Goal: Task Accomplishment & Management: Manage account settings

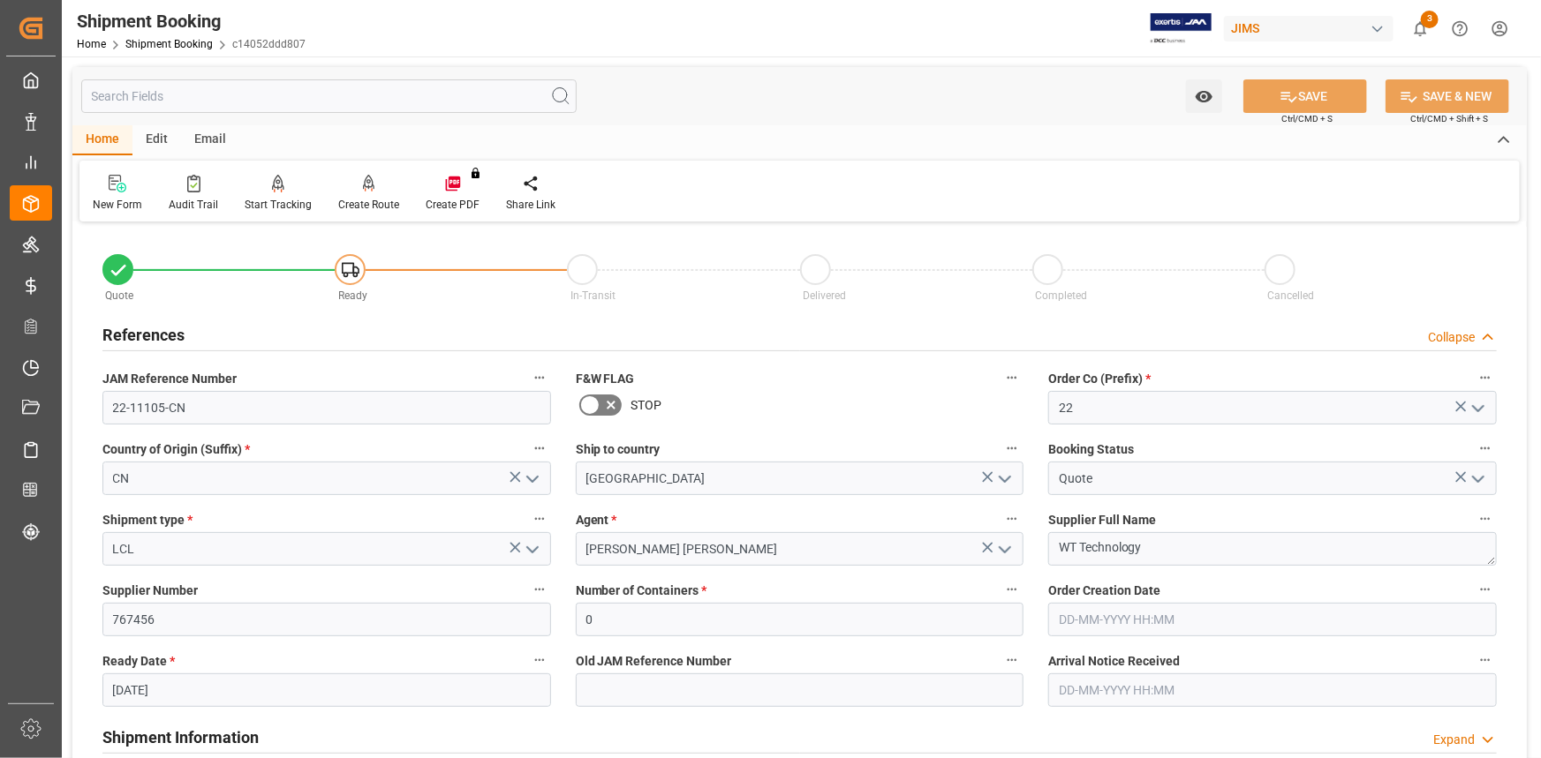
click at [179, 413] on input "22-11105-CN" at bounding box center [326, 408] width 449 height 34
drag, startPoint x: 192, startPoint y: 410, endPoint x: 95, endPoint y: 405, distance: 97.2
click at [95, 405] on div "JAM Reference Number 22-11105-CN" at bounding box center [326, 395] width 473 height 71
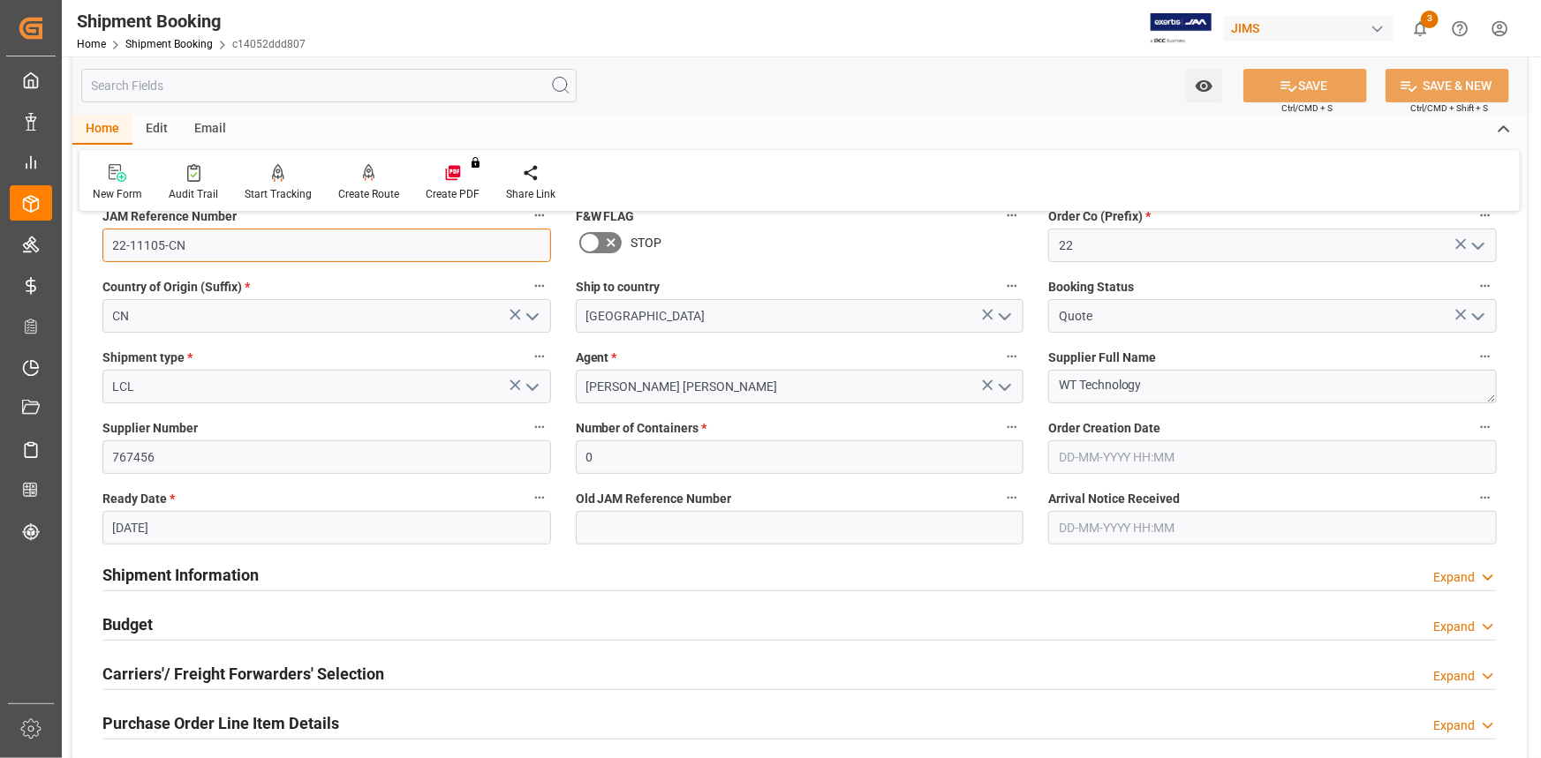
scroll to position [240, 0]
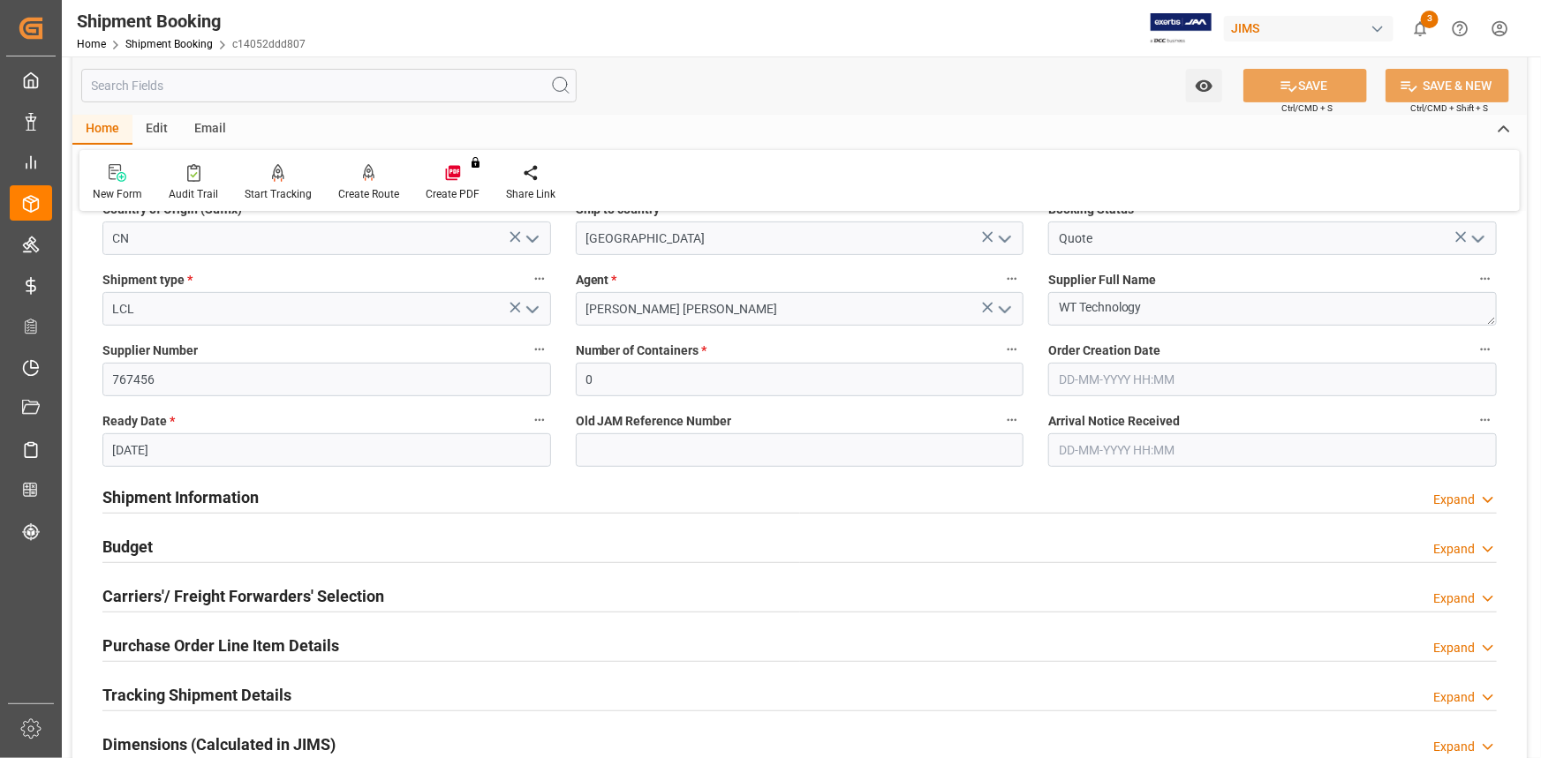
click at [302, 503] on div "Shipment Information Expand" at bounding box center [799, 496] width 1394 height 34
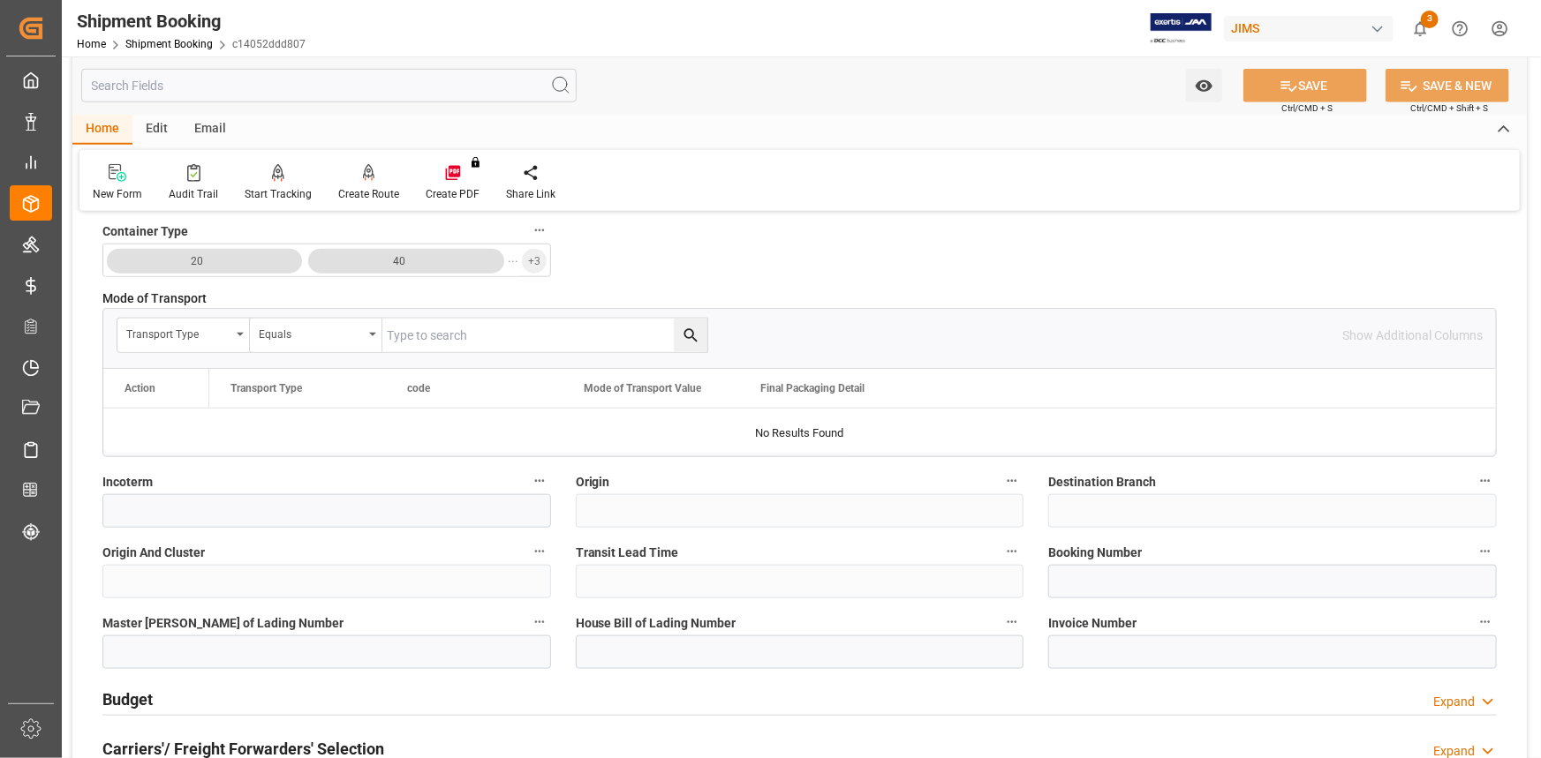
scroll to position [803, 0]
click at [266, 511] on input at bounding box center [326, 510] width 449 height 34
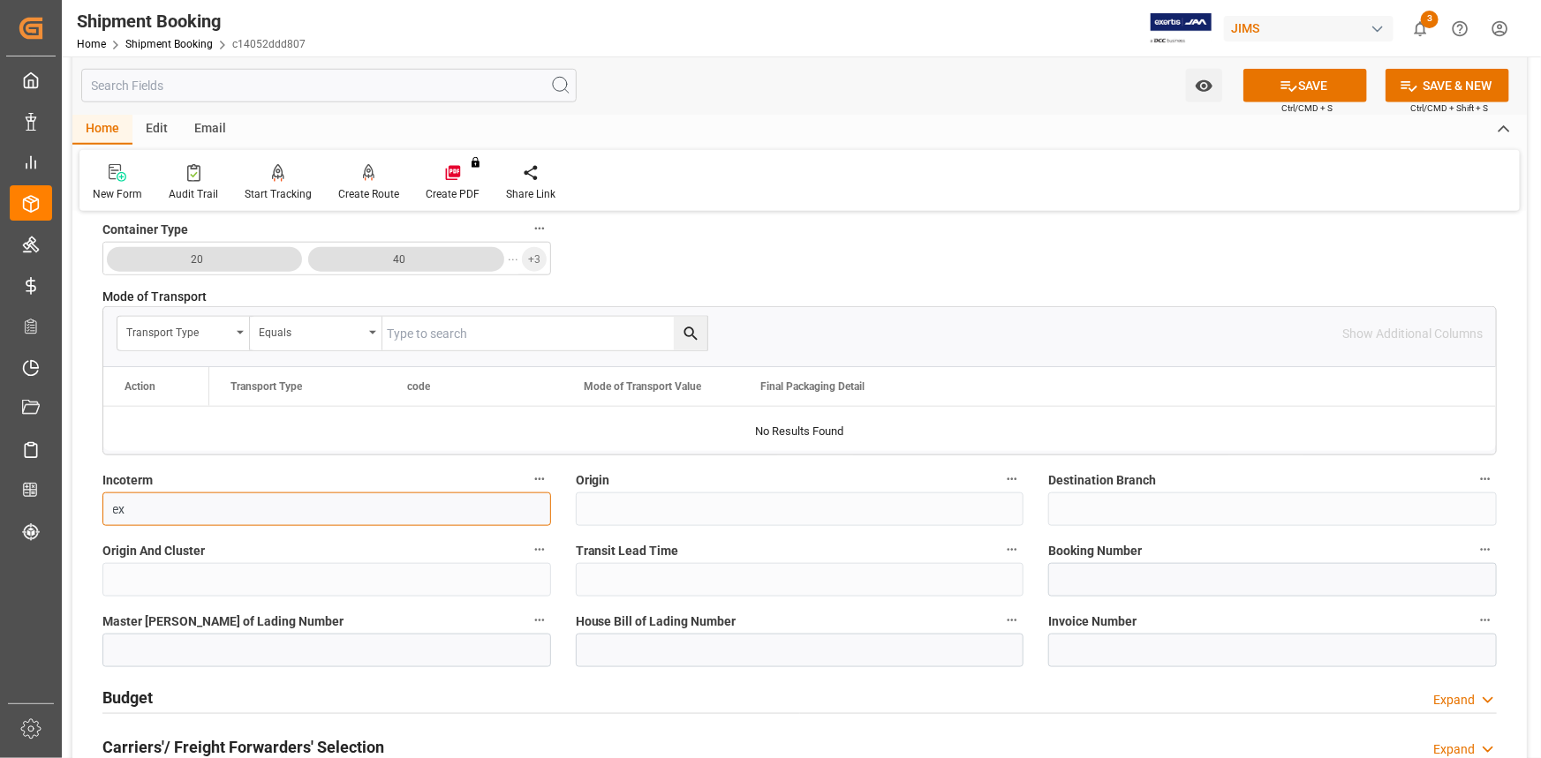
type input "e"
paste input "Ex-Works Hong Kong"
type input "Ex-Works Hong Kong"
click at [299, 545] on label "Origin And Cluster" at bounding box center [326, 551] width 449 height 25
click at [528, 545] on button "Origin And Cluster" at bounding box center [539, 550] width 23 height 23
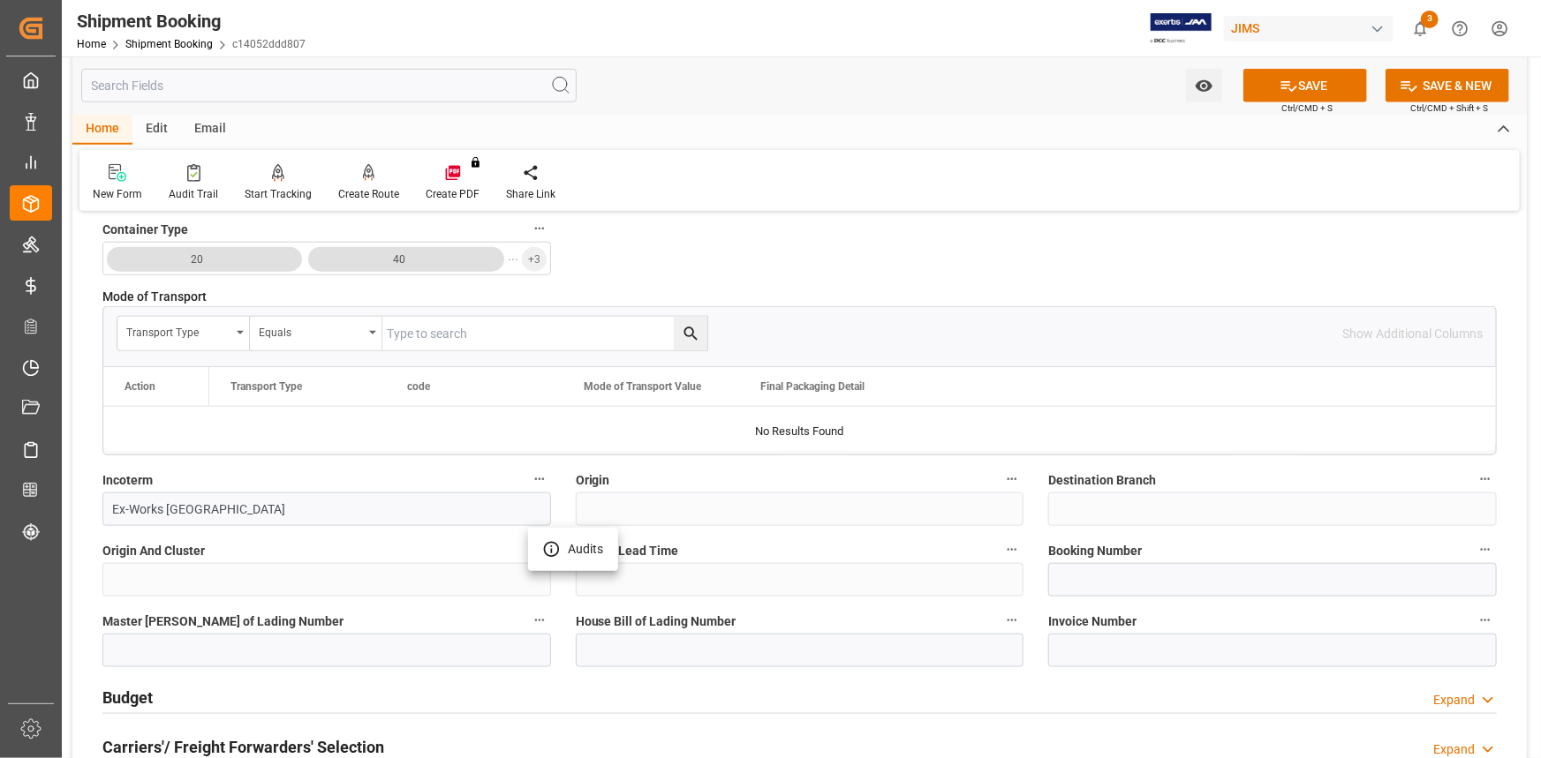
click at [1302, 87] on div at bounding box center [770, 379] width 1541 height 758
click at [1308, 87] on button "SAVE" at bounding box center [1305, 86] width 124 height 34
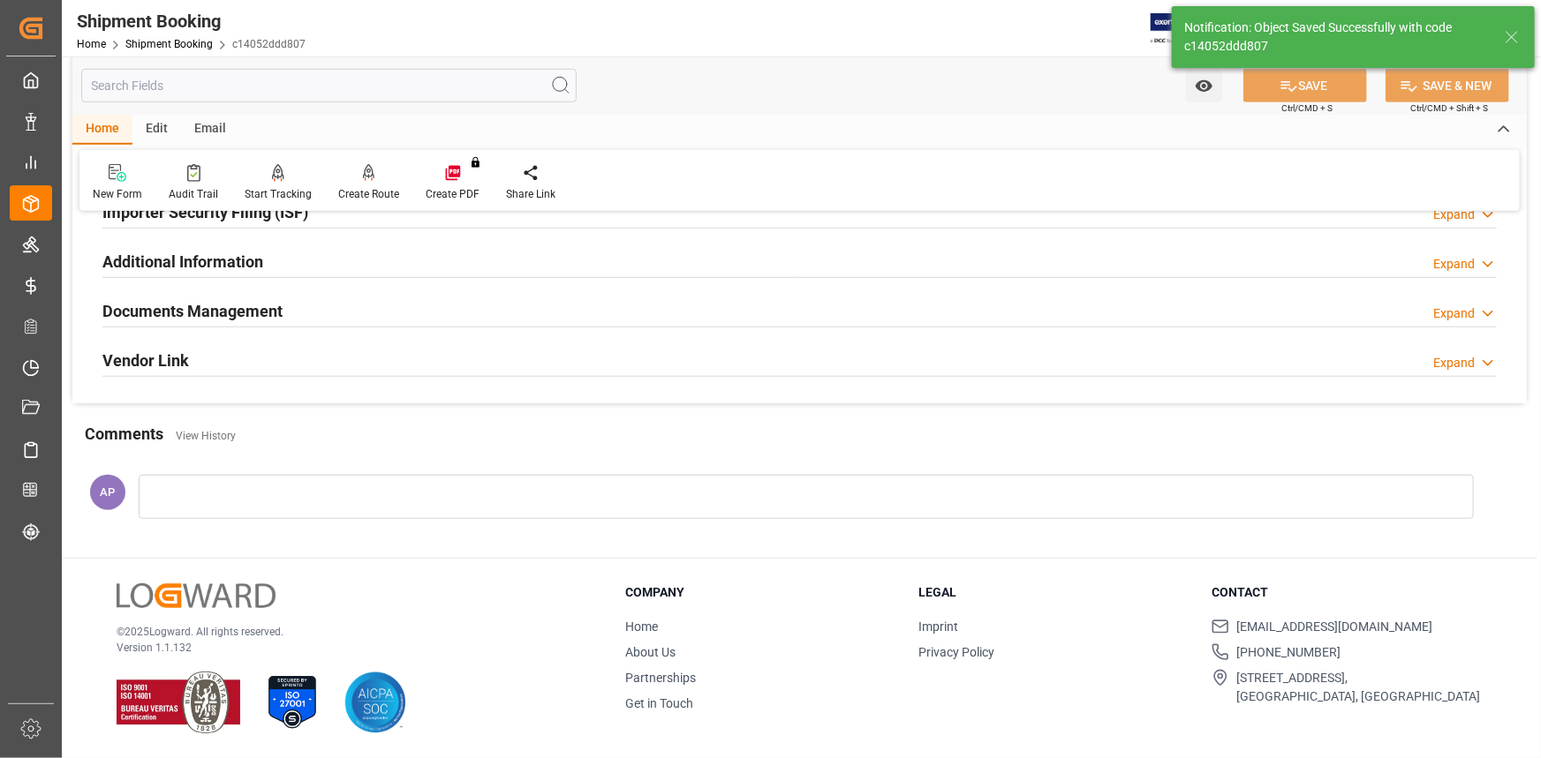
scroll to position [0, 0]
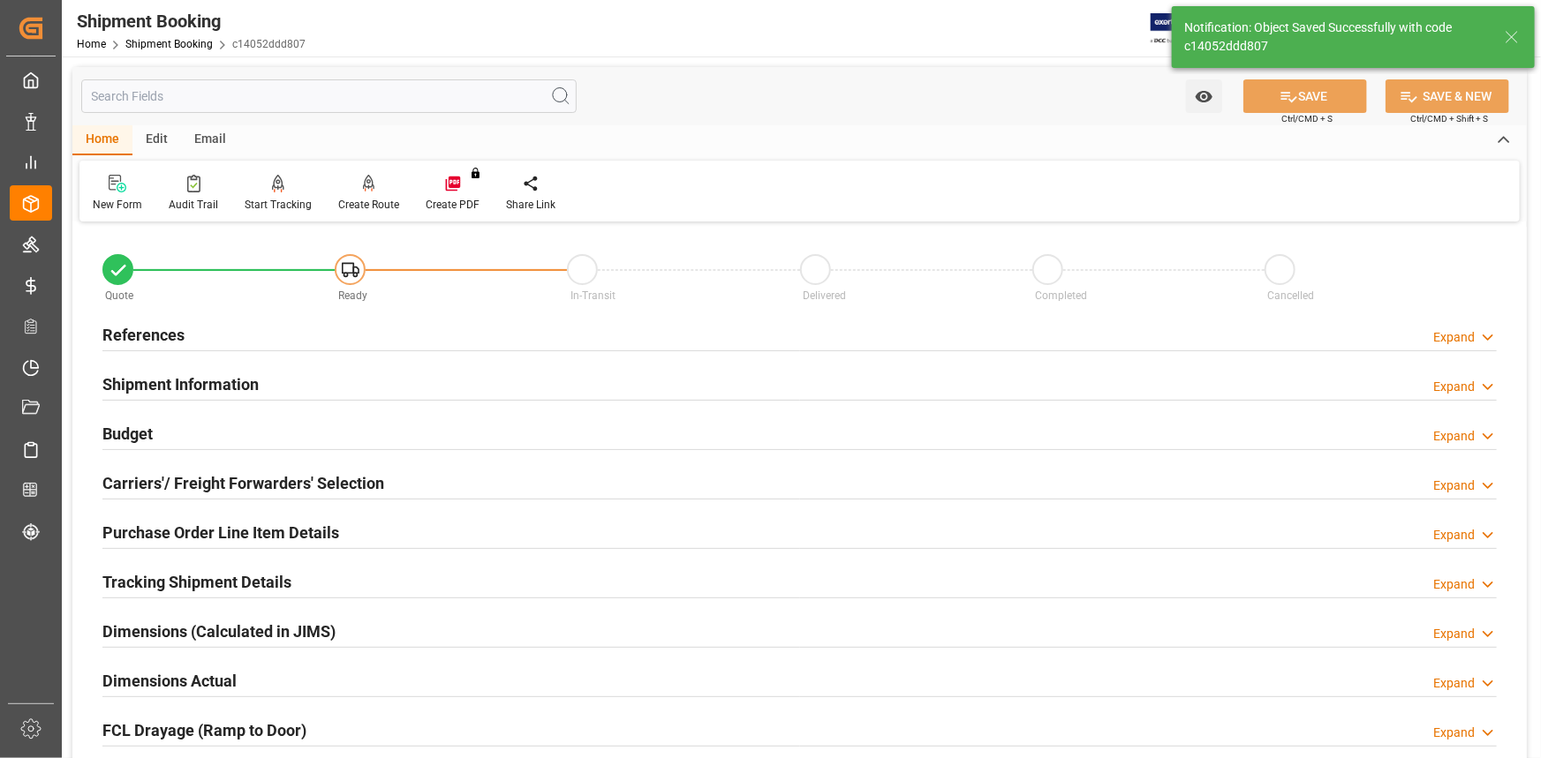
click at [349, 490] on h2 "Carriers'/ Freight Forwarders' Selection" at bounding box center [243, 484] width 282 height 24
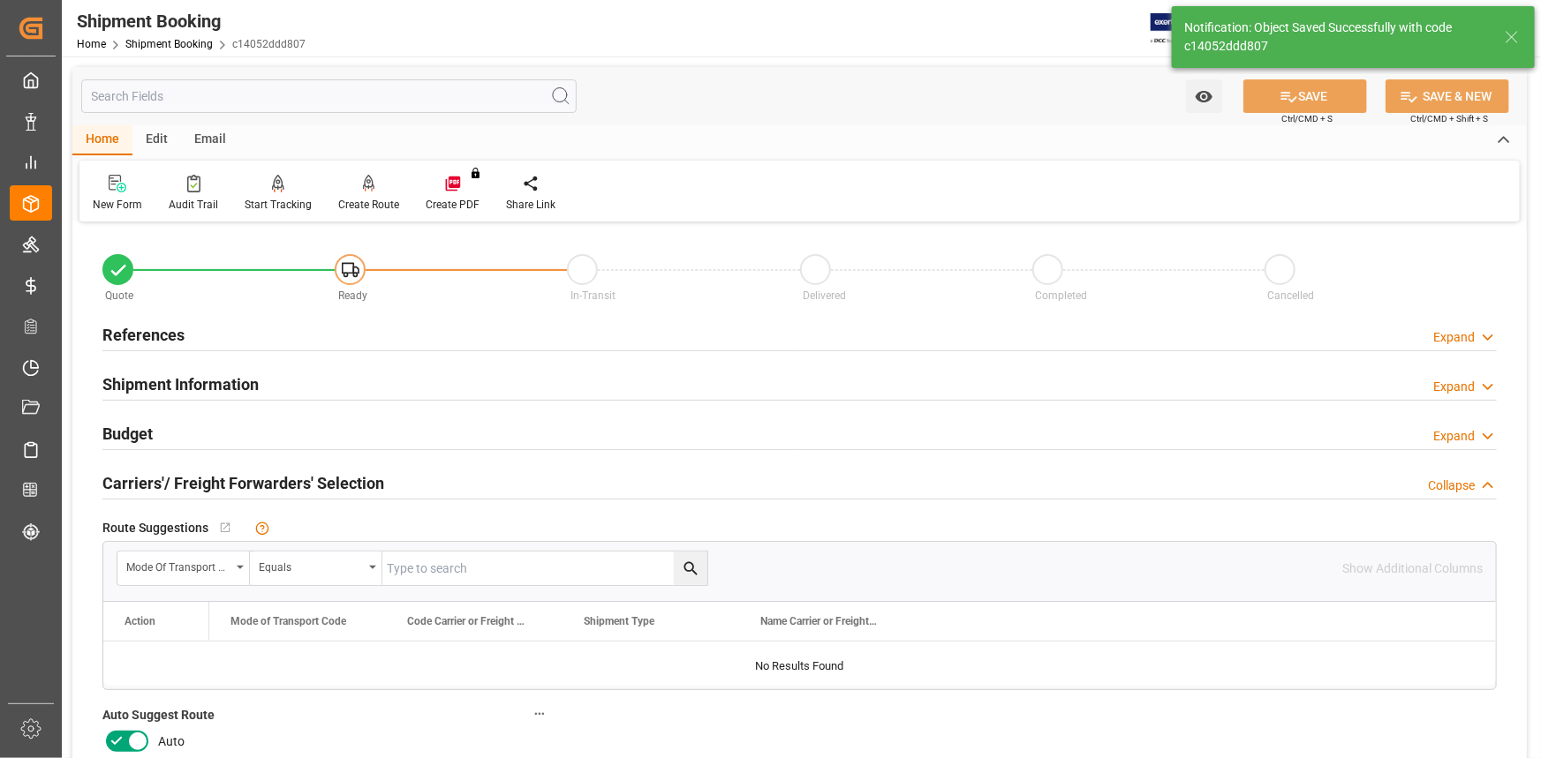
click at [119, 737] on icon at bounding box center [116, 741] width 11 height 8
click at [0, 0] on input "checkbox" at bounding box center [0, 0] width 0 height 0
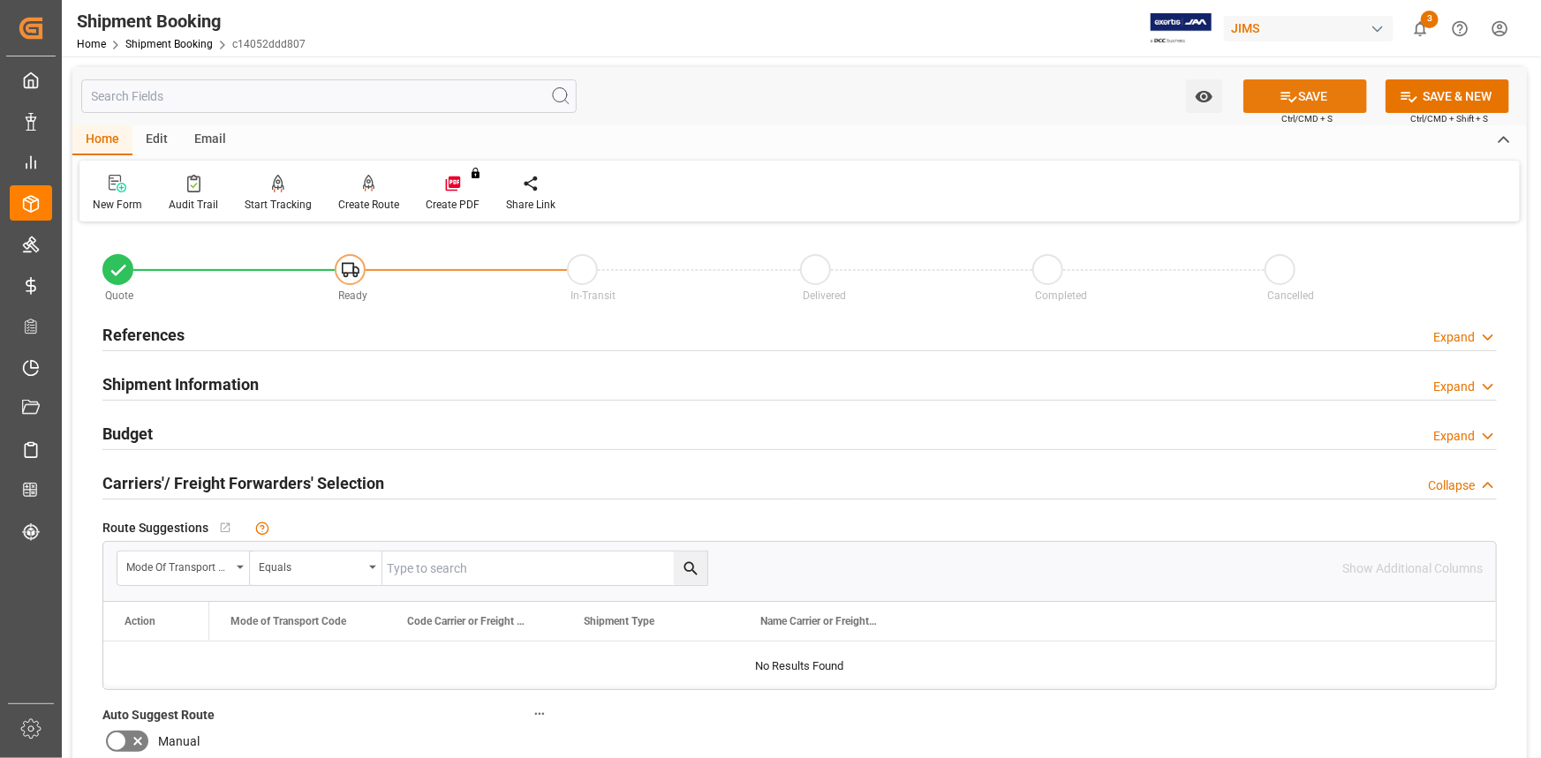
click at [1287, 98] on icon at bounding box center [1288, 96] width 19 height 19
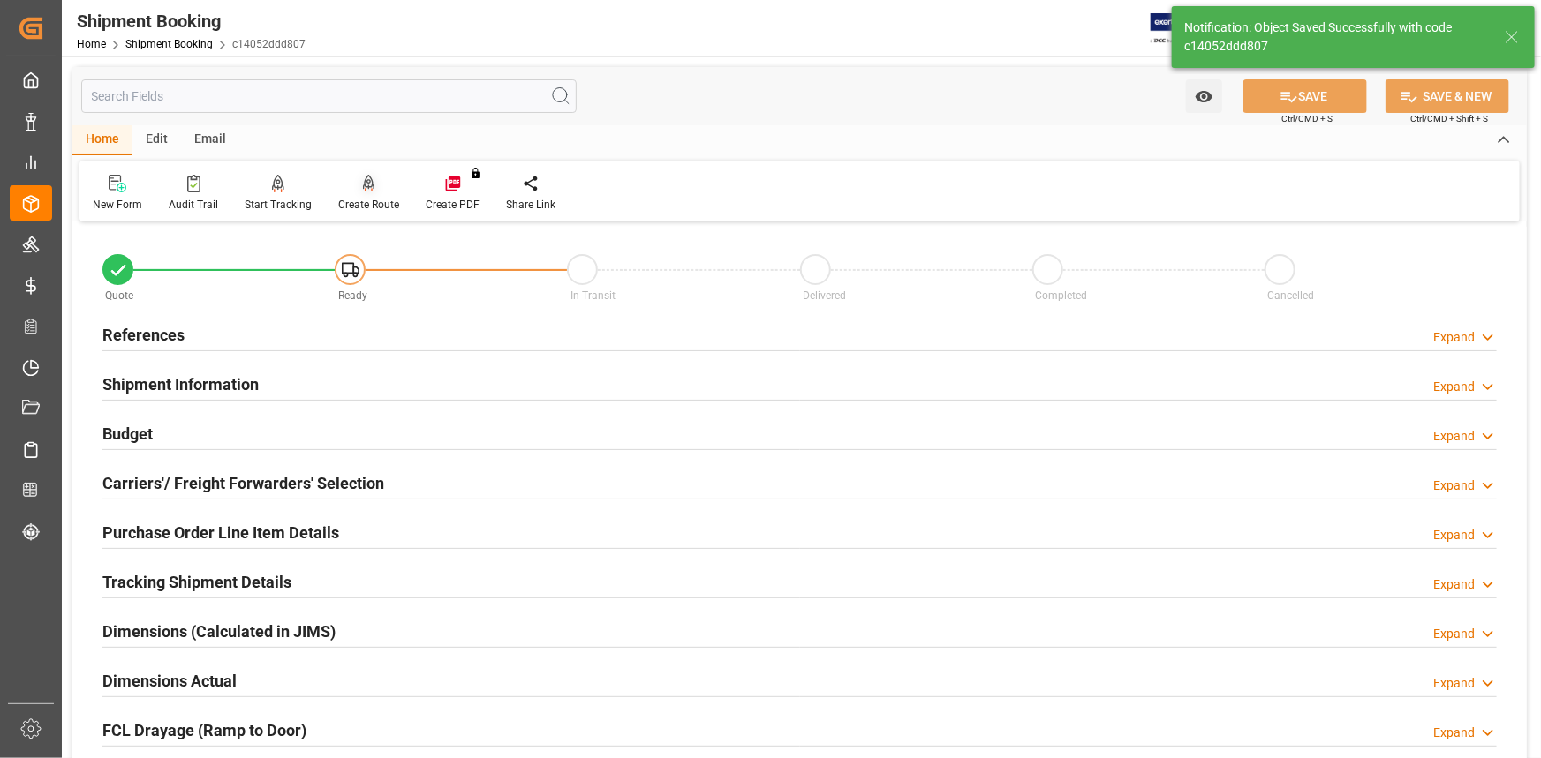
click at [368, 193] on div "Create Route" at bounding box center [368, 193] width 87 height 39
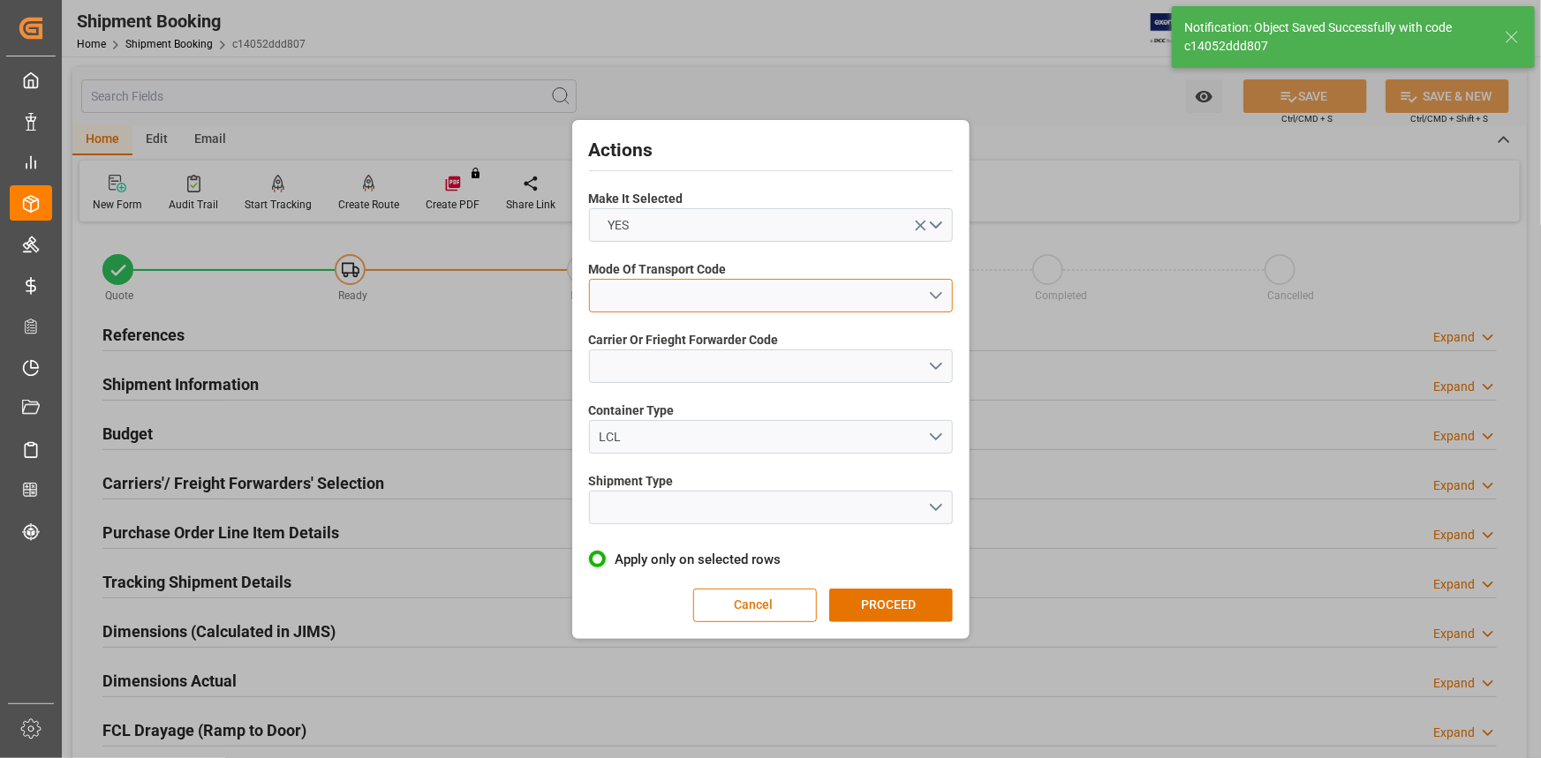
click at [939, 295] on button "open menu" at bounding box center [771, 296] width 364 height 34
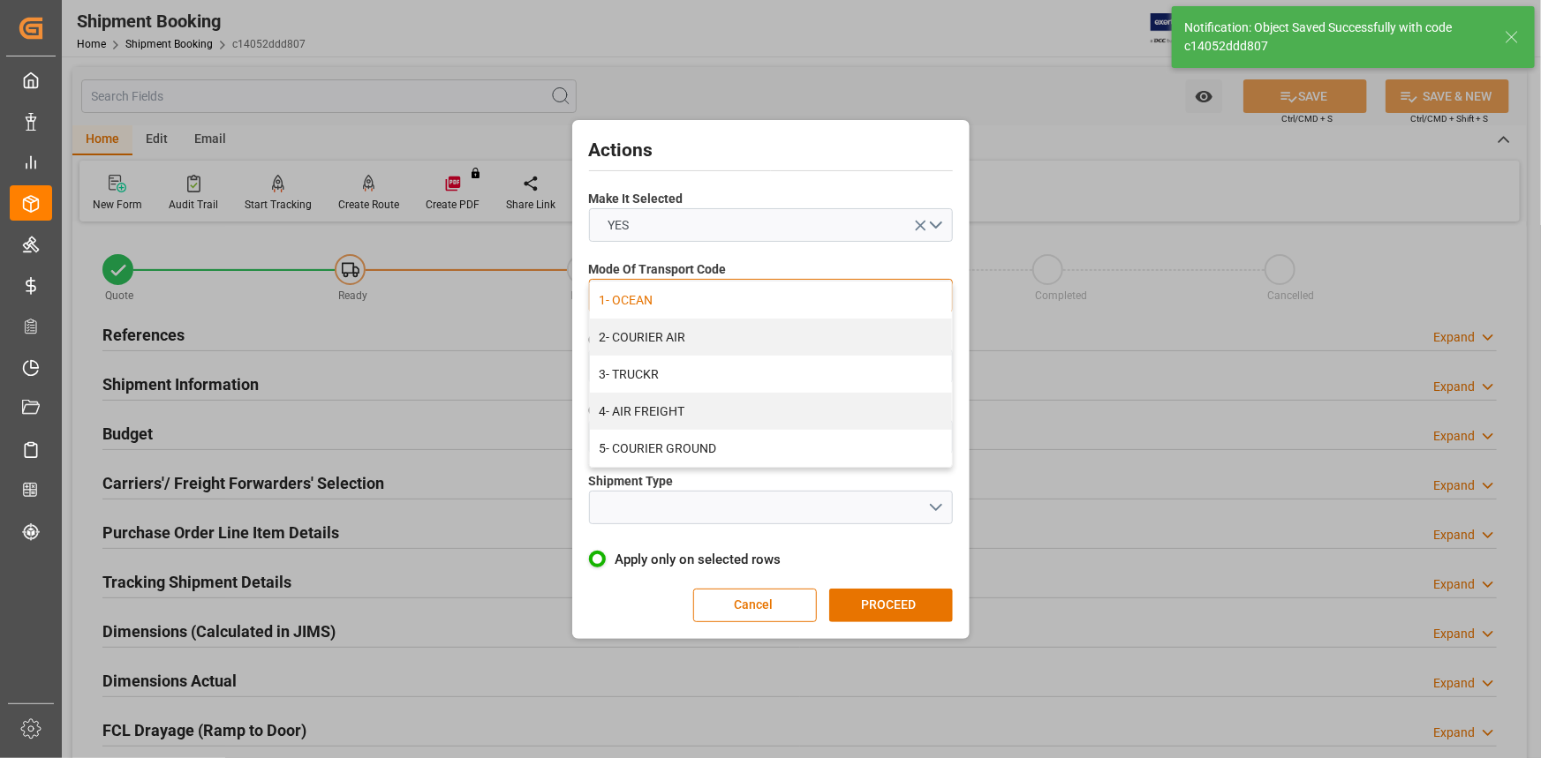
click at [765, 301] on div "1- OCEAN" at bounding box center [771, 300] width 362 height 37
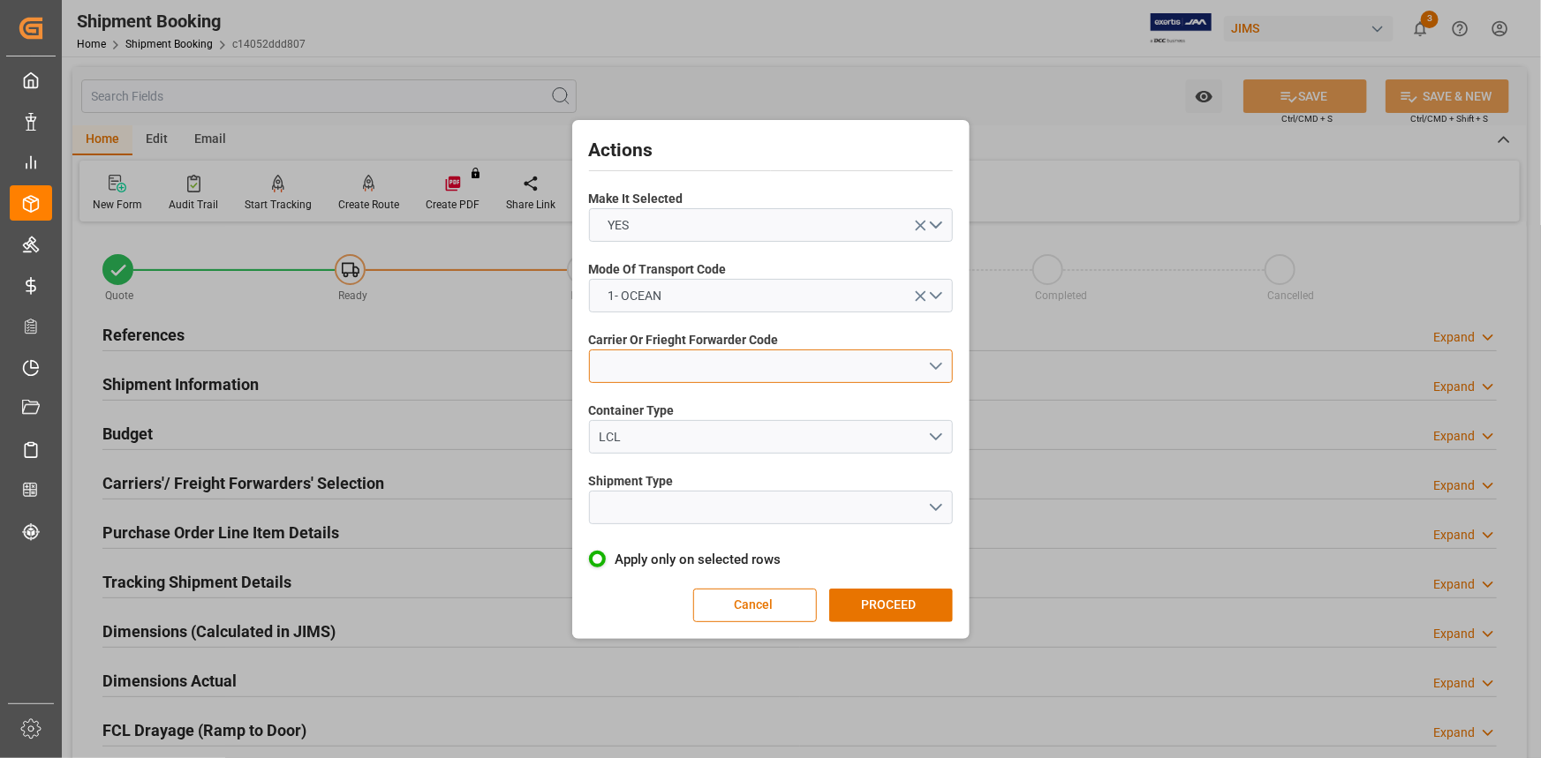
click at [932, 362] on button "open menu" at bounding box center [771, 367] width 364 height 34
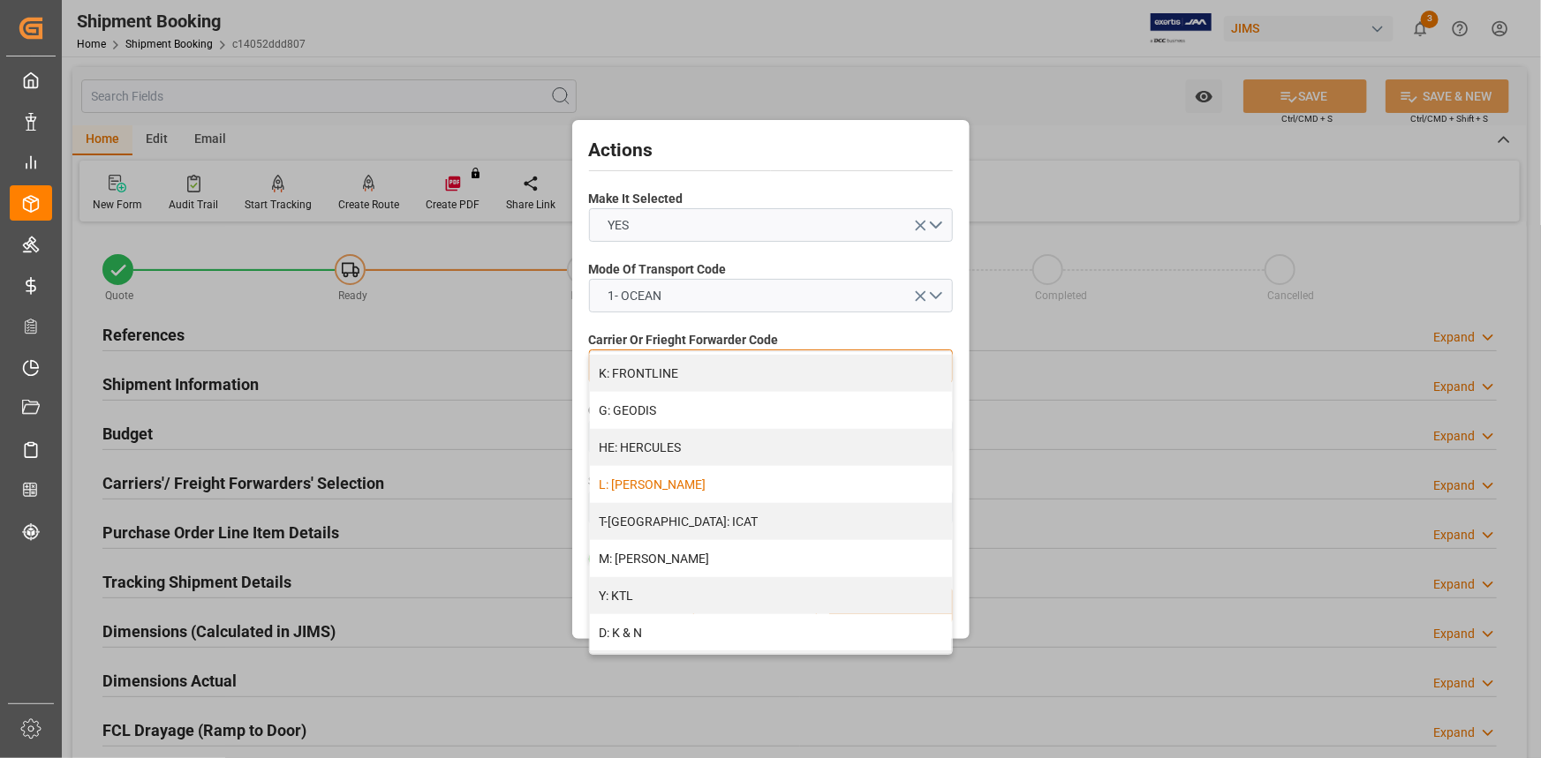
scroll to position [722, 0]
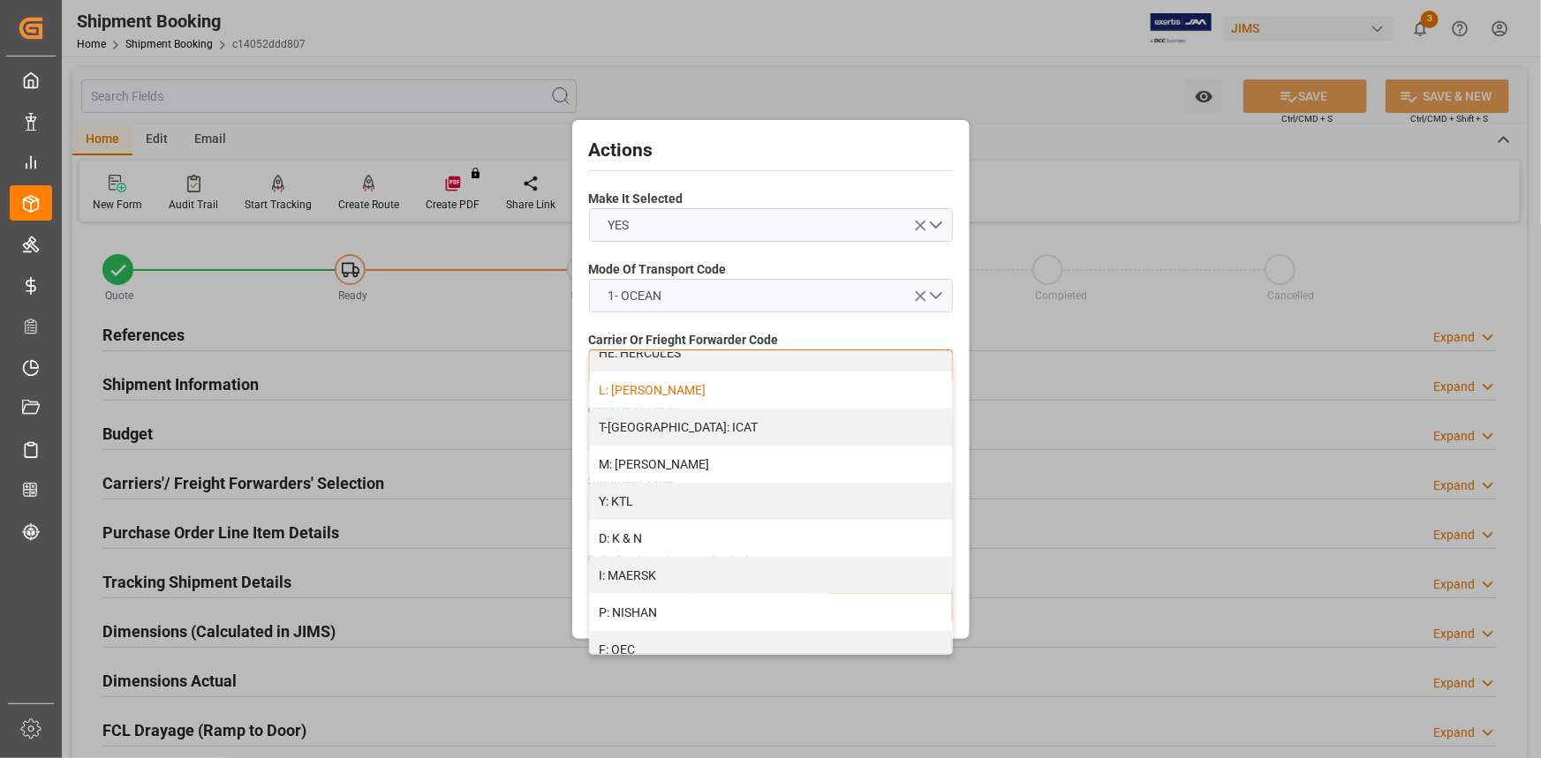
click at [776, 539] on div "D: K & N" at bounding box center [771, 538] width 362 height 37
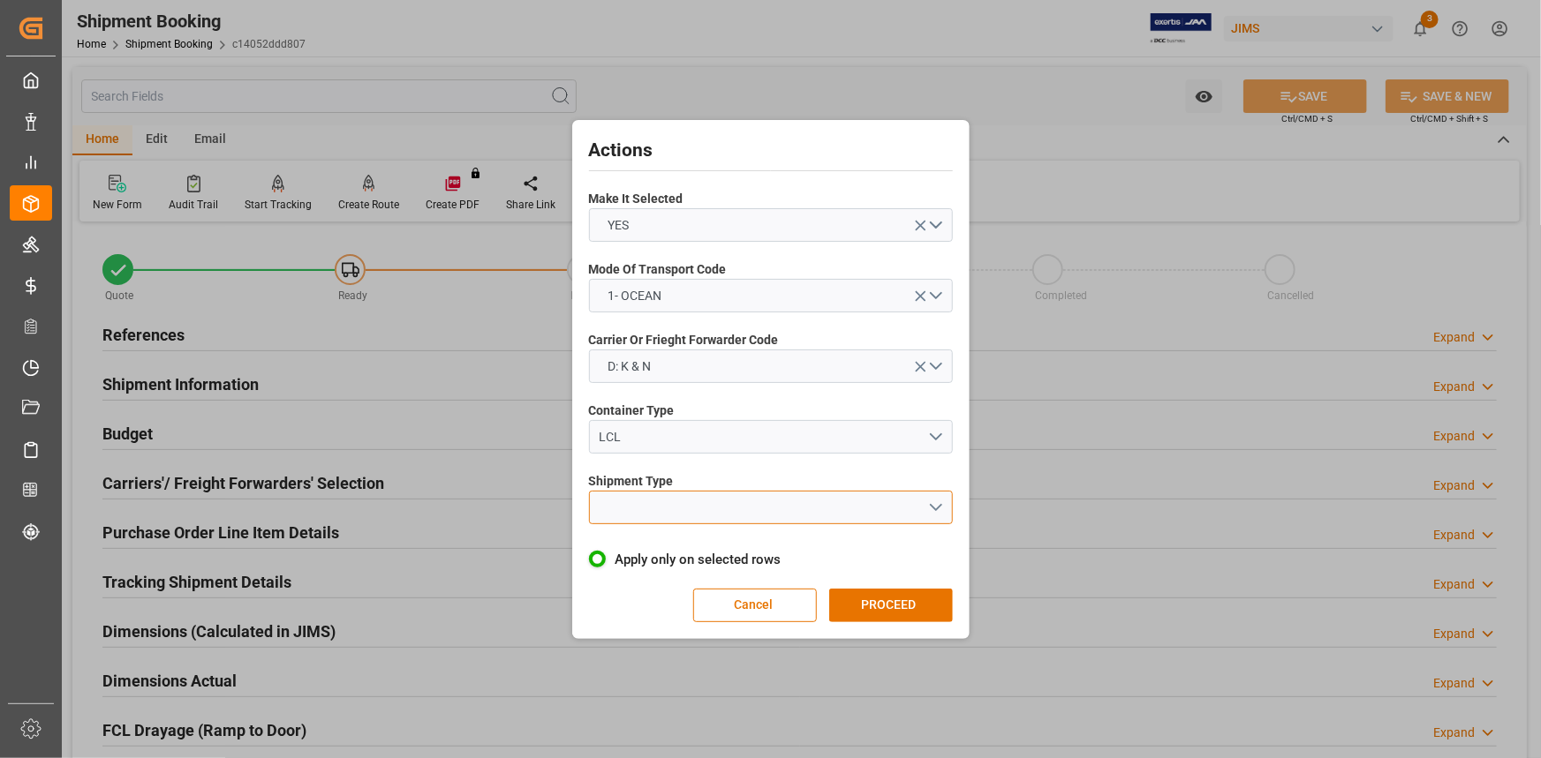
click at [931, 502] on button "open menu" at bounding box center [771, 508] width 364 height 34
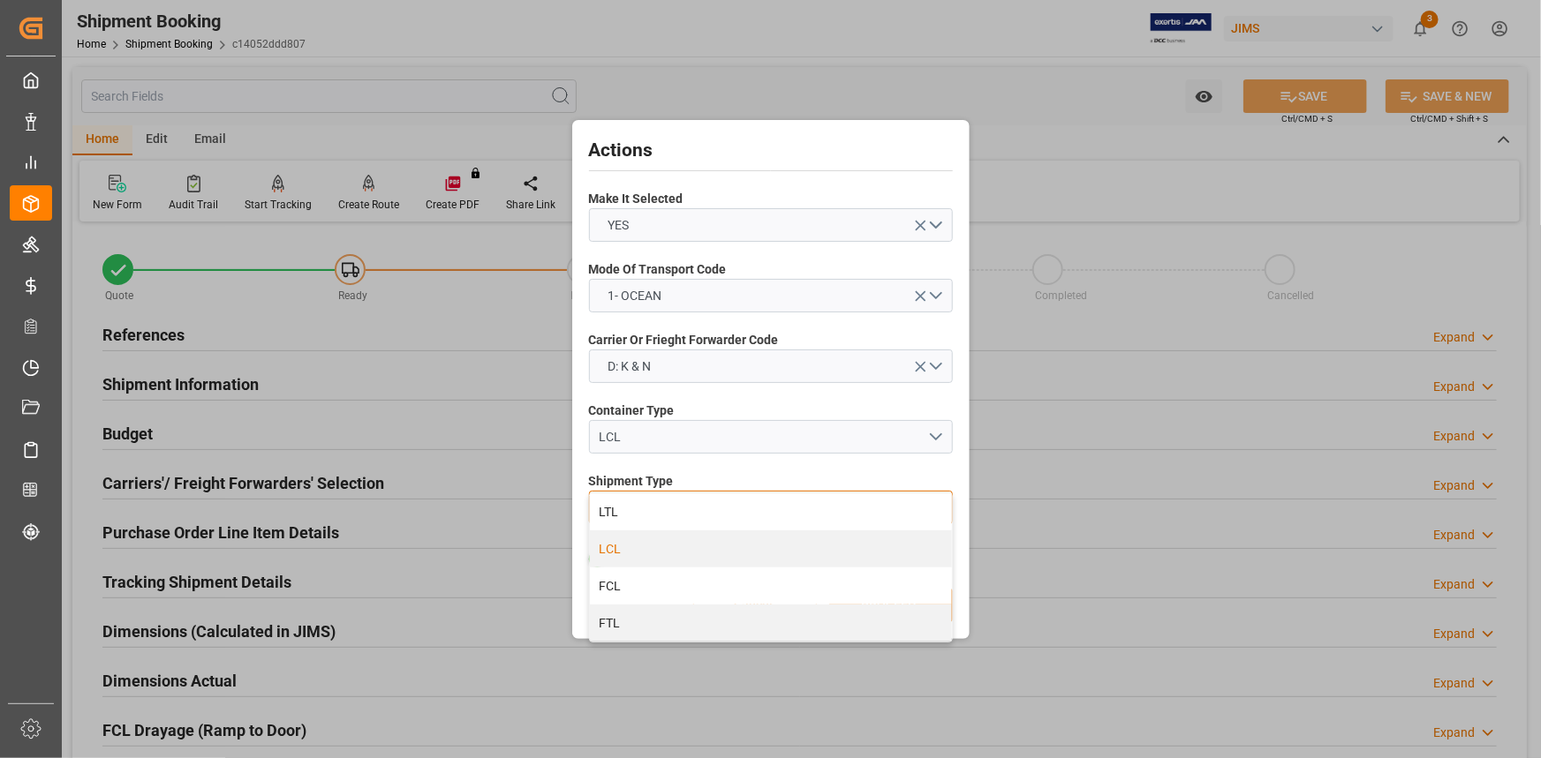
click at [785, 545] on div "LCL" at bounding box center [771, 549] width 362 height 37
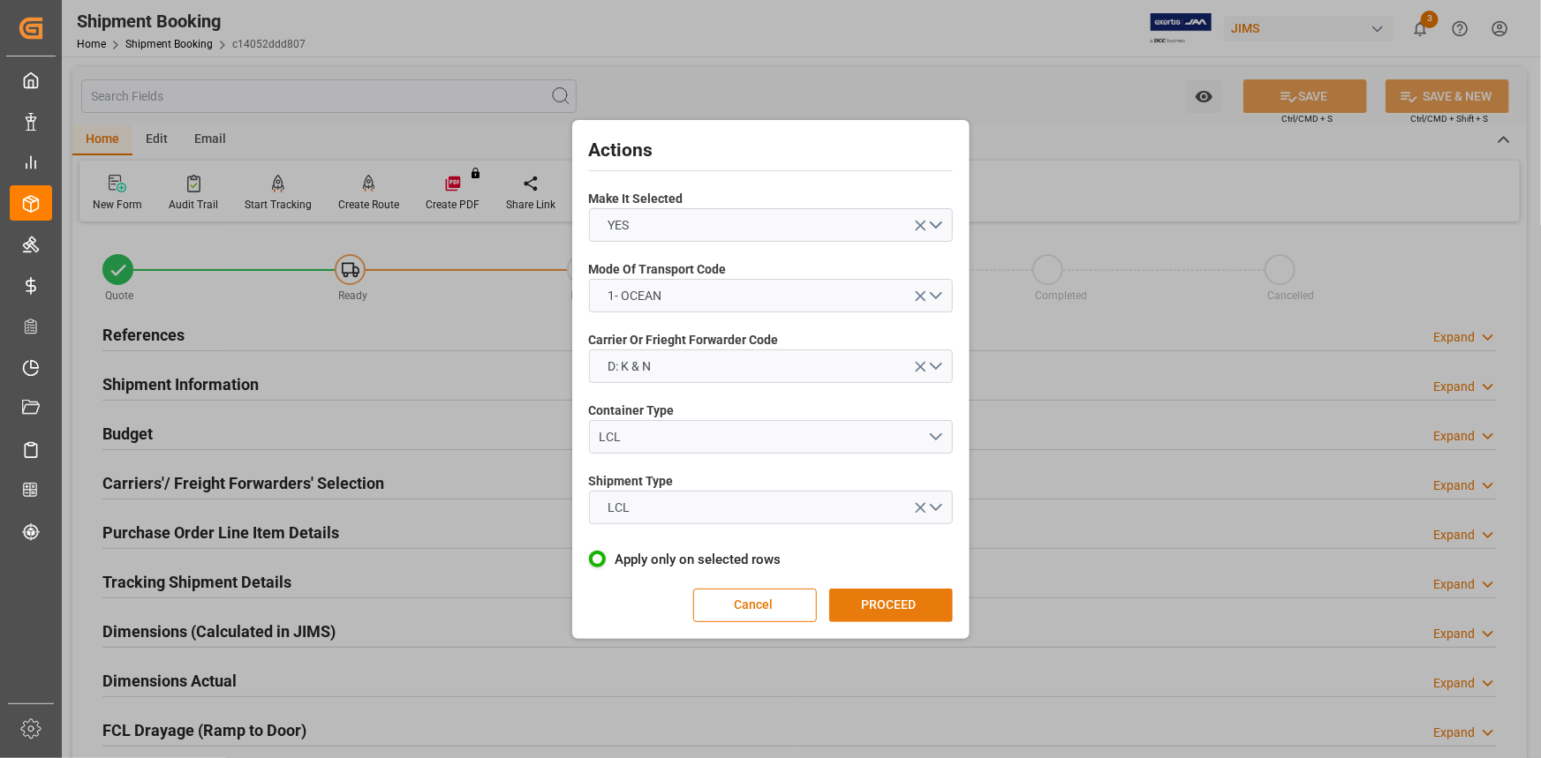
click at [920, 608] on button "PROCEED" at bounding box center [891, 606] width 124 height 34
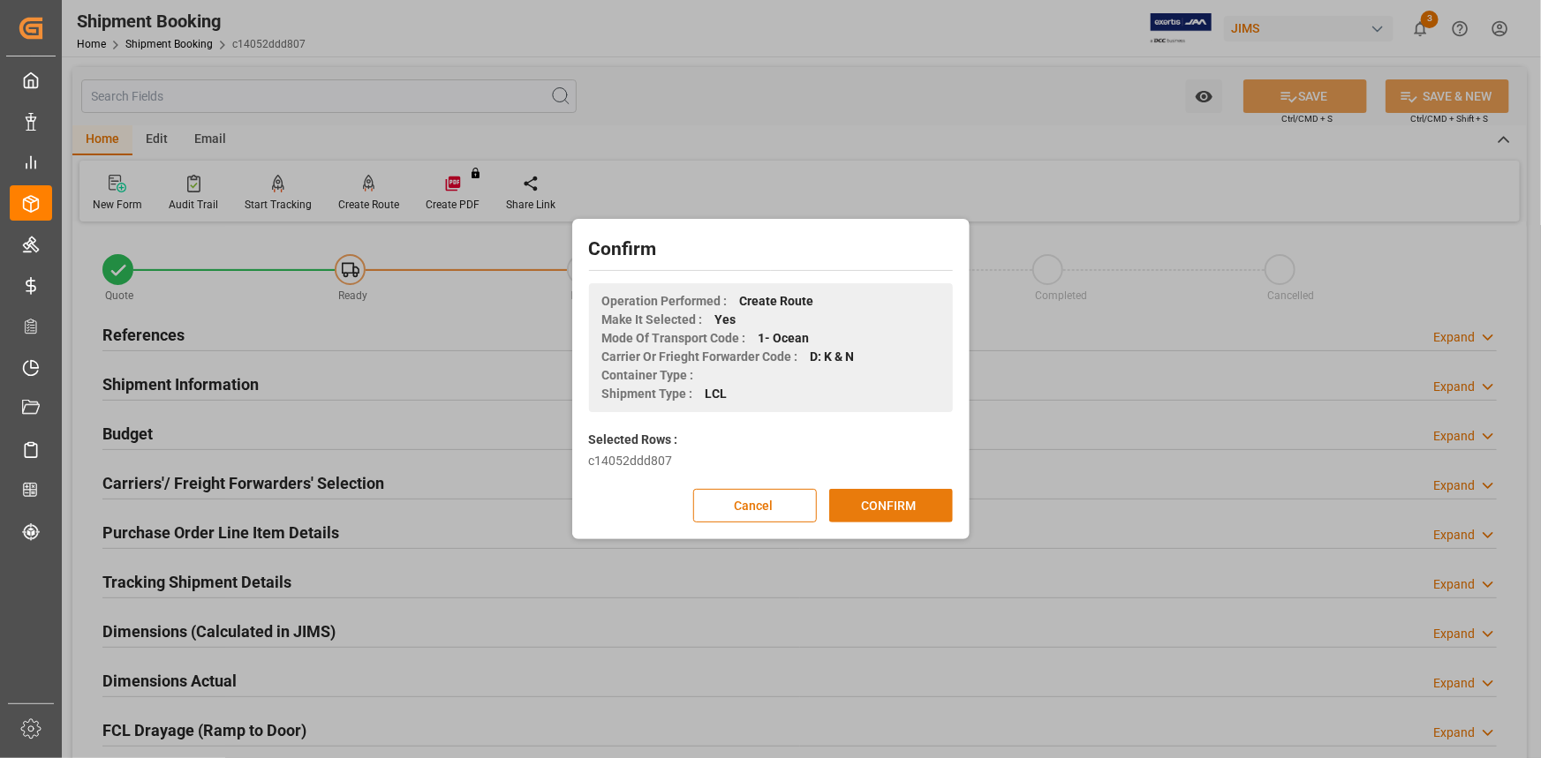
click at [902, 503] on button "CONFIRM" at bounding box center [891, 506] width 124 height 34
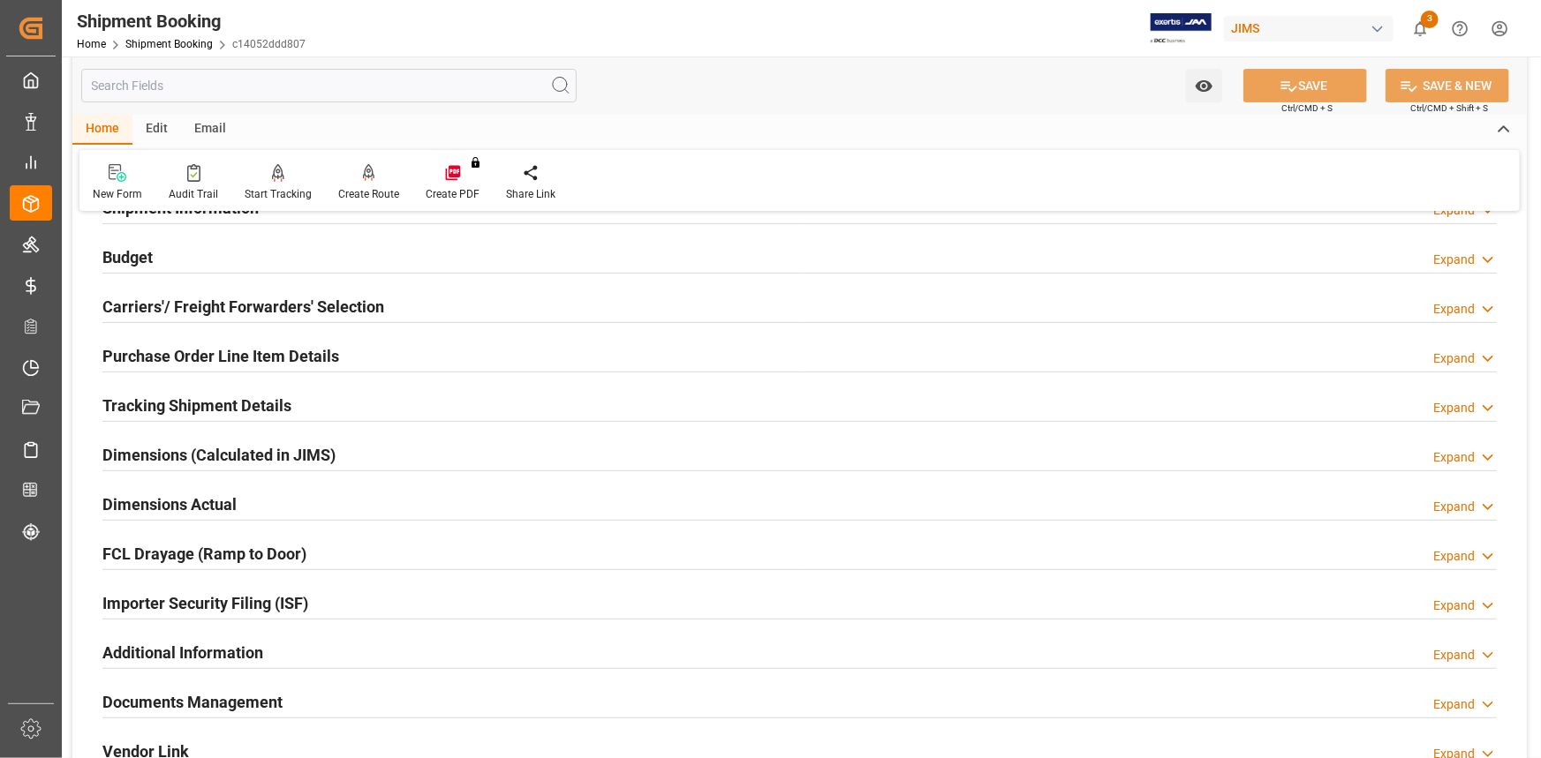
scroll to position [160, 0]
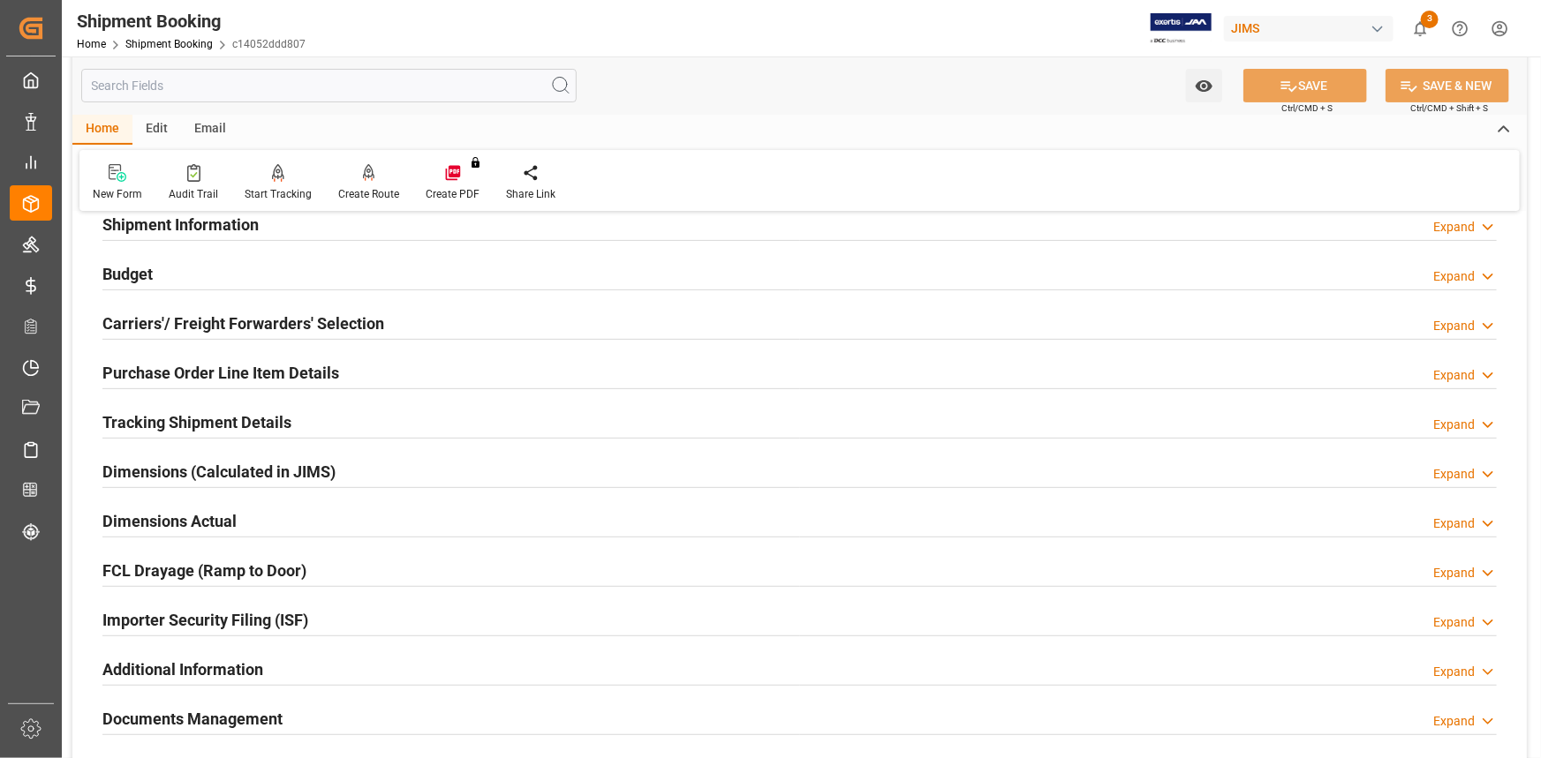
click at [333, 417] on div "Tracking Shipment Details Expand" at bounding box center [799, 421] width 1394 height 34
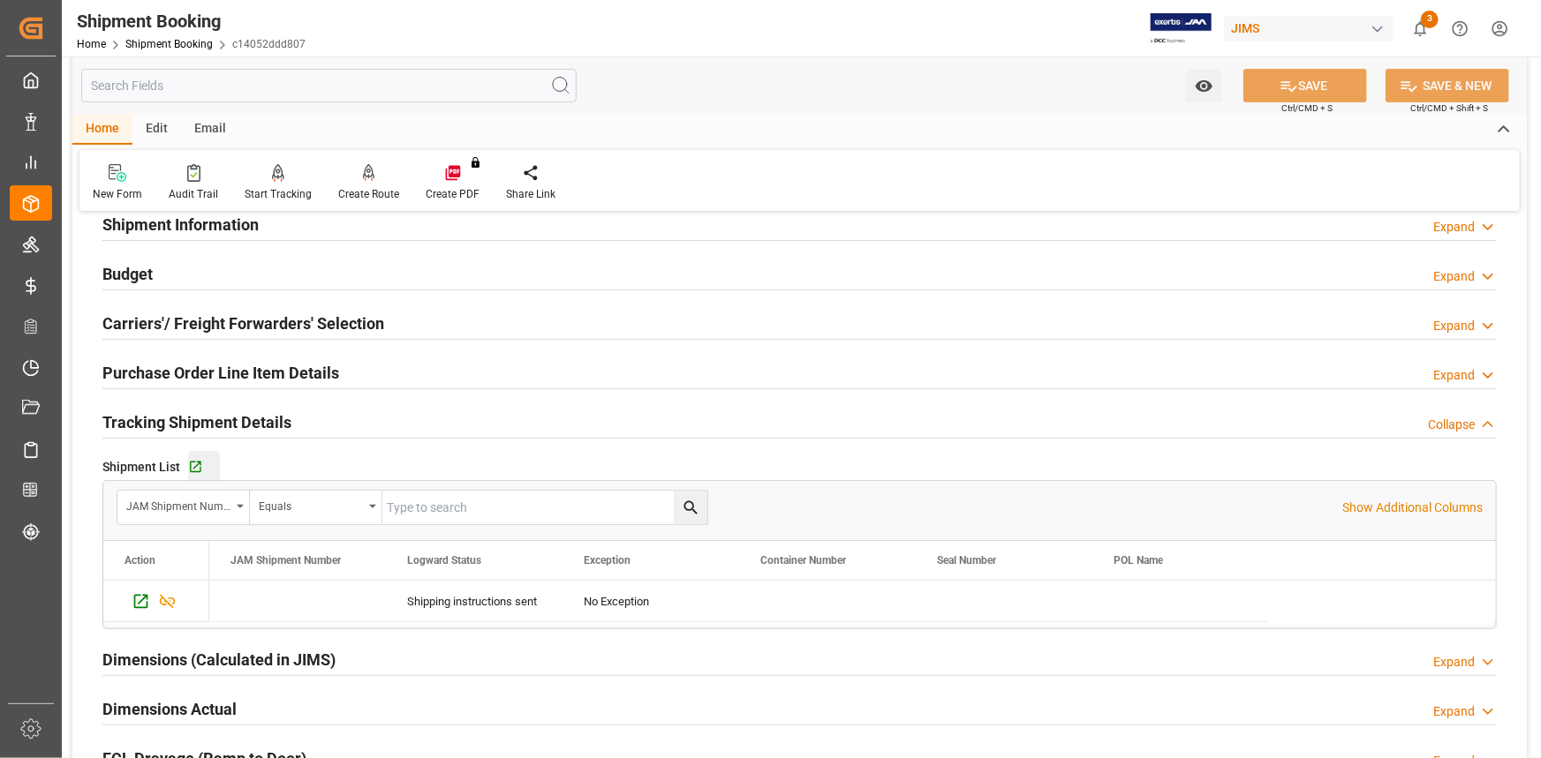
click at [202, 467] on div "Go to Shipment Tracking Grid" at bounding box center [204, 467] width 32 height 15
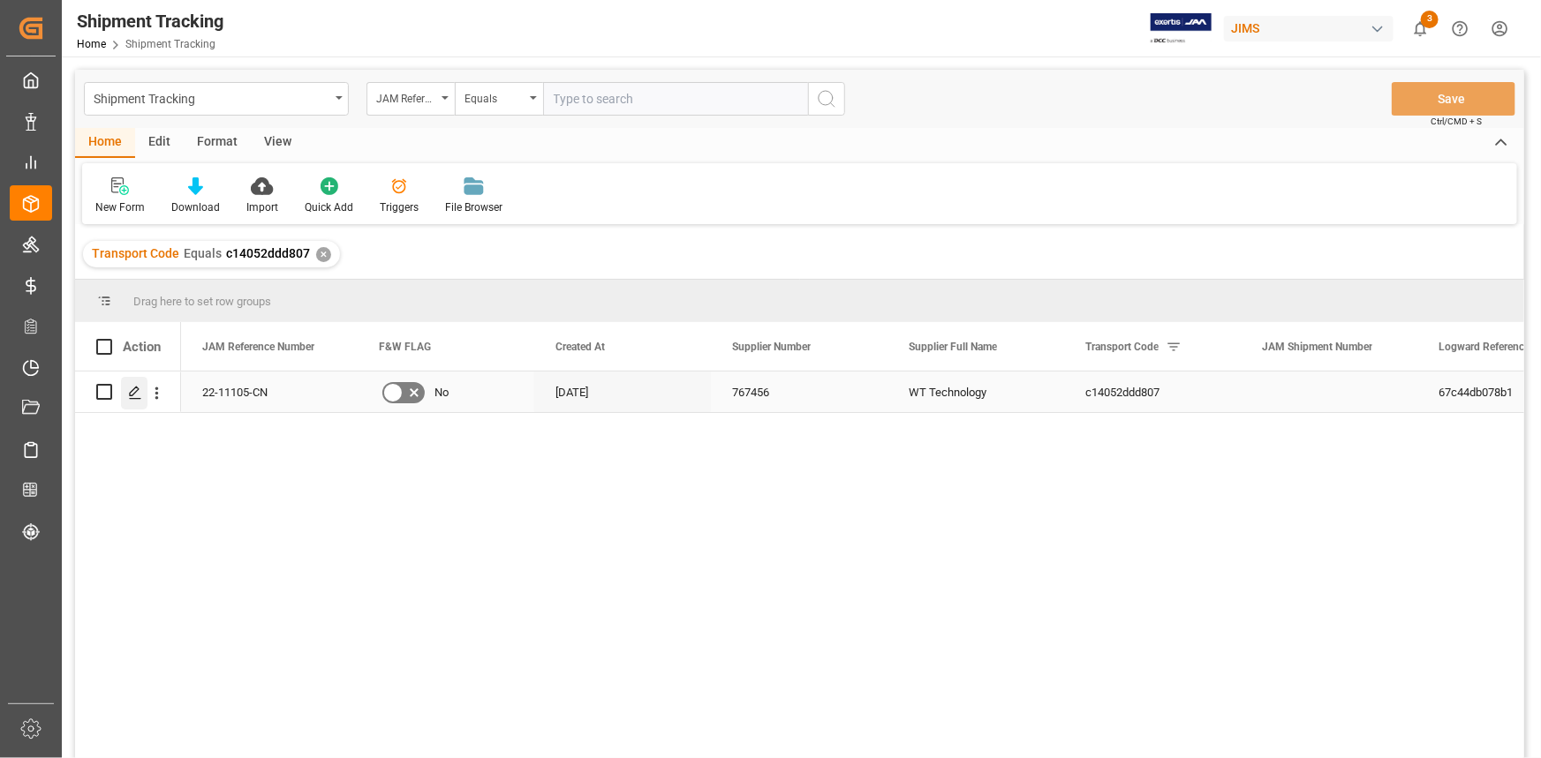
click at [139, 395] on icon "Press SPACE to select this row." at bounding box center [135, 393] width 14 height 14
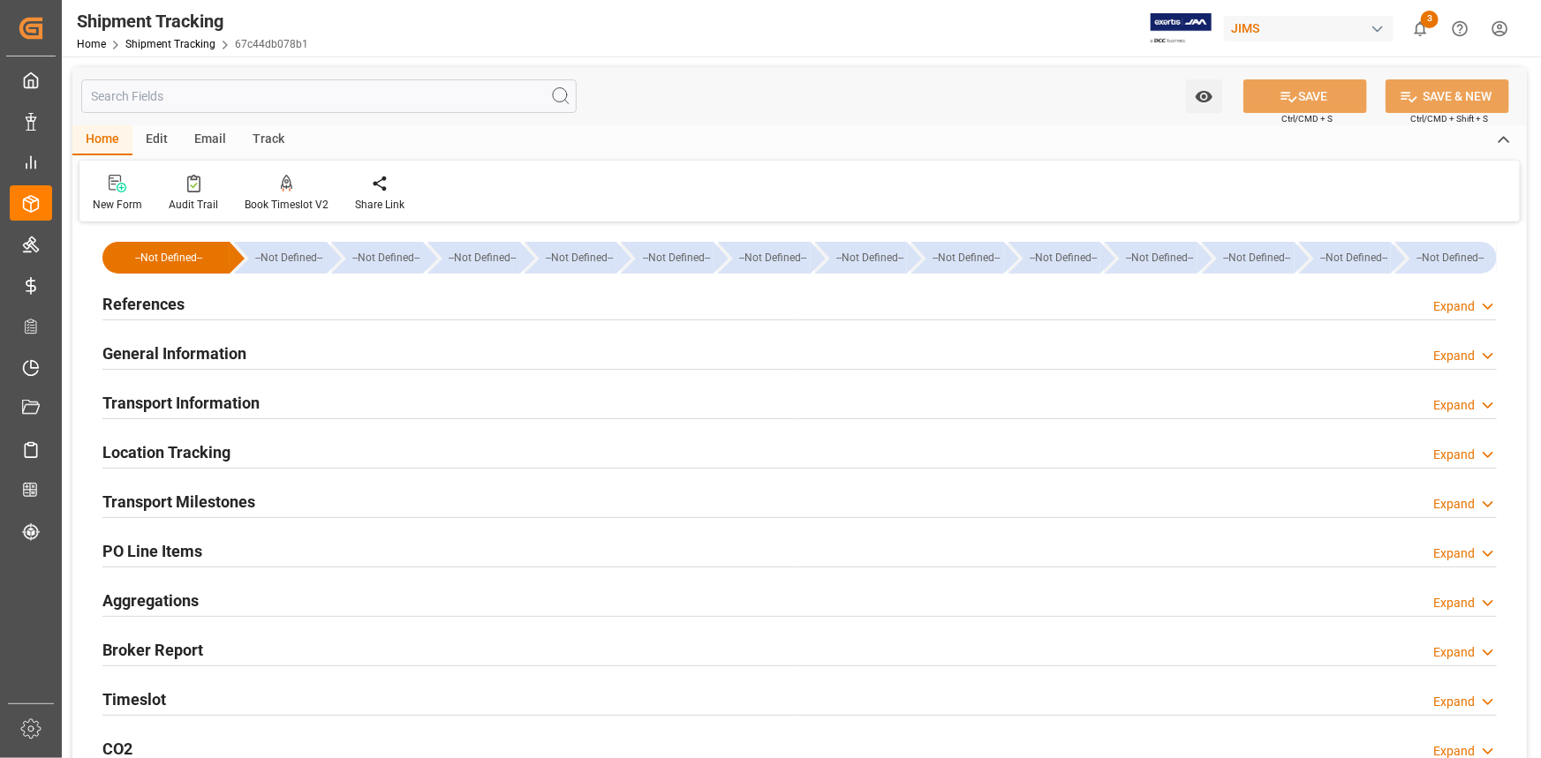
type input "[DATE]"
click at [245, 313] on div "References Expand" at bounding box center [799, 303] width 1394 height 34
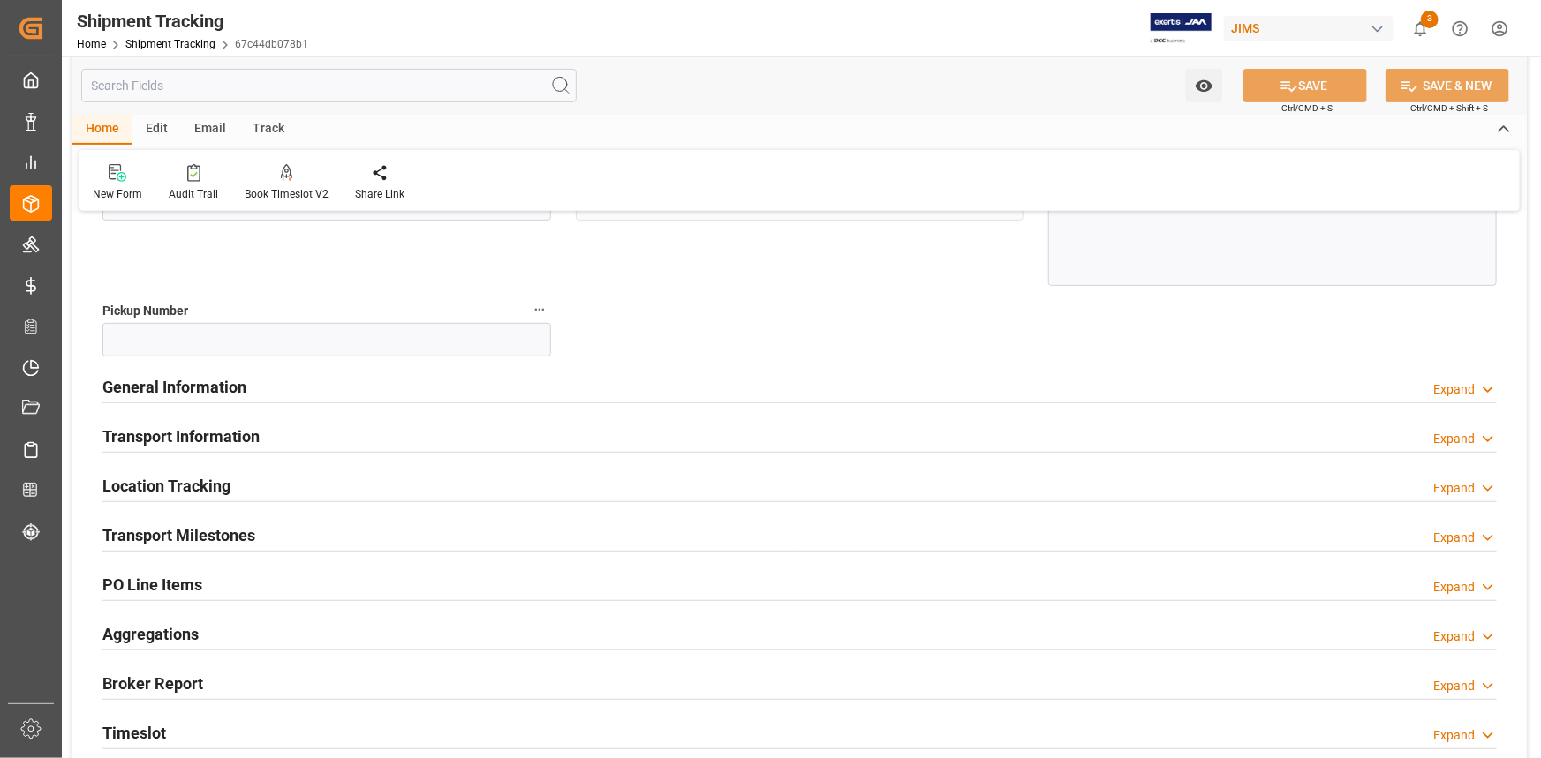
scroll to position [321, 0]
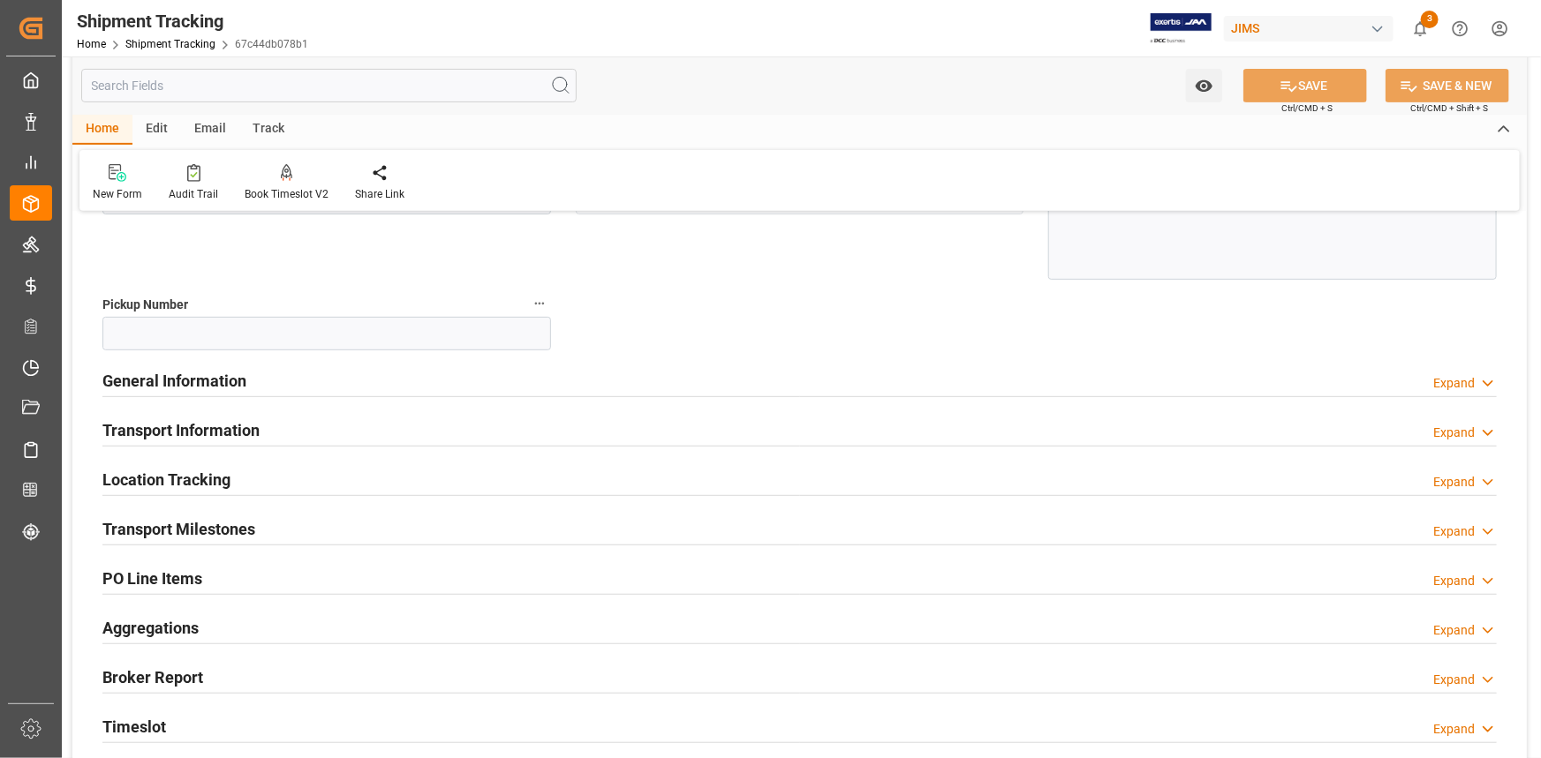
click at [309, 379] on div "General Information Expand" at bounding box center [799, 380] width 1394 height 34
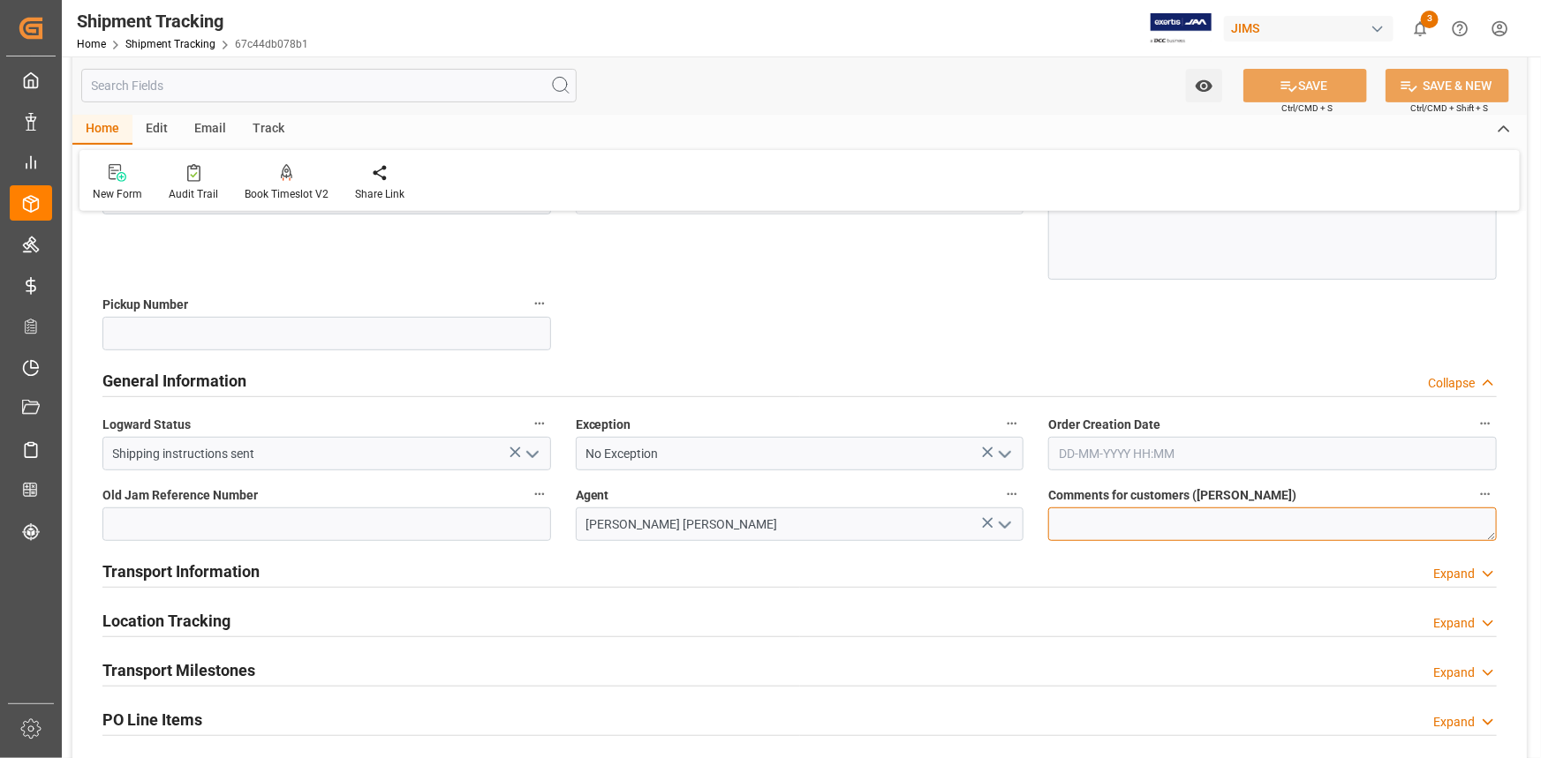
click at [1075, 519] on textarea at bounding box center [1272, 525] width 449 height 34
type textarea "DO NOT RECEIVE IN E1"
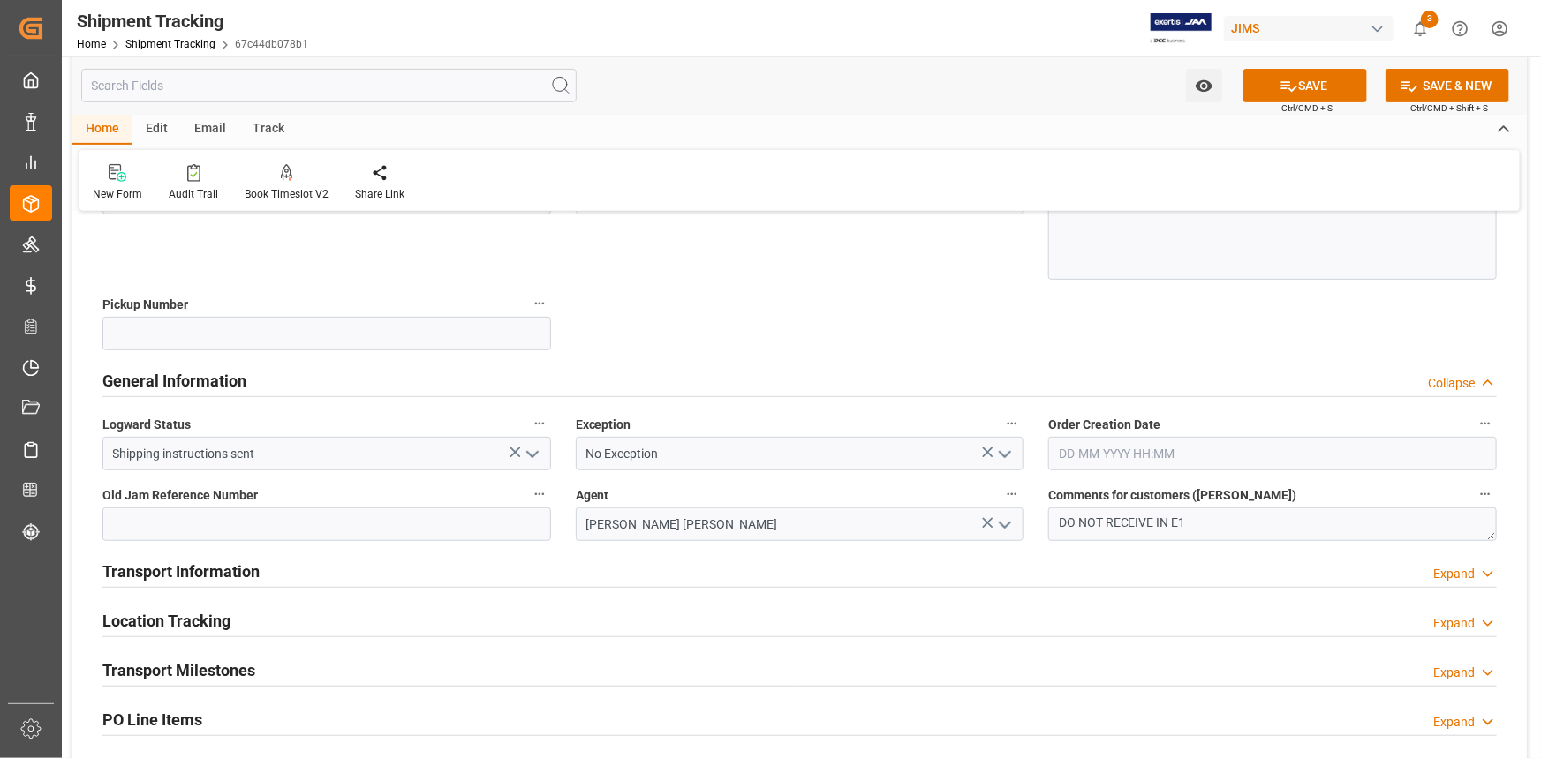
click at [535, 573] on div "Transport Information Expand" at bounding box center [799, 571] width 1394 height 34
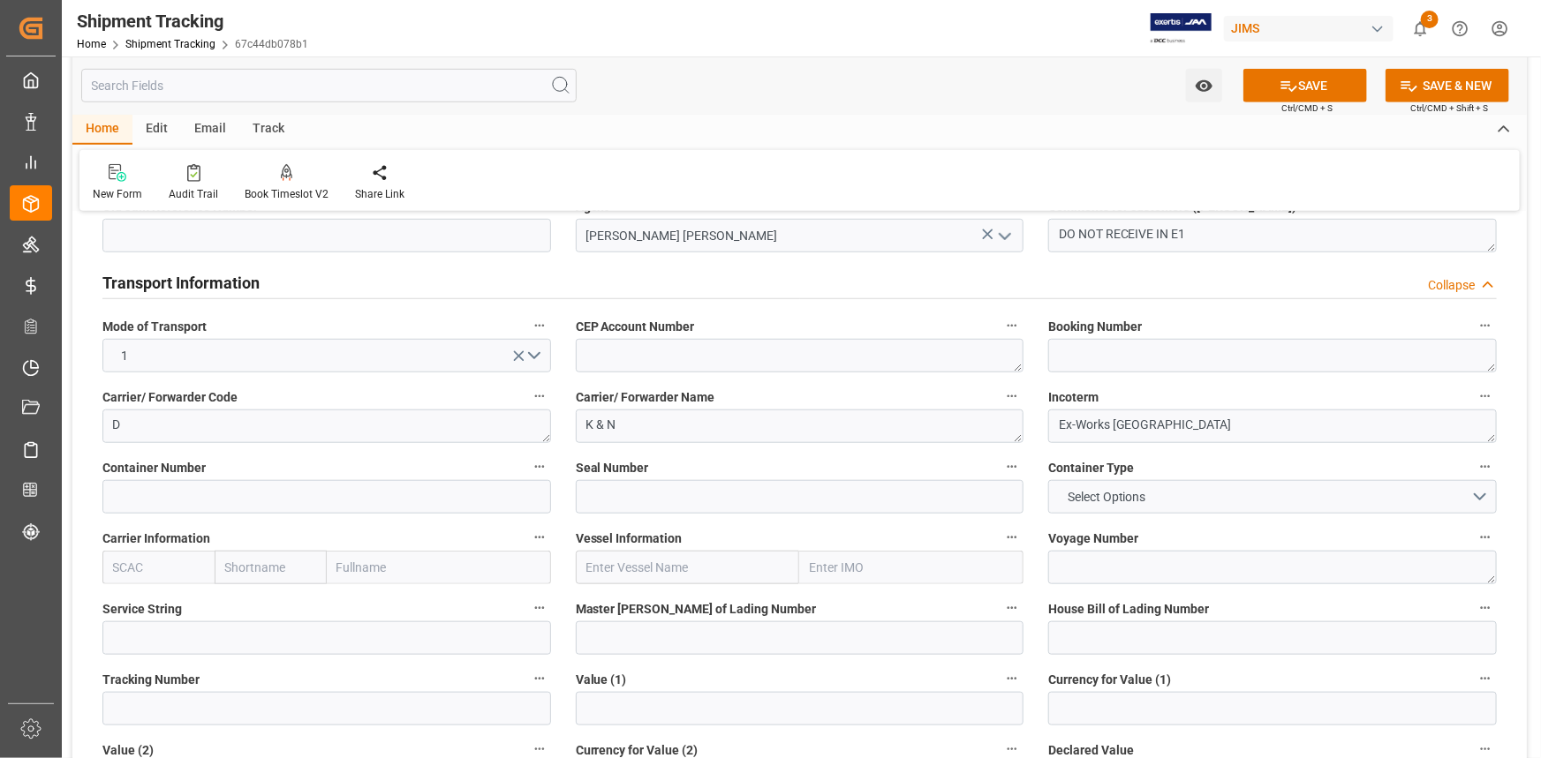
scroll to position [642, 0]
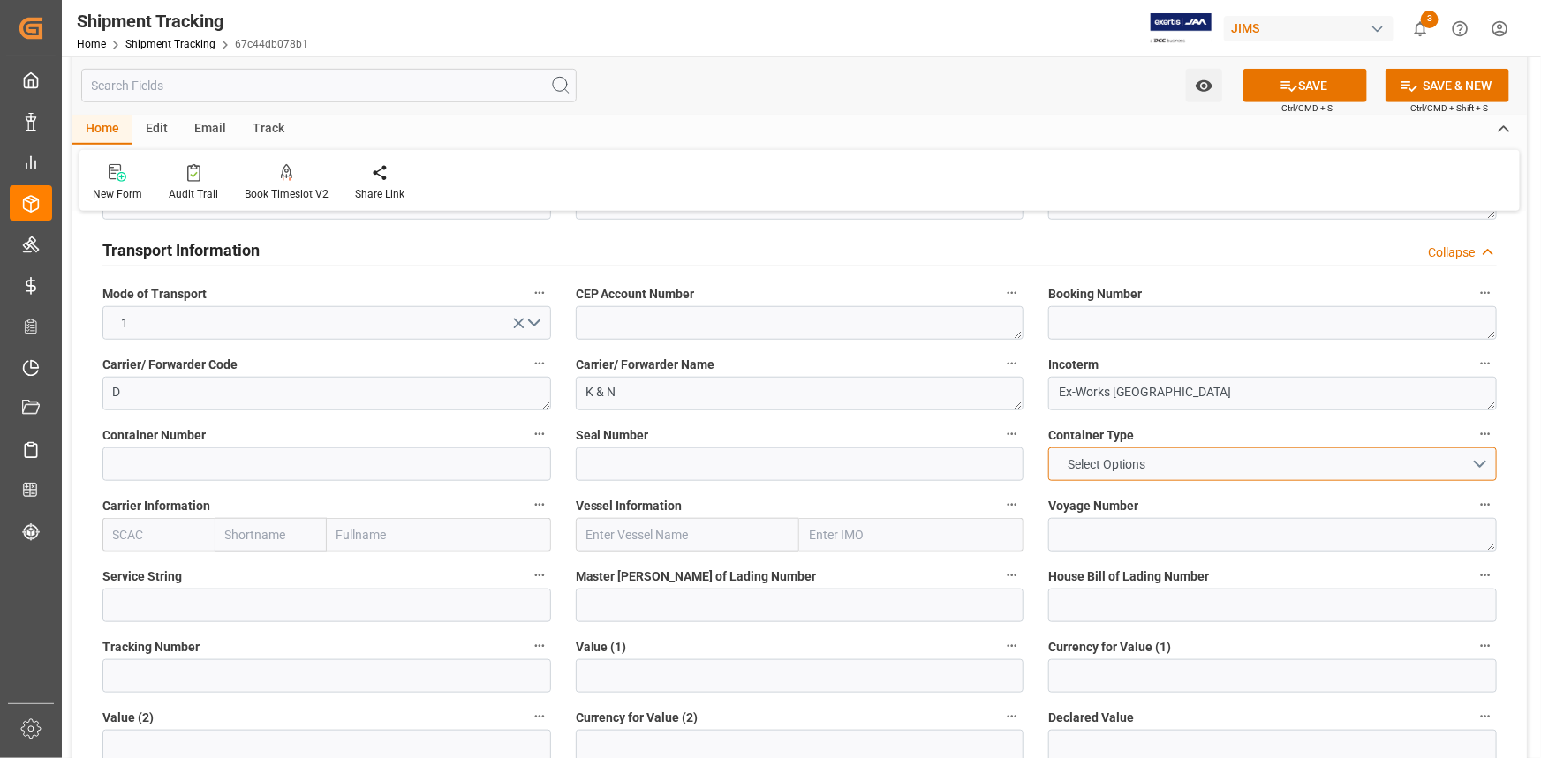
click at [1483, 466] on button "Select Options" at bounding box center [1272, 465] width 449 height 34
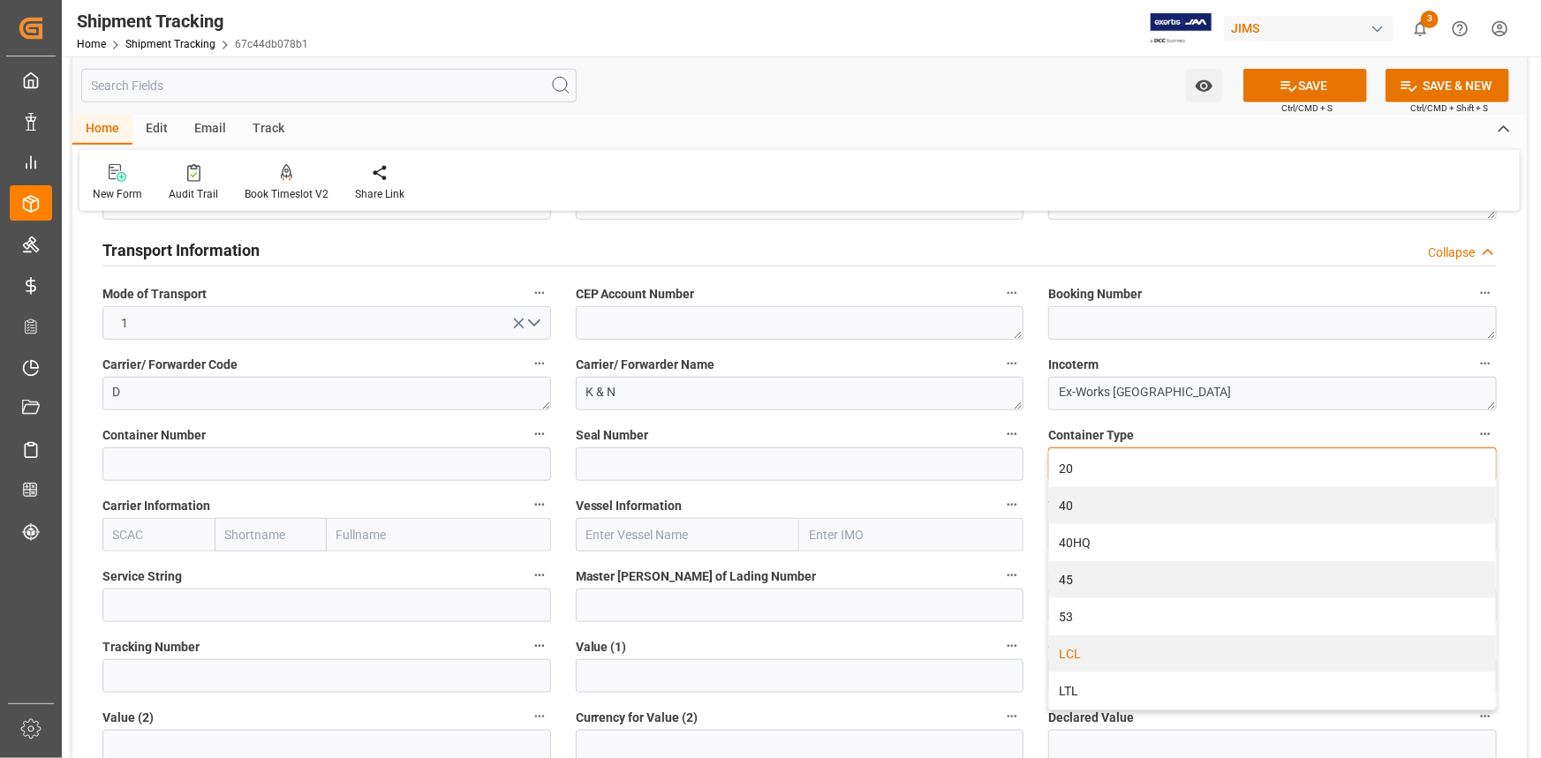
click at [1151, 647] on div "LCL" at bounding box center [1272, 654] width 447 height 37
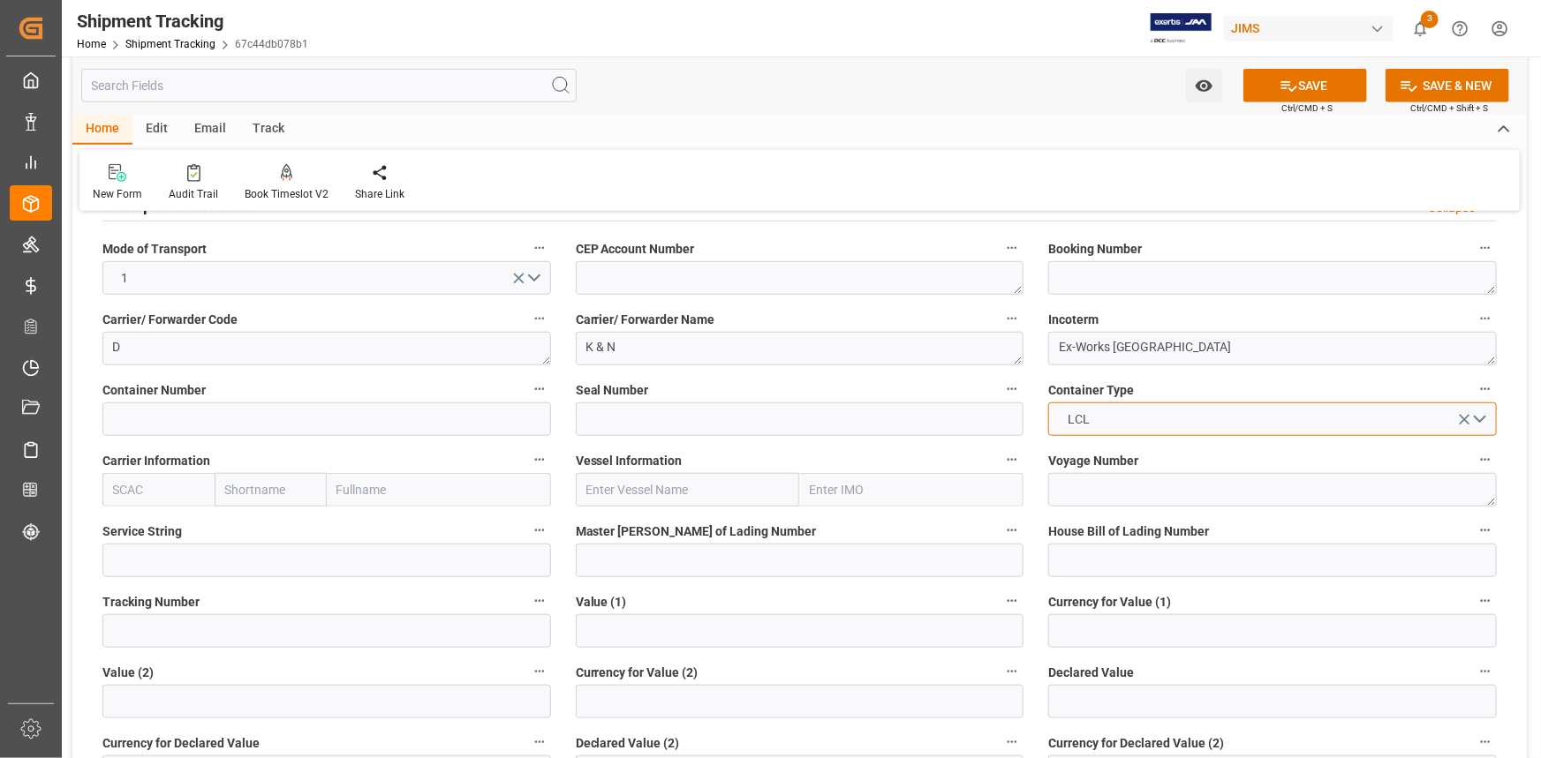
scroll to position [722, 0]
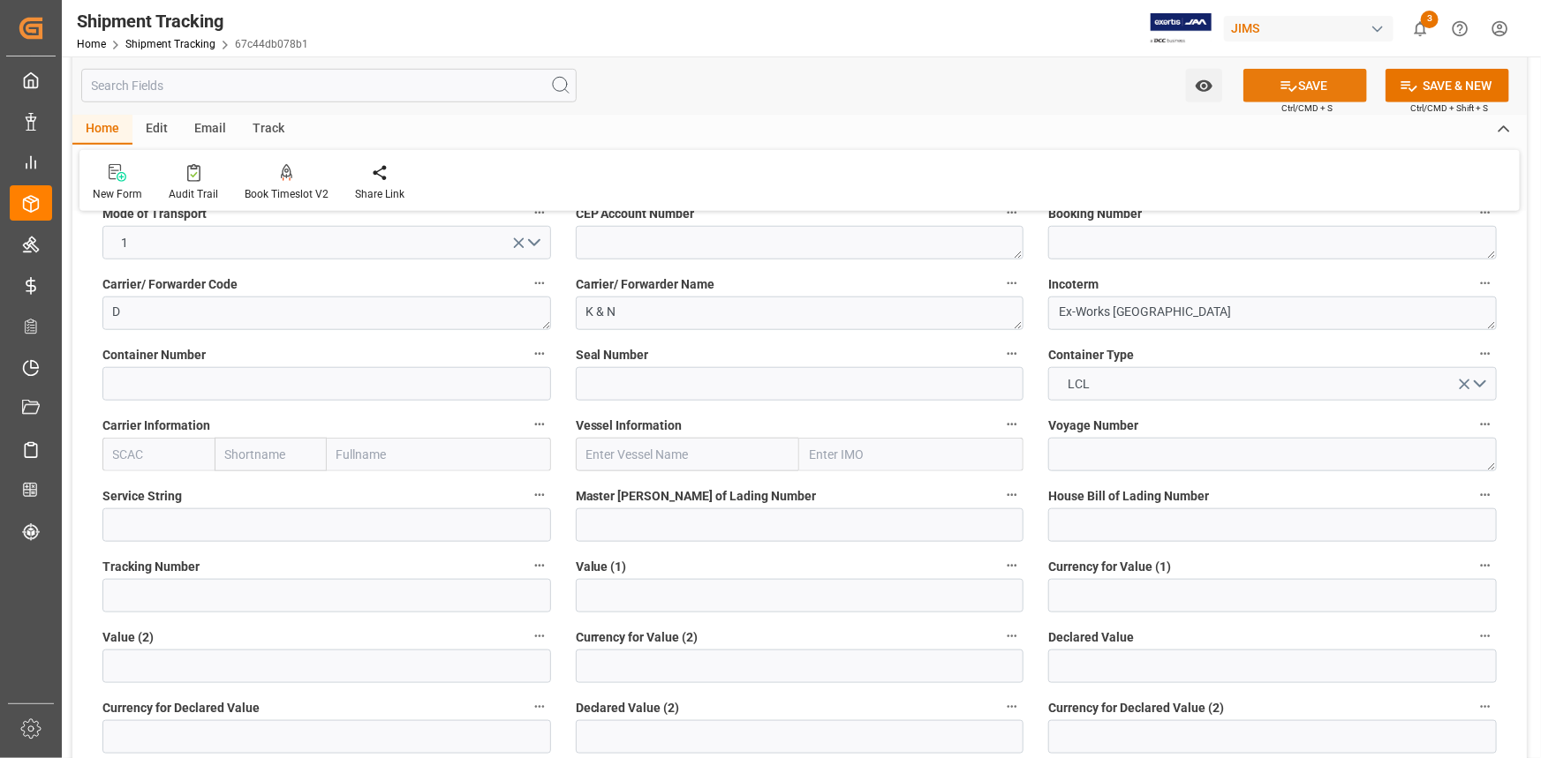
click at [1294, 88] on icon at bounding box center [1288, 86] width 19 height 19
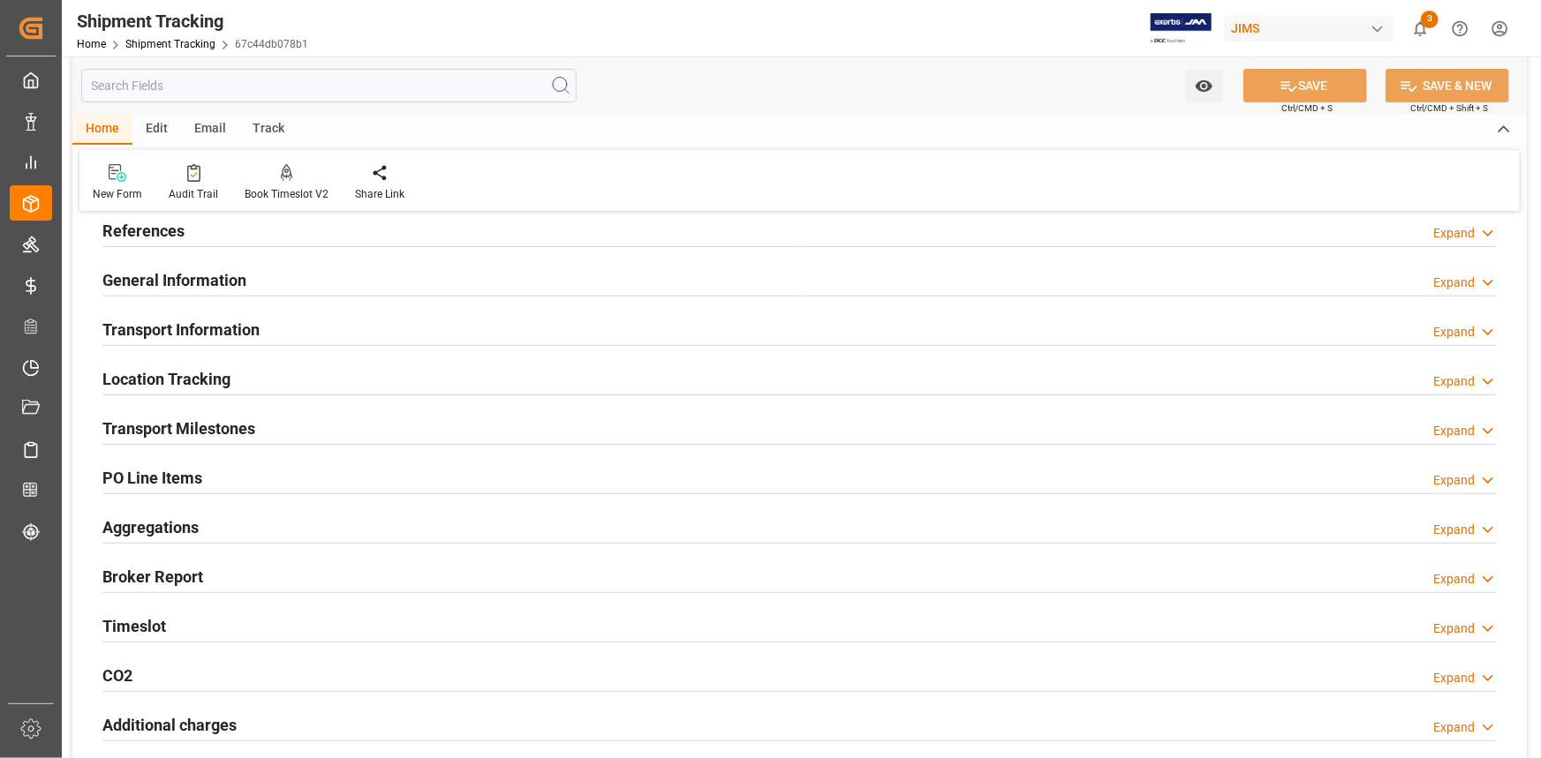
scroll to position [72, 0]
click at [298, 329] on div "Transport Information Expand" at bounding box center [799, 330] width 1394 height 34
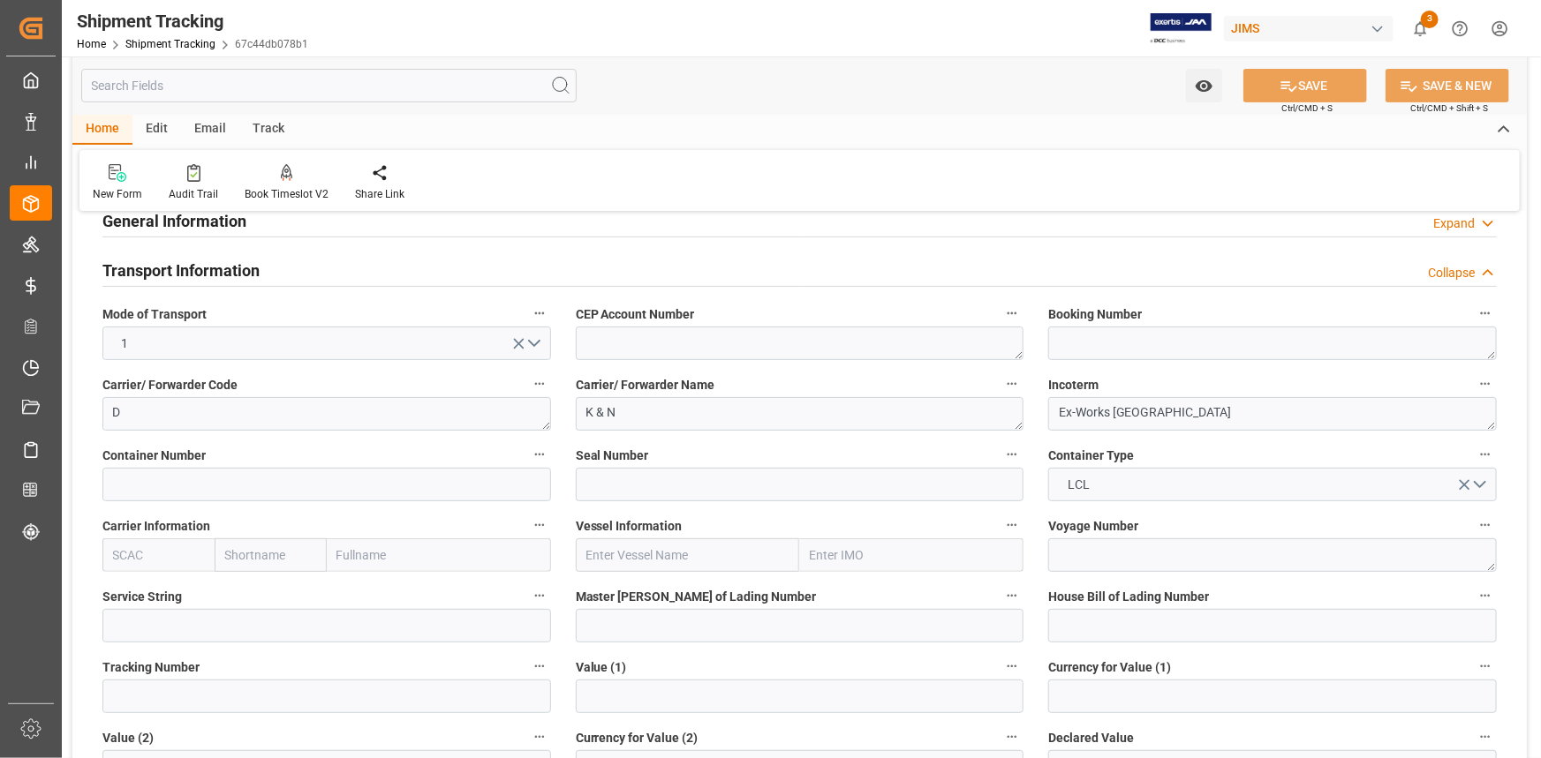
scroll to position [233, 0]
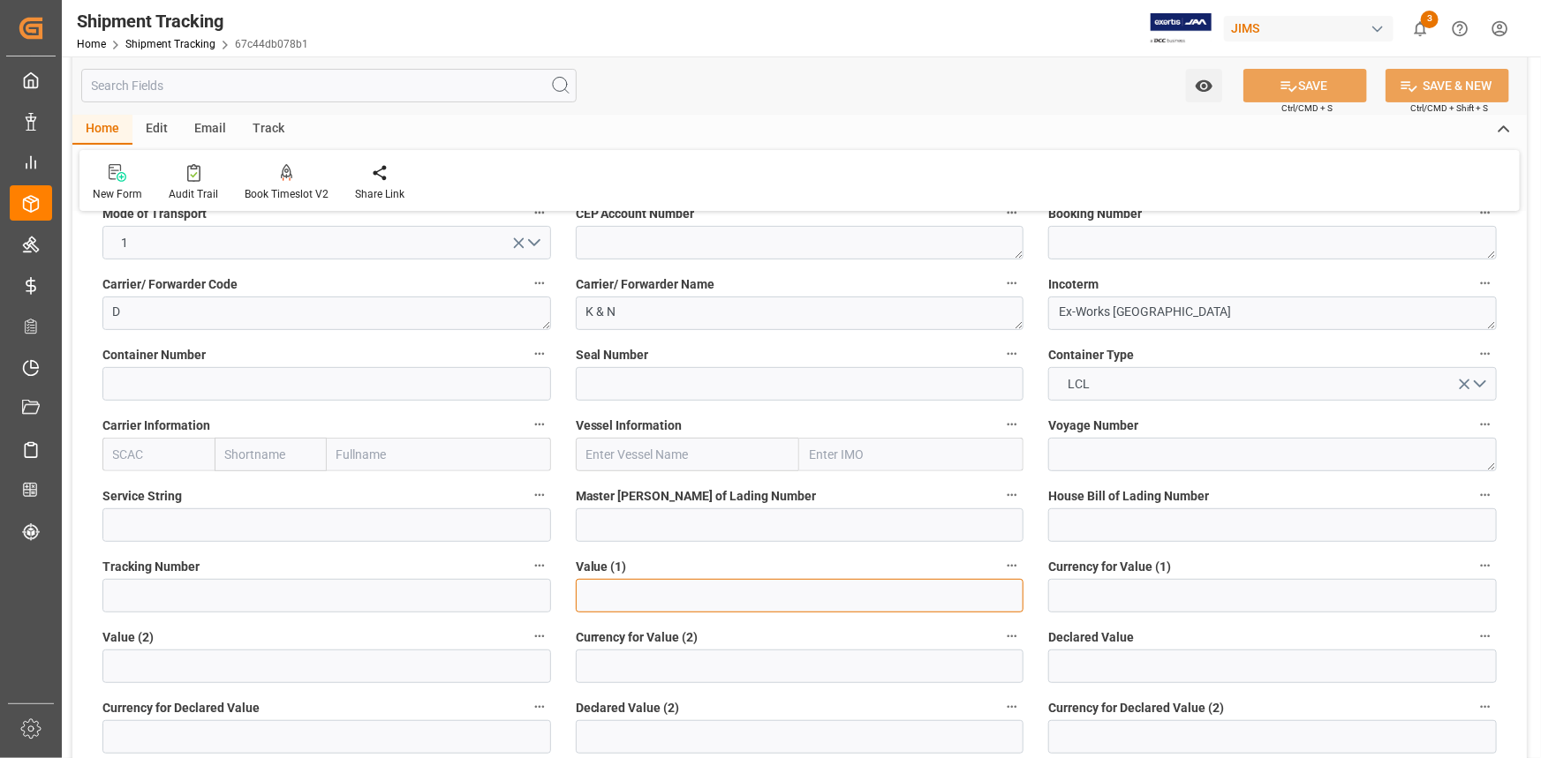
click at [645, 593] on input "text" at bounding box center [800, 596] width 449 height 34
paste input "18695.44"
type input "18695.44"
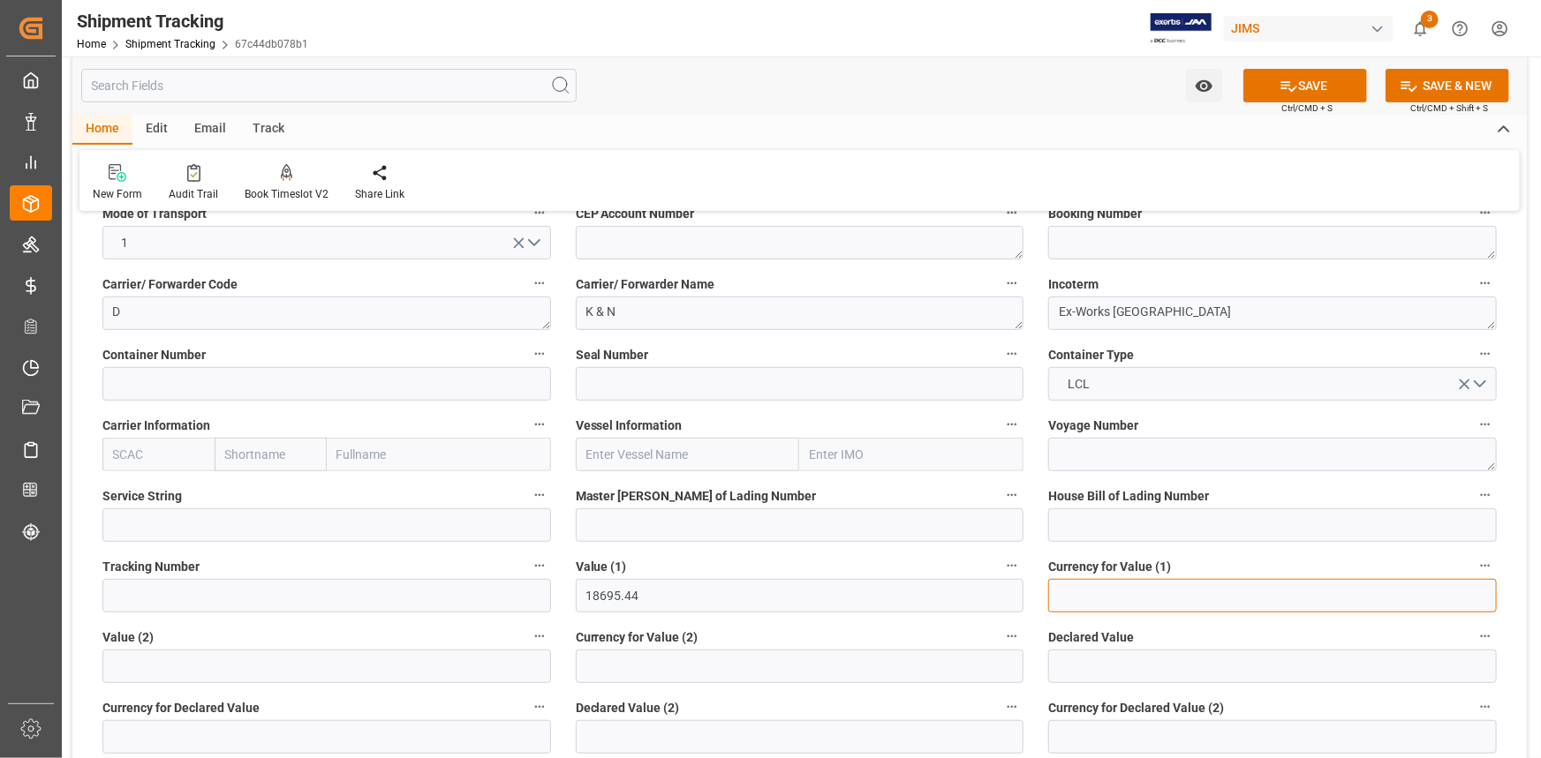
click at [1066, 603] on input at bounding box center [1272, 596] width 449 height 34
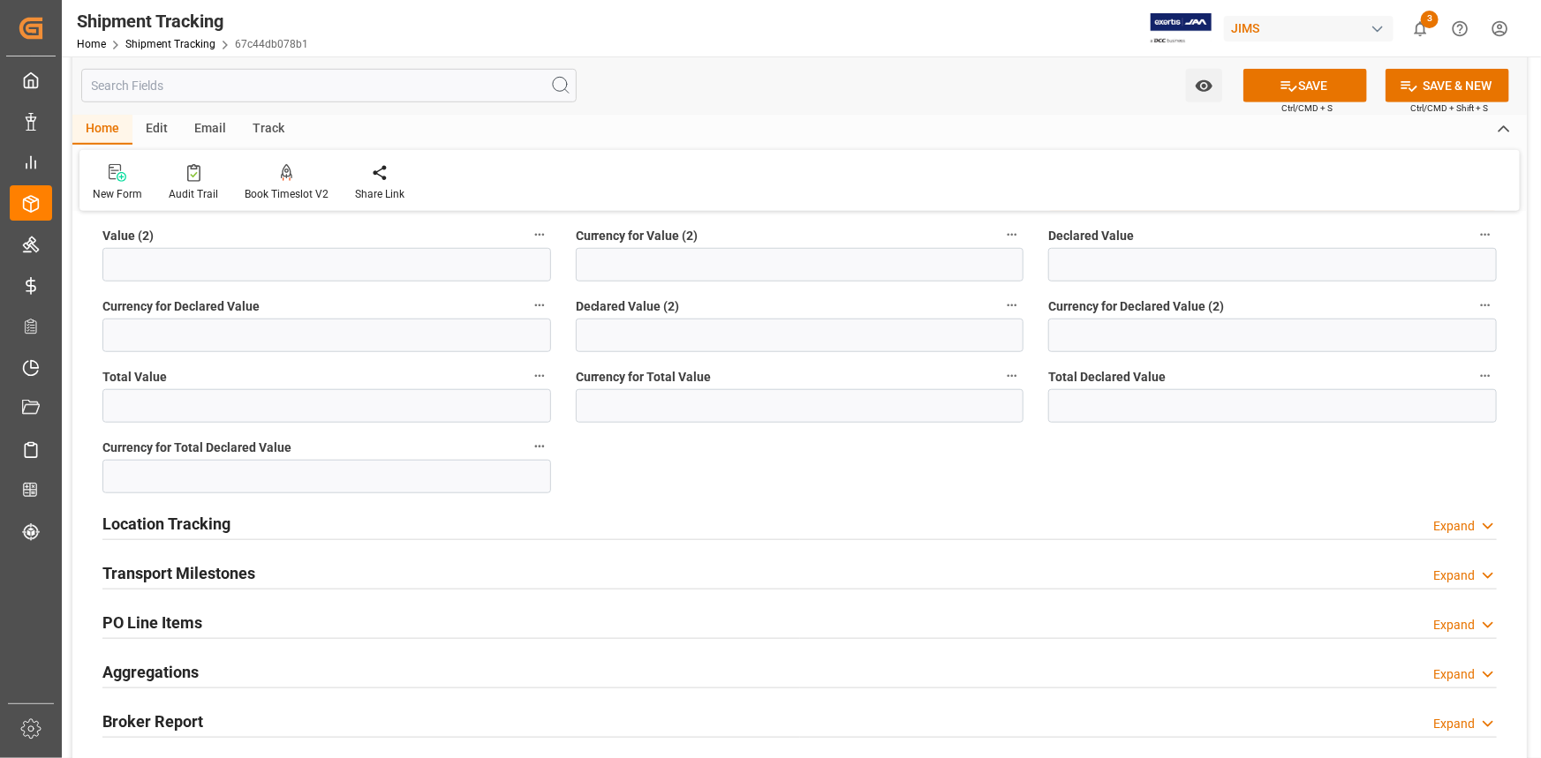
type input "USD"
click at [325, 570] on div "Transport Milestones Expand" at bounding box center [799, 572] width 1394 height 34
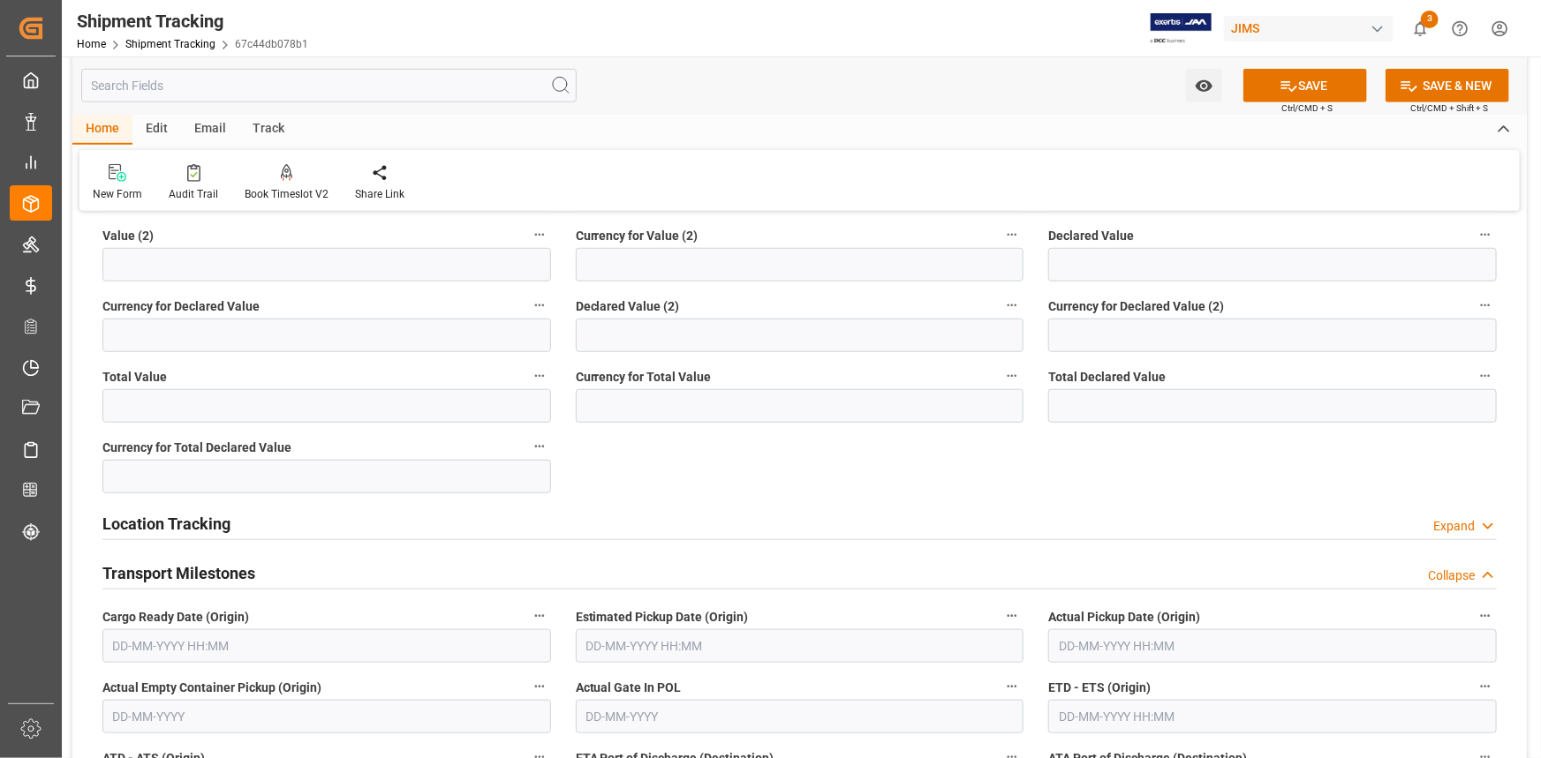
scroll to position [715, 0]
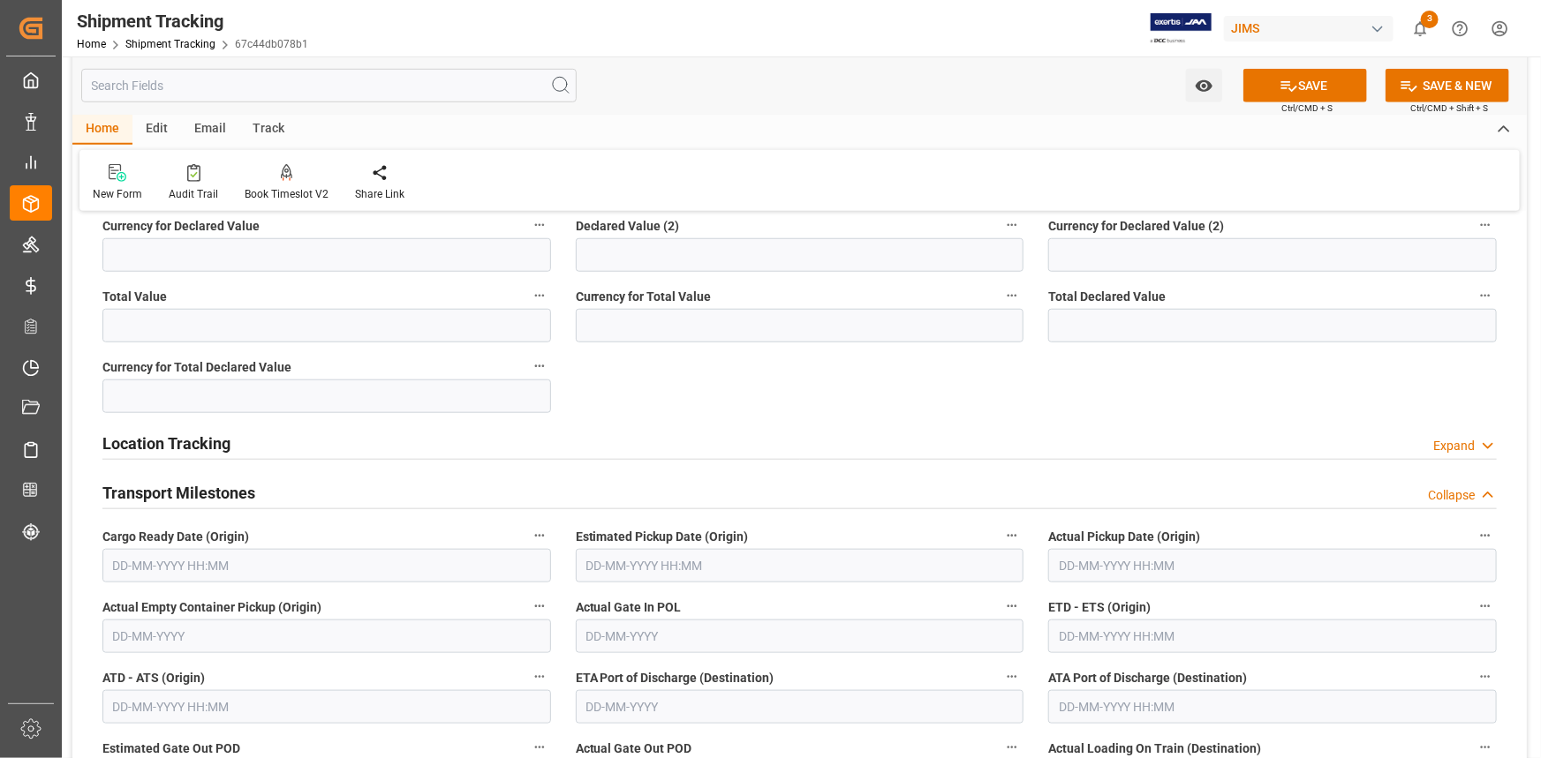
click at [287, 565] on input "text" at bounding box center [326, 566] width 449 height 34
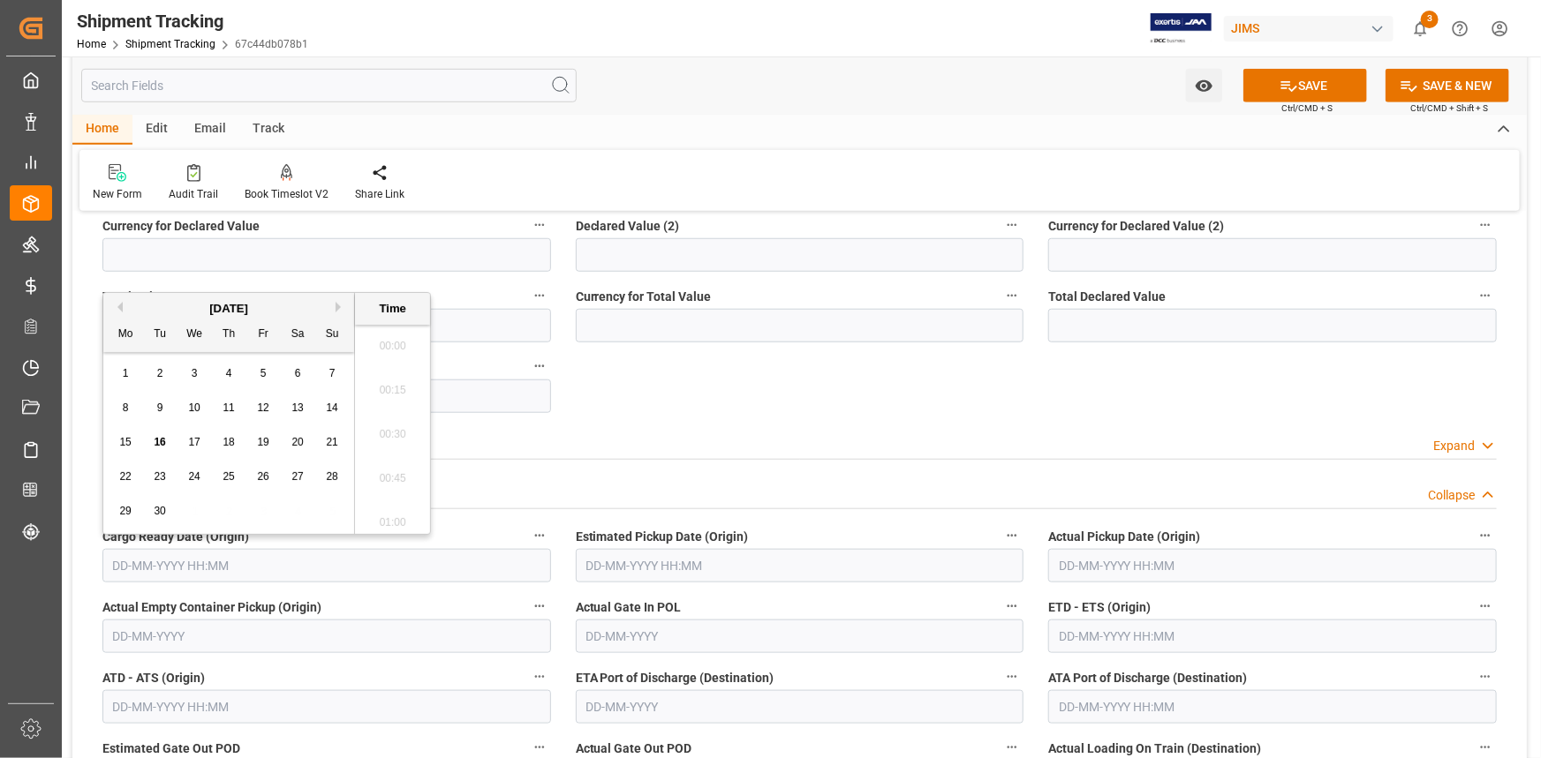
scroll to position [1904, 0]
click at [162, 439] on span "16" at bounding box center [159, 442] width 11 height 12
type input "16-09-2025 00:00"
click at [673, 562] on input "text" at bounding box center [800, 566] width 449 height 34
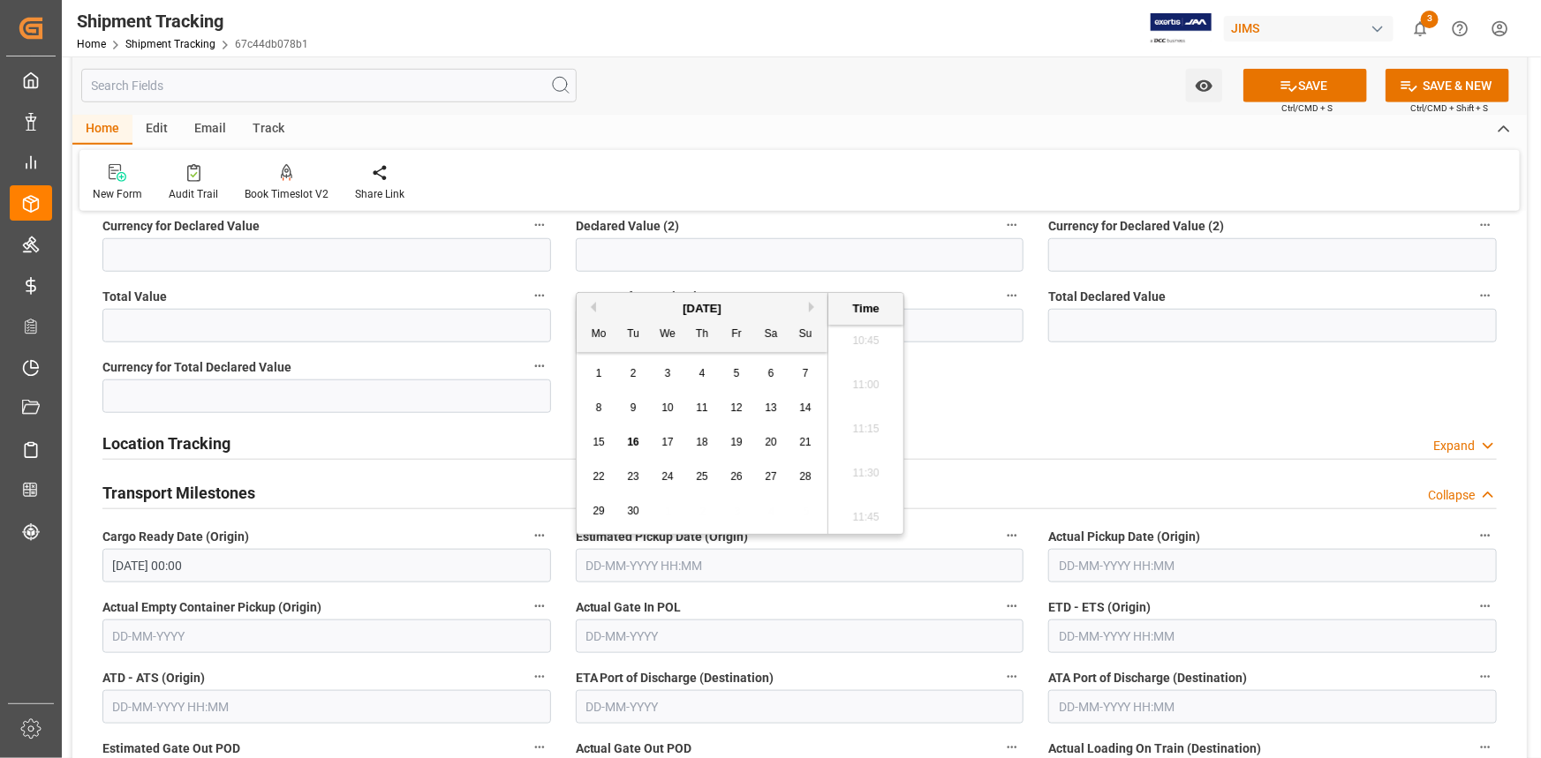
click at [703, 472] on span "25" at bounding box center [701, 477] width 11 height 12
type input "25-09-2025 00:00"
click at [1113, 637] on input "text" at bounding box center [1272, 637] width 449 height 34
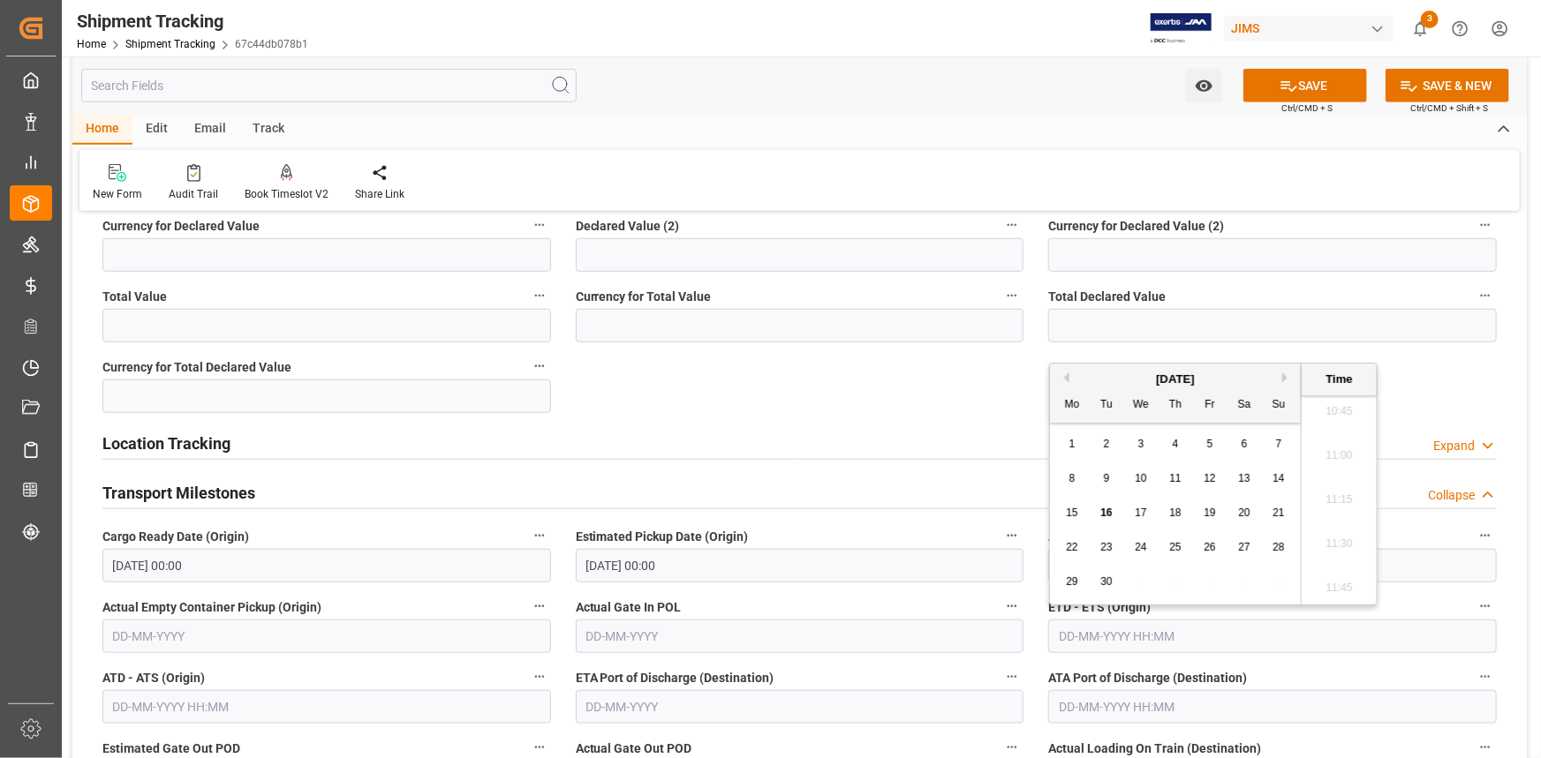
click at [1106, 579] on span "30" at bounding box center [1105, 582] width 11 height 12
type input "30-09-2025 00:00"
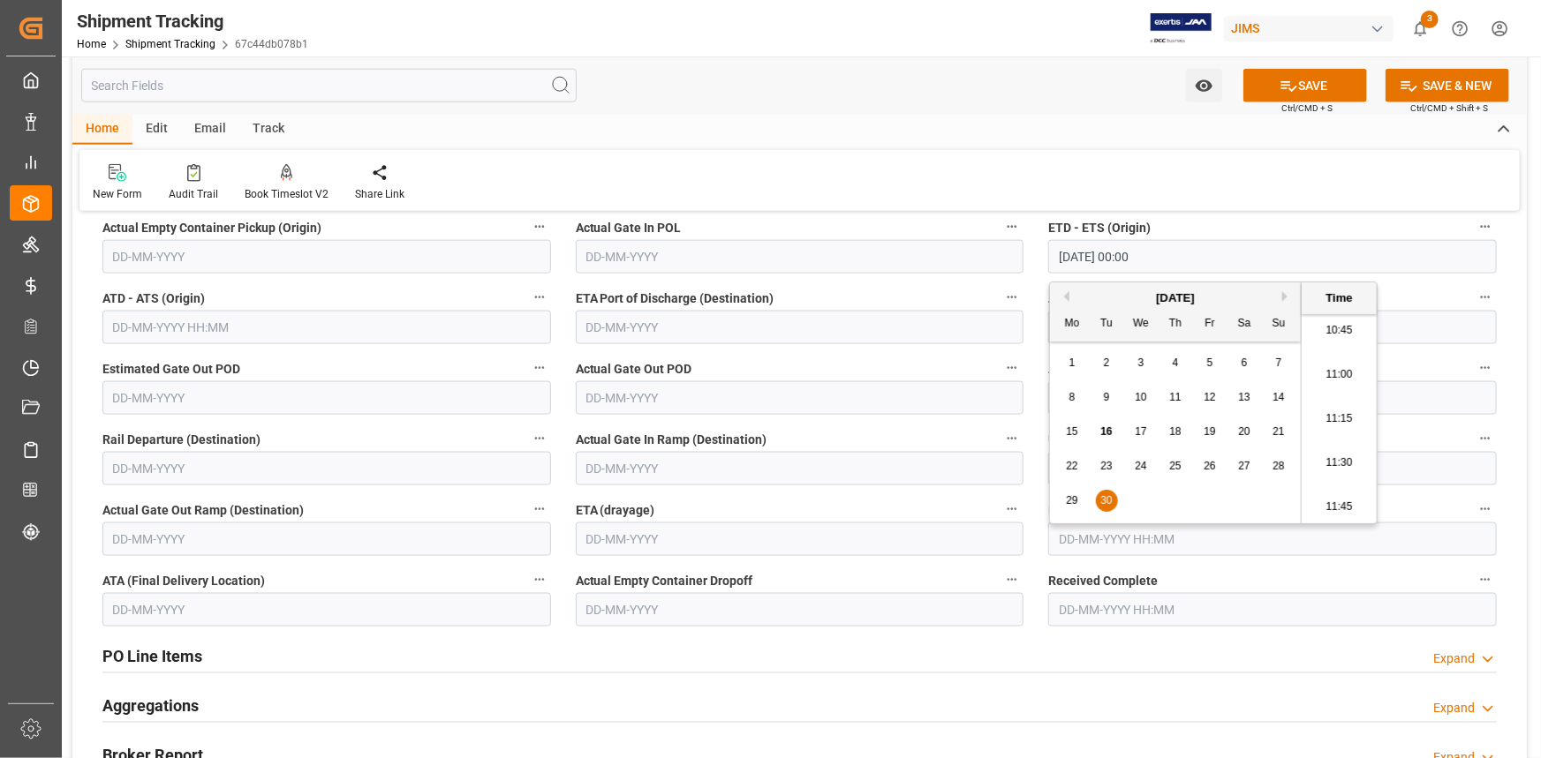
scroll to position [1116, 0]
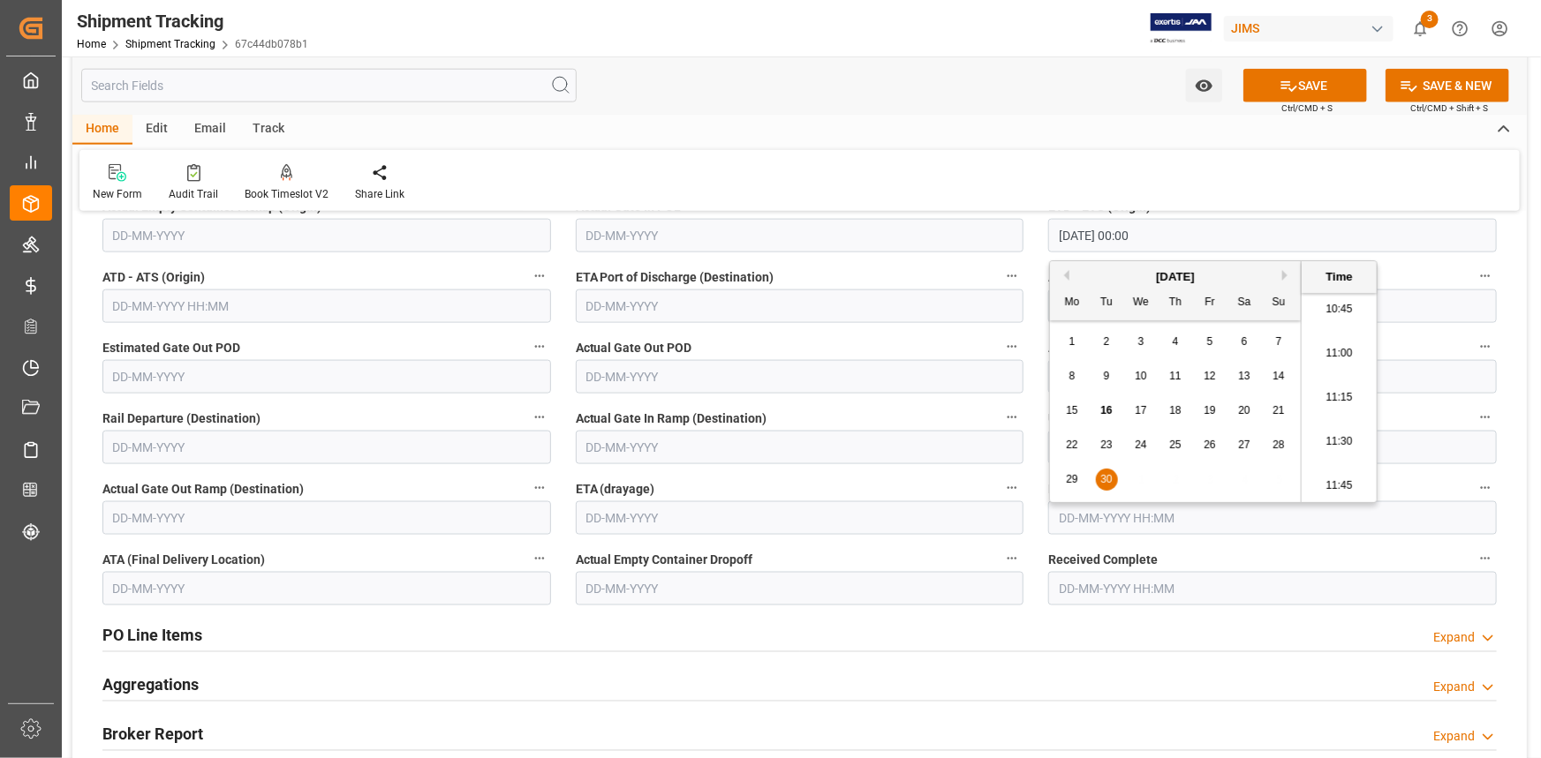
click at [702, 510] on input "text" at bounding box center [800, 519] width 449 height 34
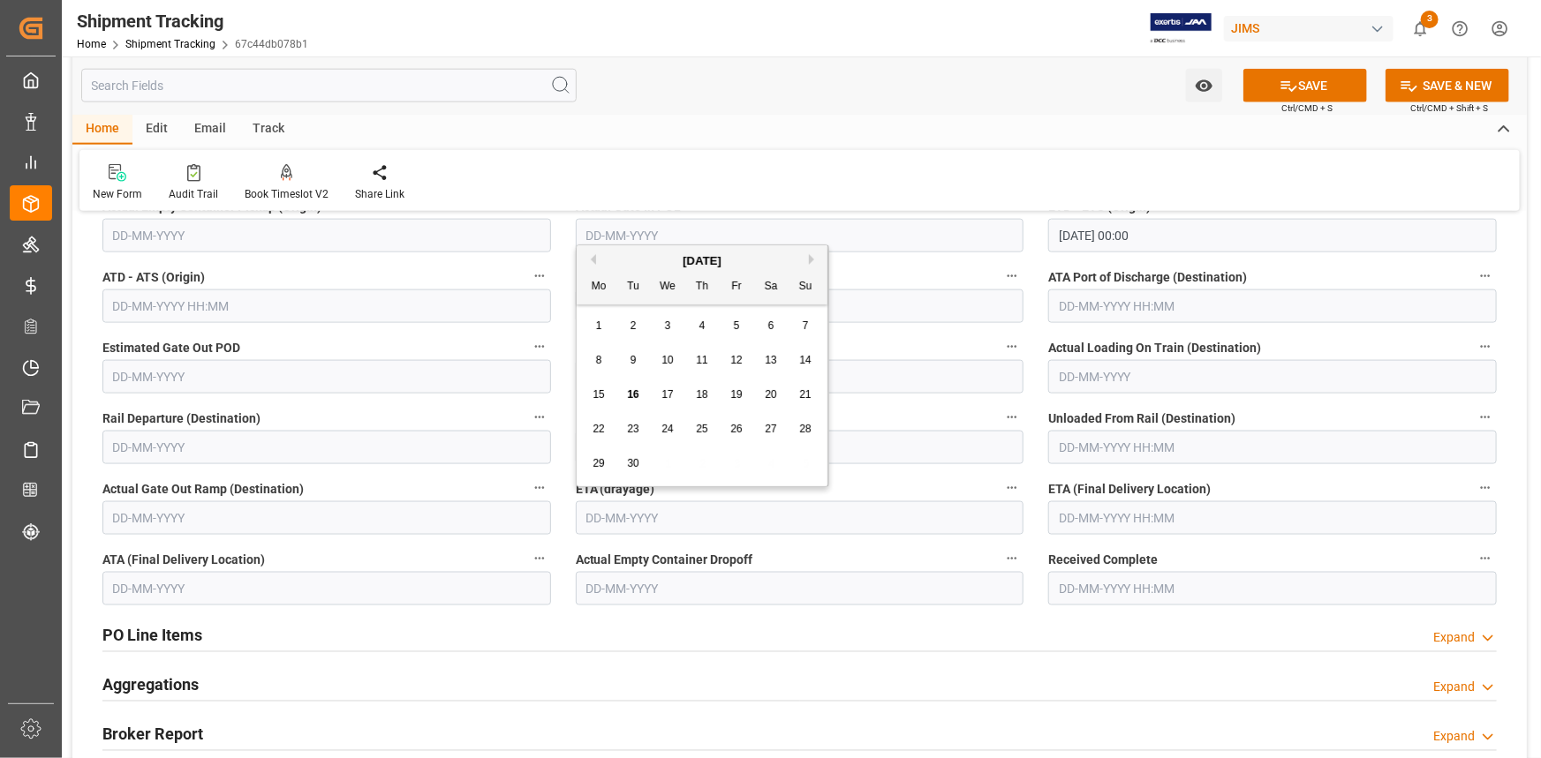
click at [1102, 514] on input "text" at bounding box center [1272, 519] width 449 height 34
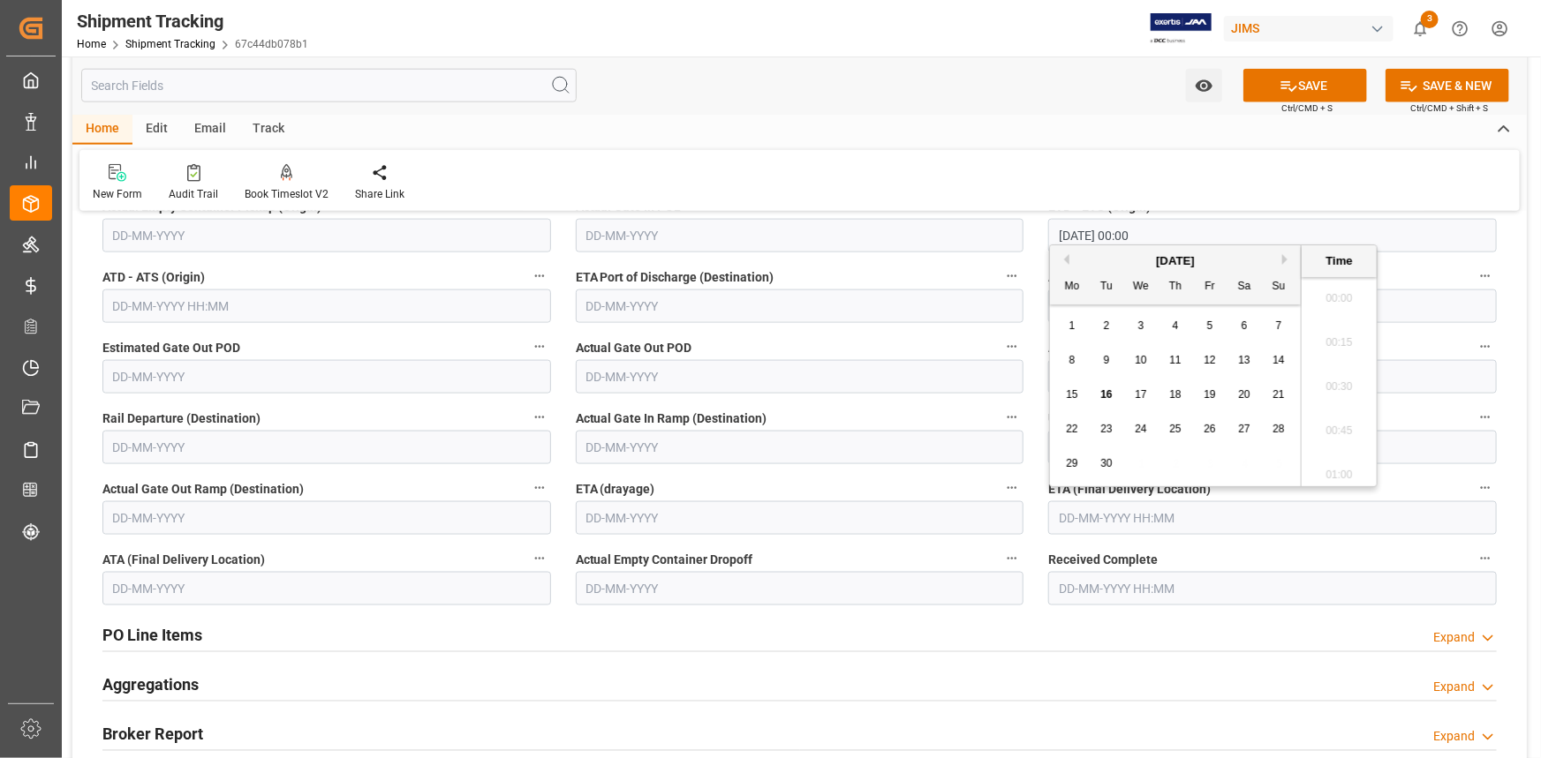
scroll to position [1904, 0]
click at [1280, 255] on div "September 2025" at bounding box center [1175, 262] width 251 height 18
click at [1287, 258] on button "Next Month" at bounding box center [1287, 259] width 11 height 11
click at [1180, 423] on span "20" at bounding box center [1174, 429] width 11 height 12
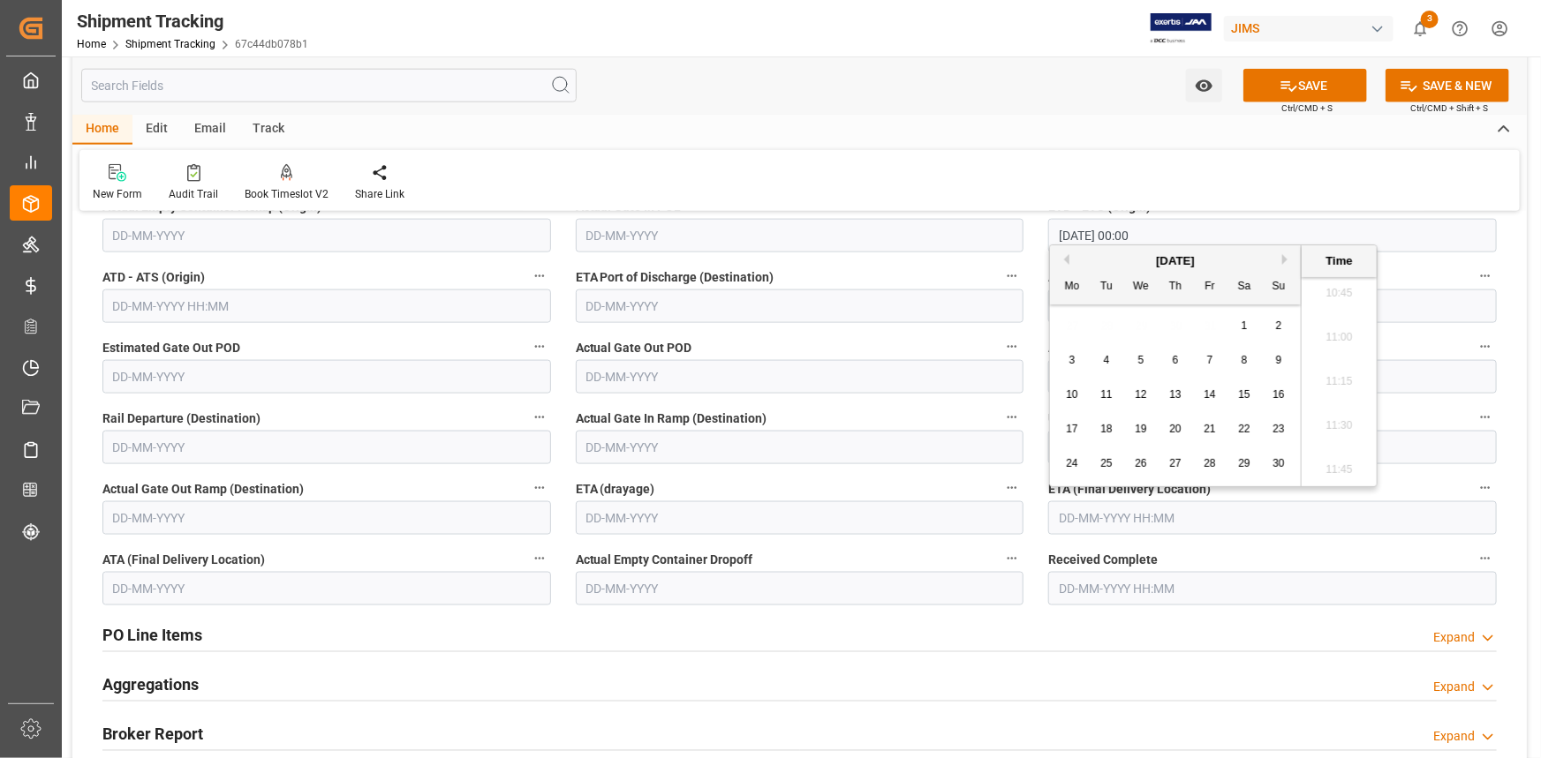
type input "20-11-2025 00:00"
click at [1287, 75] on button "SAVE" at bounding box center [1305, 86] width 124 height 34
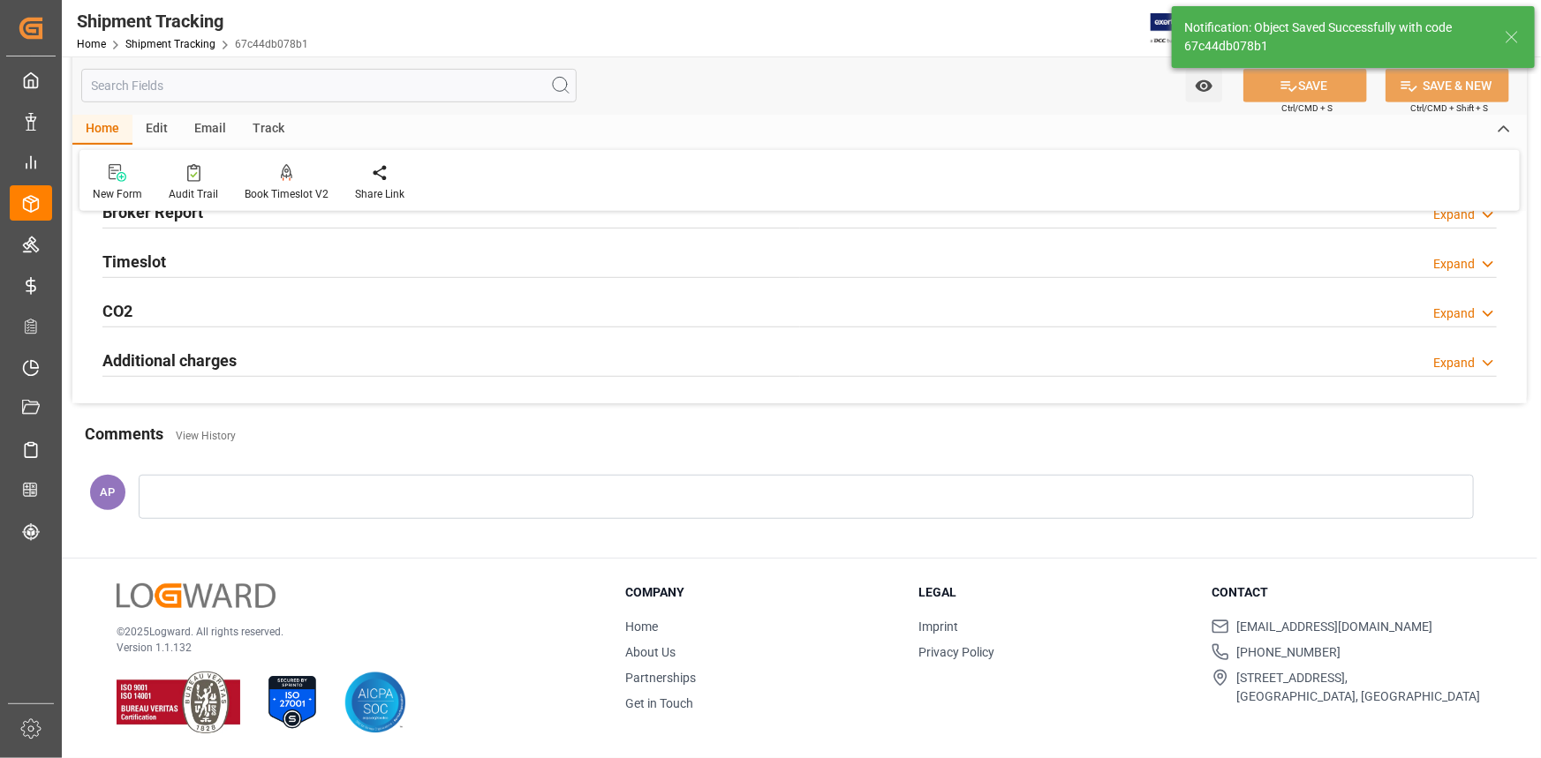
scroll to position [410, 0]
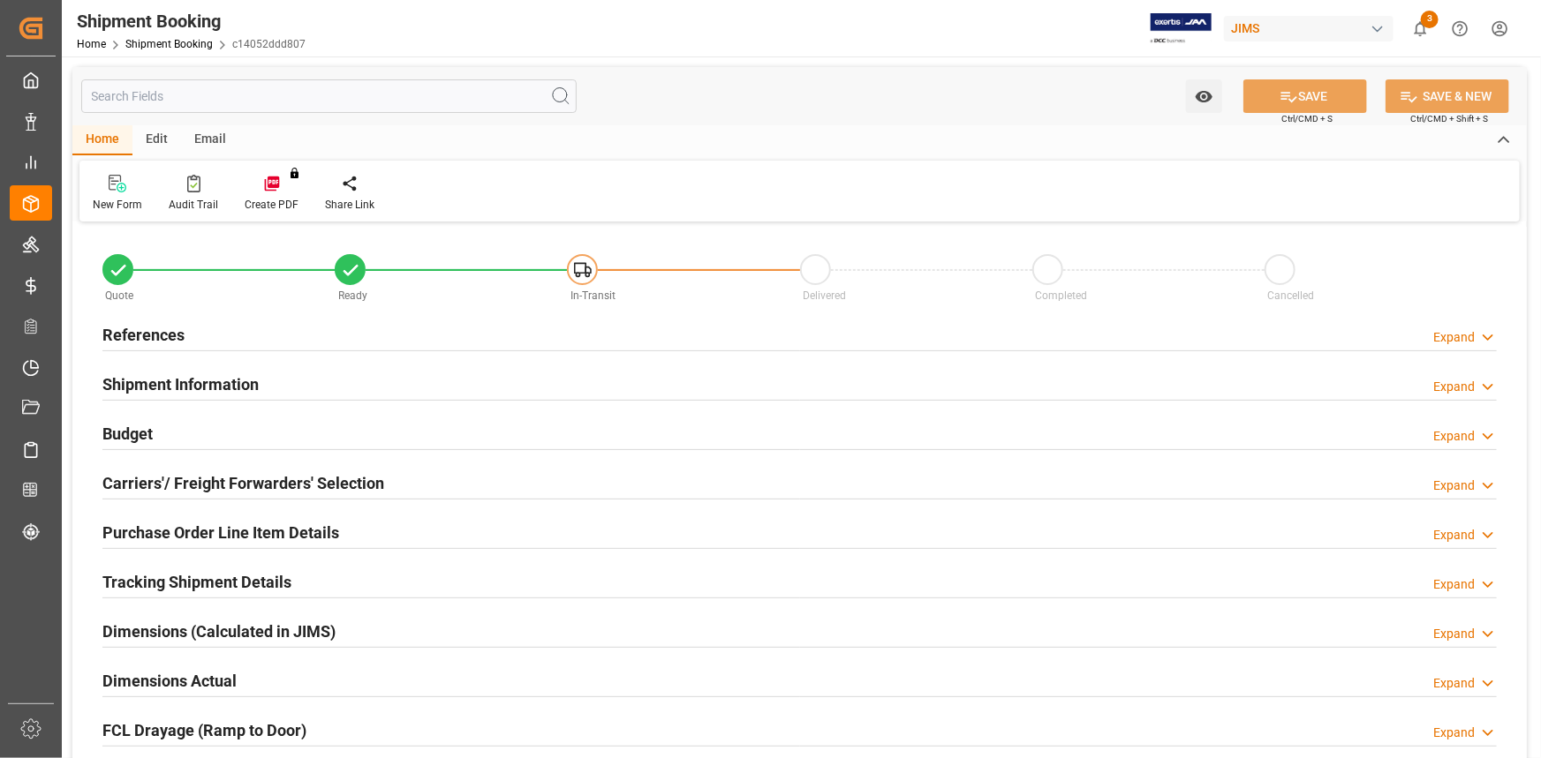
type input "0"
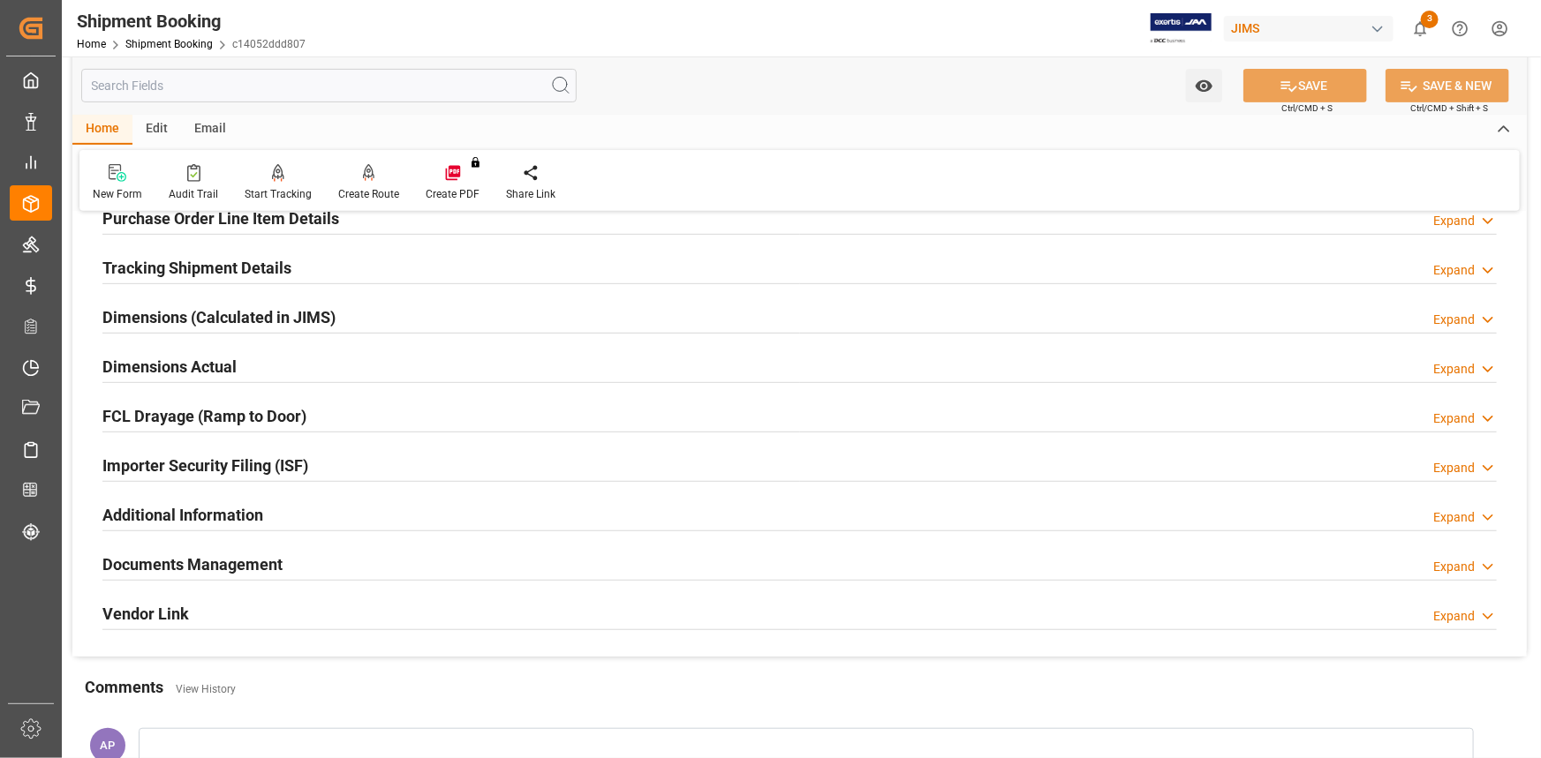
scroll to position [321, 0]
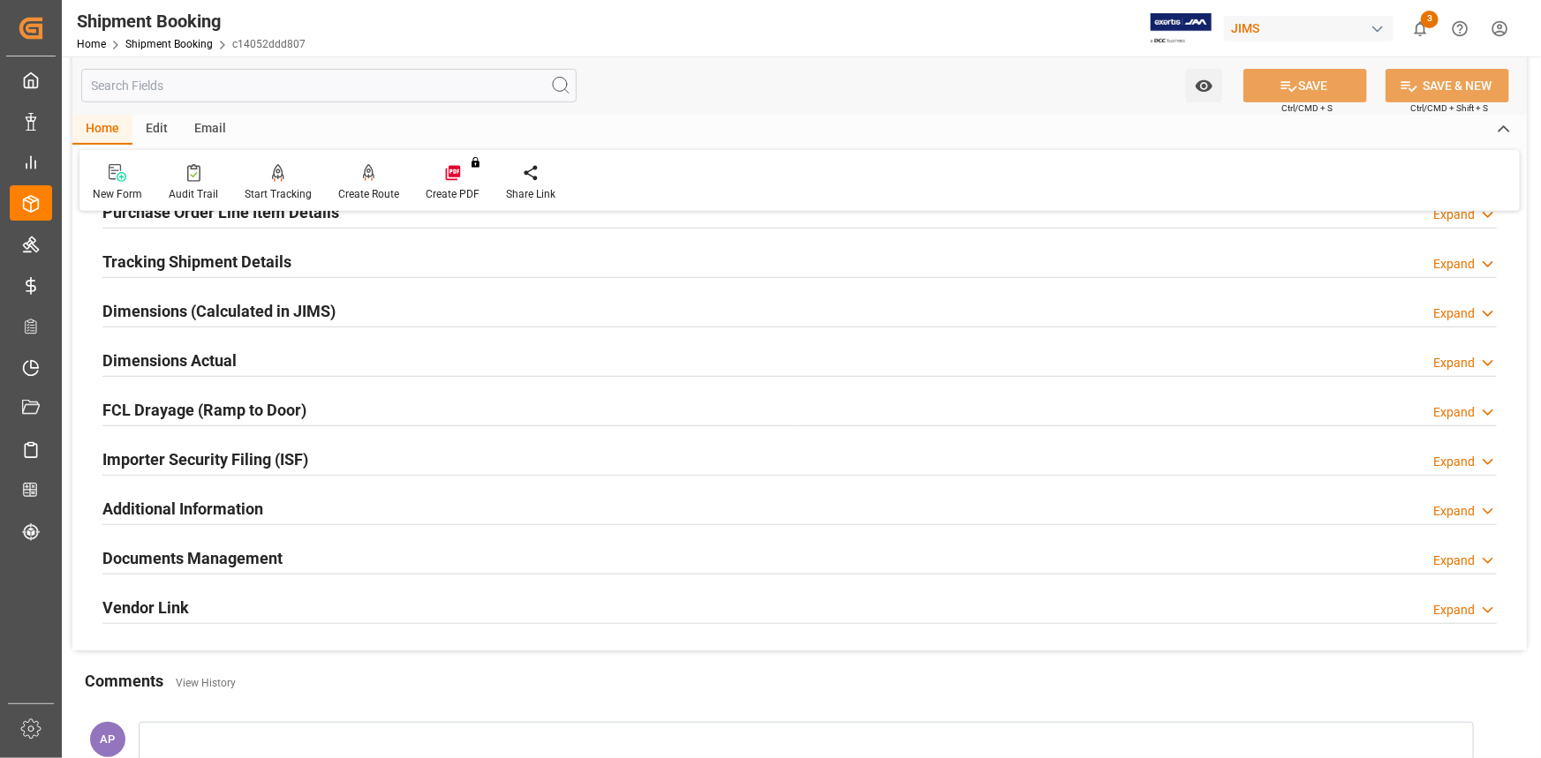
click at [302, 356] on div "Dimensions Actual Expand" at bounding box center [799, 360] width 1394 height 34
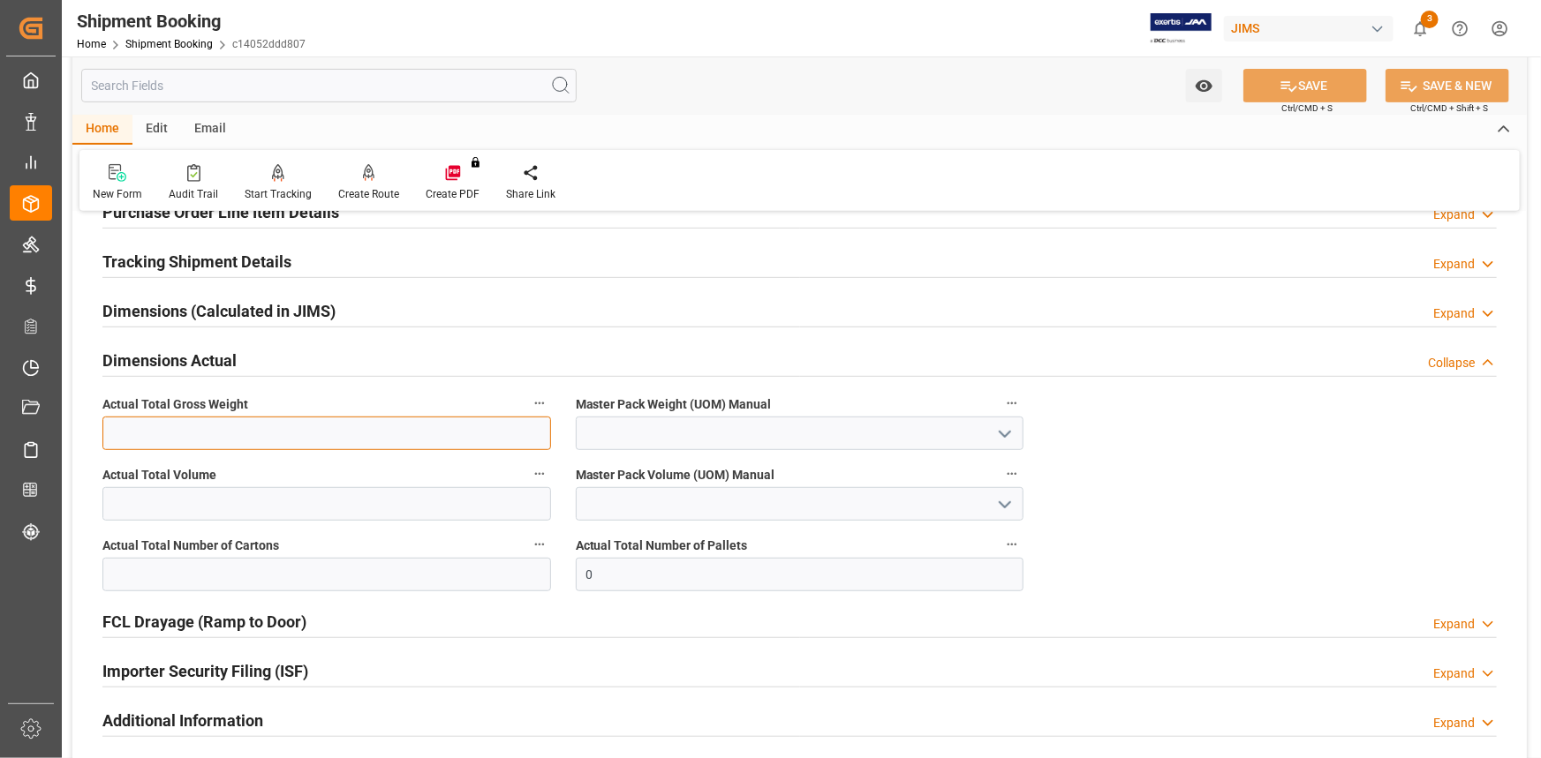
click at [218, 431] on input "text" at bounding box center [326, 434] width 449 height 34
type input "411"
click at [209, 426] on input "411" at bounding box center [326, 434] width 449 height 34
type input "415"
click at [998, 430] on icon "open menu" at bounding box center [1004, 434] width 21 height 21
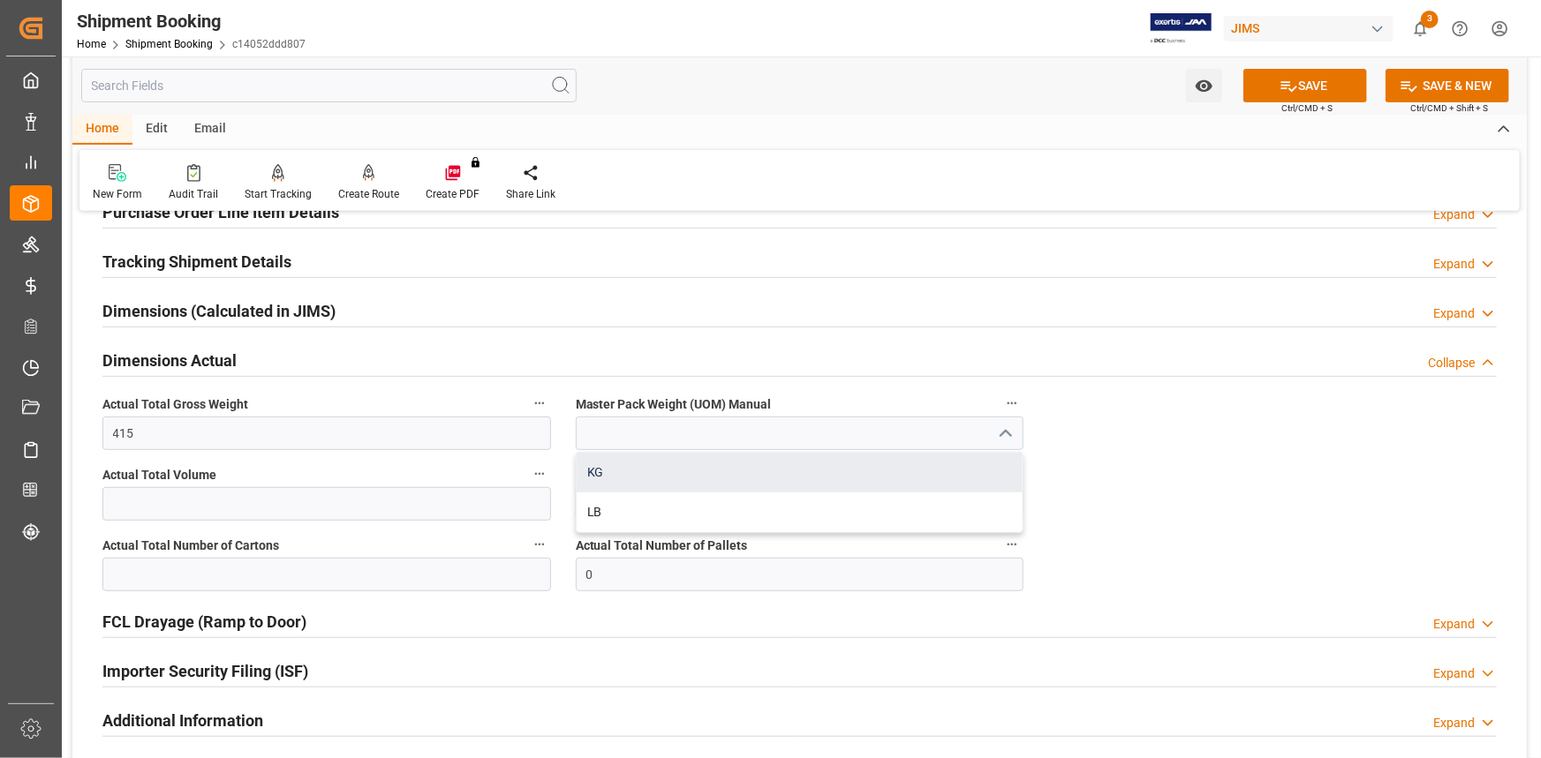
click at [778, 466] on div "KG" at bounding box center [800, 473] width 447 height 40
type input "KG"
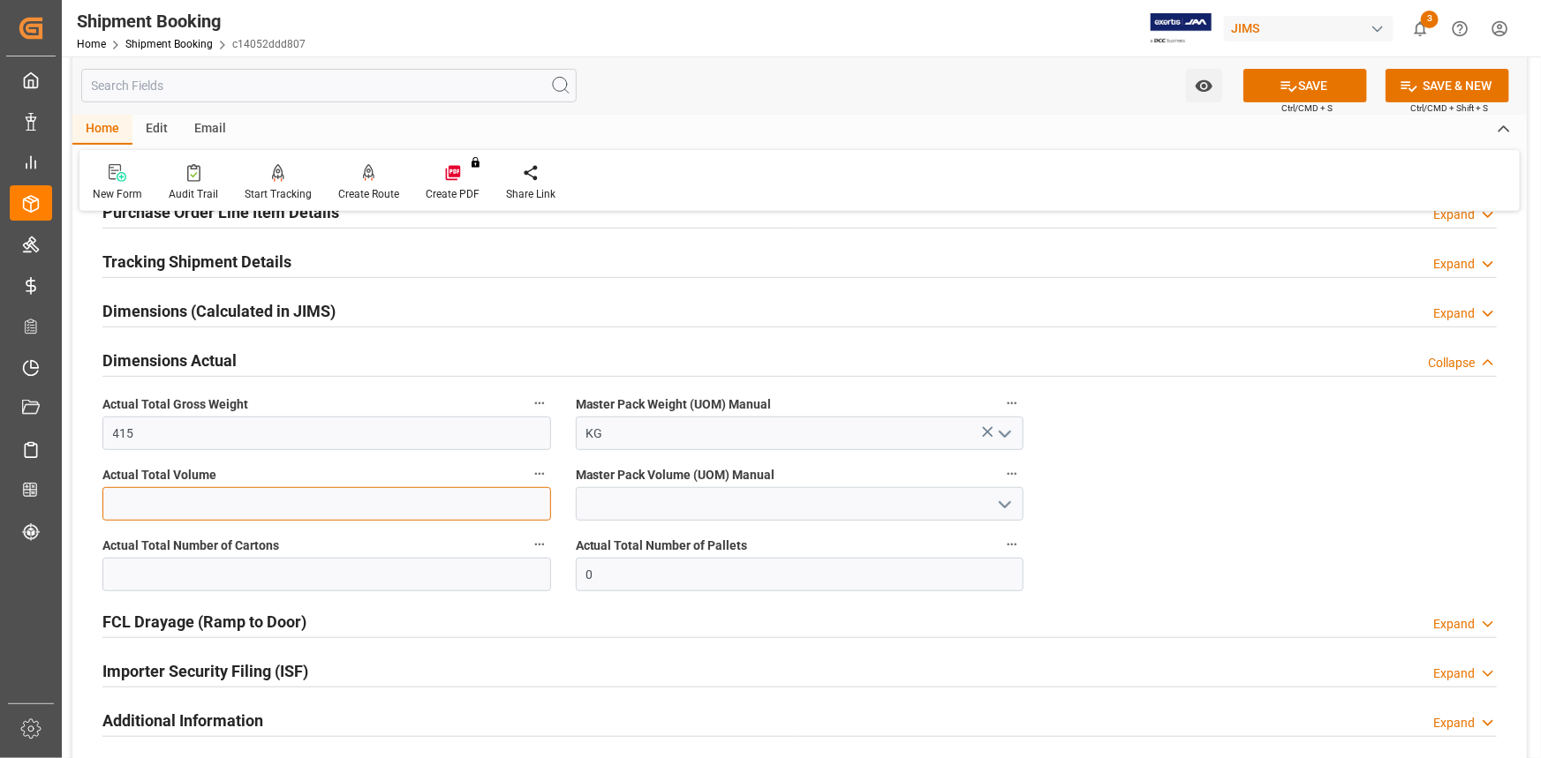
click at [280, 512] on input "text" at bounding box center [326, 504] width 449 height 34
click at [253, 510] on input "text" at bounding box center [326, 504] width 449 height 34
type input "2.17"
click at [1002, 499] on icon "open menu" at bounding box center [1004, 504] width 21 height 21
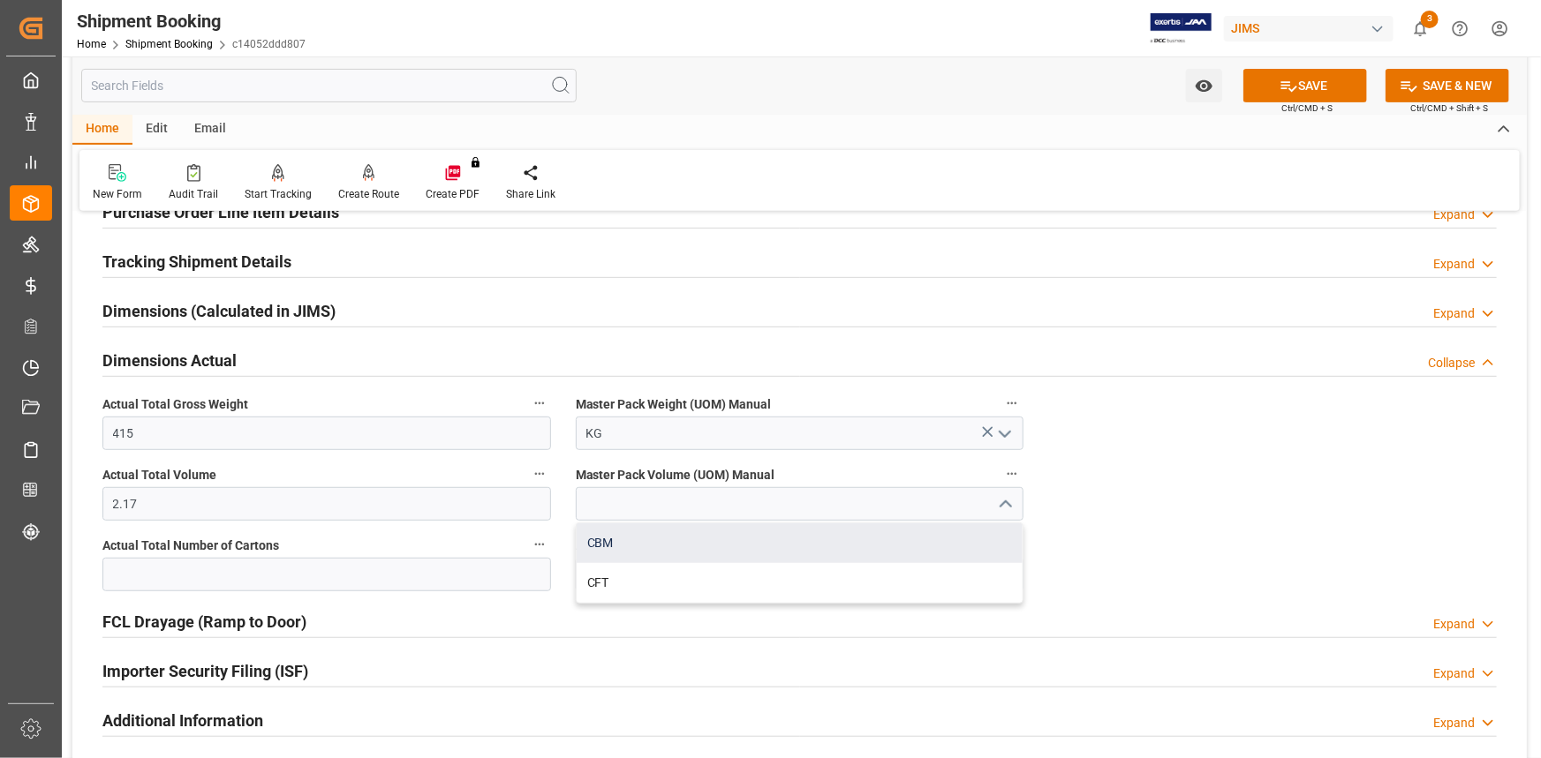
click at [804, 528] on div "CBM" at bounding box center [800, 544] width 447 height 40
type input "CBM"
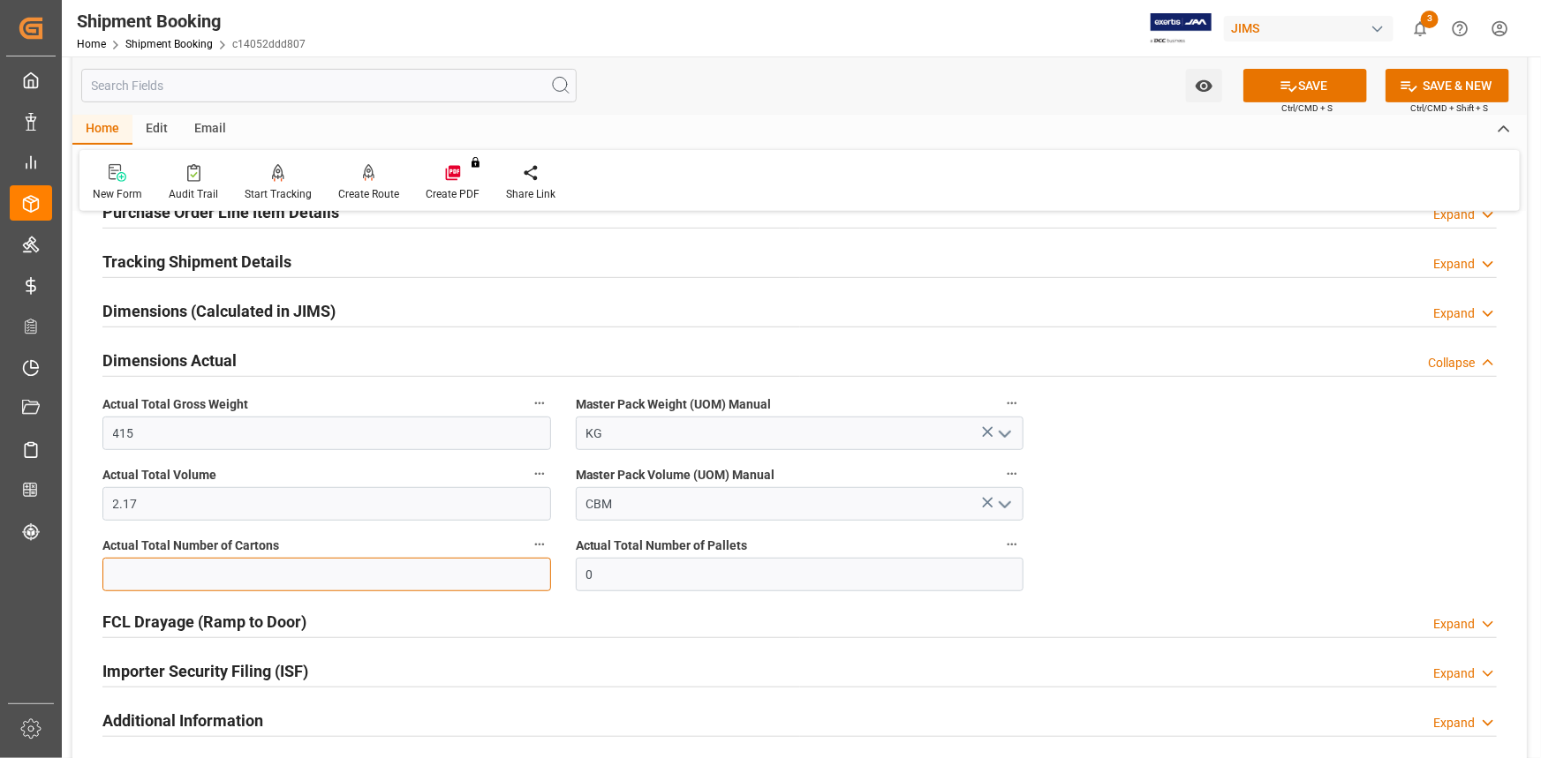
click at [313, 566] on input "text" at bounding box center [326, 575] width 449 height 34
type input "29"
click at [1293, 86] on icon at bounding box center [1289, 86] width 16 height 11
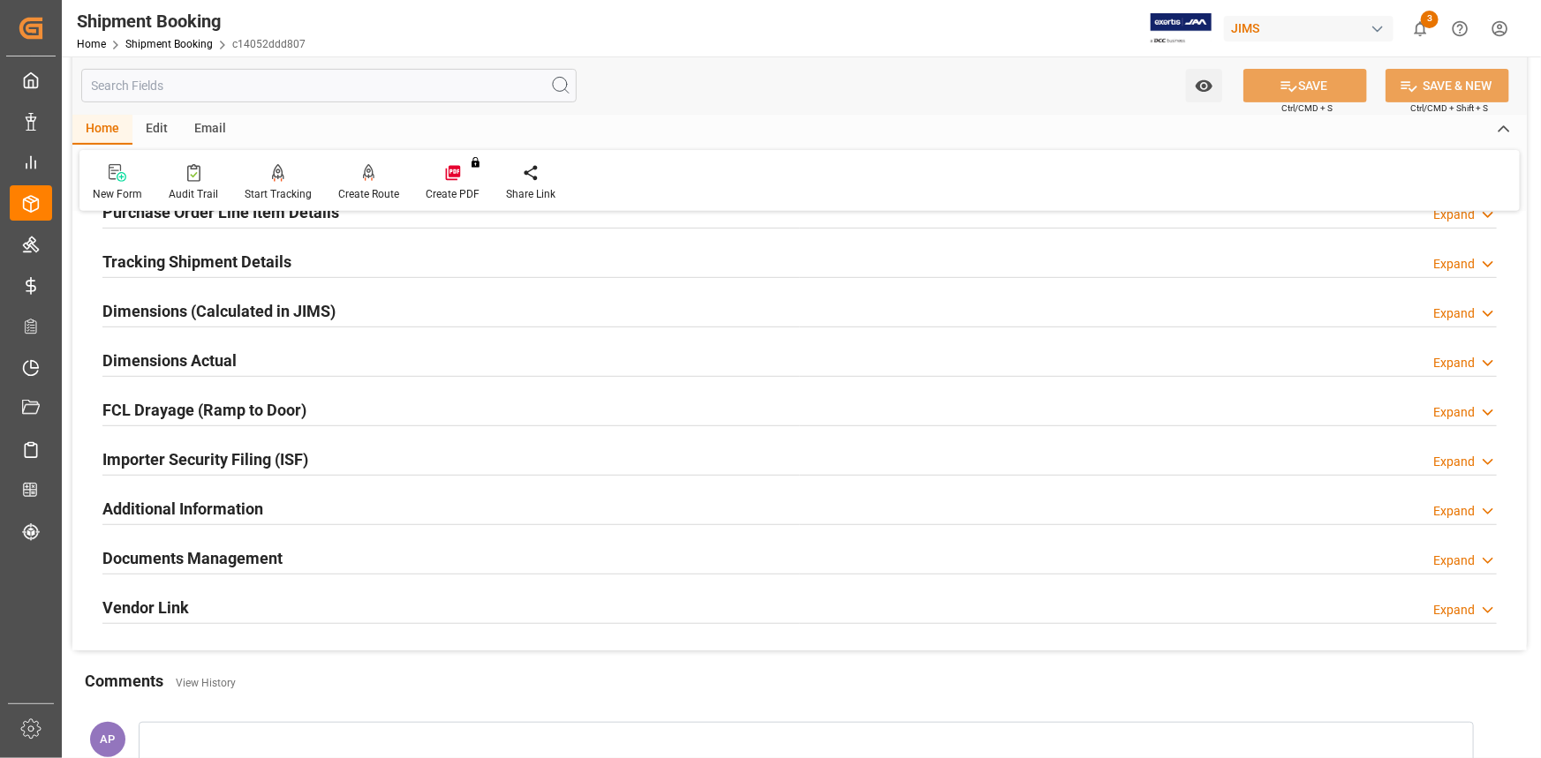
click at [370, 547] on div "Documents Management Expand" at bounding box center [799, 557] width 1394 height 34
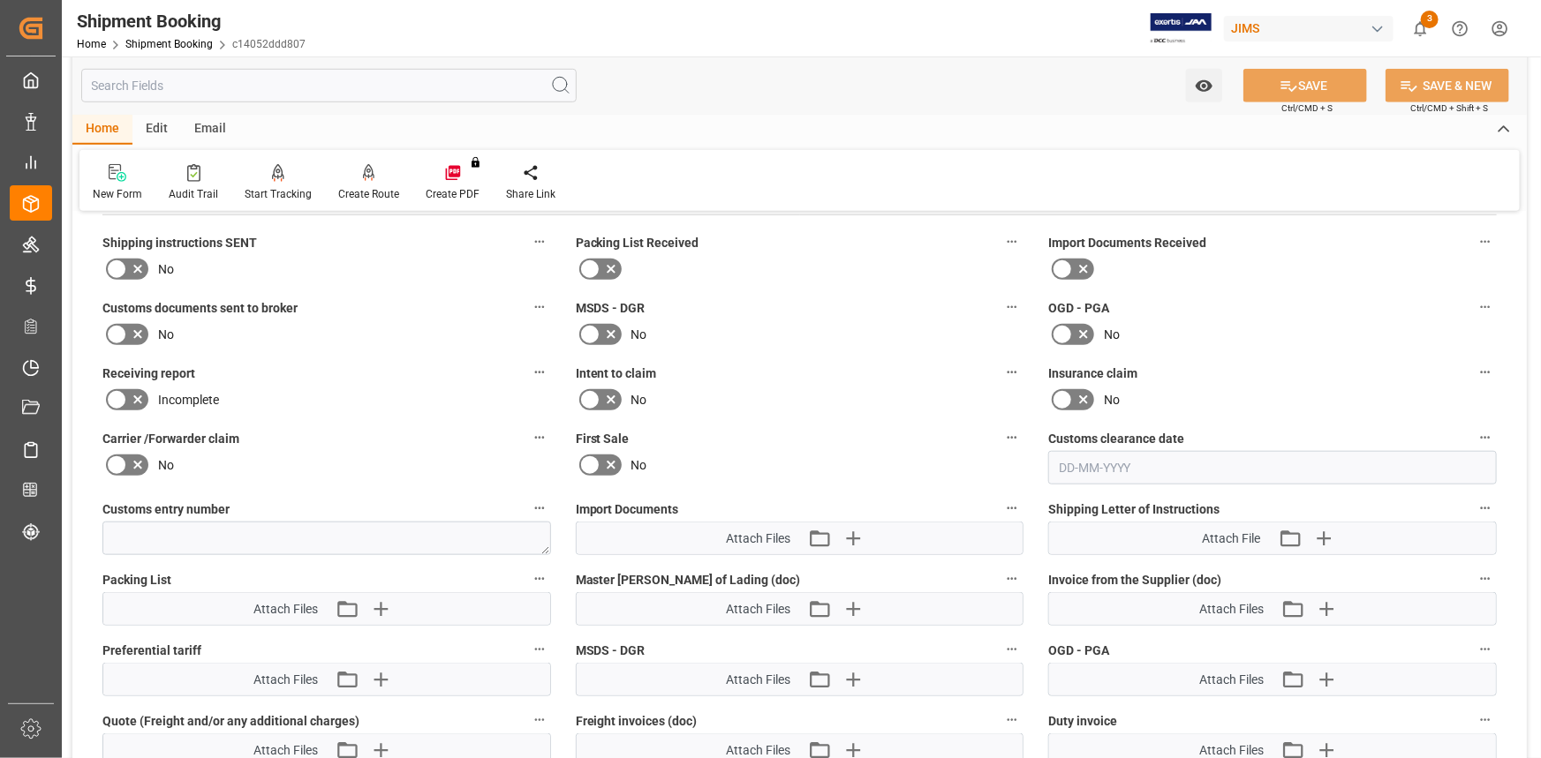
scroll to position [803, 0]
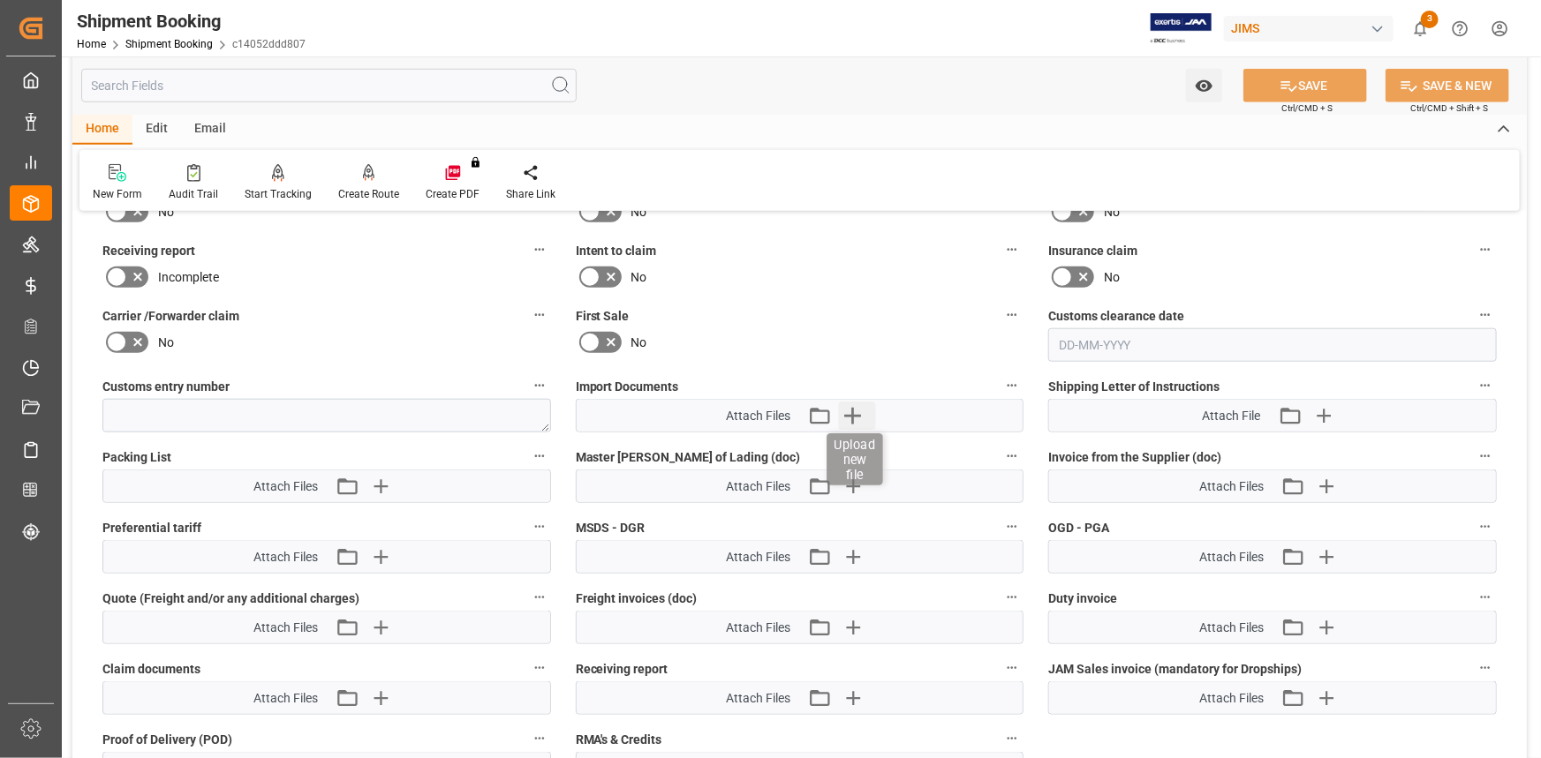
click at [849, 411] on icon "button" at bounding box center [853, 416] width 28 height 28
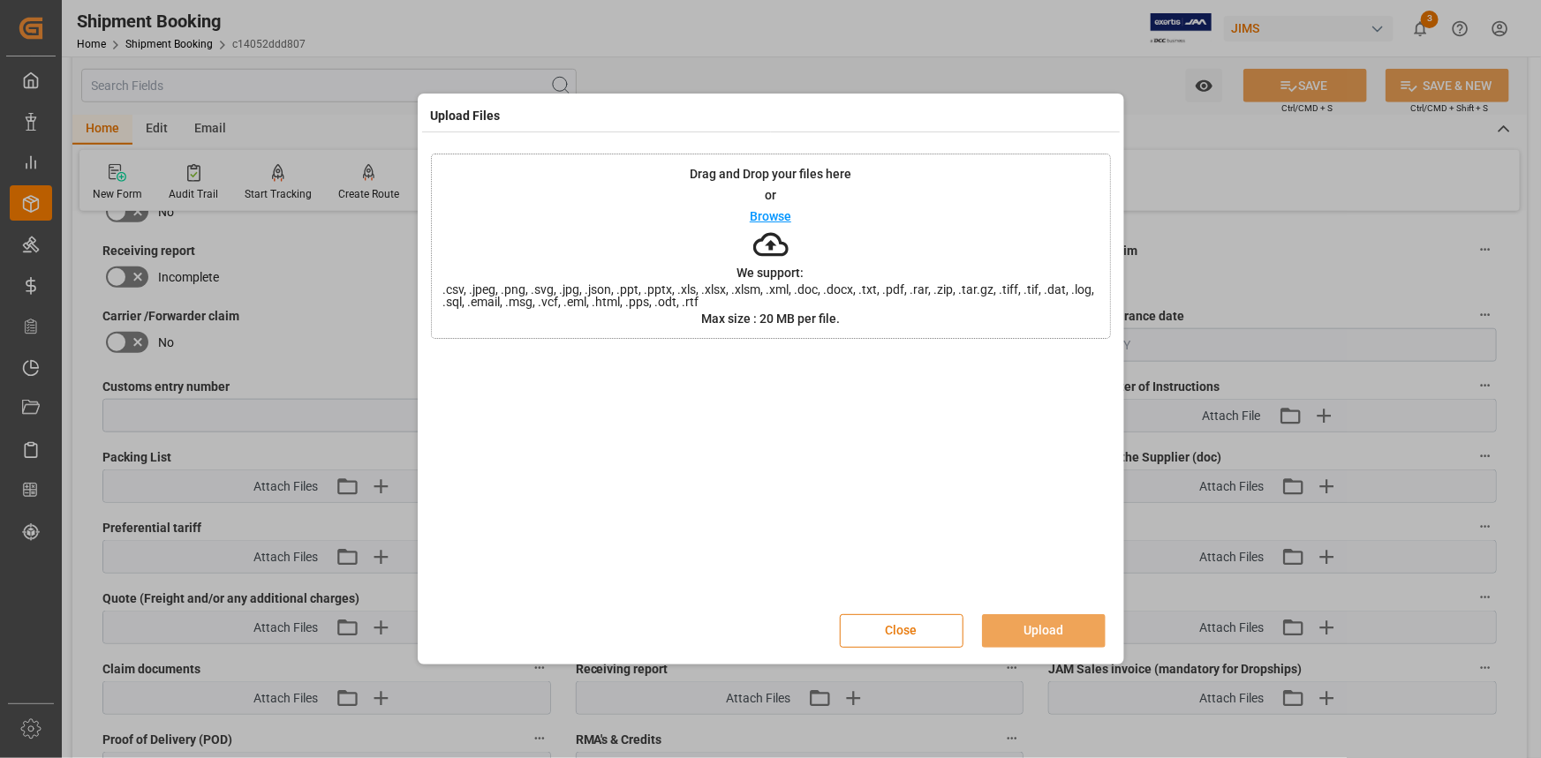
click at [919, 636] on button "Close" at bounding box center [902, 632] width 124 height 34
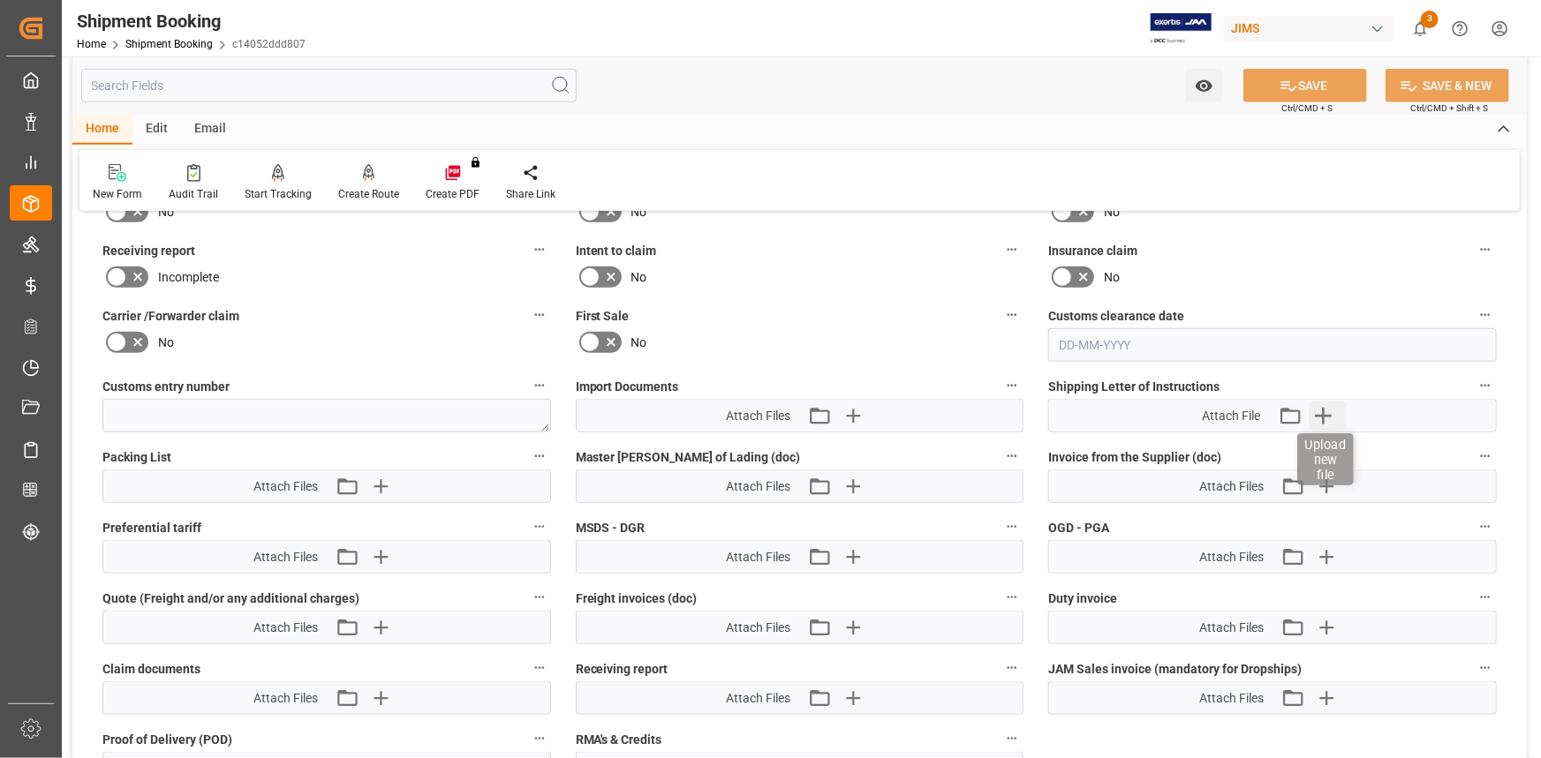
click at [1317, 414] on icon "button" at bounding box center [1323, 416] width 17 height 17
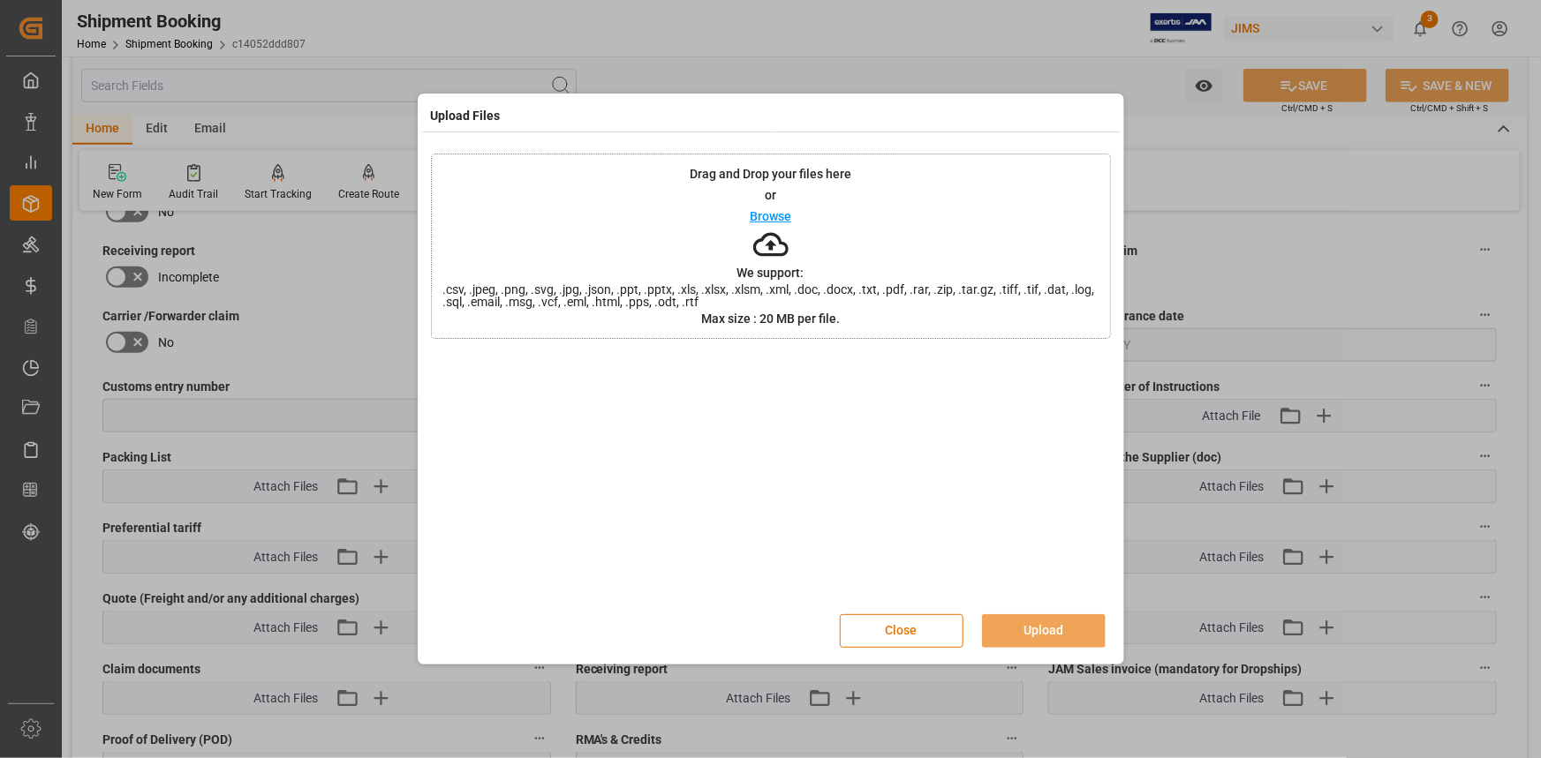
click at [770, 218] on p "Browse" at bounding box center [771, 216] width 42 height 12
click at [1042, 623] on button "Upload" at bounding box center [1044, 632] width 124 height 34
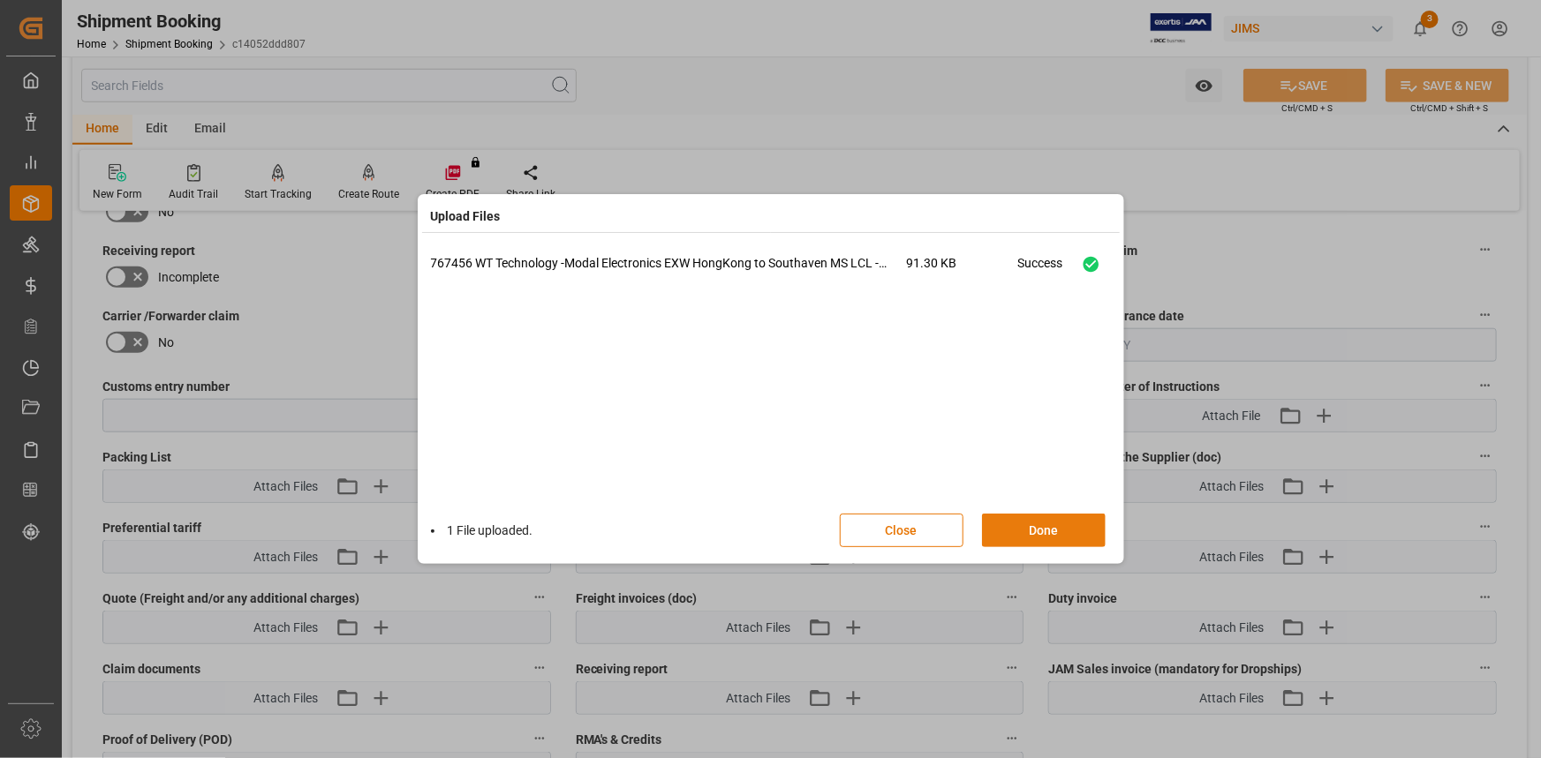
click at [1051, 526] on button "Done" at bounding box center [1044, 531] width 124 height 34
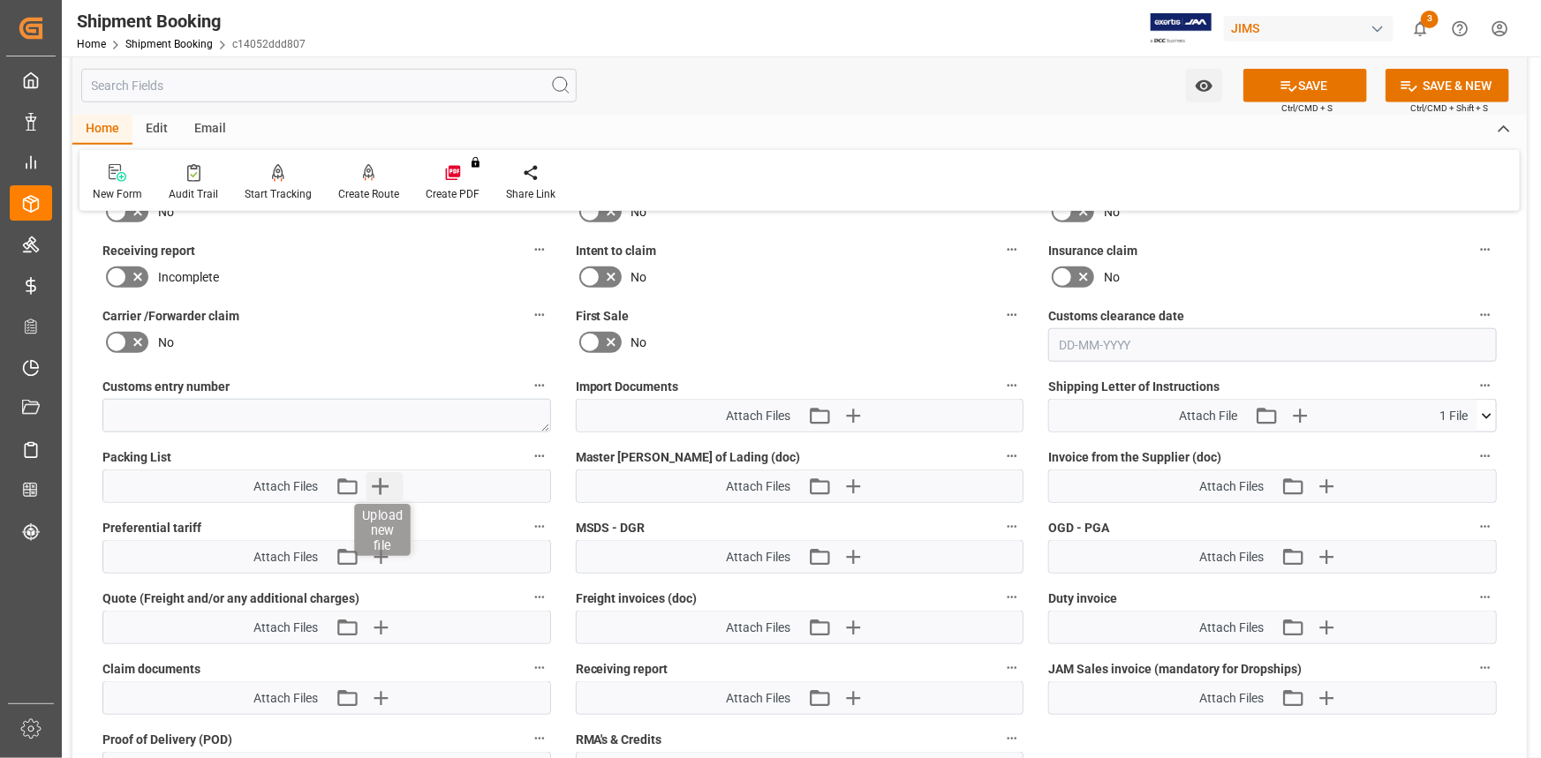
click at [386, 481] on icon "button" at bounding box center [380, 486] width 28 height 28
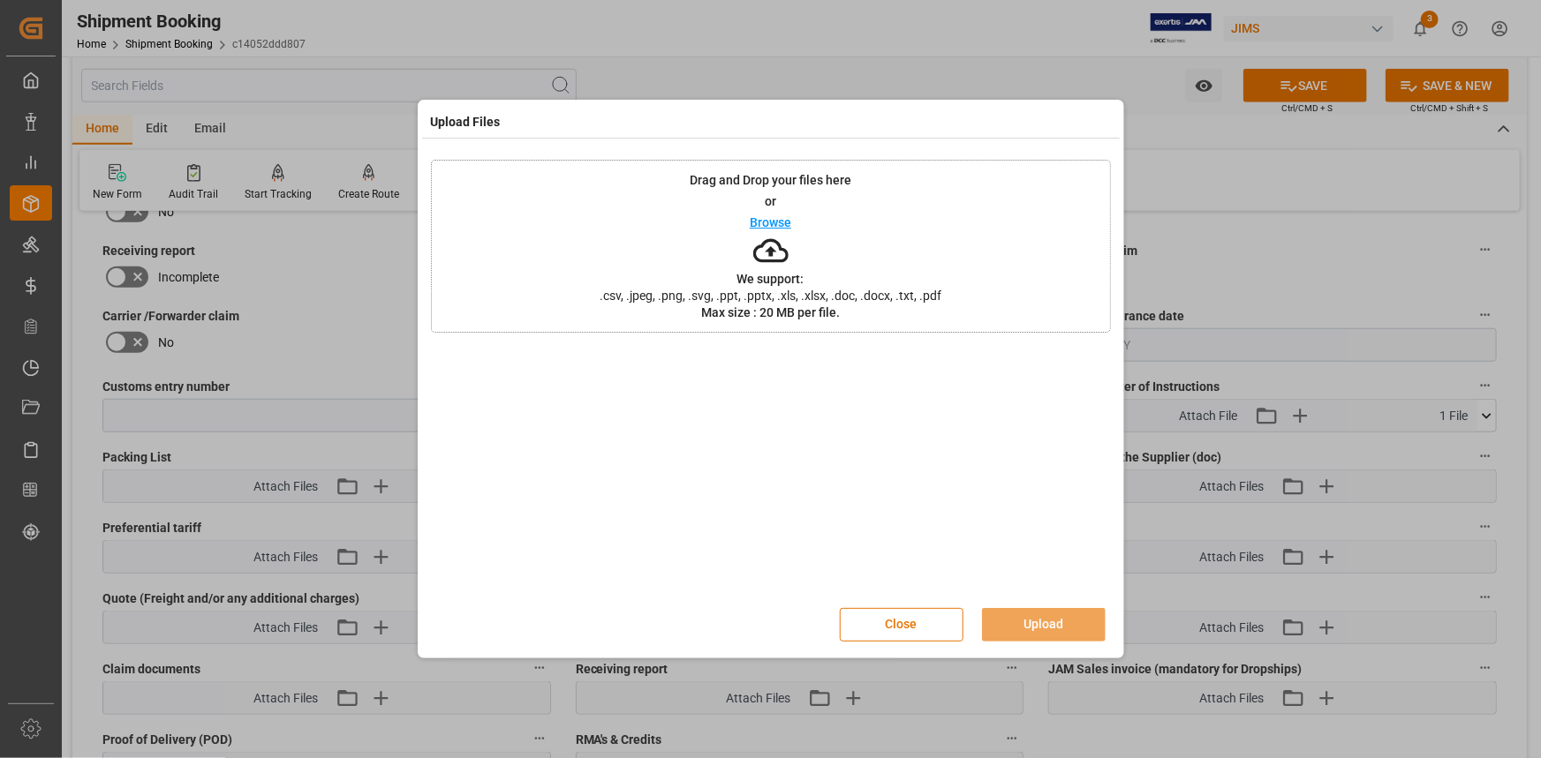
click at [775, 226] on p "Browse" at bounding box center [771, 222] width 42 height 12
click at [1053, 613] on button "Upload" at bounding box center [1044, 625] width 124 height 34
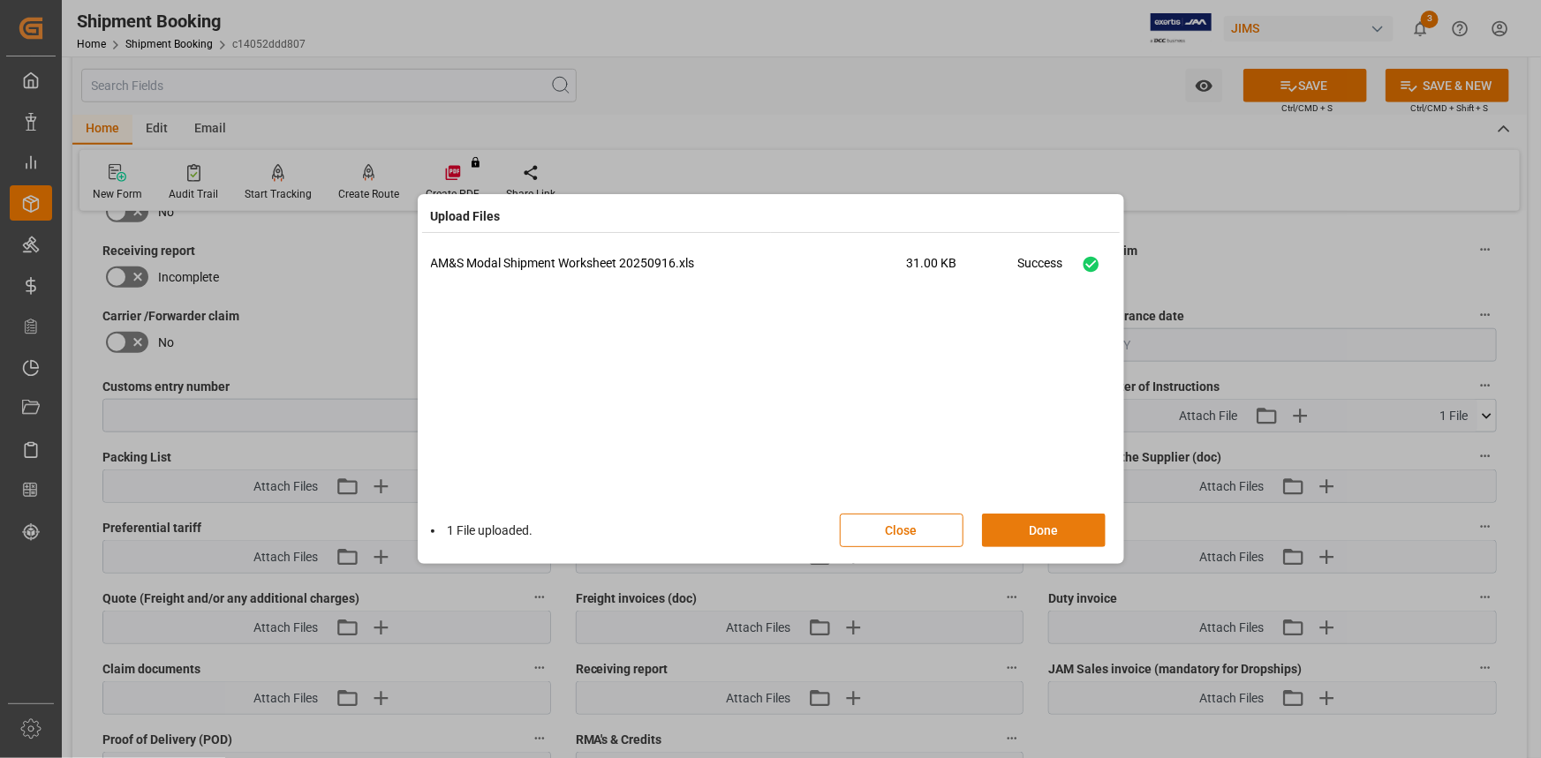
click at [1052, 536] on button "Done" at bounding box center [1044, 531] width 124 height 34
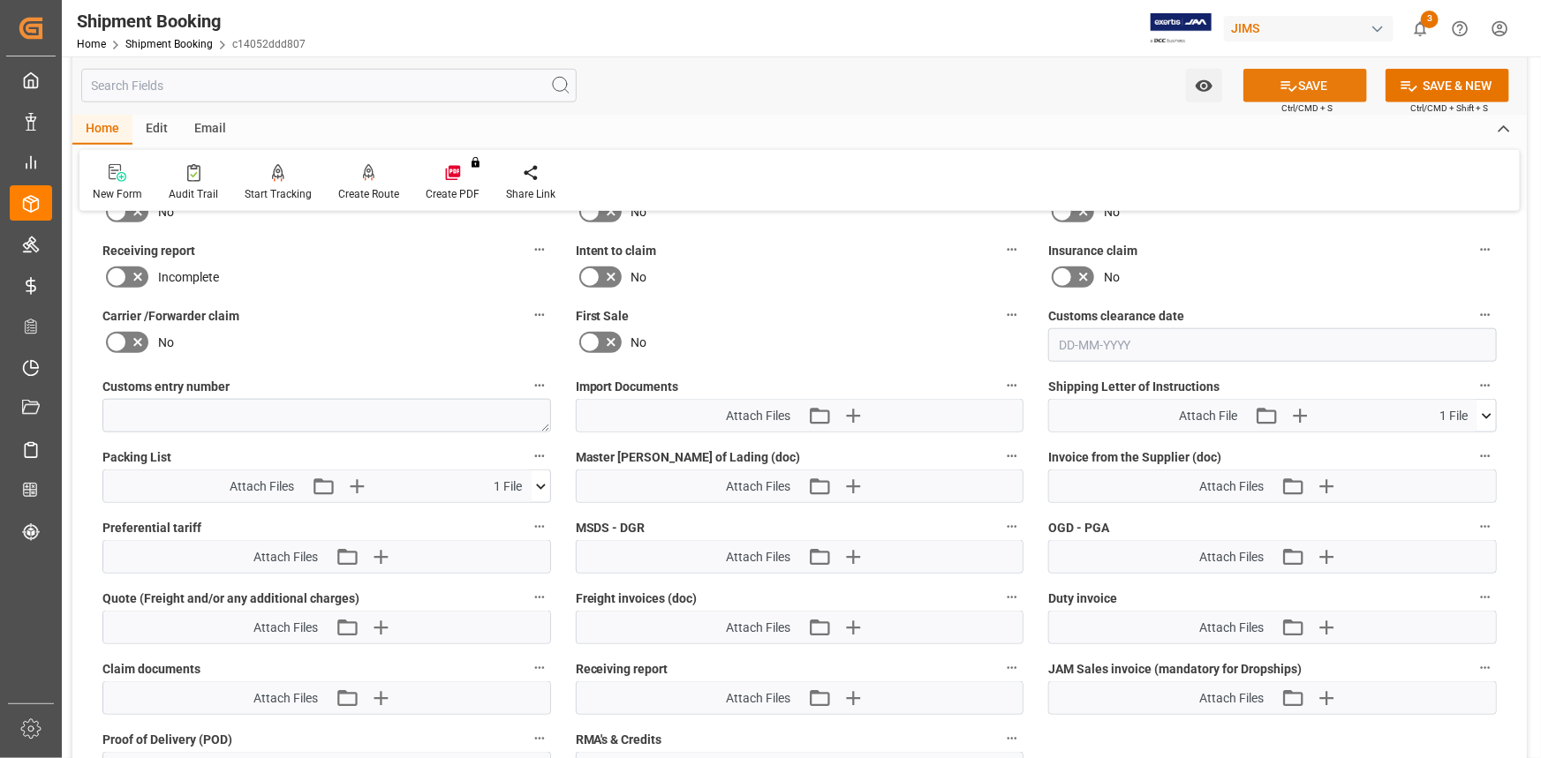
click at [1309, 82] on button "SAVE" at bounding box center [1305, 86] width 124 height 34
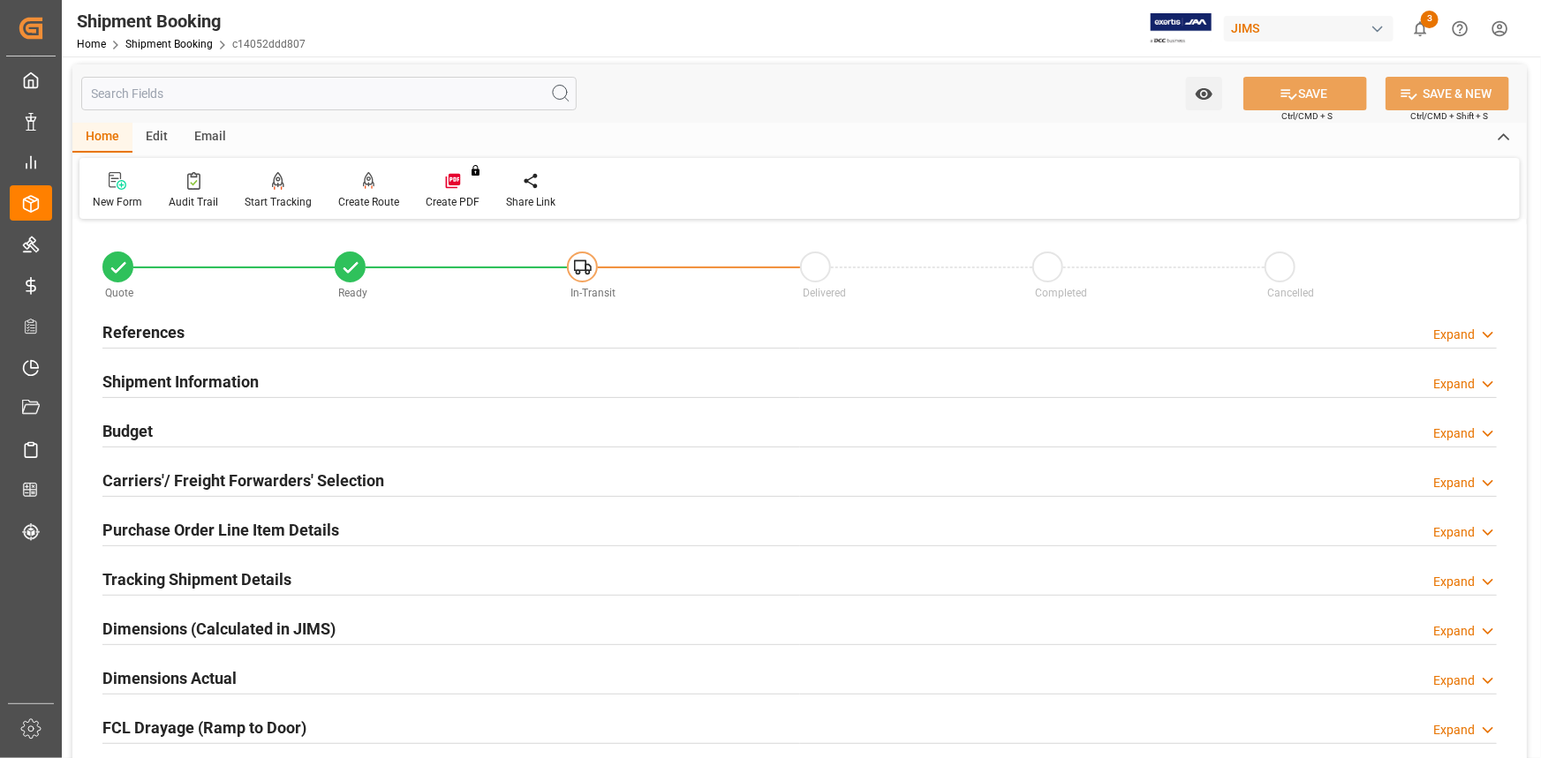
scroll to position [0, 0]
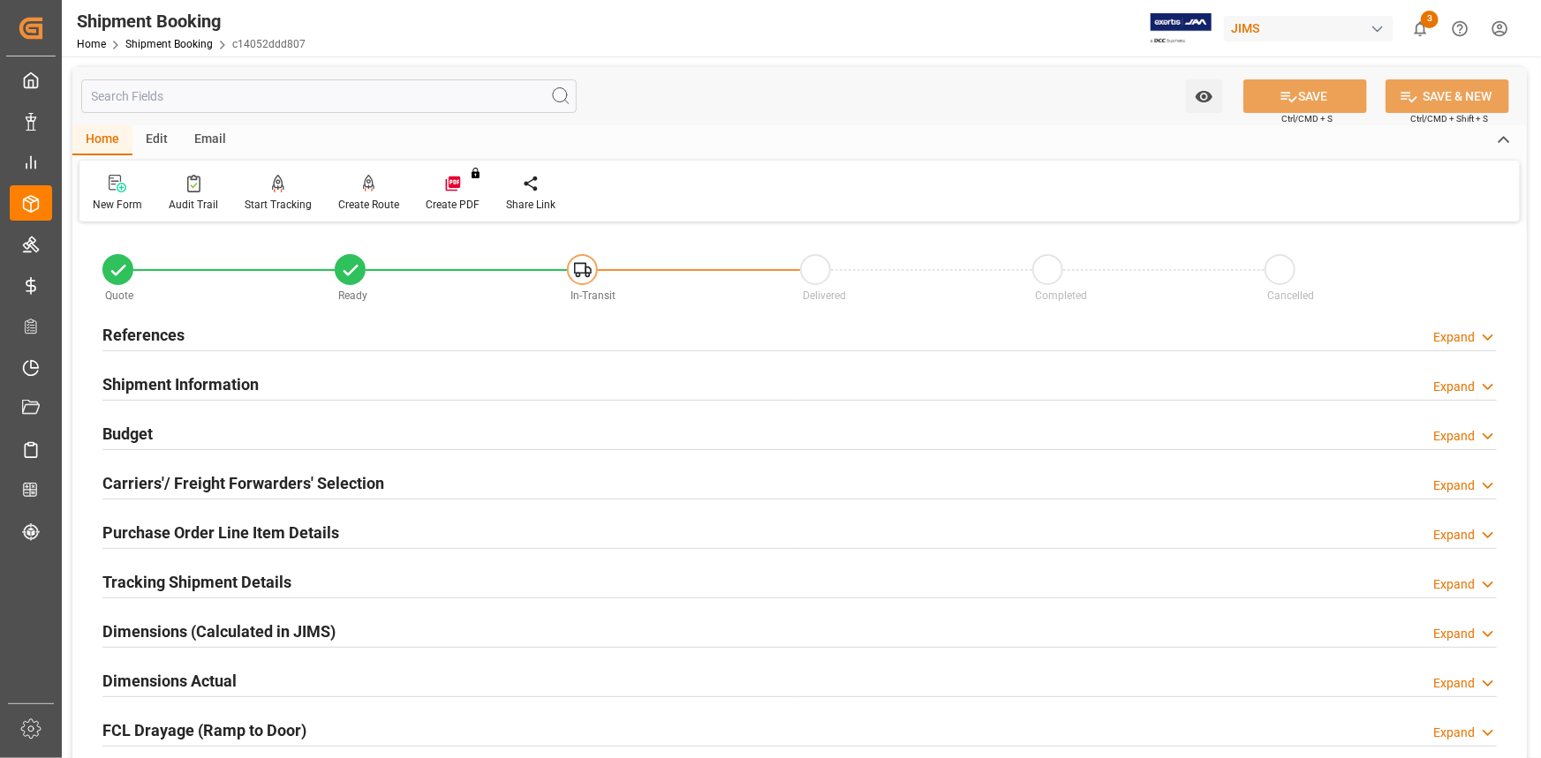
click at [202, 127] on div "Email" at bounding box center [210, 140] width 58 height 30
click at [128, 184] on icon at bounding box center [120, 186] width 24 height 12
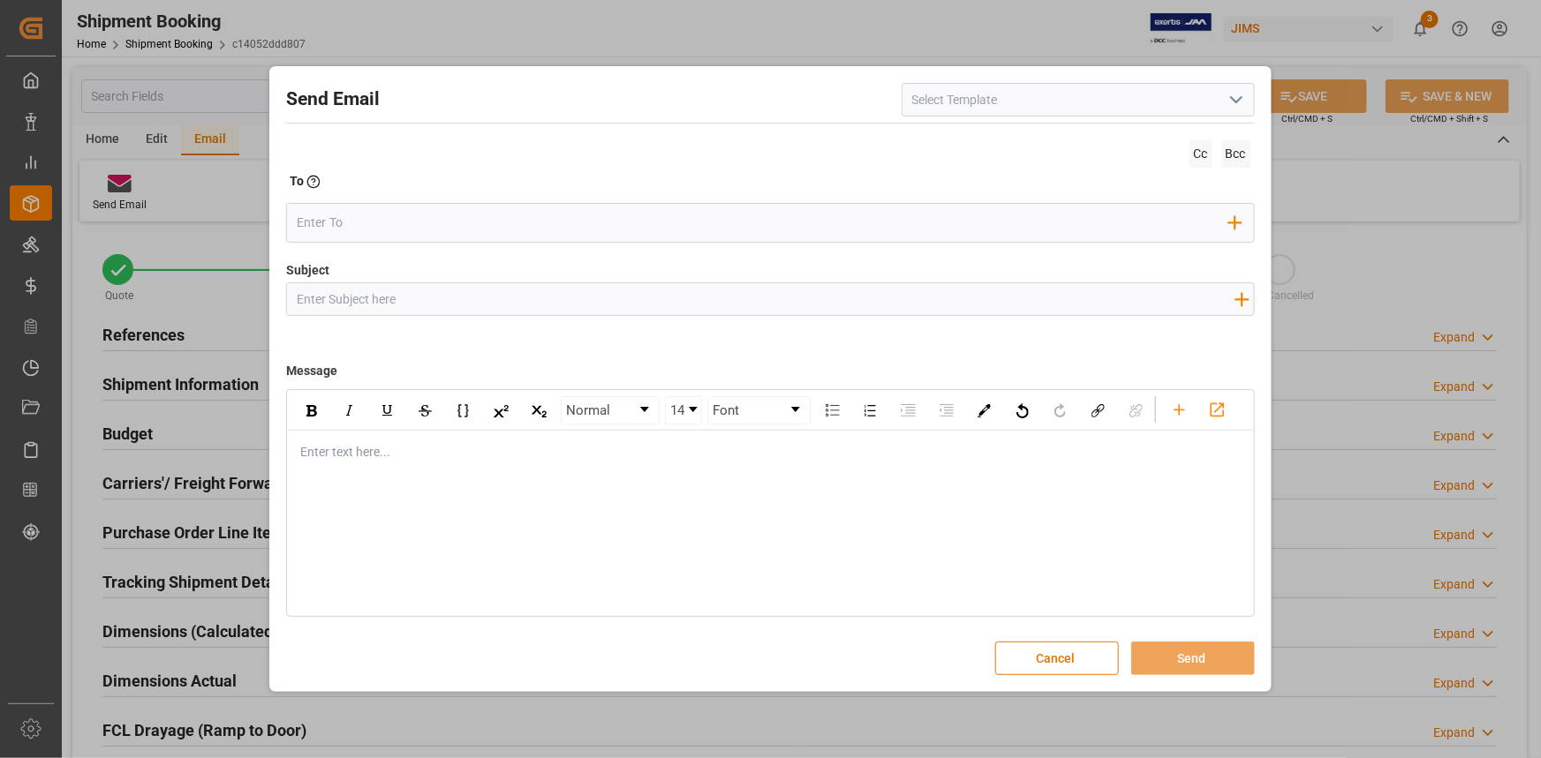
click at [1237, 96] on icon "open menu" at bounding box center [1236, 99] width 21 height 21
click at [1115, 138] on div "2BOOK - Ocean - Air freight" at bounding box center [1077, 139] width 351 height 40
type input "2BOOK - Ocean - Air freight"
type input "2BOOK {{jamReferenceNumber}} {{supplierFullName}} Ship from: {{country}} Ship t…"
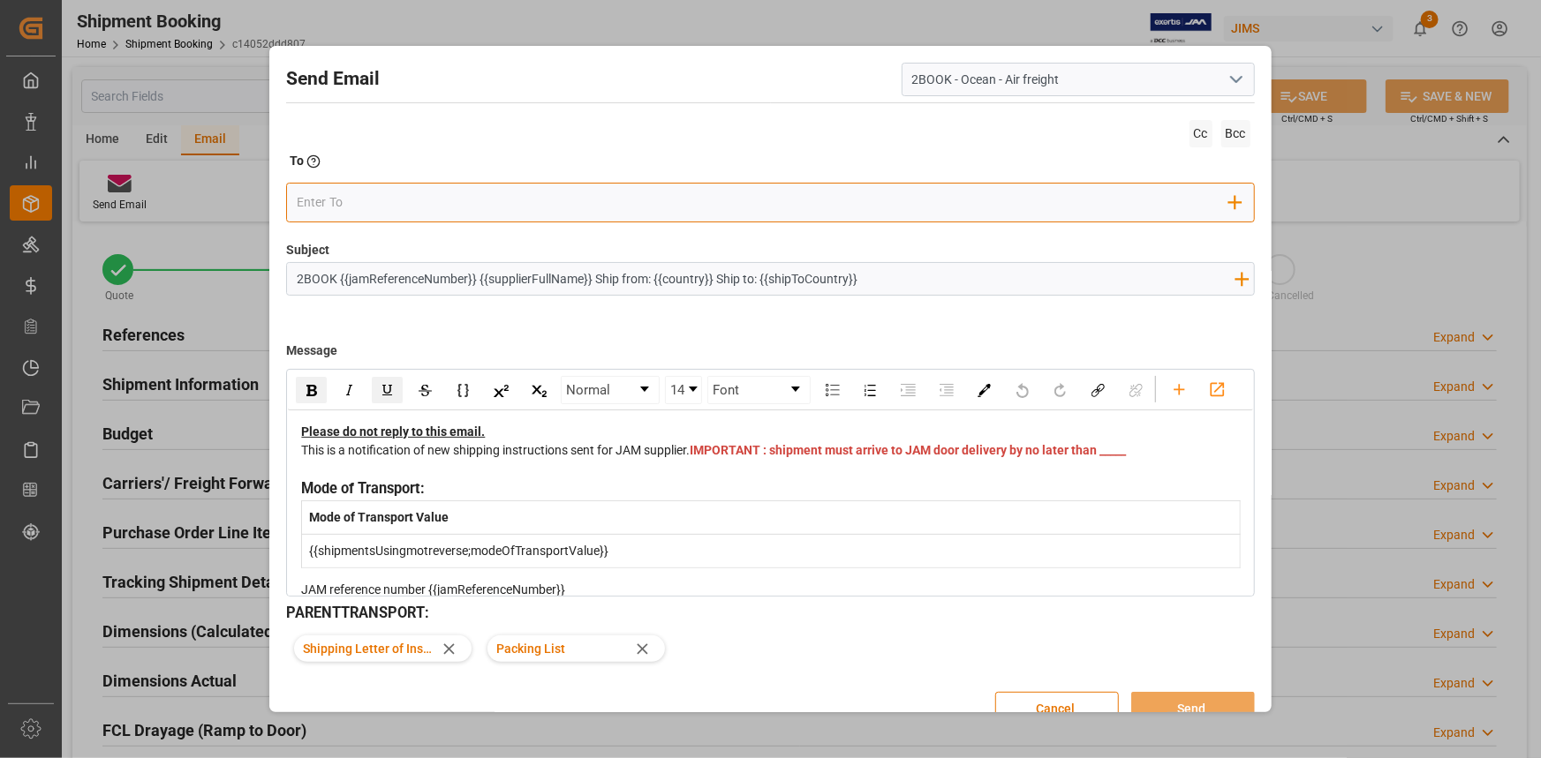
click at [521, 204] on input "email" at bounding box center [763, 202] width 932 height 26
type input "S"
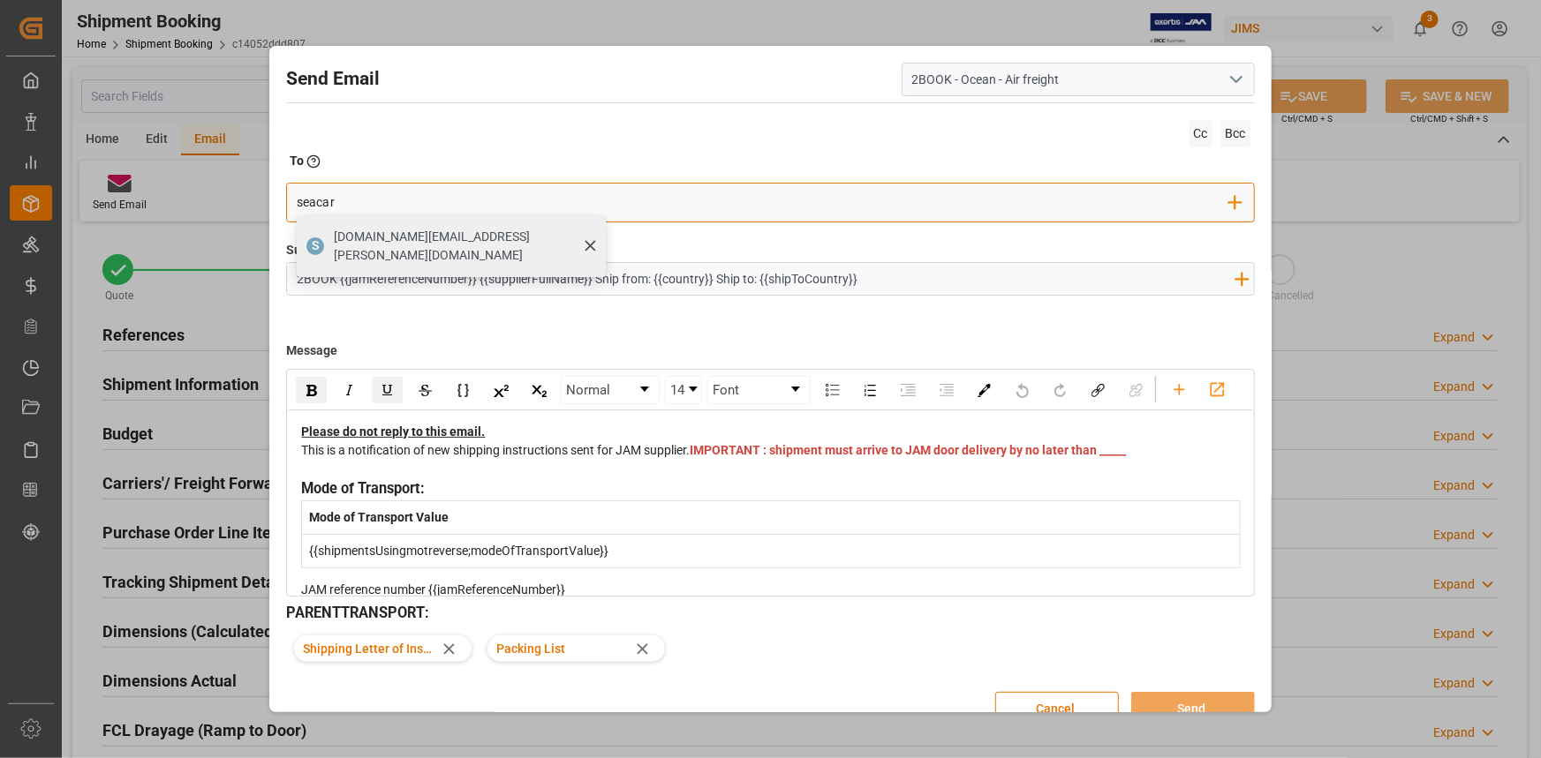
type input "seacar"
click at [356, 238] on span "seacare.mtr@kuehne-nagel.com" at bounding box center [464, 246] width 260 height 37
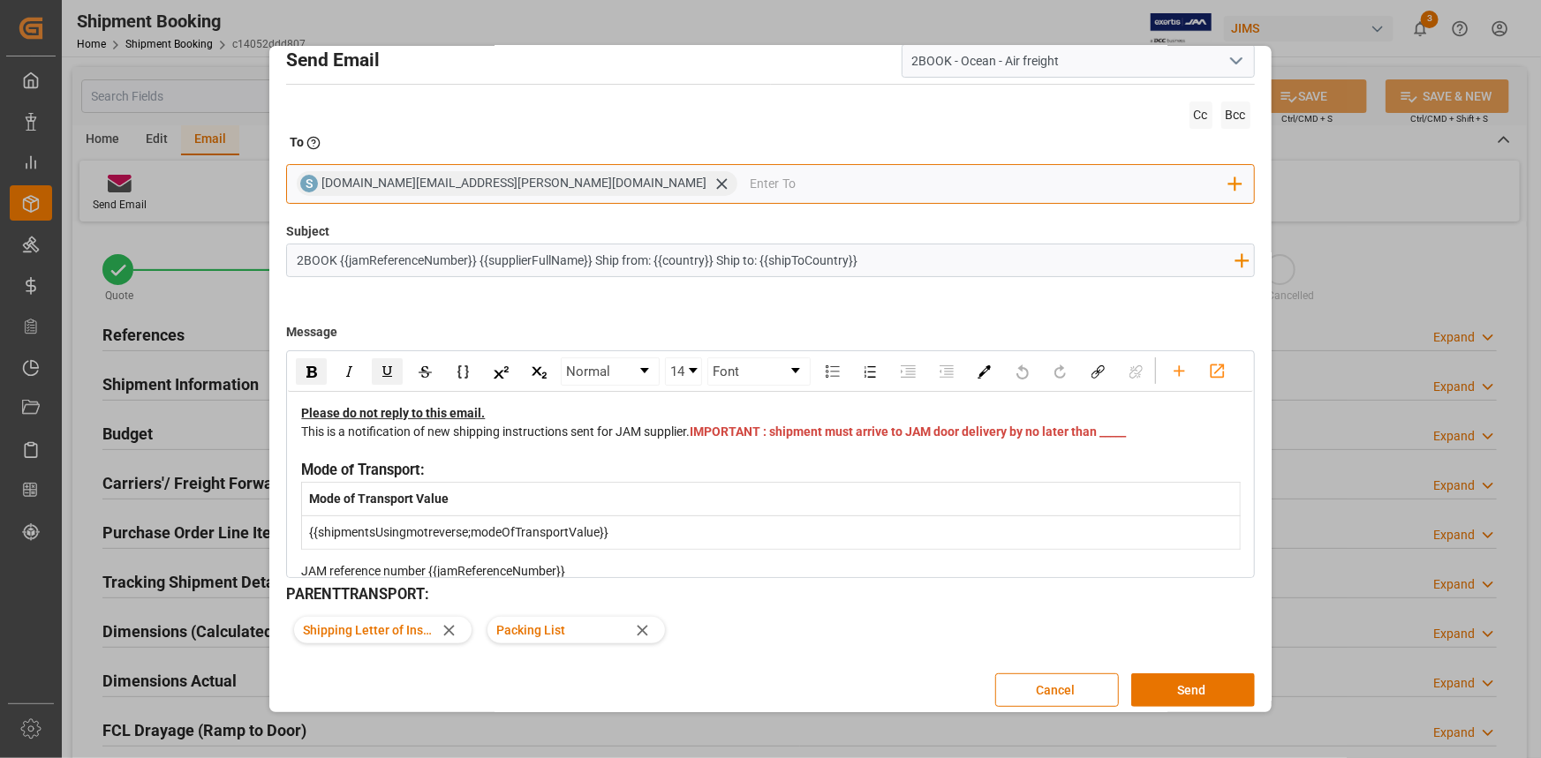
scroll to position [28, 0]
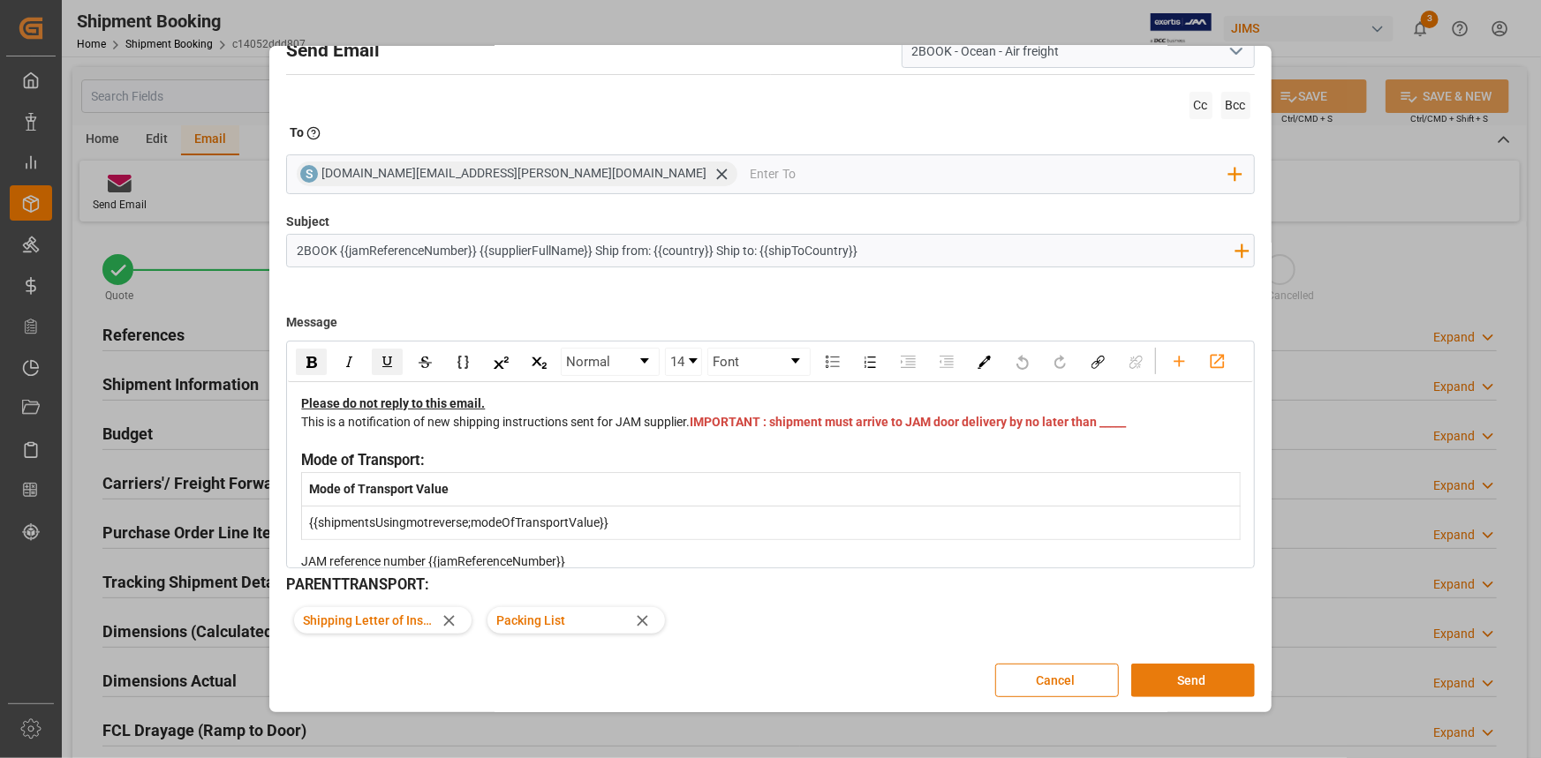
click at [1186, 678] on button "Send" at bounding box center [1193, 681] width 124 height 34
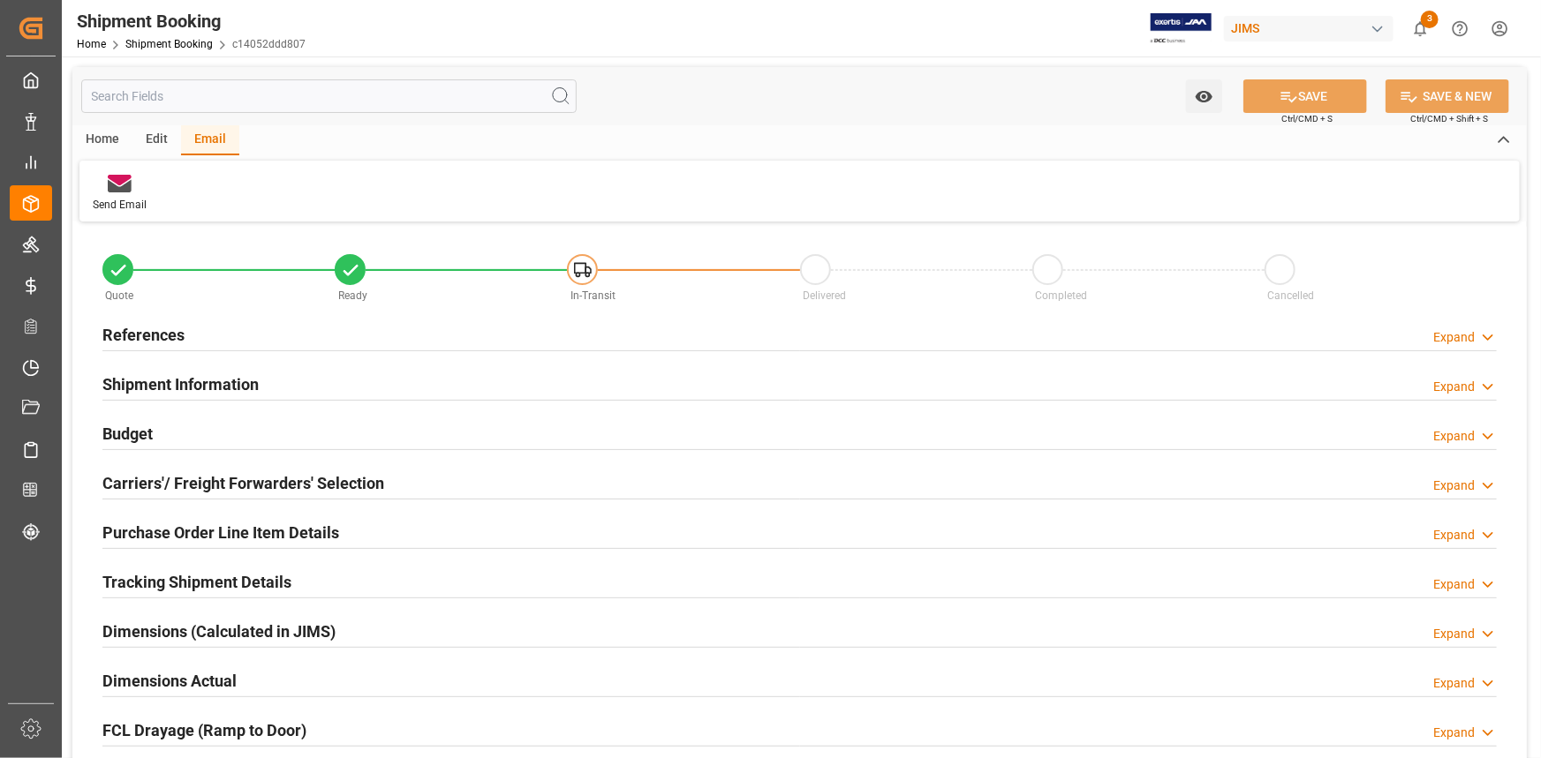
drag, startPoint x: 105, startPoint y: 136, endPoint x: 140, endPoint y: 167, distance: 46.3
click at [105, 136] on div "Home" at bounding box center [102, 140] width 60 height 30
click at [336, 324] on div "References Expand" at bounding box center [799, 334] width 1394 height 34
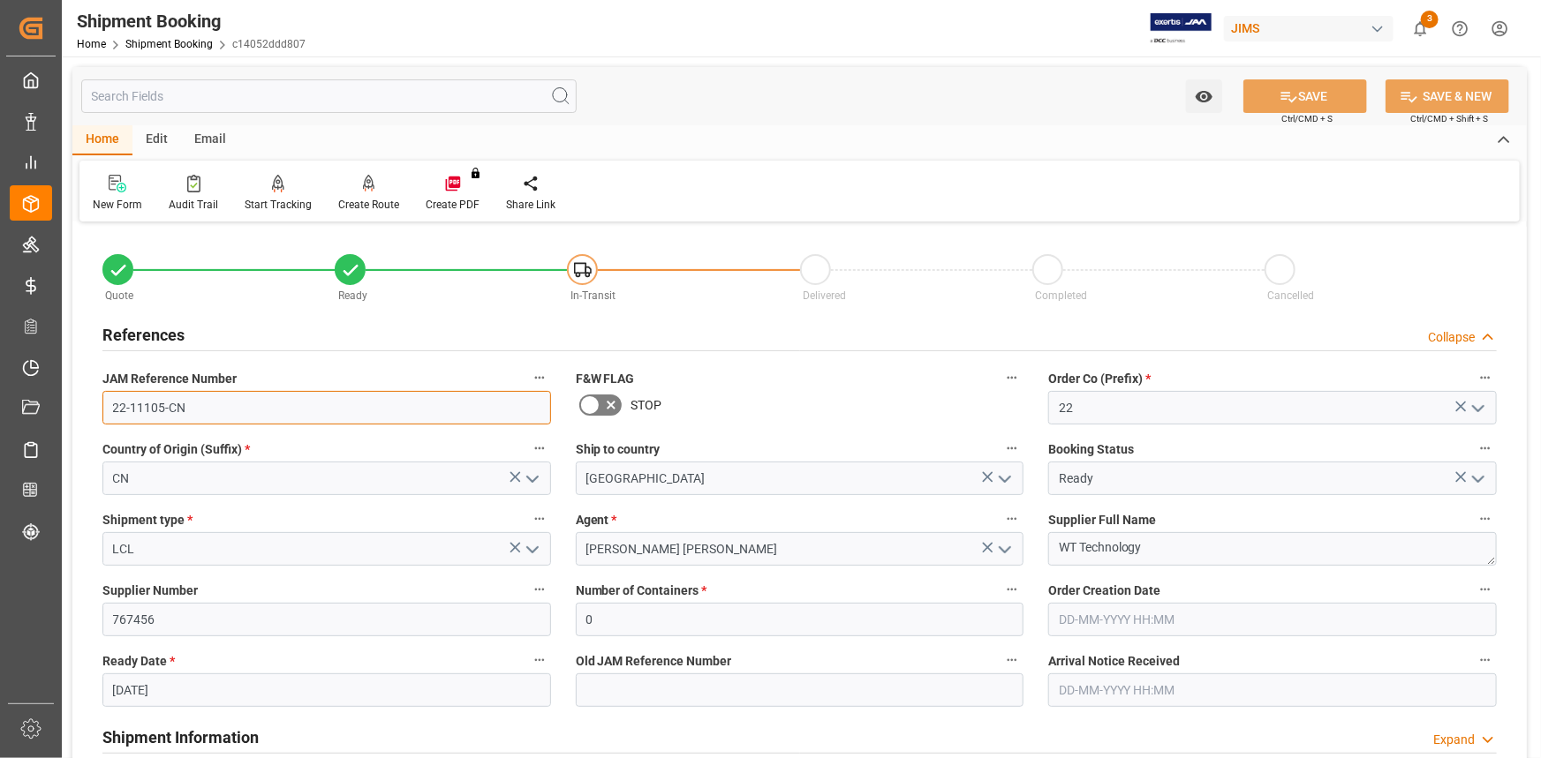
drag, startPoint x: 168, startPoint y: 412, endPoint x: 80, endPoint y: 412, distance: 87.4
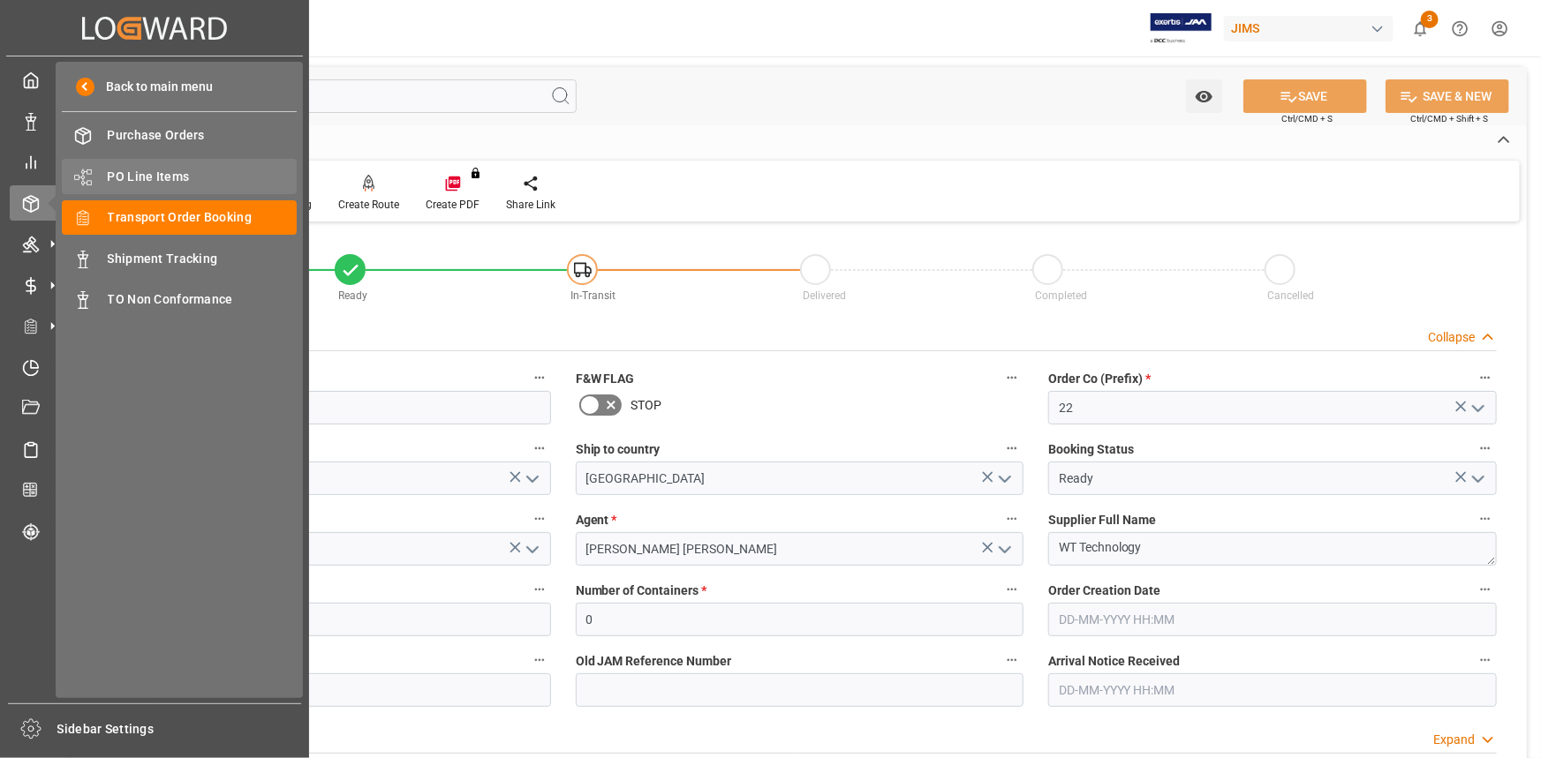
click at [155, 177] on span "PO Line Items" at bounding box center [203, 177] width 190 height 19
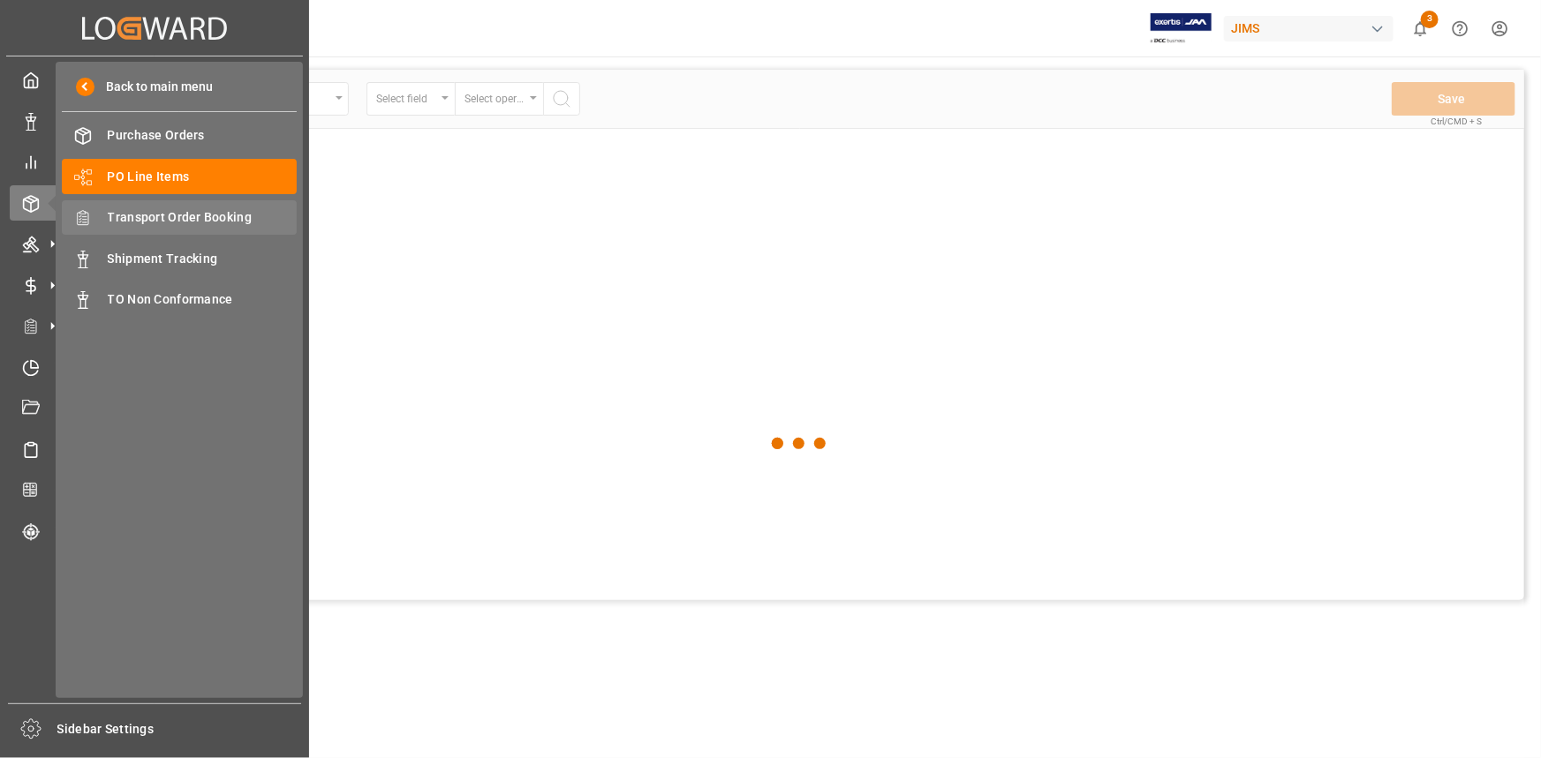
click at [157, 219] on span "Transport Order Booking" at bounding box center [203, 217] width 190 height 19
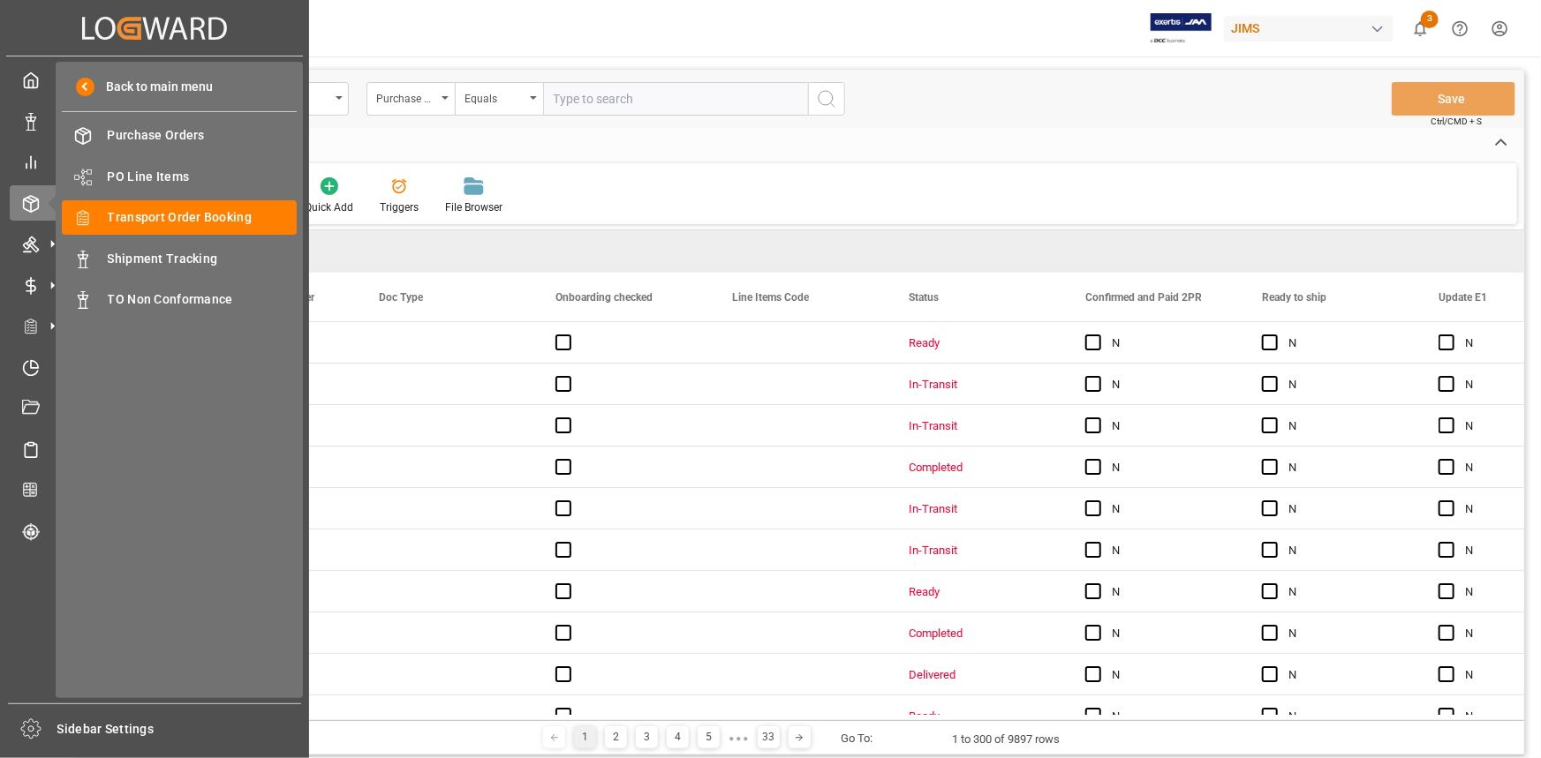
click at [198, 215] on span "Transport Order Booking" at bounding box center [203, 217] width 190 height 19
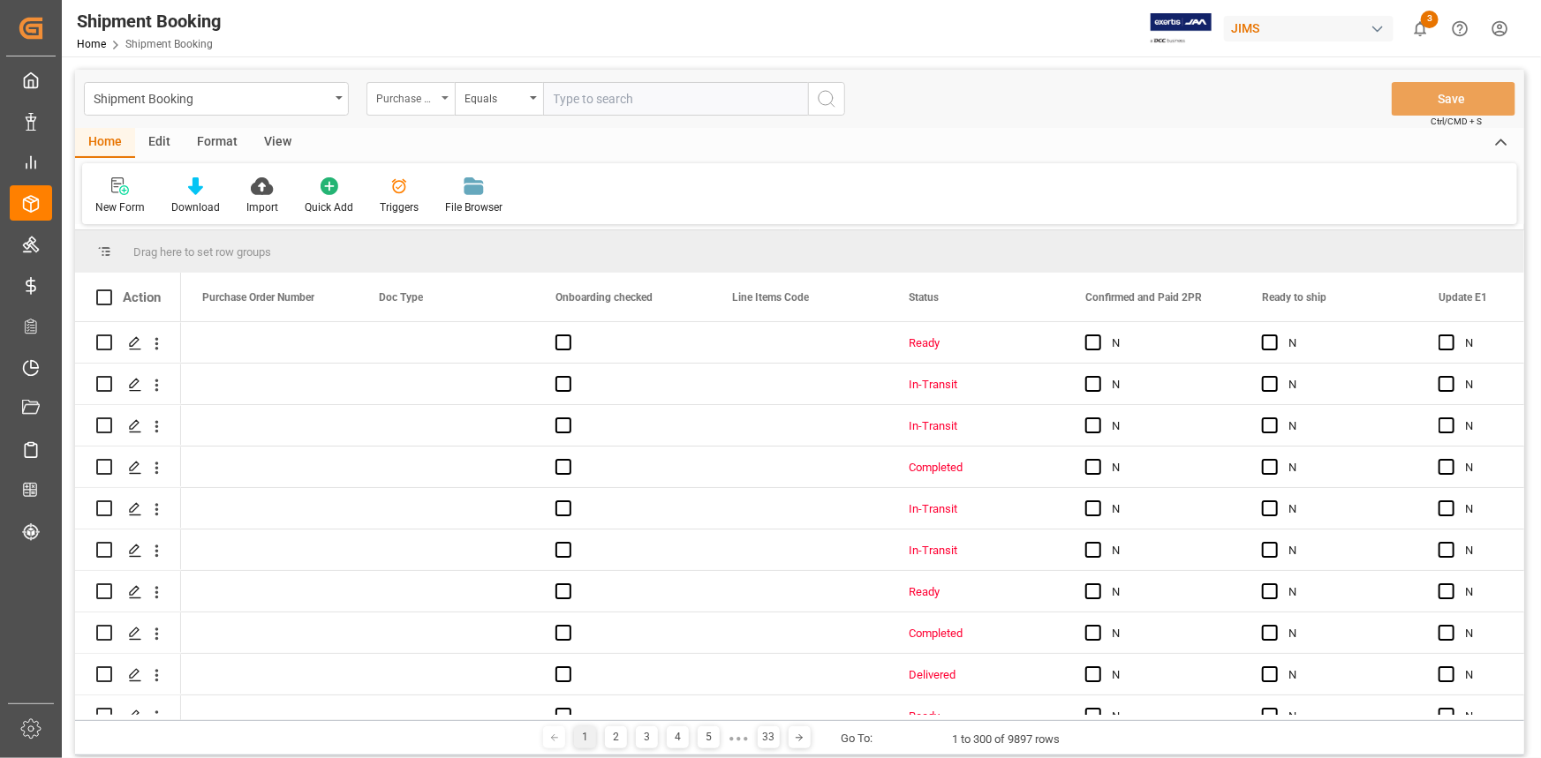
click at [440, 100] on div "Purchase Order Number" at bounding box center [410, 99] width 88 height 34
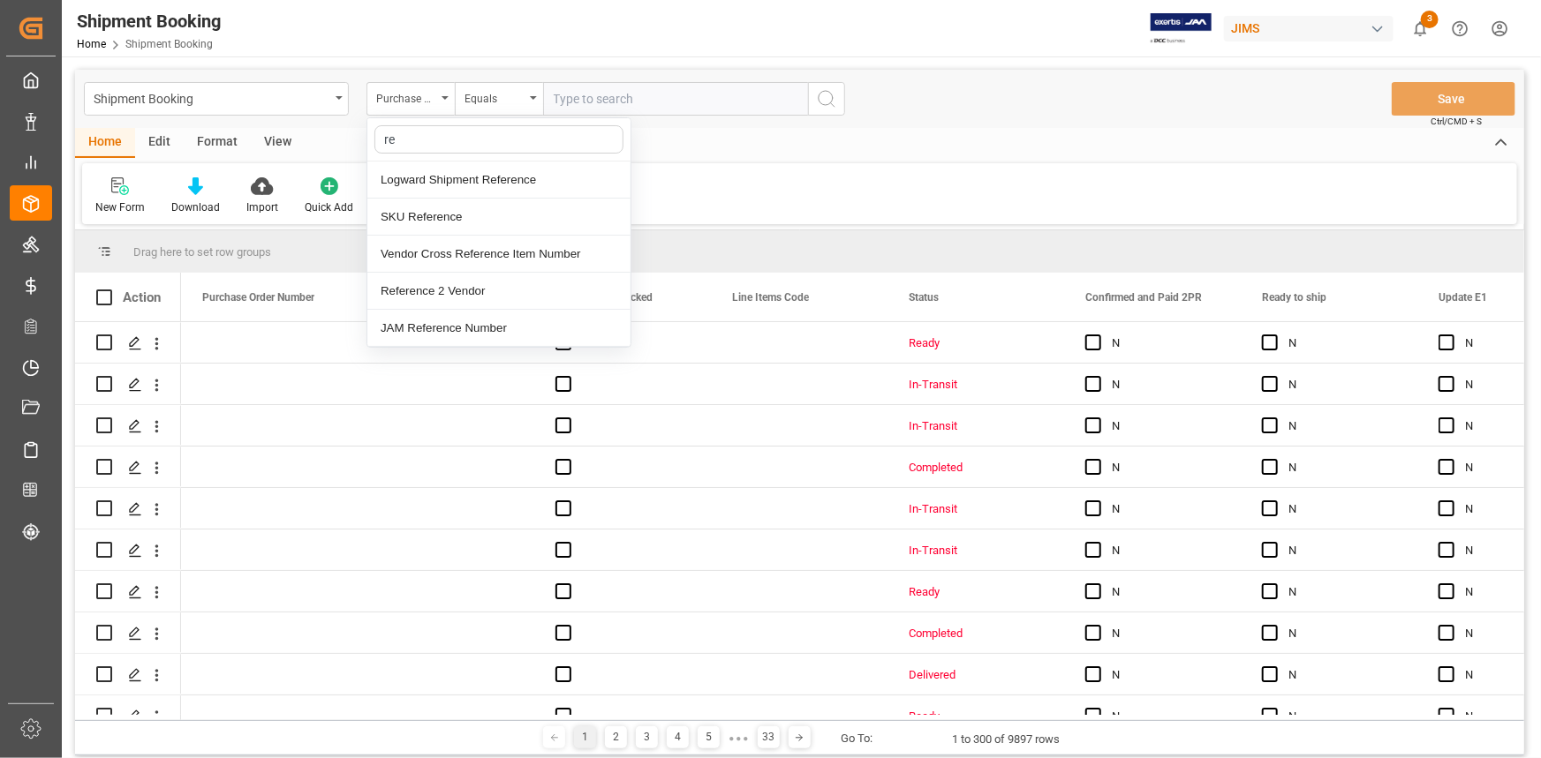
type input "ref"
click at [466, 293] on div "Reference 2 Vendor" at bounding box center [498, 291] width 263 height 37
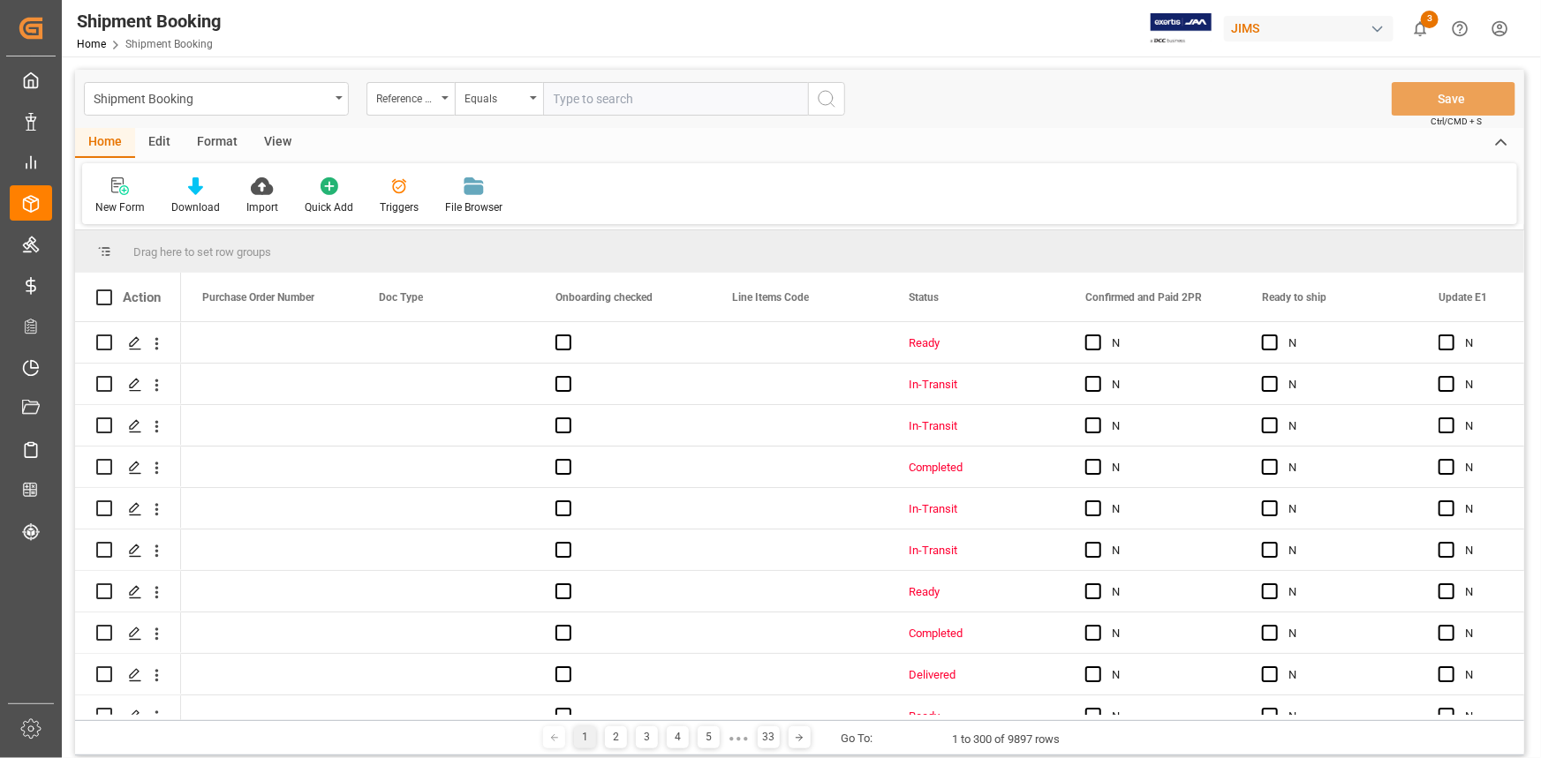
click at [590, 98] on input "text" at bounding box center [675, 99] width 265 height 34
paste input "22-10790-CN"
type input "22-10790-CN"
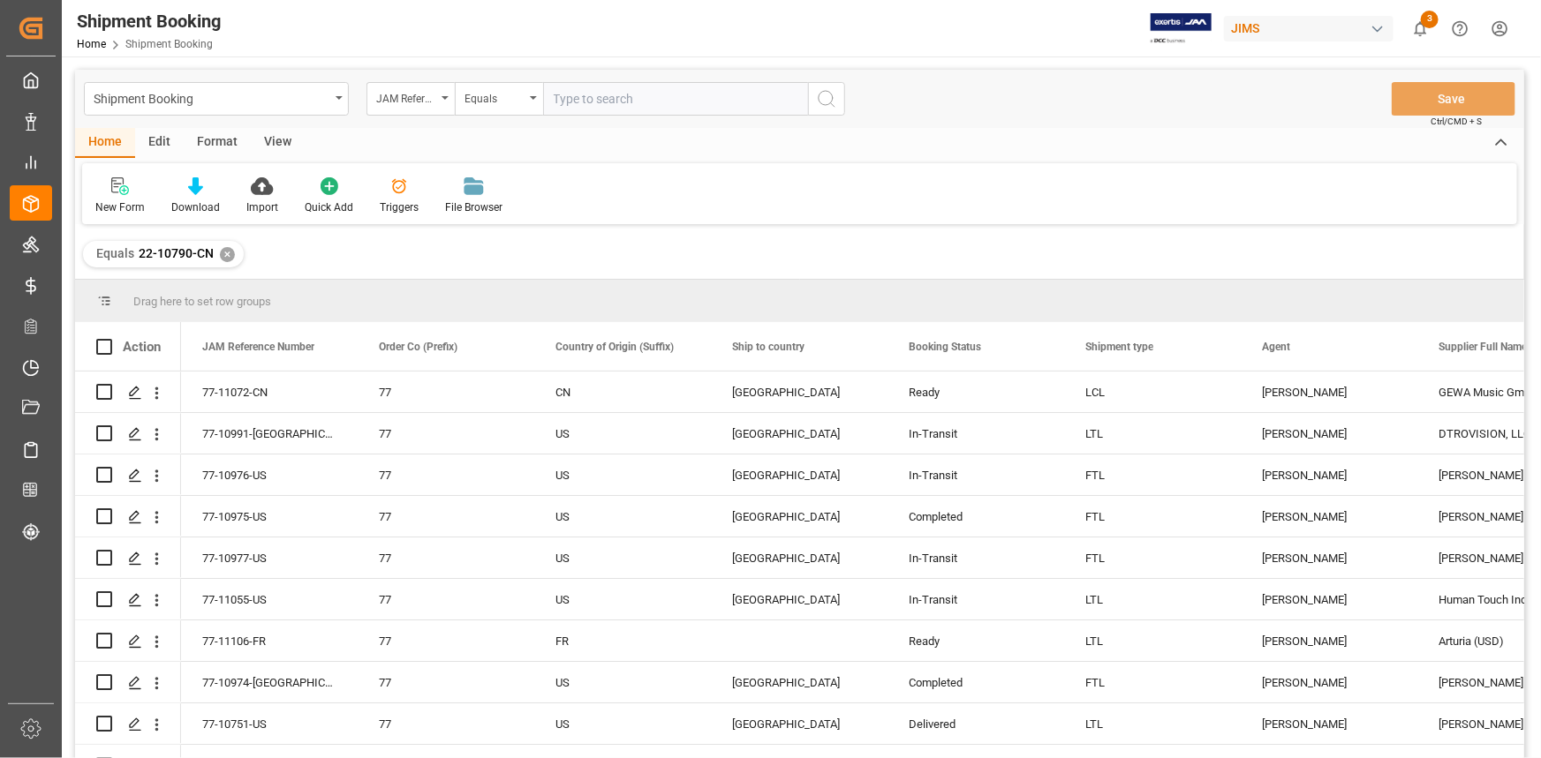
click at [222, 256] on div "✕" at bounding box center [227, 254] width 15 height 15
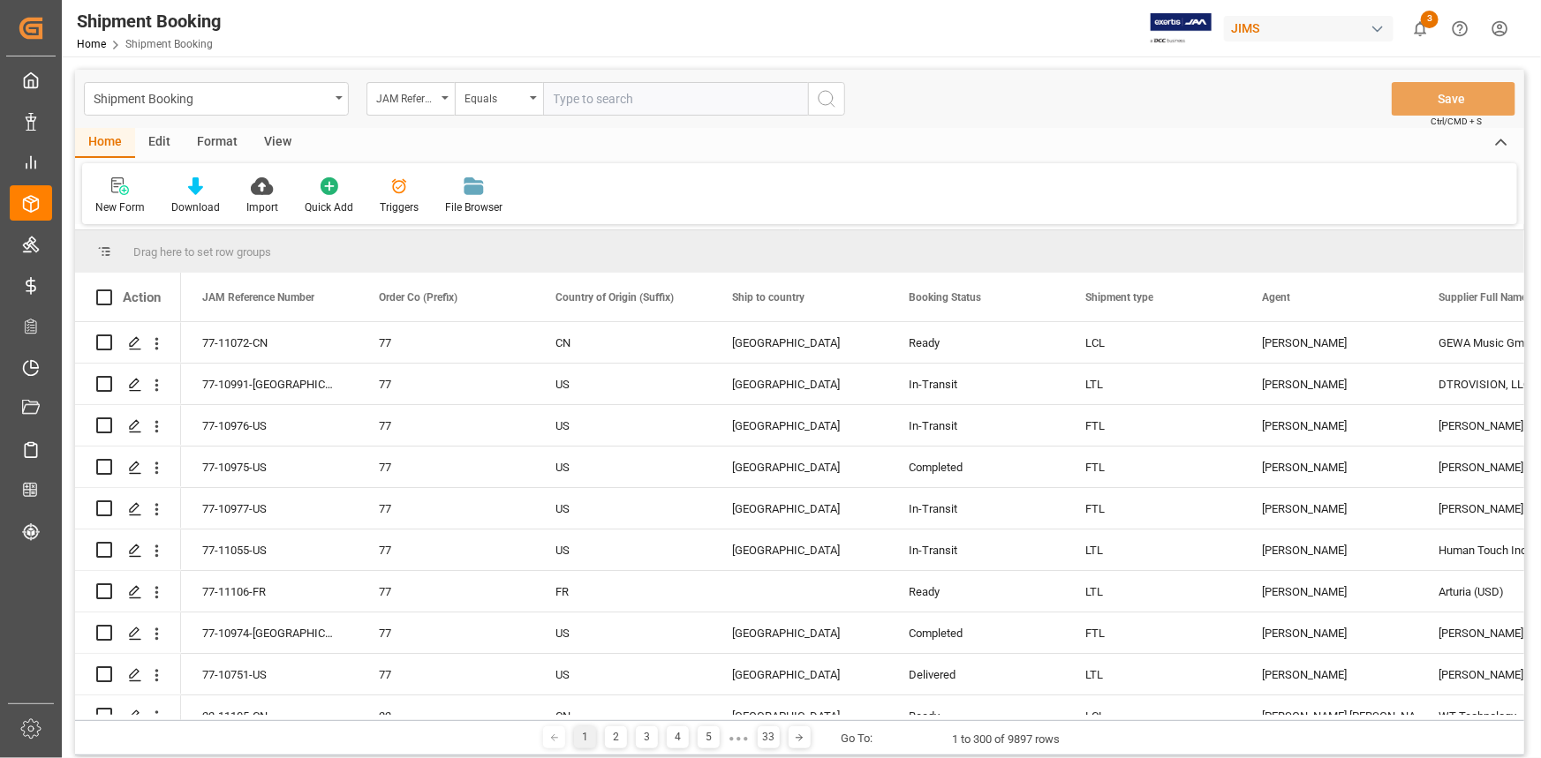
click at [581, 104] on input "text" at bounding box center [675, 99] width 265 height 34
paste input "22-10790-CN"
type input "22-10790-CN"
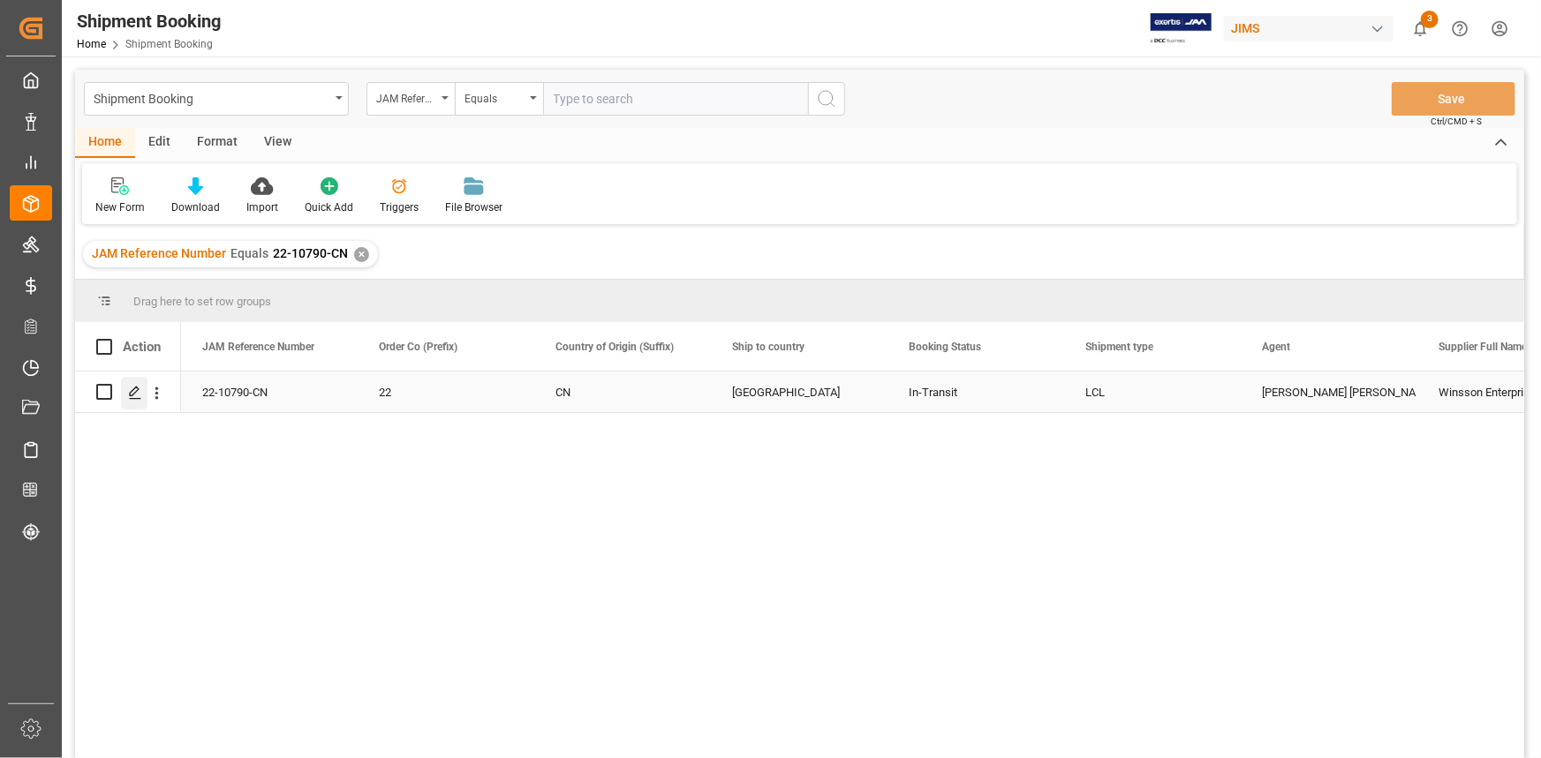
click at [135, 388] on polygon "Press SPACE to select this row." at bounding box center [134, 391] width 9 height 9
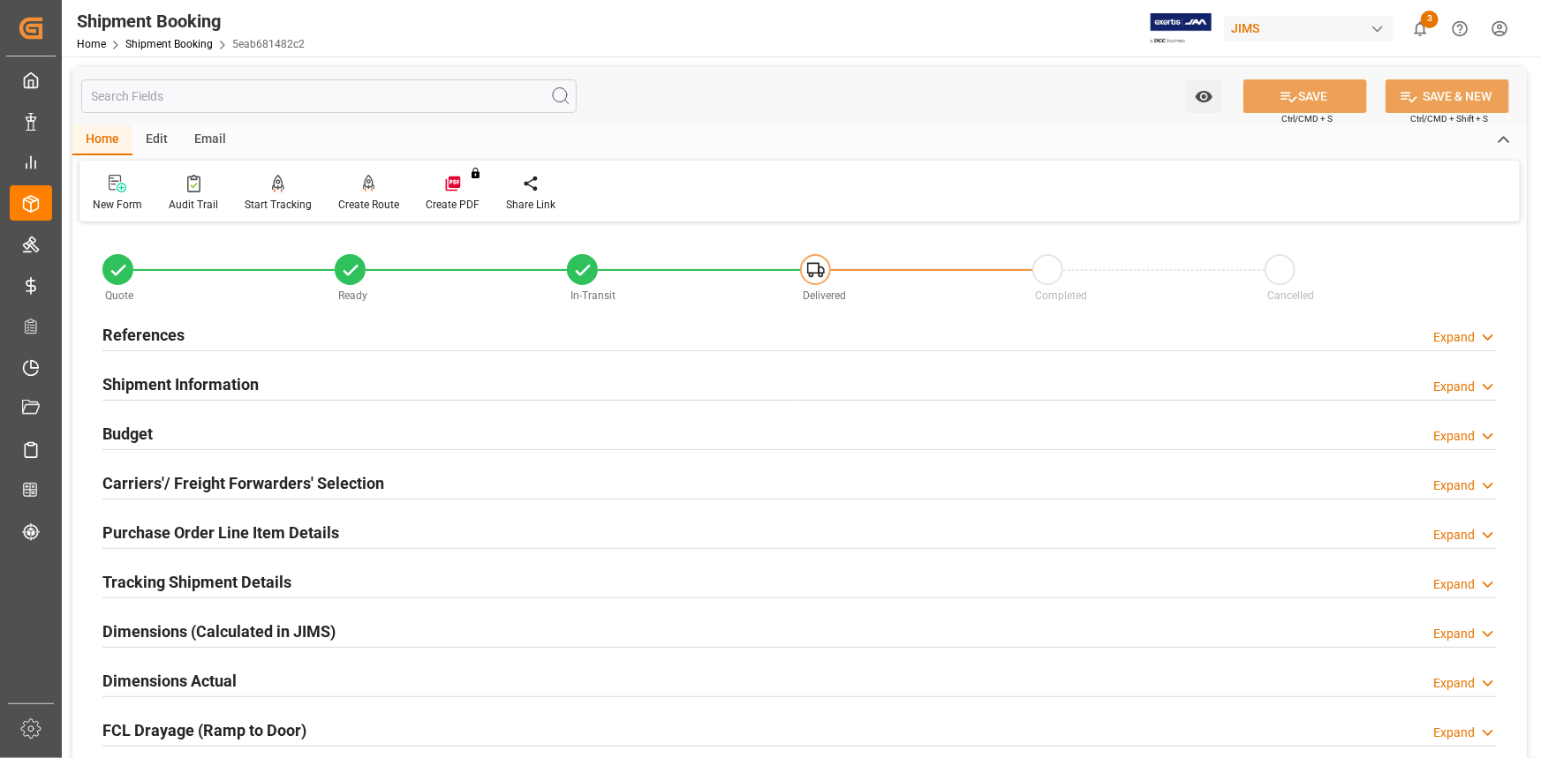
click at [298, 336] on div "References Expand" at bounding box center [799, 334] width 1394 height 34
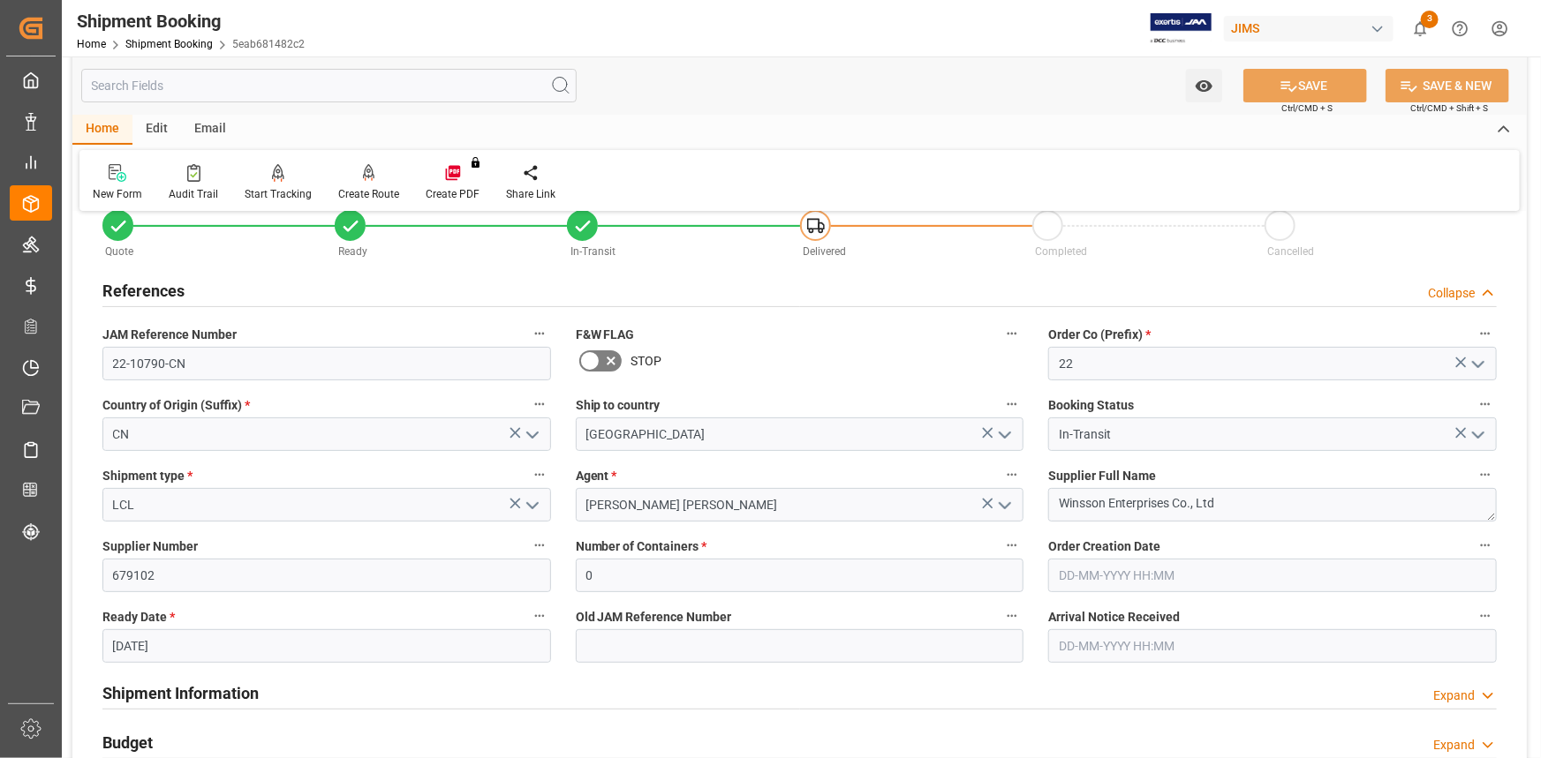
scroll to position [79, 0]
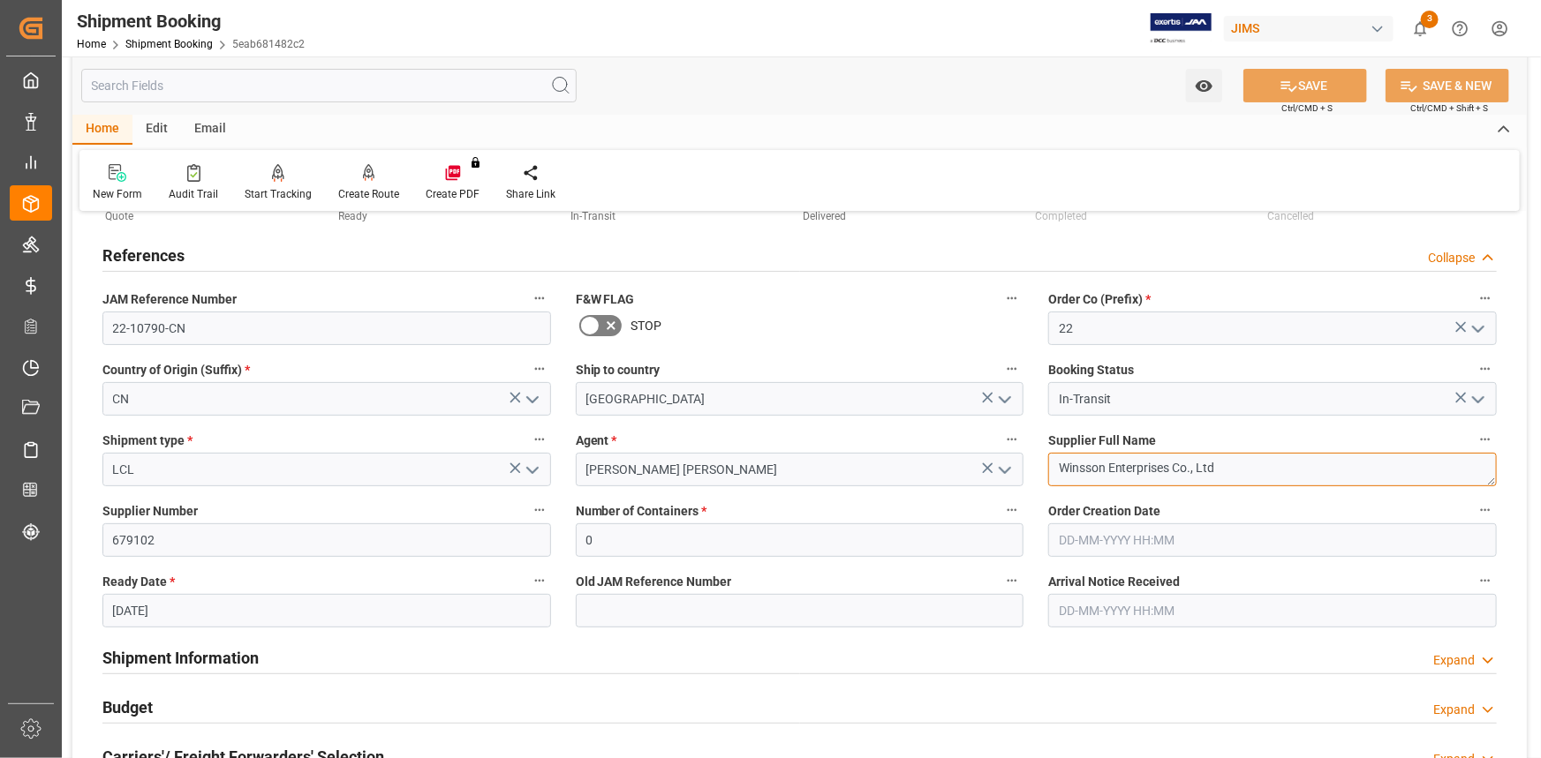
drag, startPoint x: 1228, startPoint y: 468, endPoint x: 1007, endPoint y: 467, distance: 221.6
click at [1007, 467] on div "Quote Ready In-Transit Delivered Completed Cancelled References Collapse JAM Re…" at bounding box center [799, 696] width 1454 height 1098
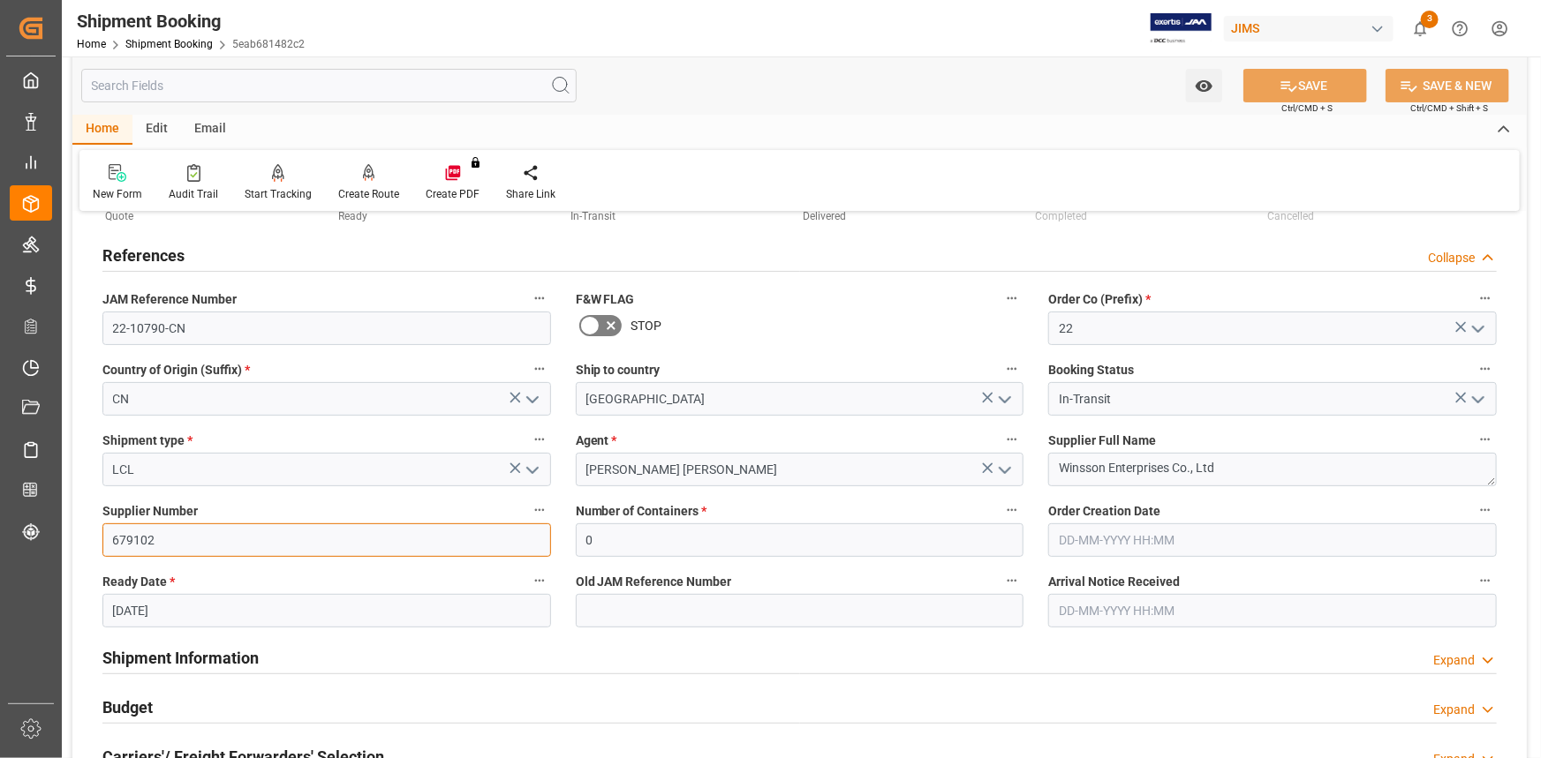
click at [67, 544] on div "Watch Option SAVE Ctrl/CMD + S SAVE & NEW Ctrl/CMD + Shift + S Home Edit Email …" at bounding box center [799, 688] width 1475 height 1423
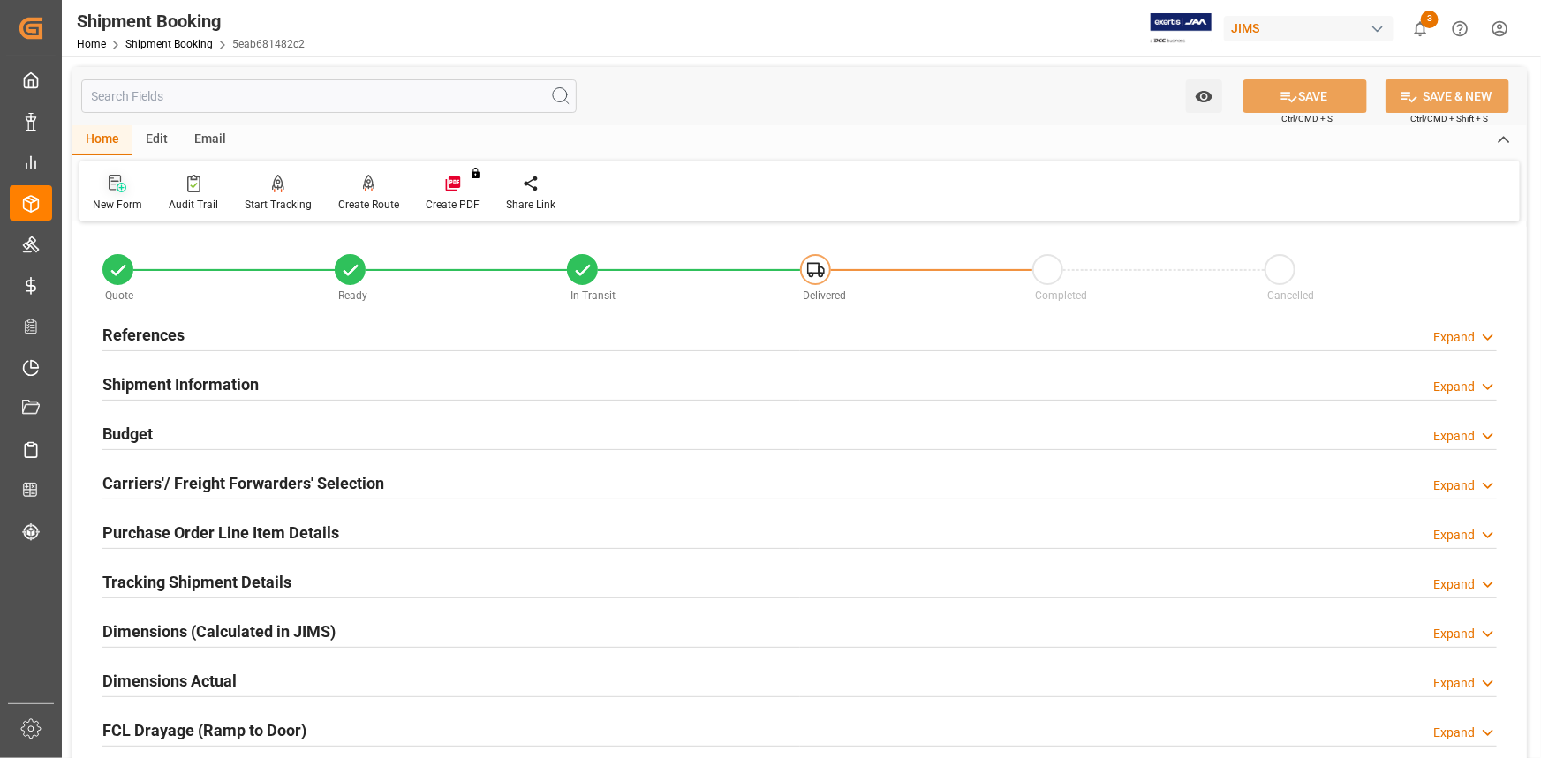
click at [113, 195] on div "New Form" at bounding box center [117, 193] width 76 height 39
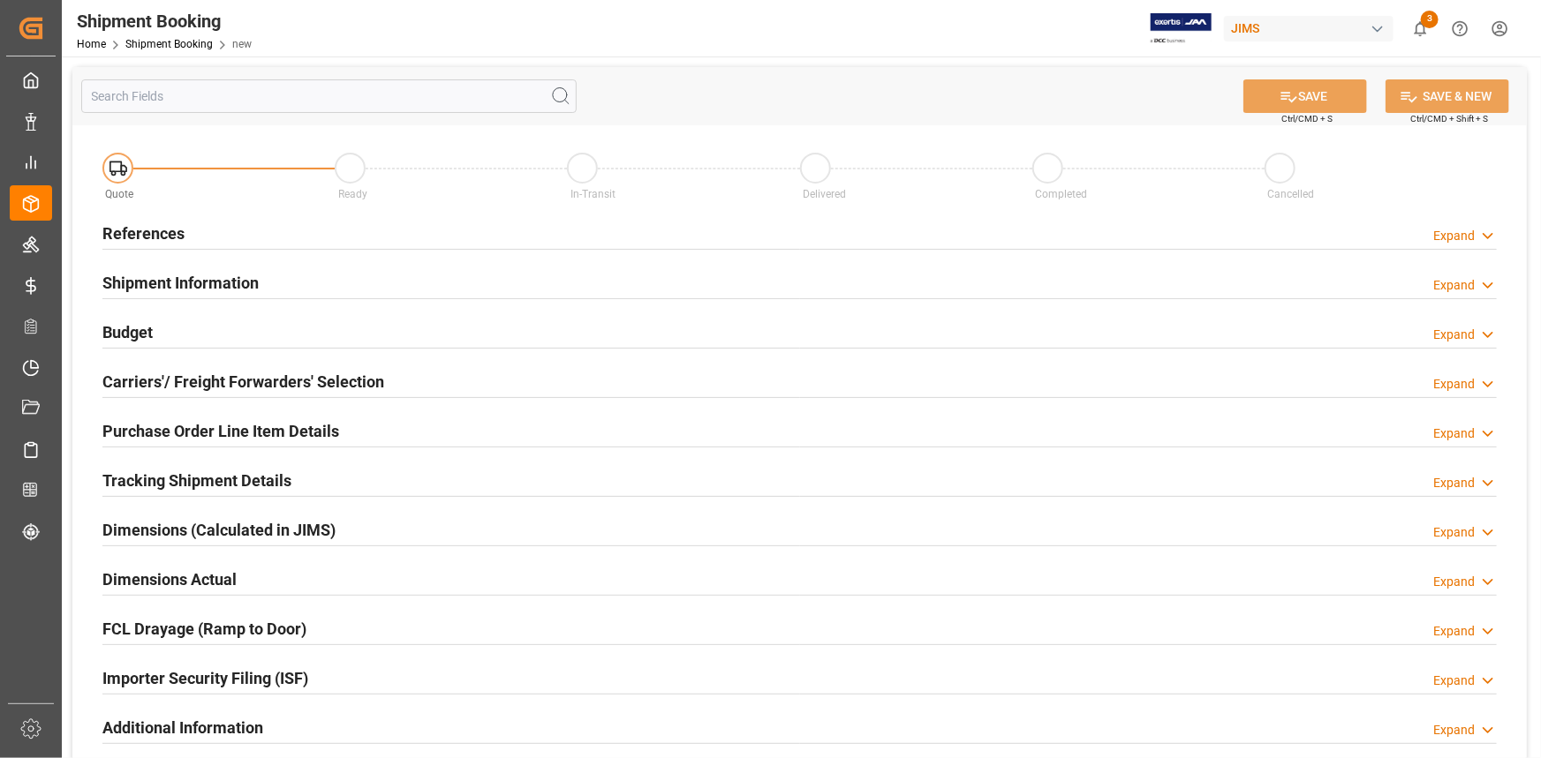
click at [432, 240] on div "References Expand" at bounding box center [799, 232] width 1394 height 34
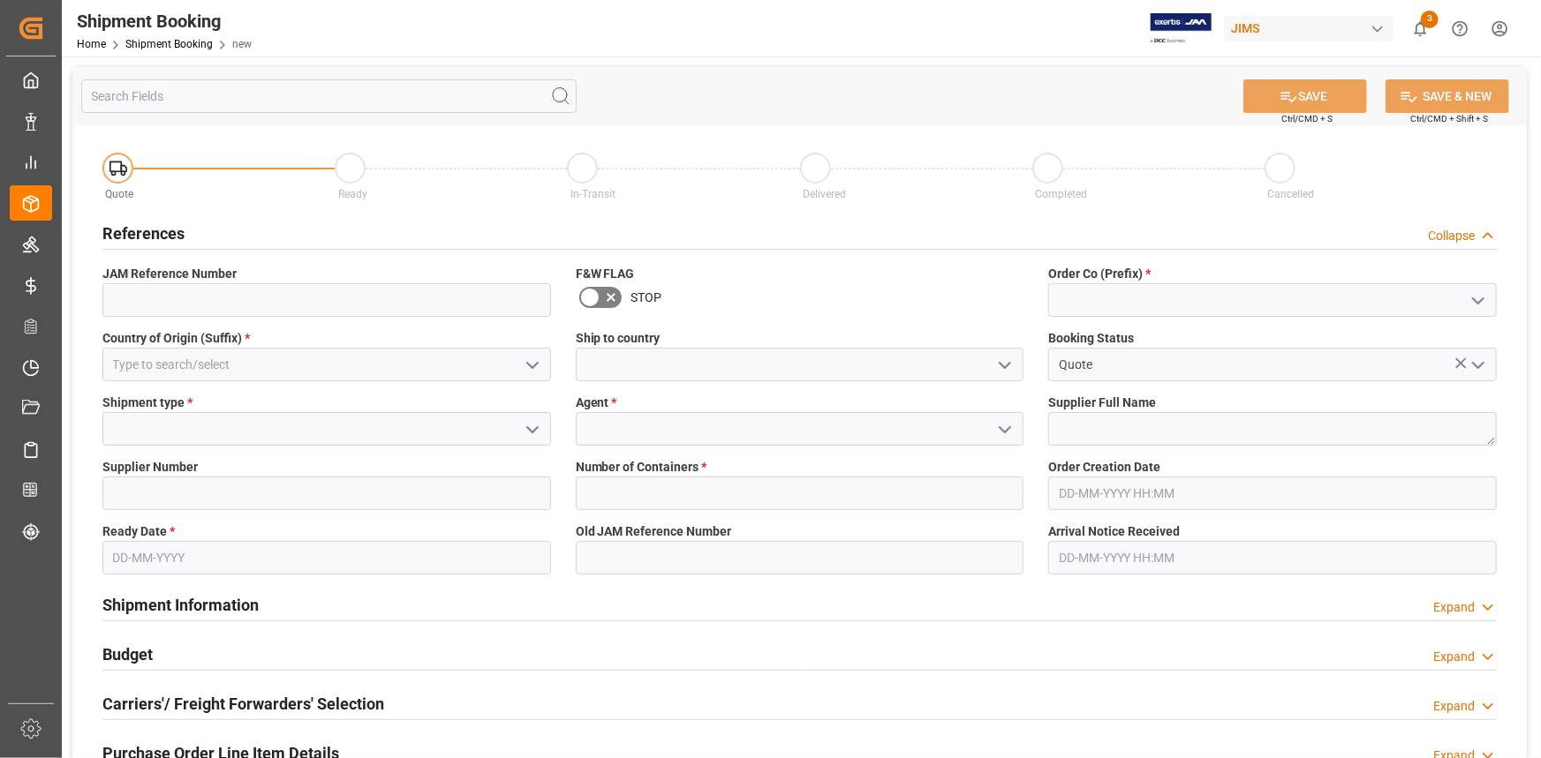
click at [1472, 298] on icon "open menu" at bounding box center [1478, 301] width 21 height 21
click at [1265, 350] on div "22" at bounding box center [1272, 340] width 447 height 40
type input "22"
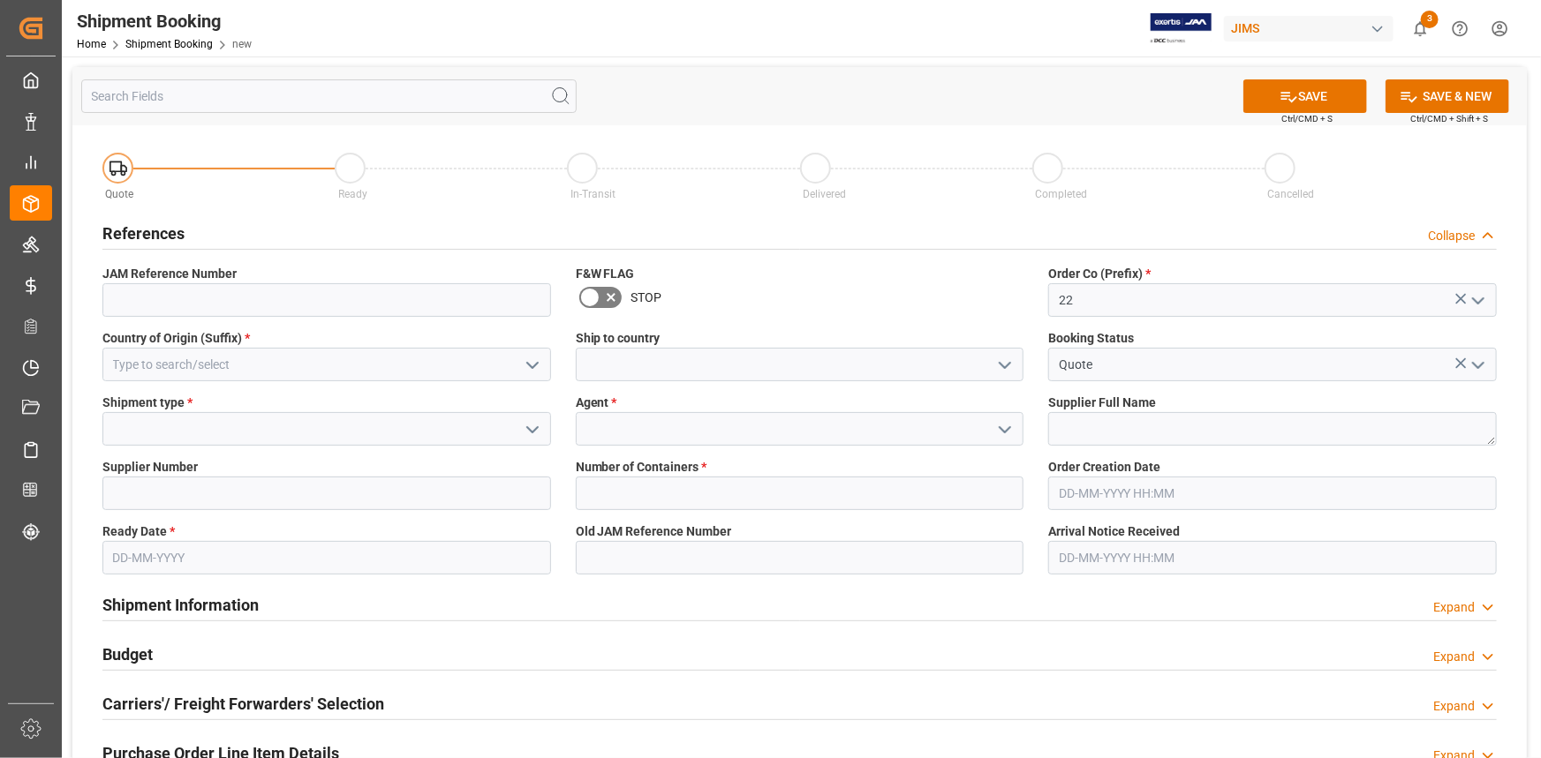
click at [535, 361] on icon "open menu" at bounding box center [532, 365] width 21 height 21
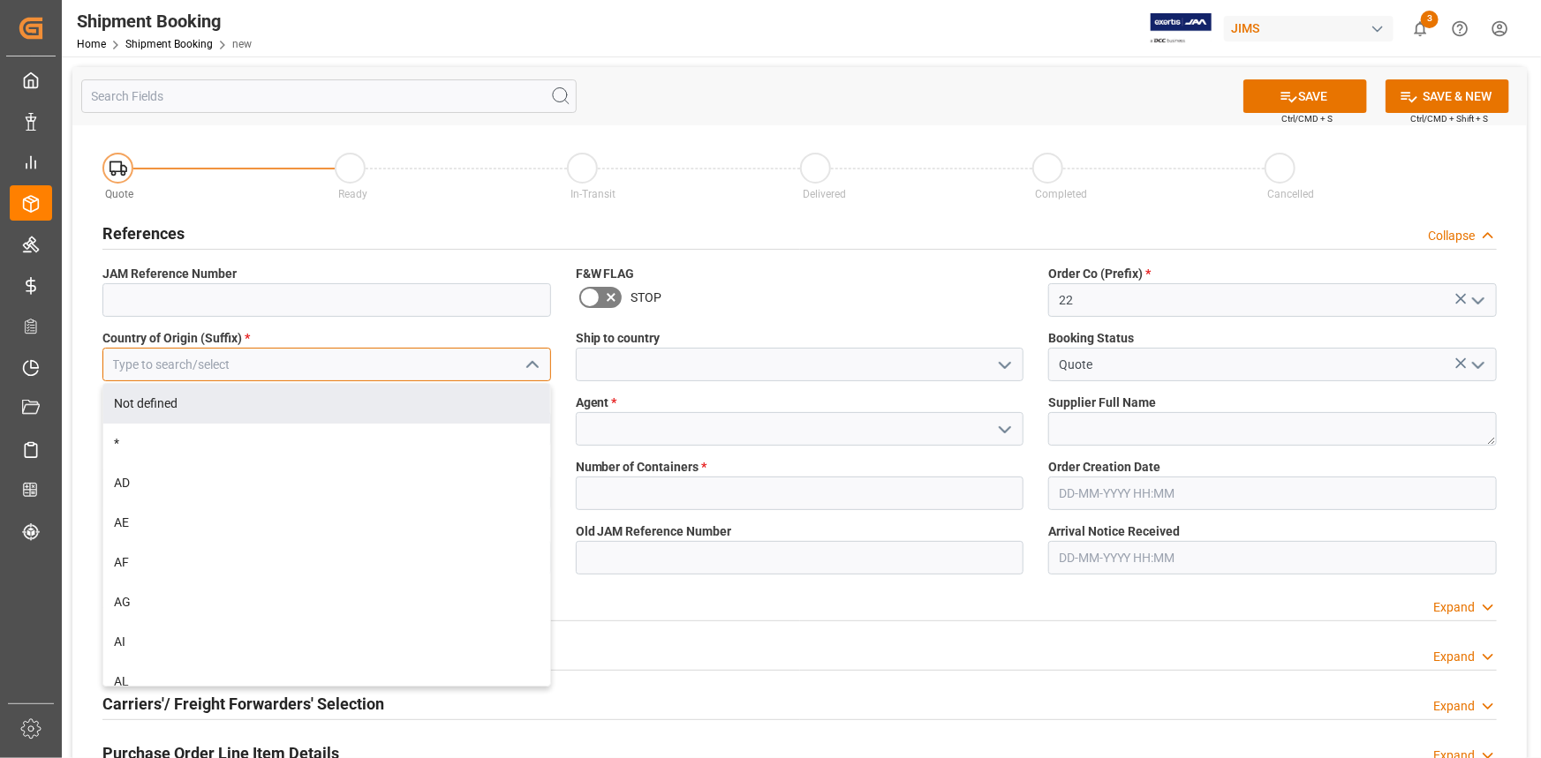
click at [275, 366] on input at bounding box center [326, 365] width 449 height 34
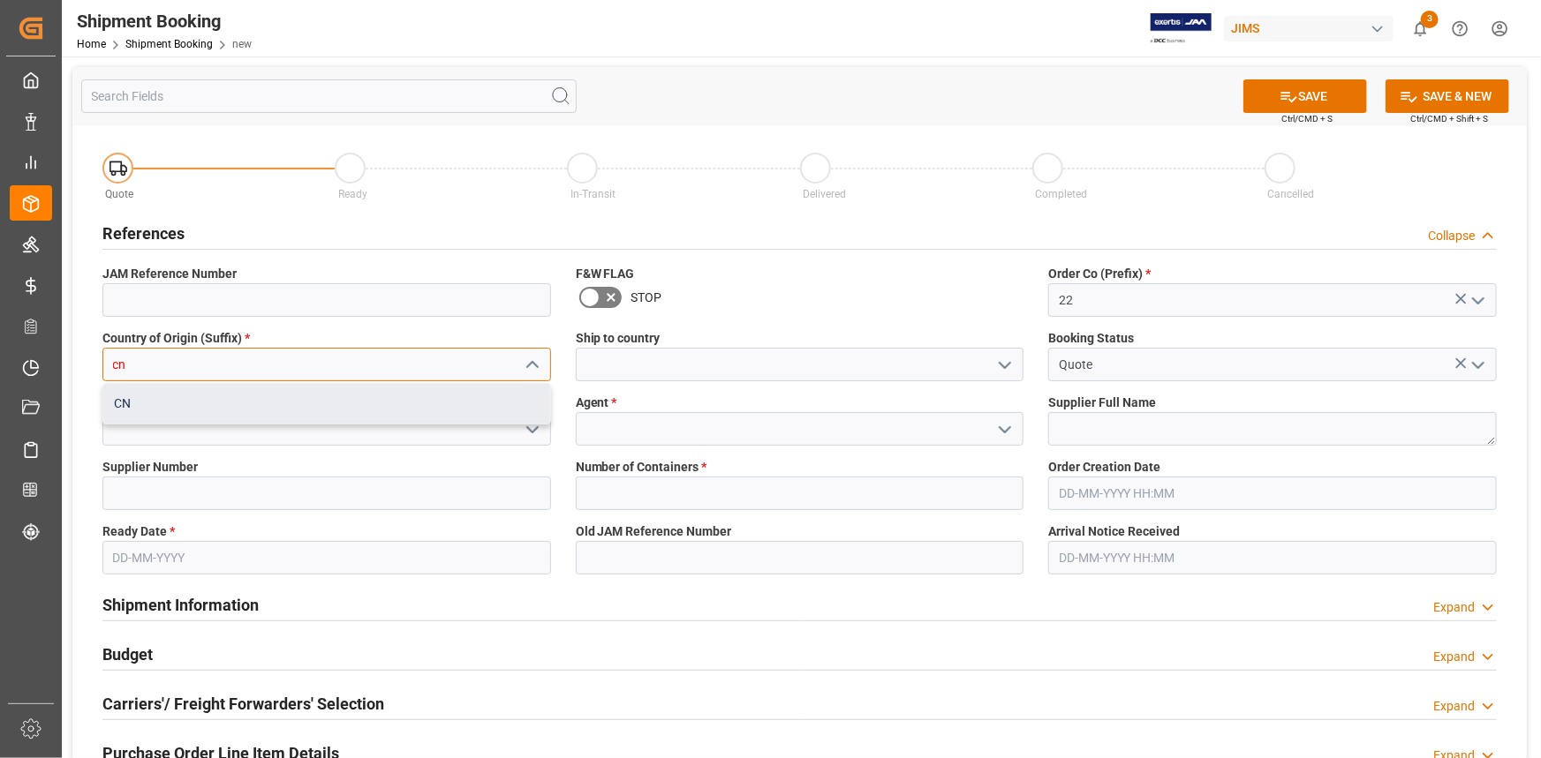
click at [321, 397] on div "CN" at bounding box center [326, 404] width 447 height 40
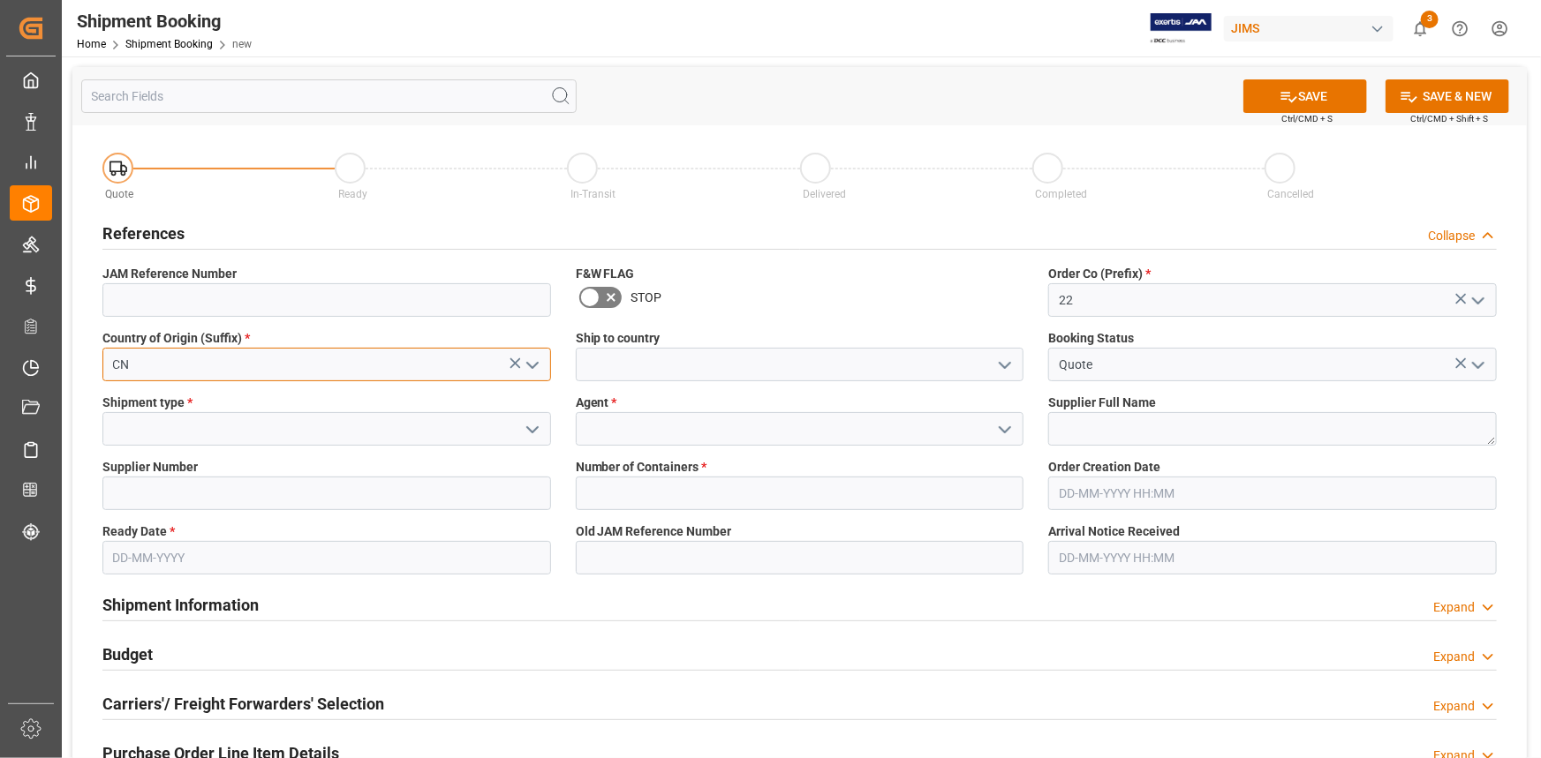
type input "CN"
click at [1000, 366] on icon "open menu" at bounding box center [1004, 365] width 21 height 21
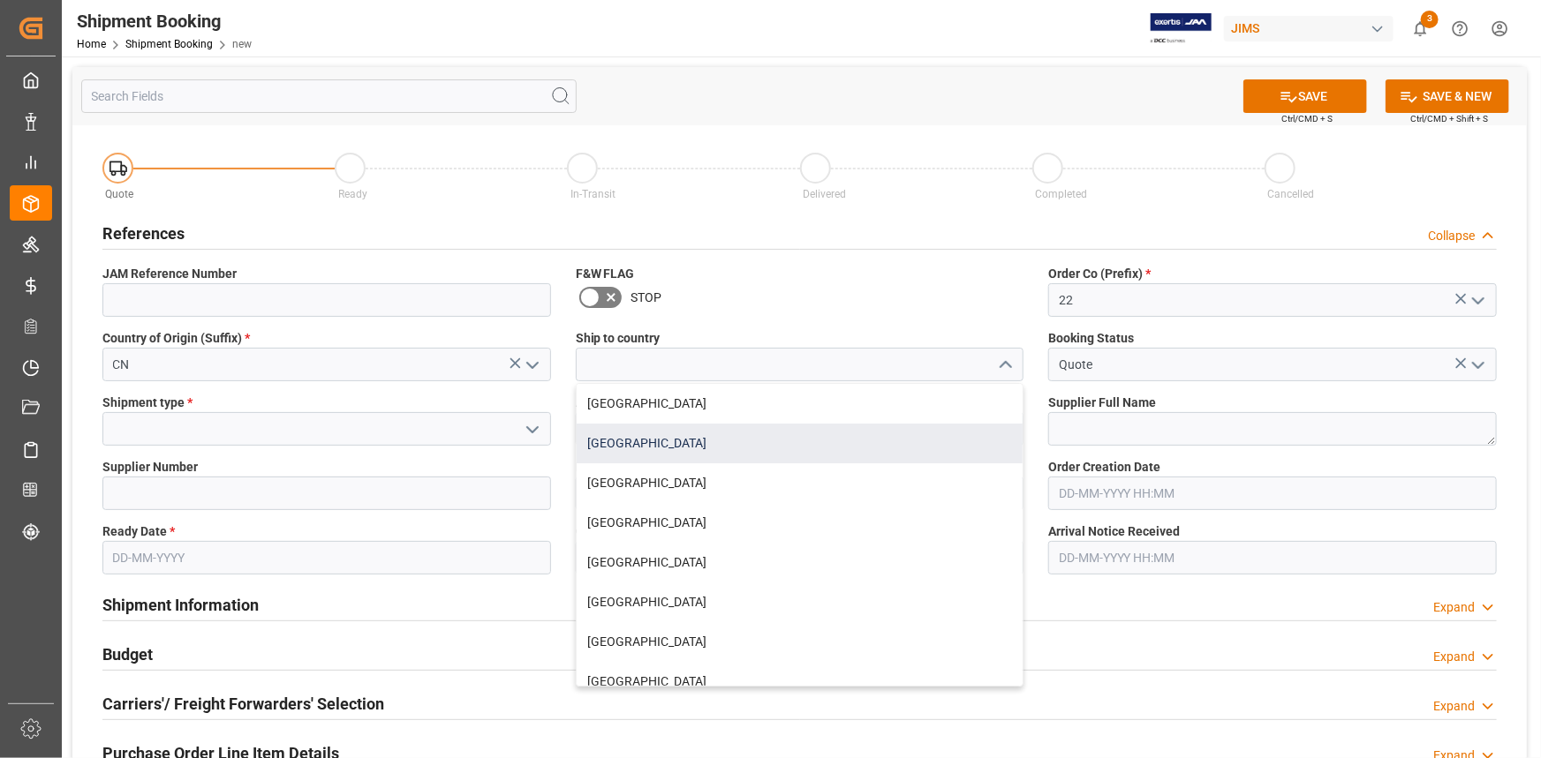
click at [720, 438] on div "[GEOGRAPHIC_DATA]" at bounding box center [800, 444] width 447 height 40
type input "[GEOGRAPHIC_DATA]"
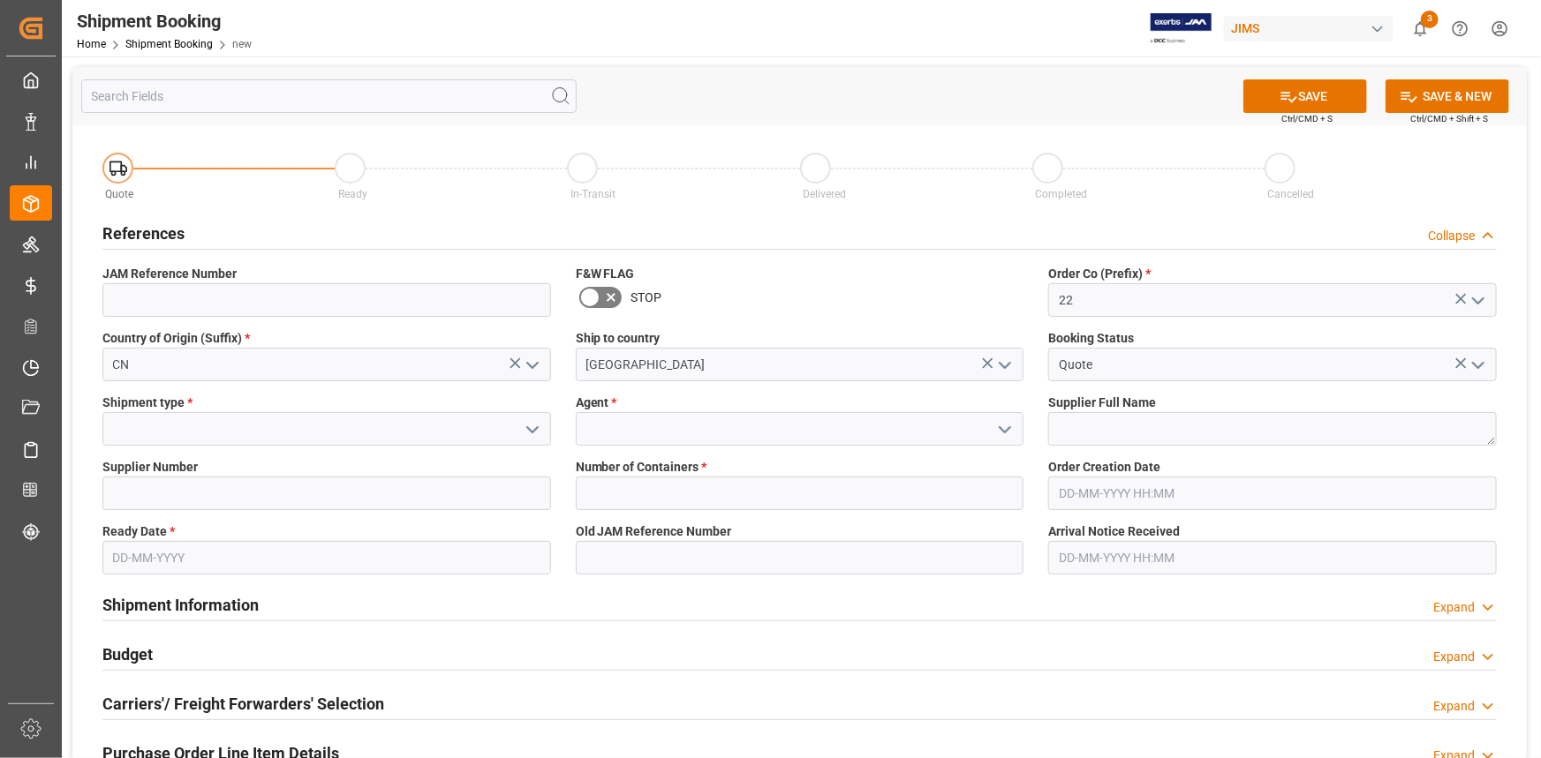
click at [525, 426] on icon "open menu" at bounding box center [532, 429] width 21 height 21
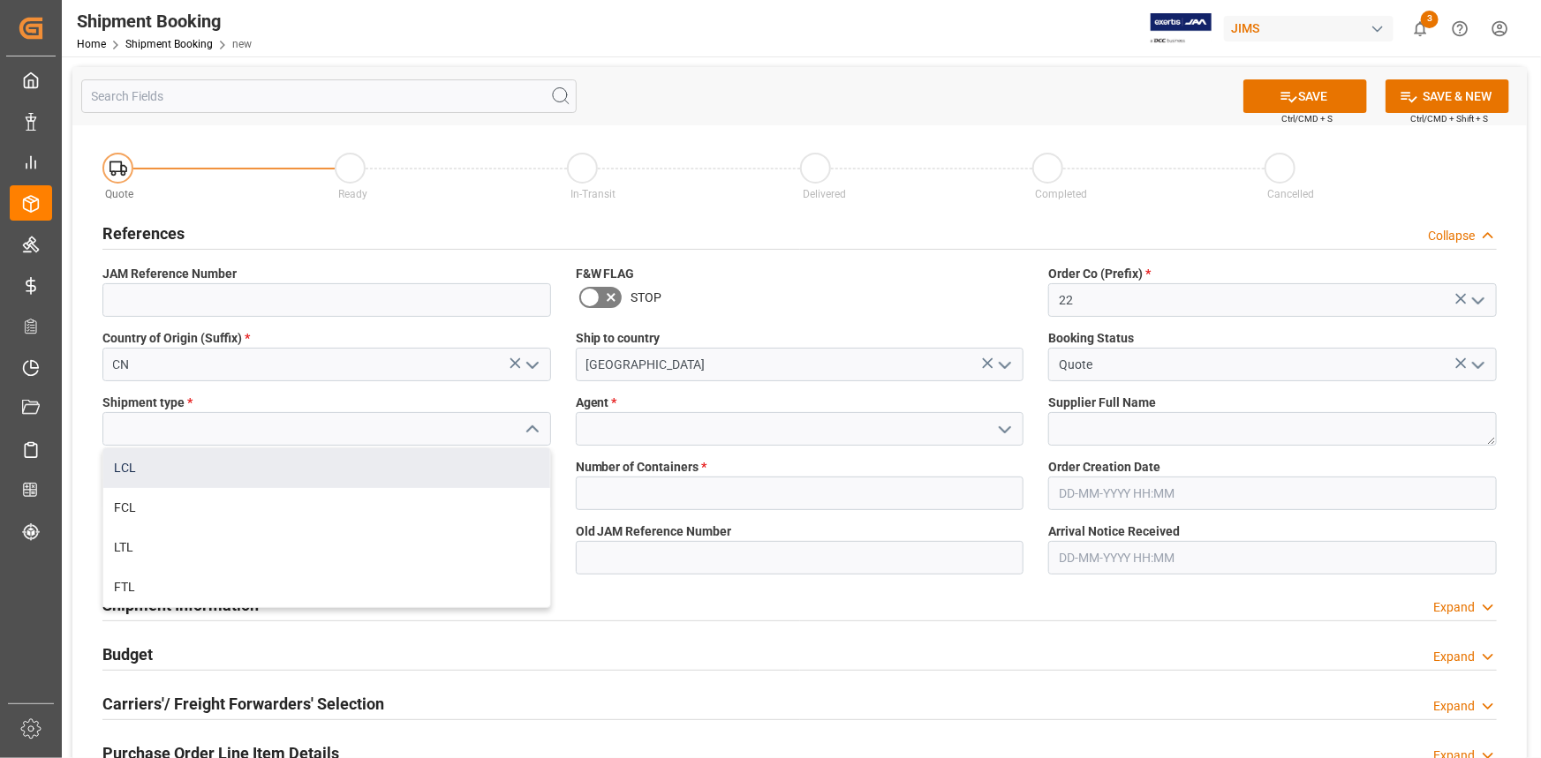
click at [277, 466] on div "LCL" at bounding box center [326, 469] width 447 height 40
type input "LCL"
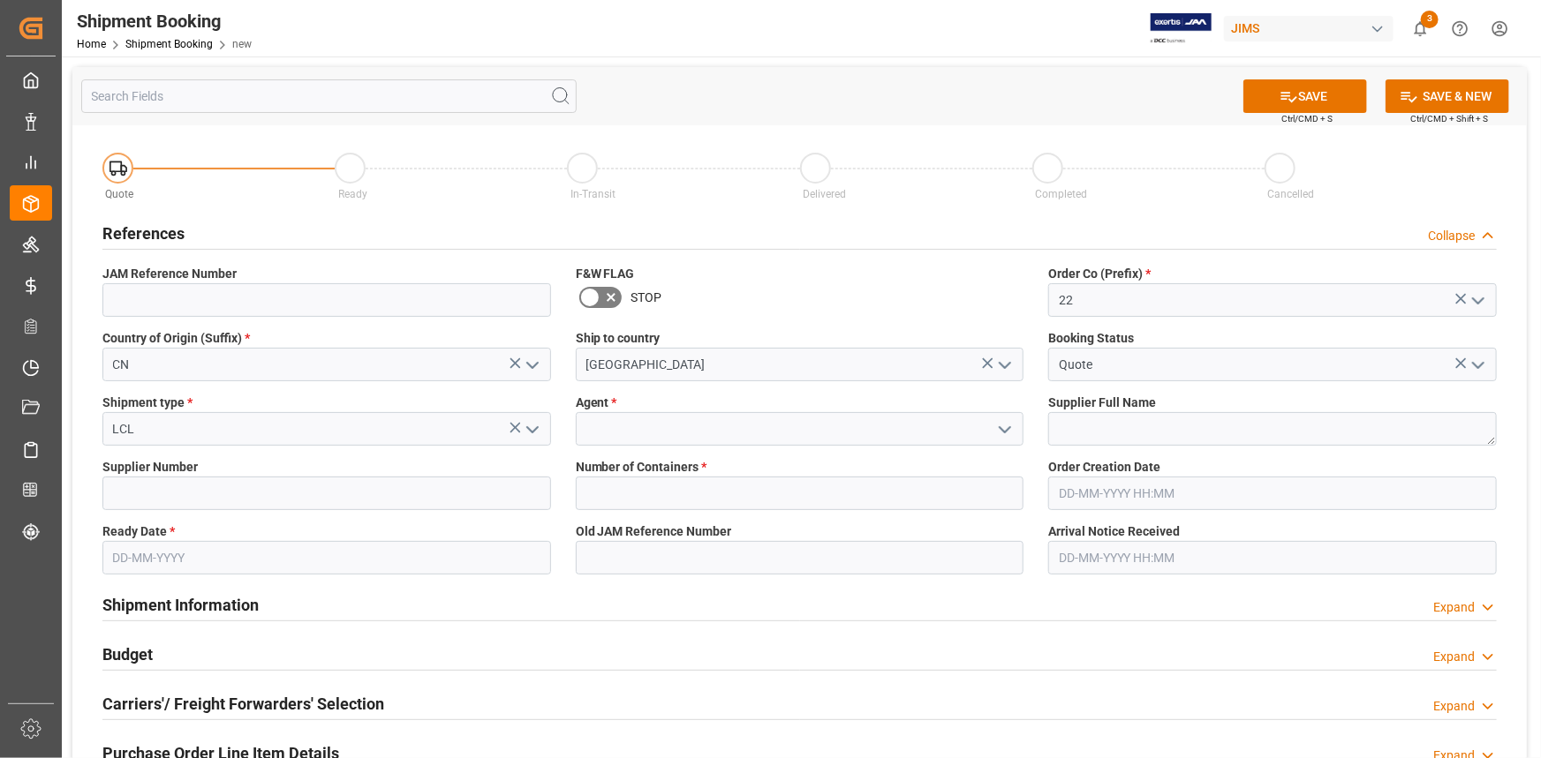
click at [1004, 425] on icon "open menu" at bounding box center [1004, 429] width 21 height 21
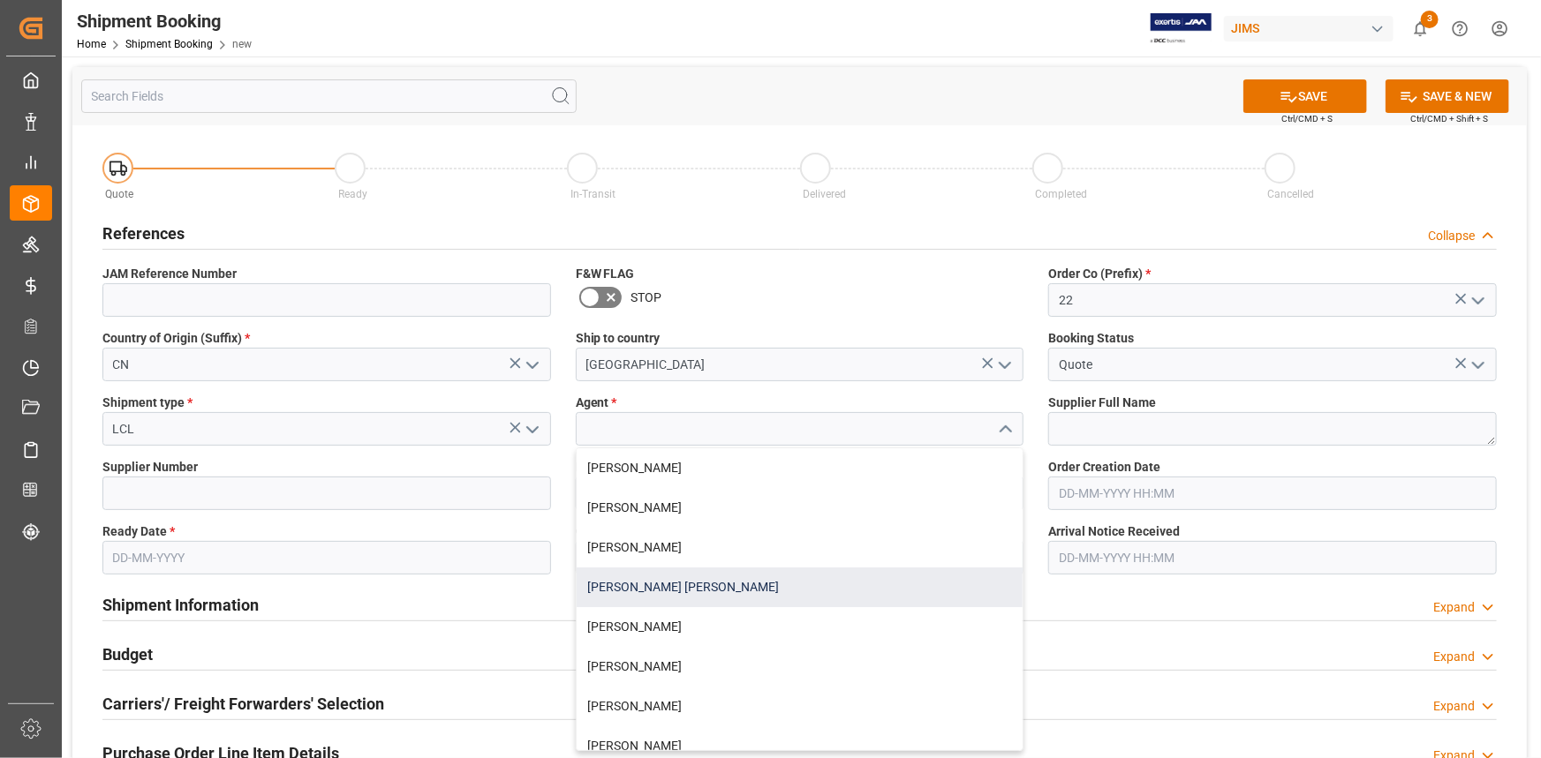
click at [760, 577] on div "[PERSON_NAME] [PERSON_NAME]" at bounding box center [800, 588] width 447 height 40
type input "[PERSON_NAME] [PERSON_NAME]"
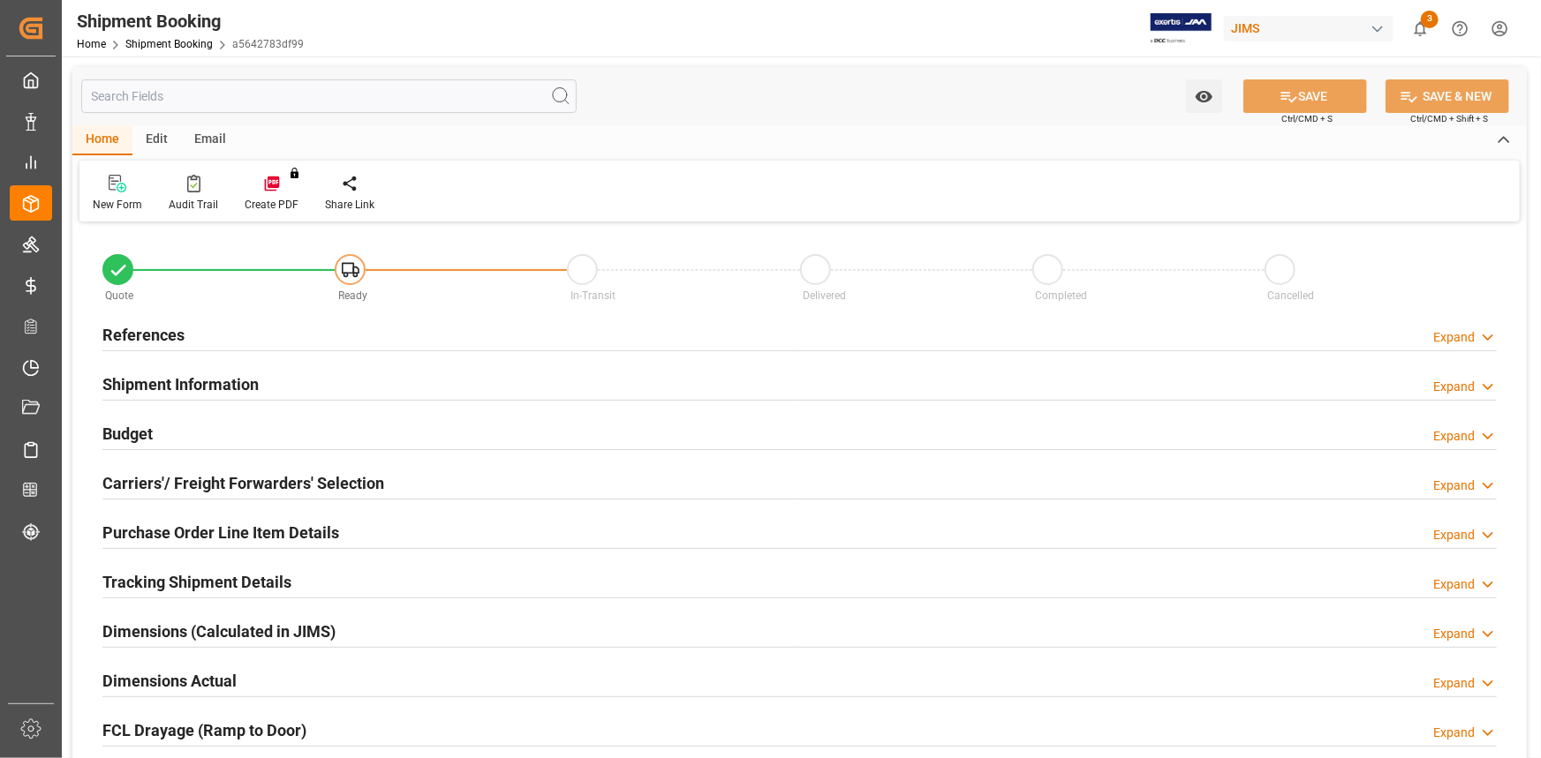
type input "0"
type input "[DATE]"
click at [278, 336] on div "References Expand" at bounding box center [799, 334] width 1394 height 34
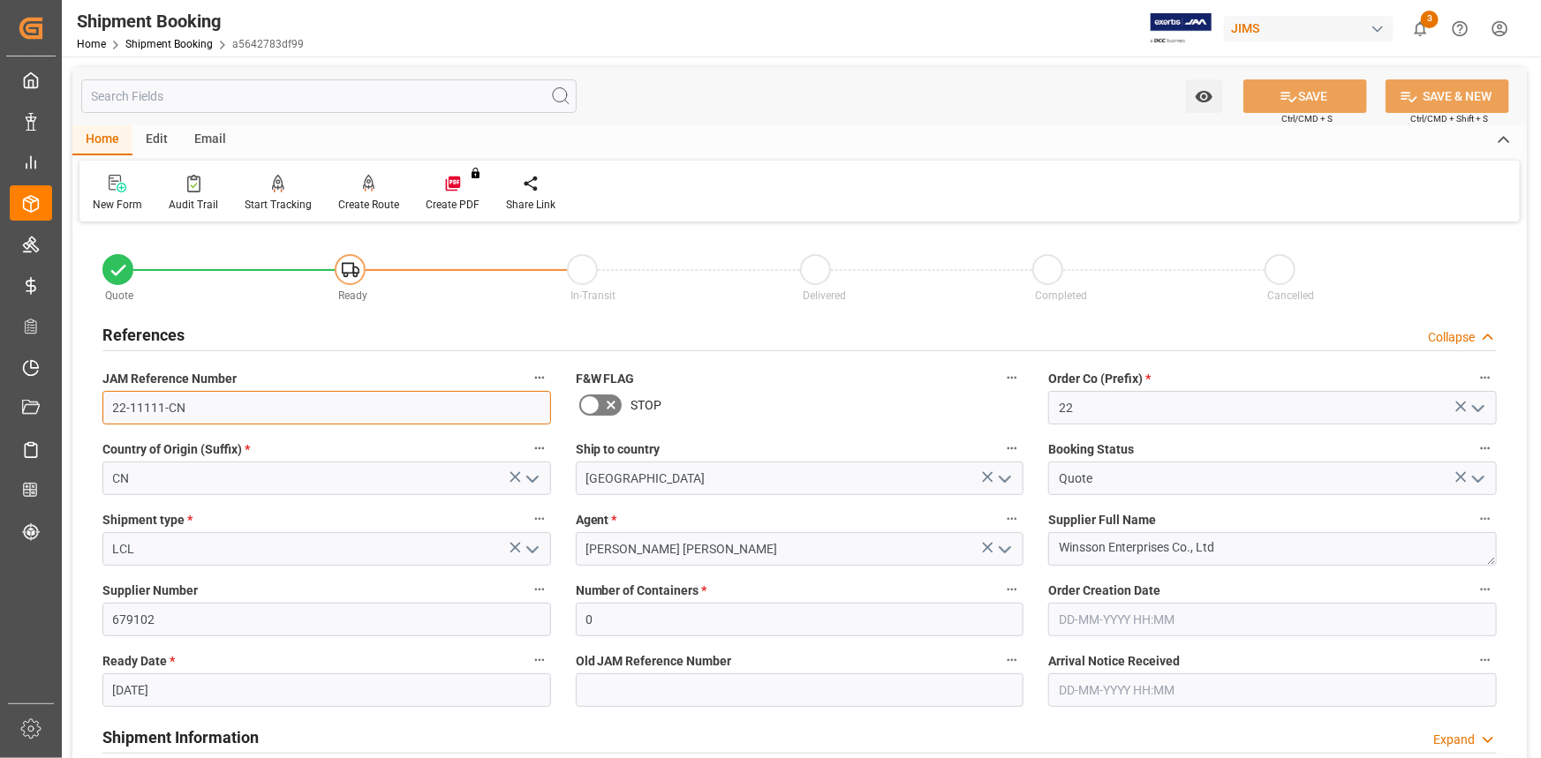
drag, startPoint x: 208, startPoint y: 403, endPoint x: 68, endPoint y: 405, distance: 139.5
click at [68, 405] on div "Watch Option SAVE Ctrl/CMD + S SAVE & NEW Ctrl/CMD + Shift + S Home Edit Email …" at bounding box center [799, 768] width 1475 height 1423
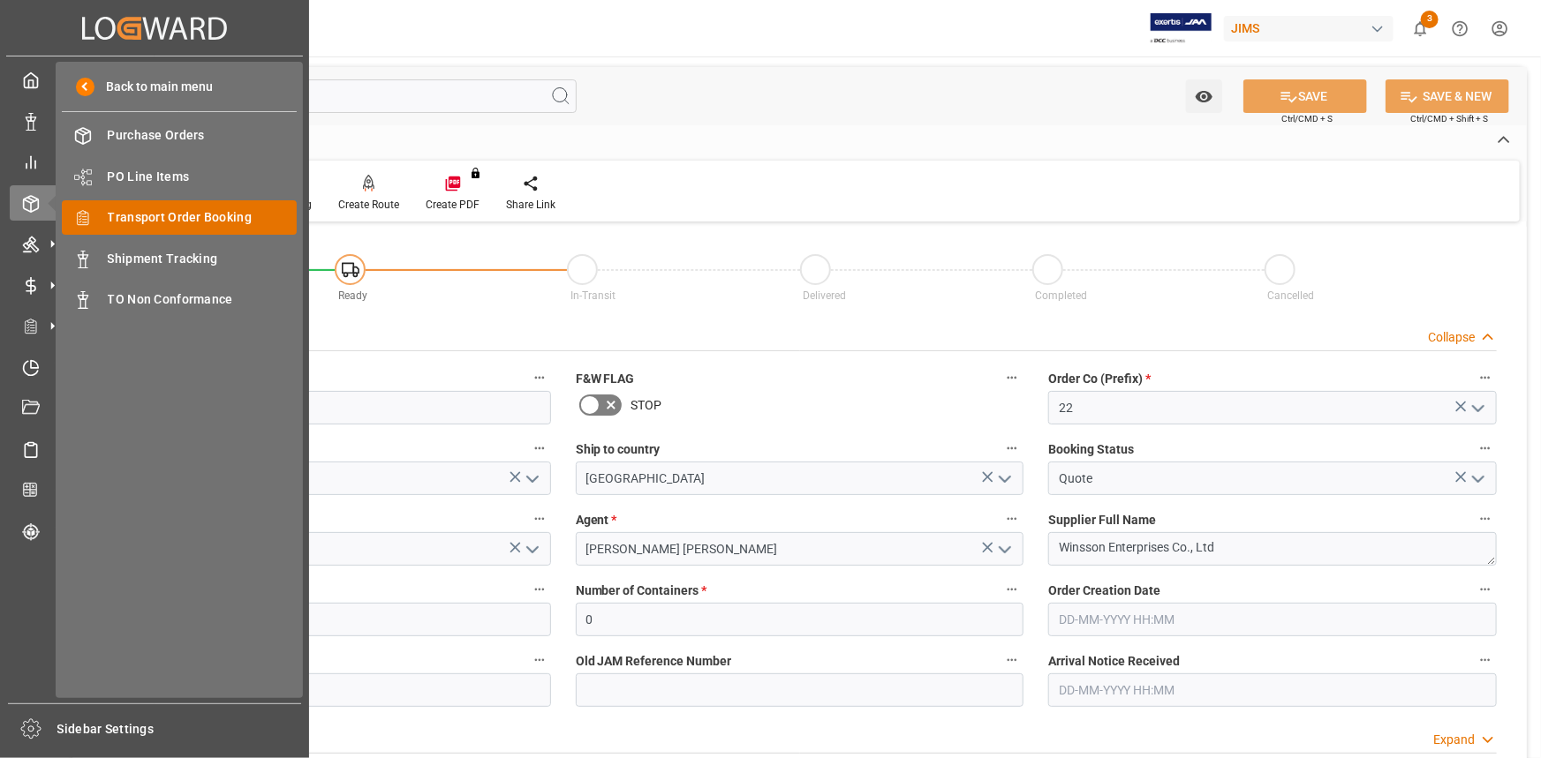
click at [187, 219] on span "Transport Order Booking" at bounding box center [203, 217] width 190 height 19
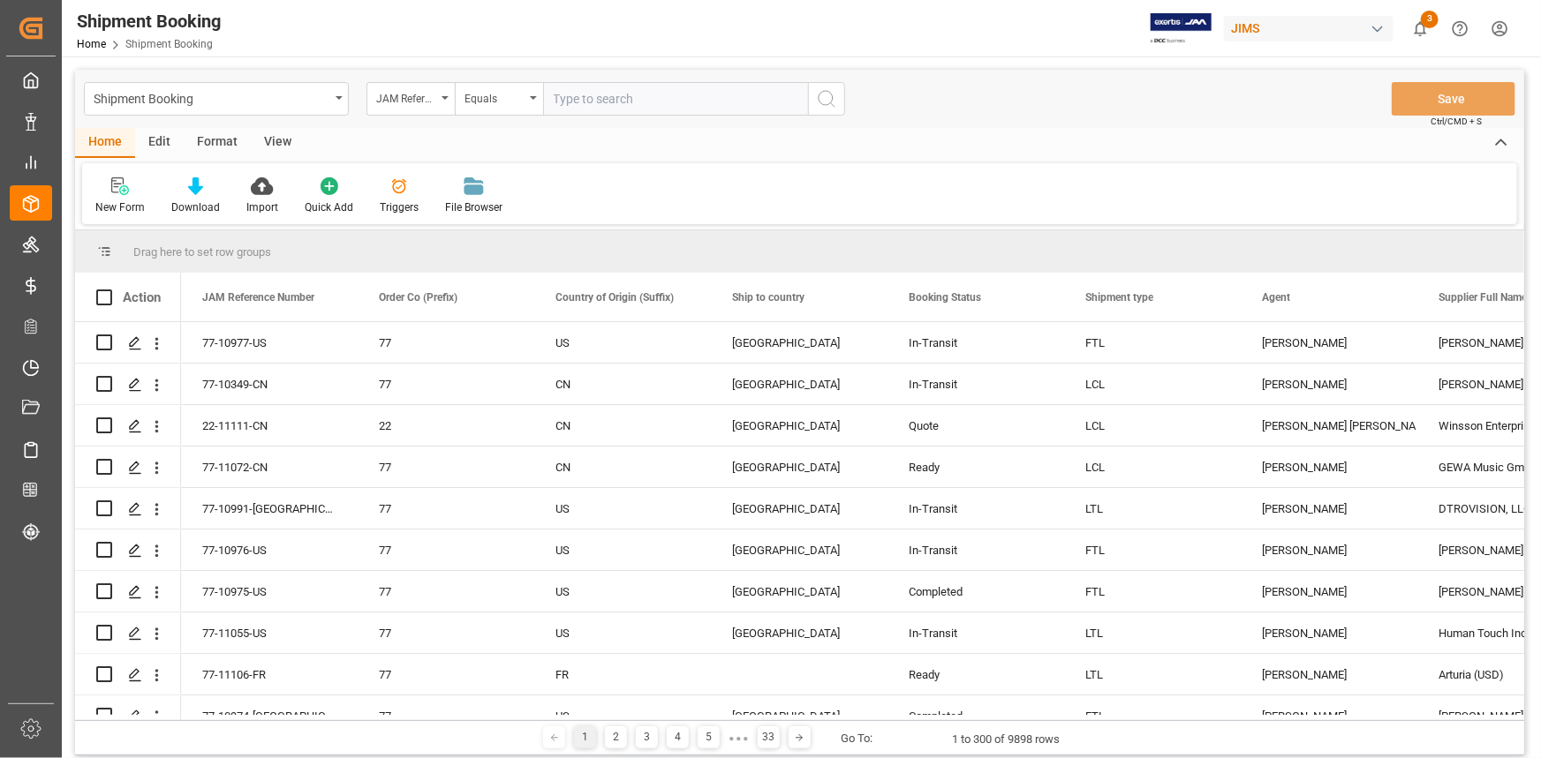
click at [570, 101] on input "text" at bounding box center [675, 99] width 265 height 34
type input "22-10790-CN"
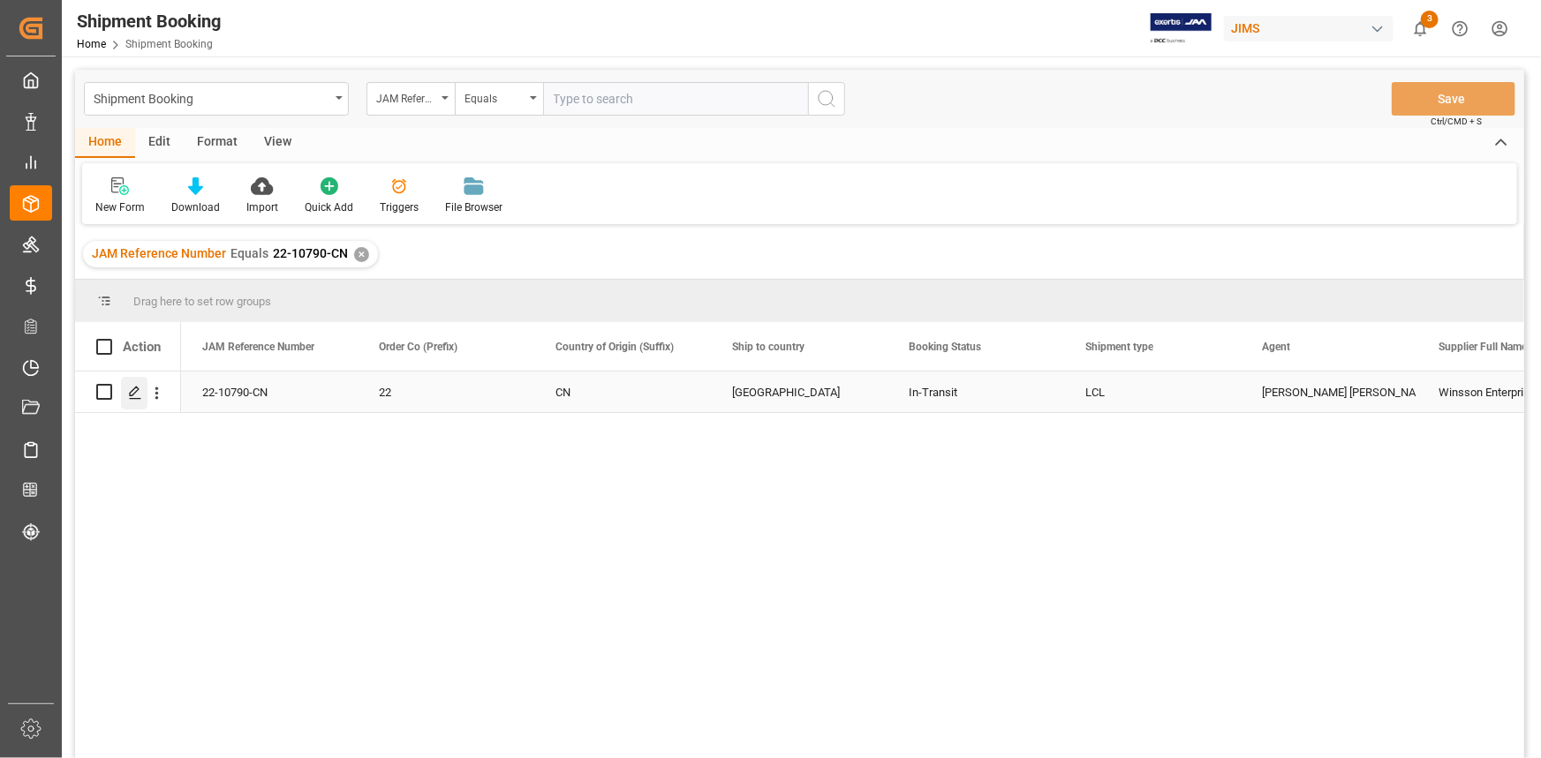
click at [129, 388] on icon "Press SPACE to select this row." at bounding box center [135, 393] width 14 height 14
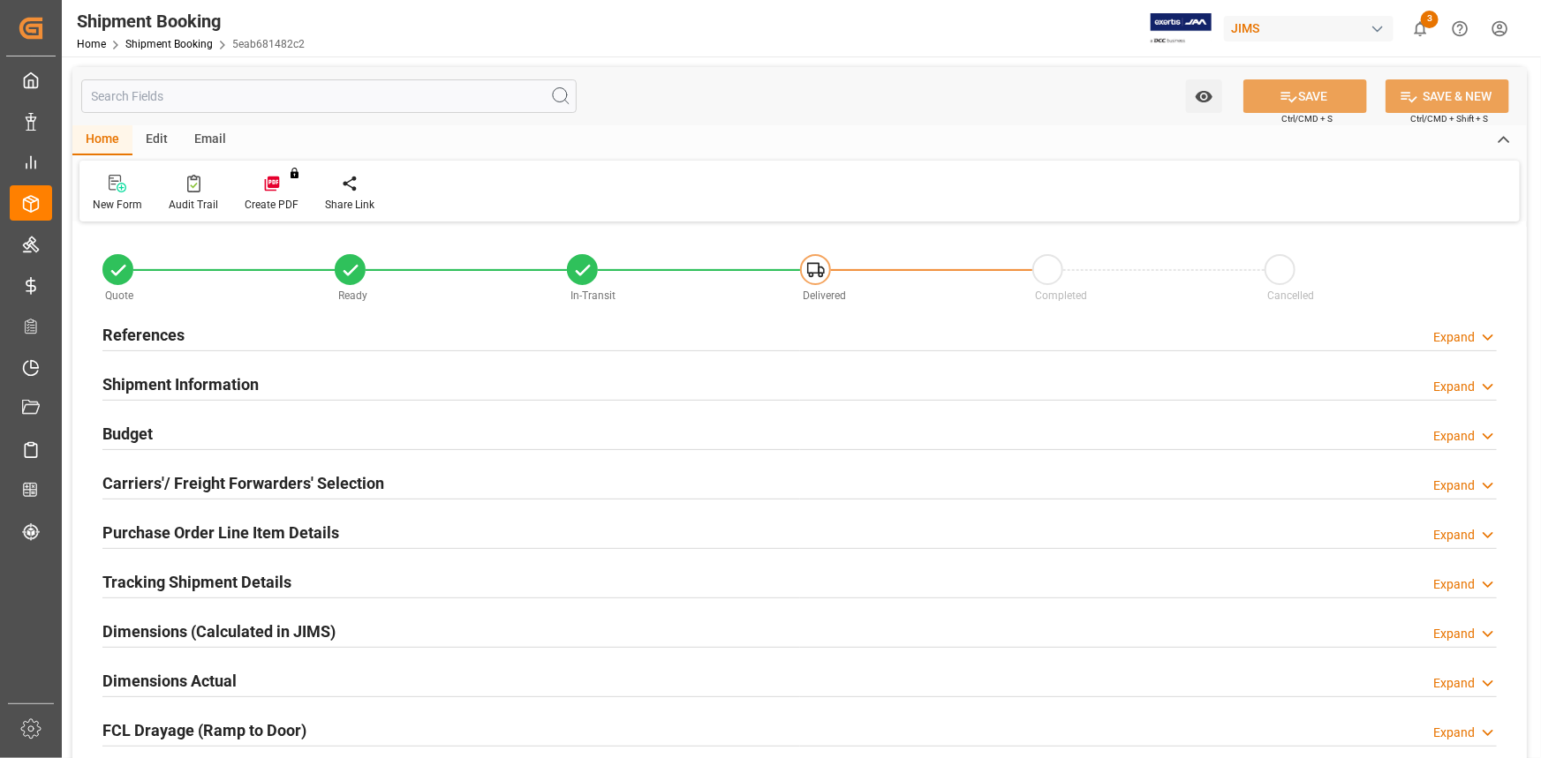
type input "0"
type input "[DATE]"
drag, startPoint x: 475, startPoint y: 327, endPoint x: 556, endPoint y: 351, distance: 84.9
click at [476, 328] on div "References Expand" at bounding box center [799, 334] width 1394 height 34
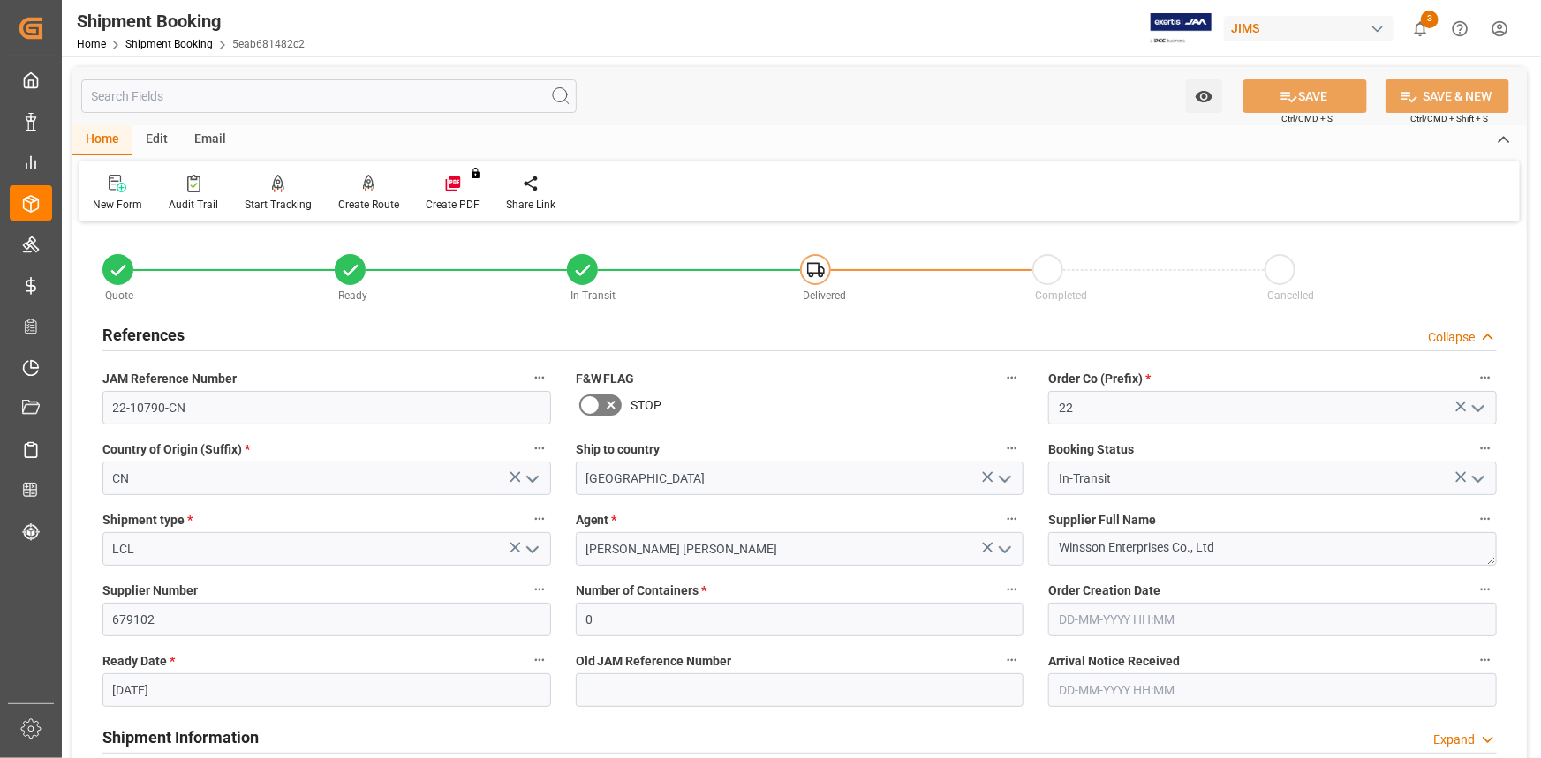
click at [532, 472] on icon "open menu" at bounding box center [532, 479] width 21 height 21
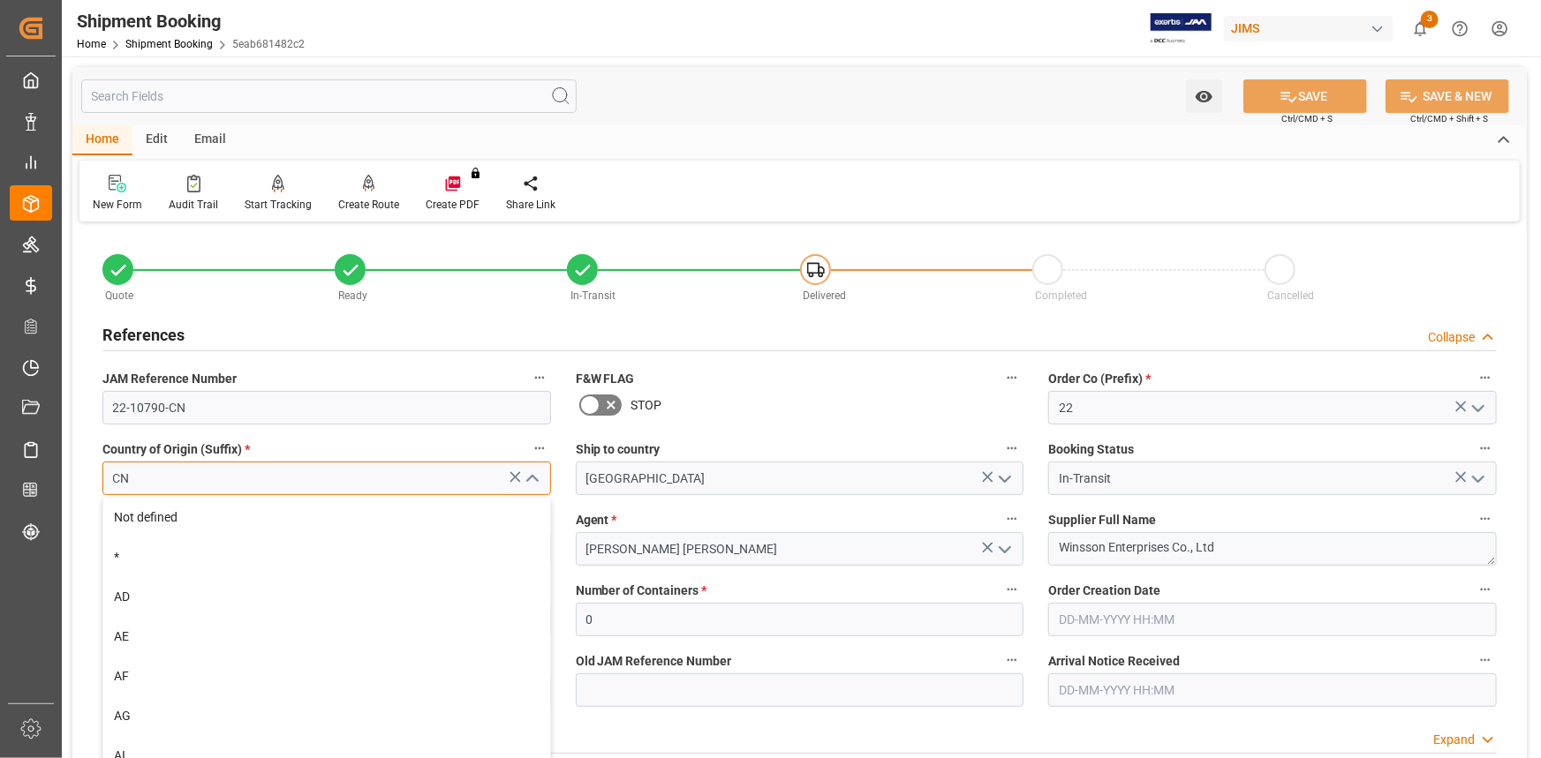
click at [306, 475] on input "CN" at bounding box center [326, 479] width 449 height 34
type input "C"
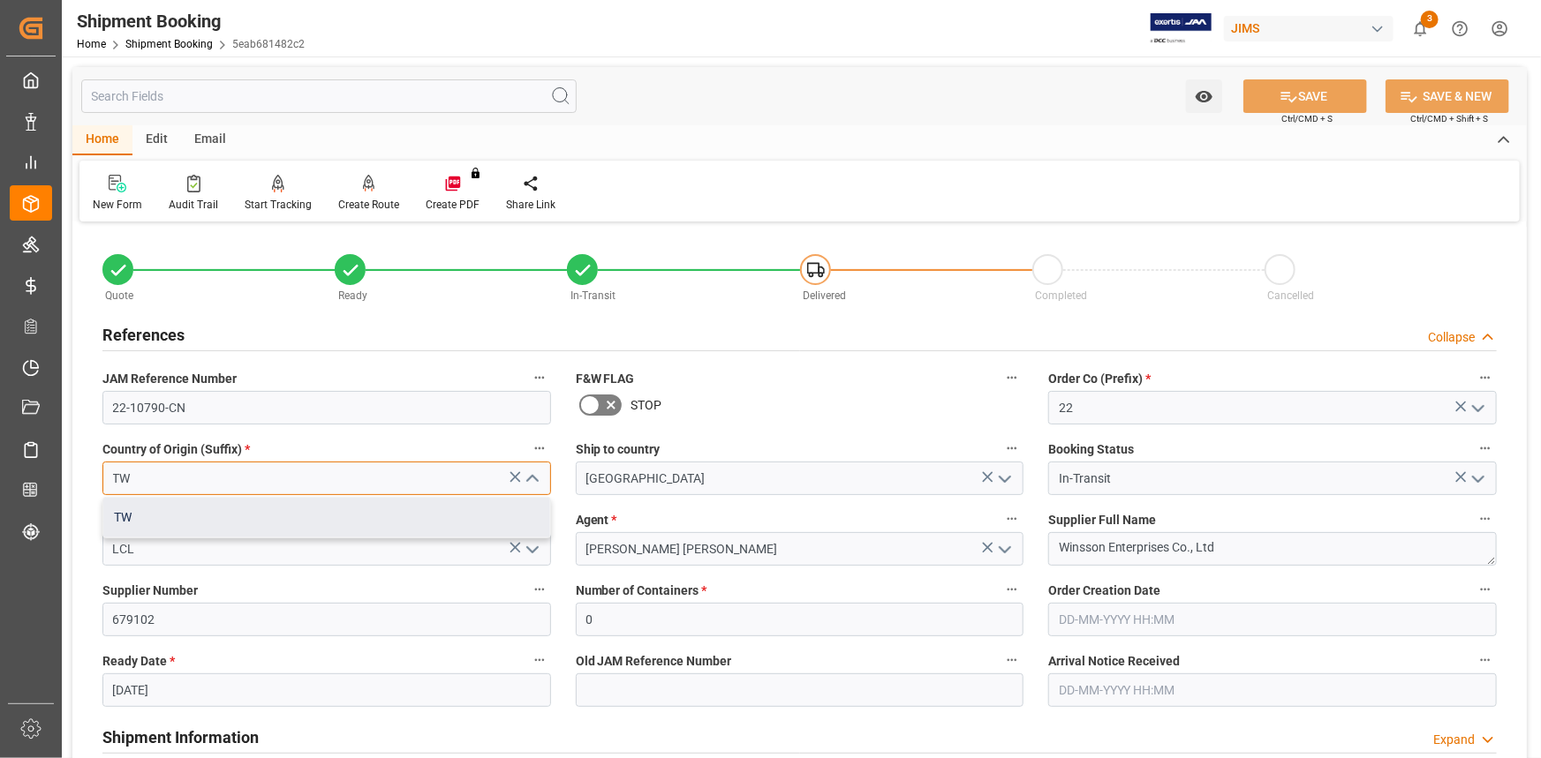
click at [268, 523] on div "TW" at bounding box center [326, 518] width 447 height 40
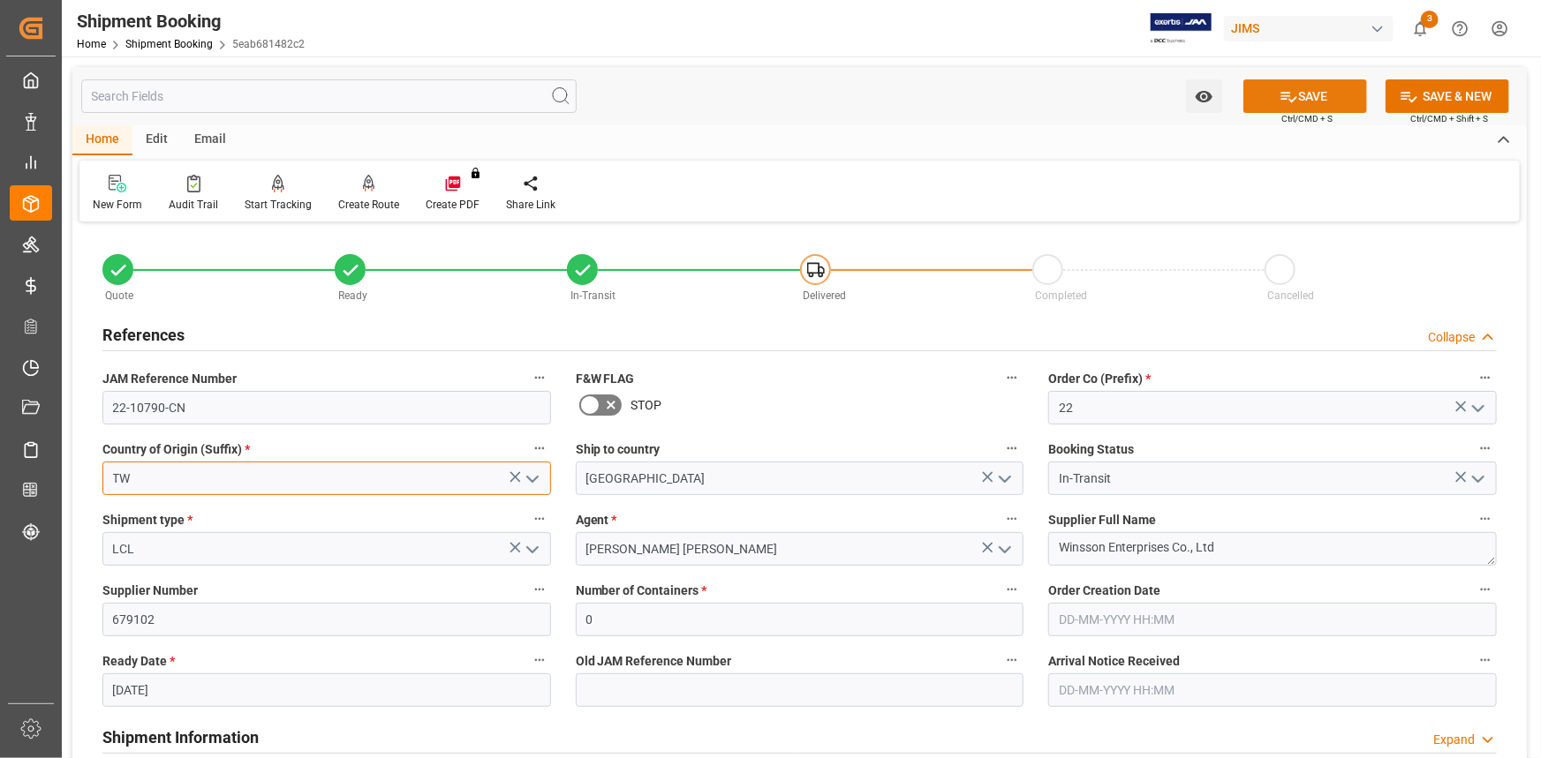
type input "TW"
click at [1308, 94] on button "SAVE" at bounding box center [1305, 96] width 124 height 34
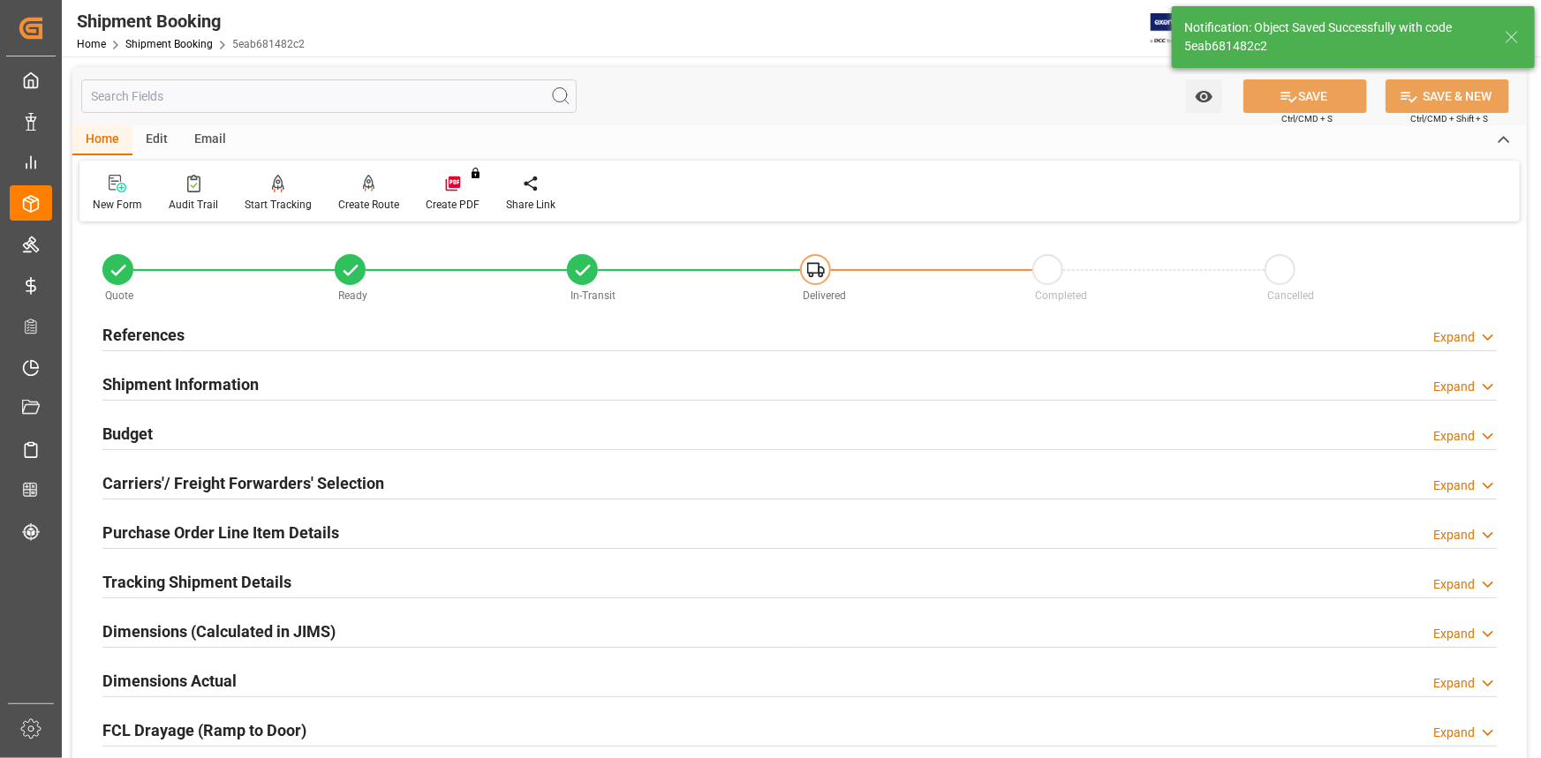
type input "22-10790-TW"
click at [360, 331] on div "References Expand" at bounding box center [799, 334] width 1394 height 34
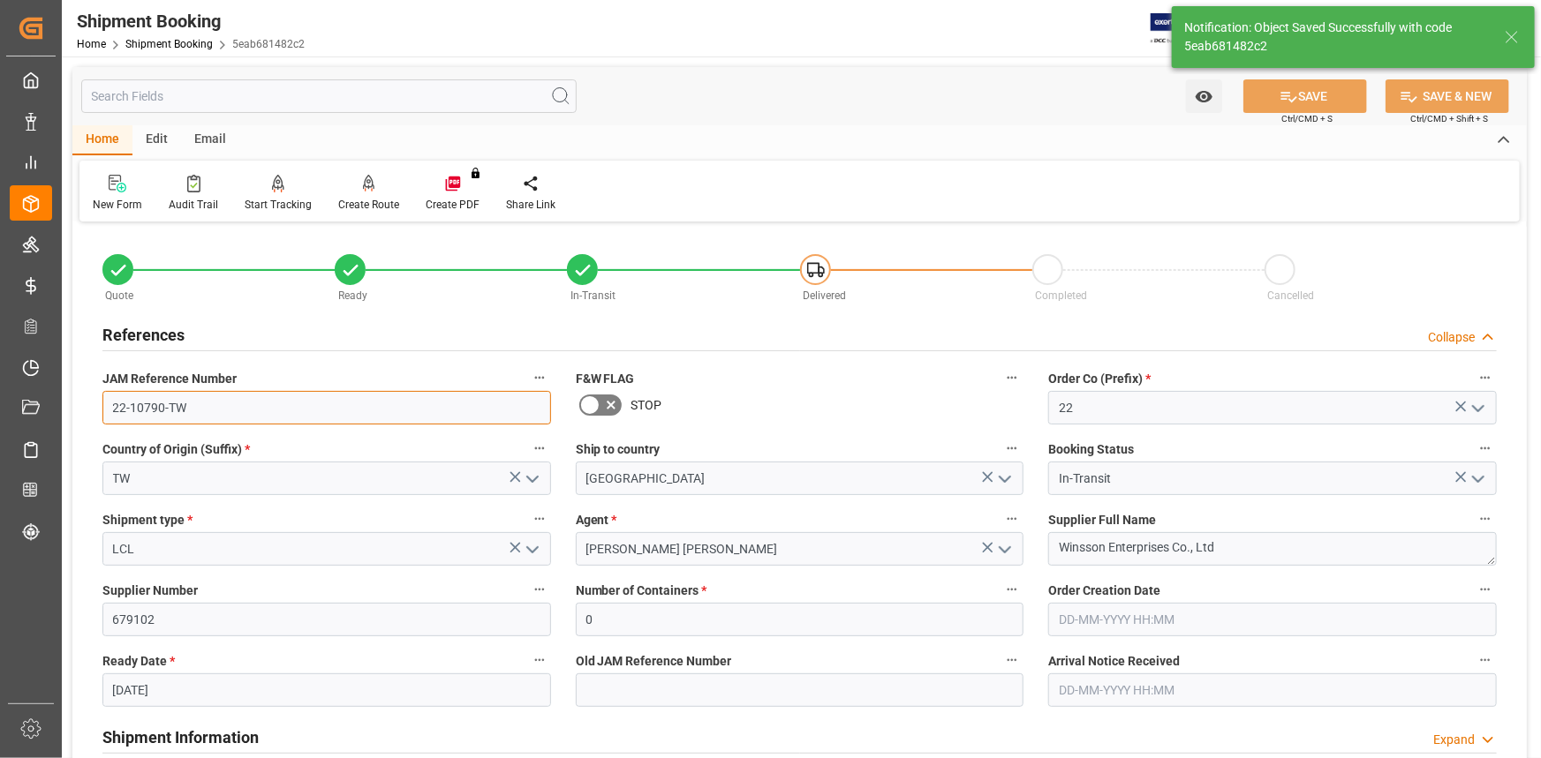
drag, startPoint x: 184, startPoint y: 404, endPoint x: 79, endPoint y: 406, distance: 105.1
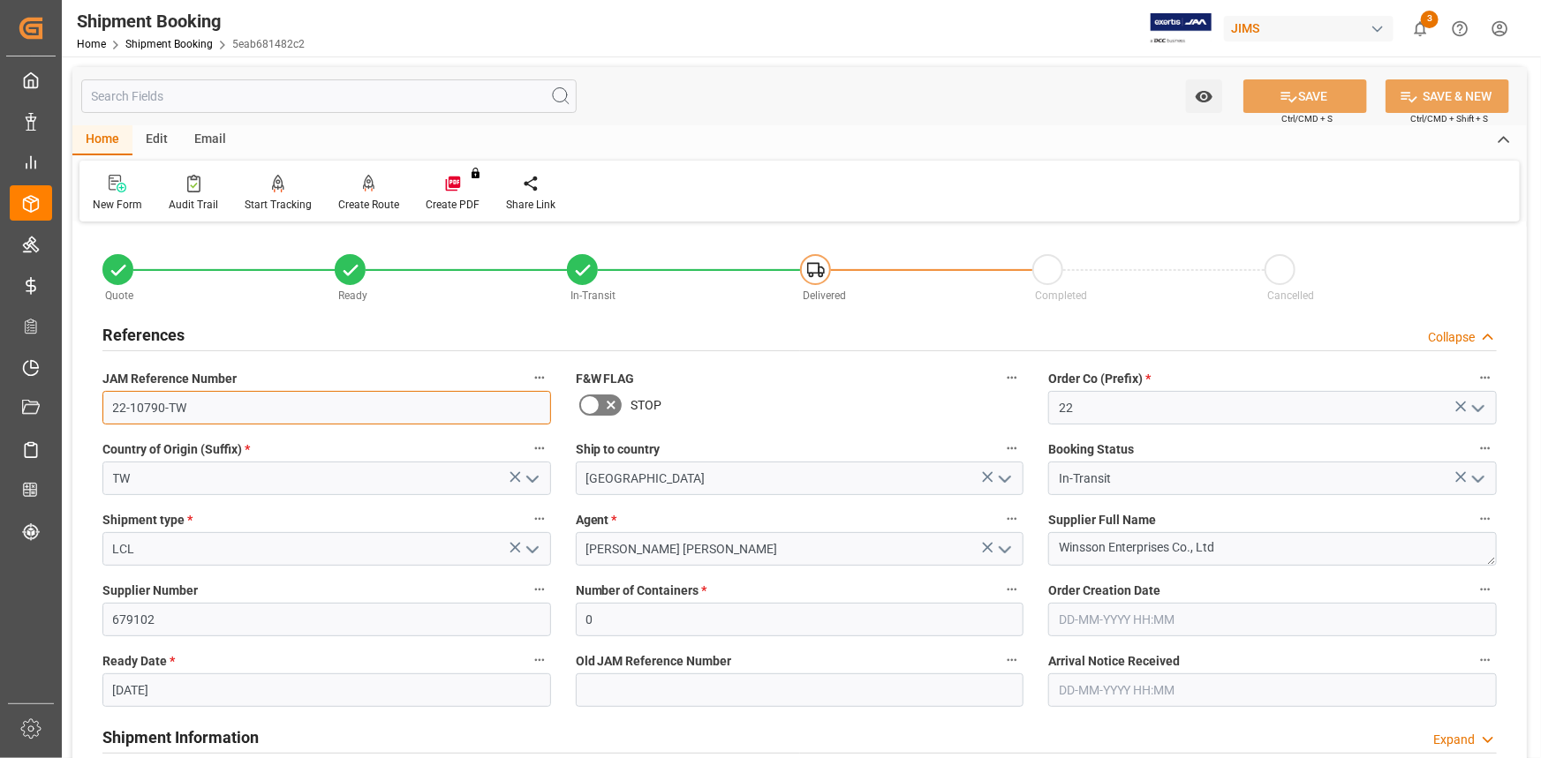
click at [351, 411] on input "22-10790-TW" at bounding box center [326, 408] width 449 height 34
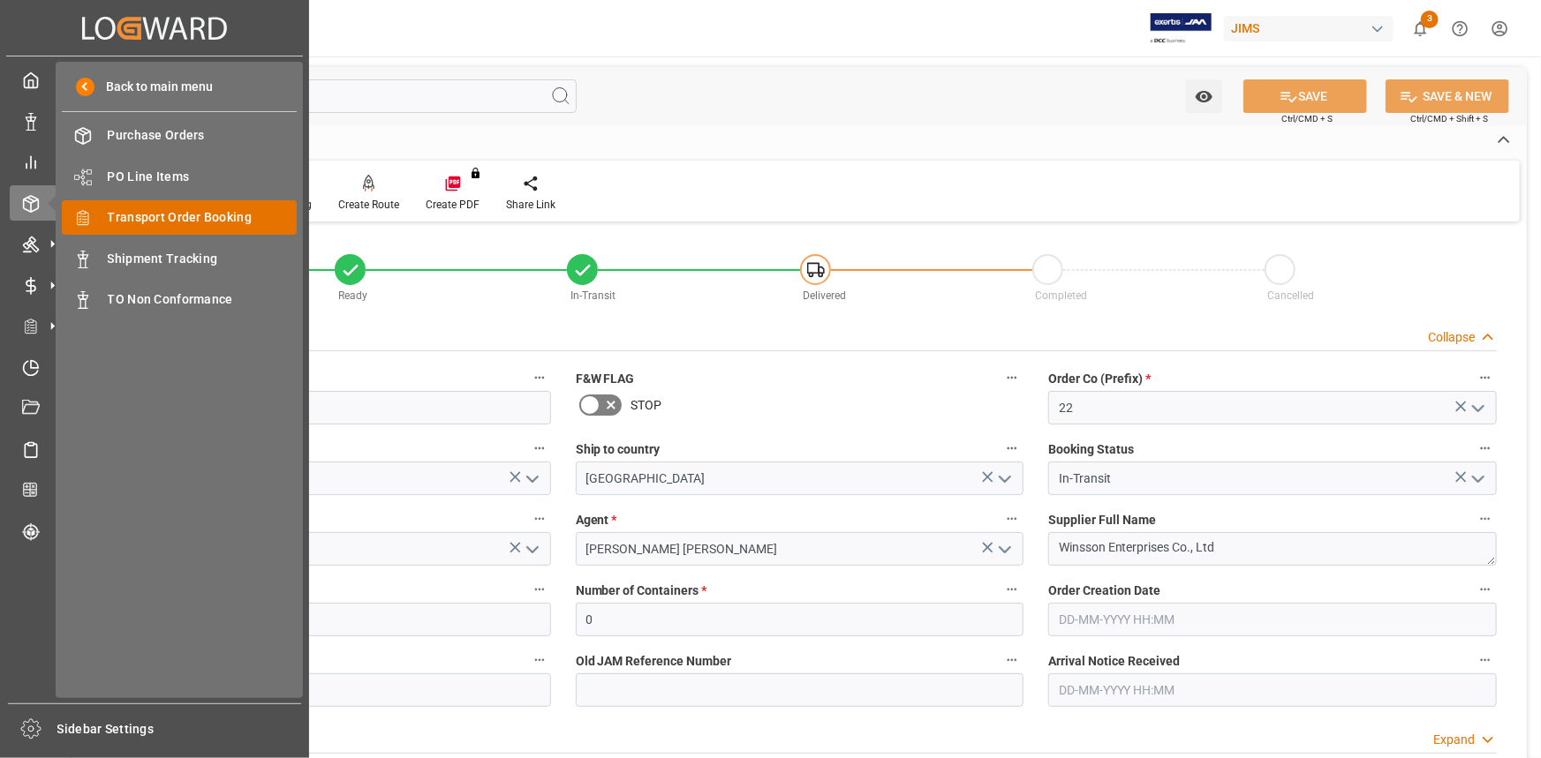
click at [186, 223] on span "Transport Order Booking" at bounding box center [203, 217] width 190 height 19
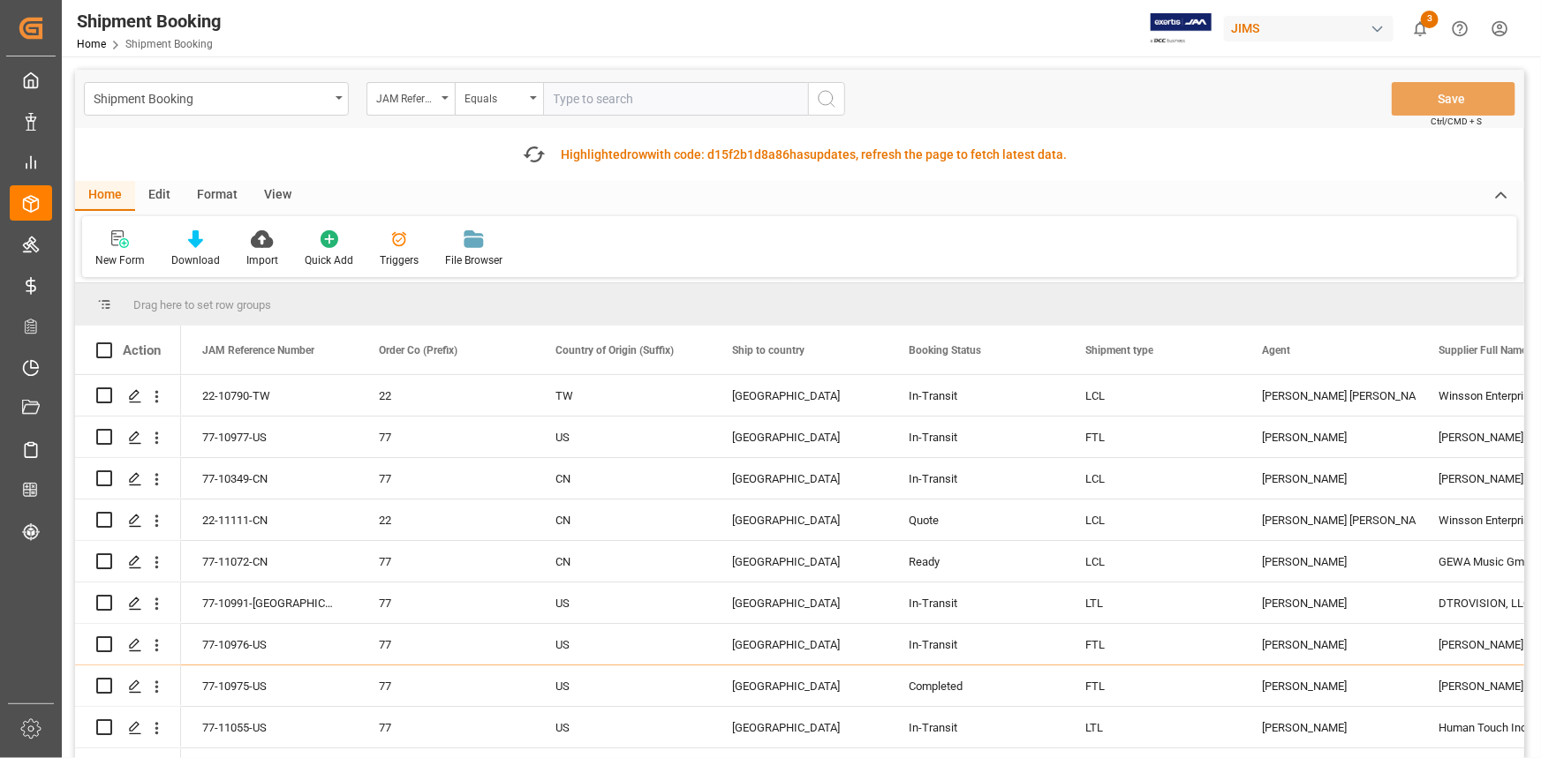
click at [567, 101] on input "text" at bounding box center [675, 99] width 265 height 34
paste input "22-11111-CN"
type input "22-11111-CN"
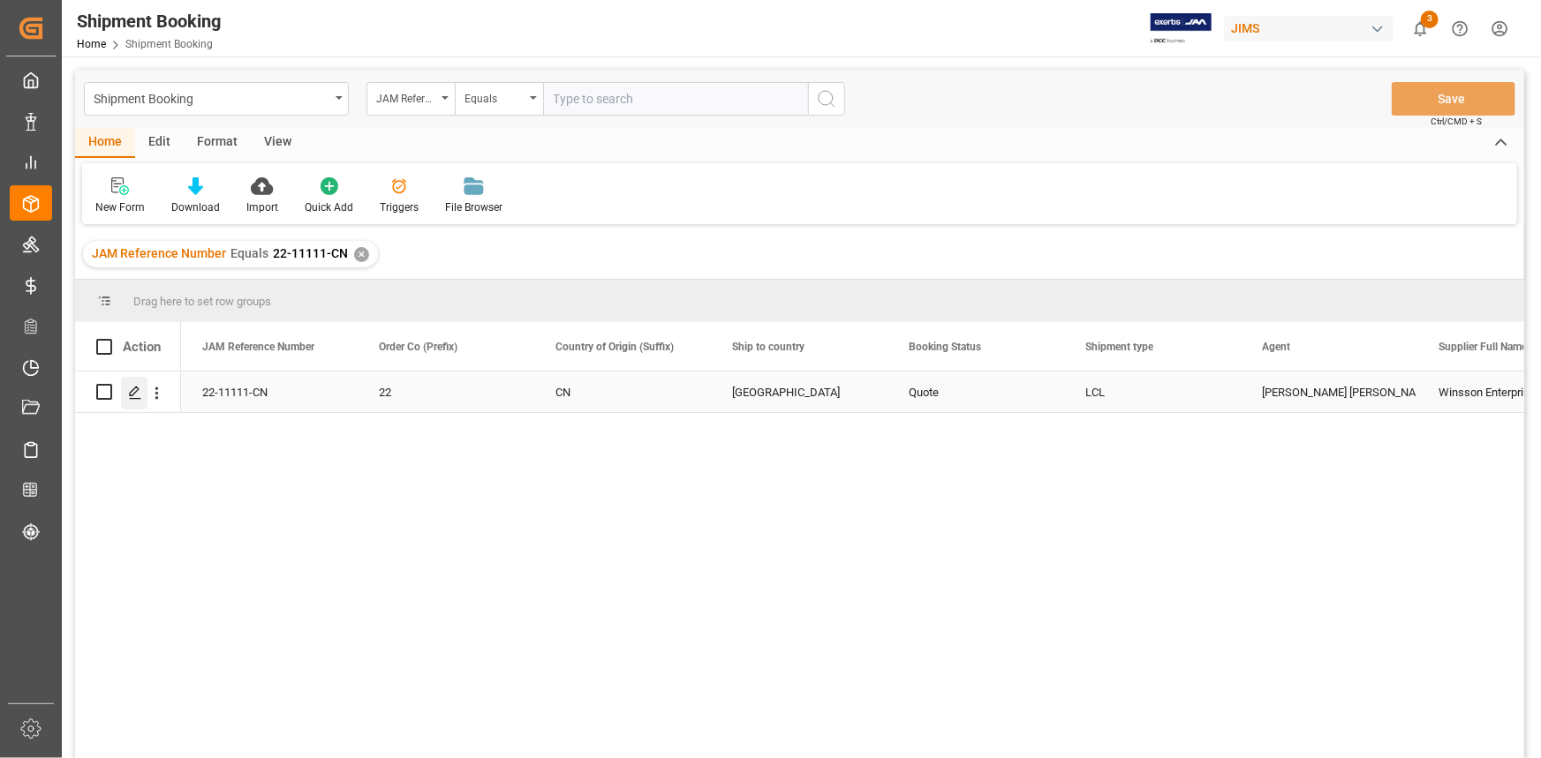
click at [138, 394] on icon "Press SPACE to select this row." at bounding box center [135, 393] width 14 height 14
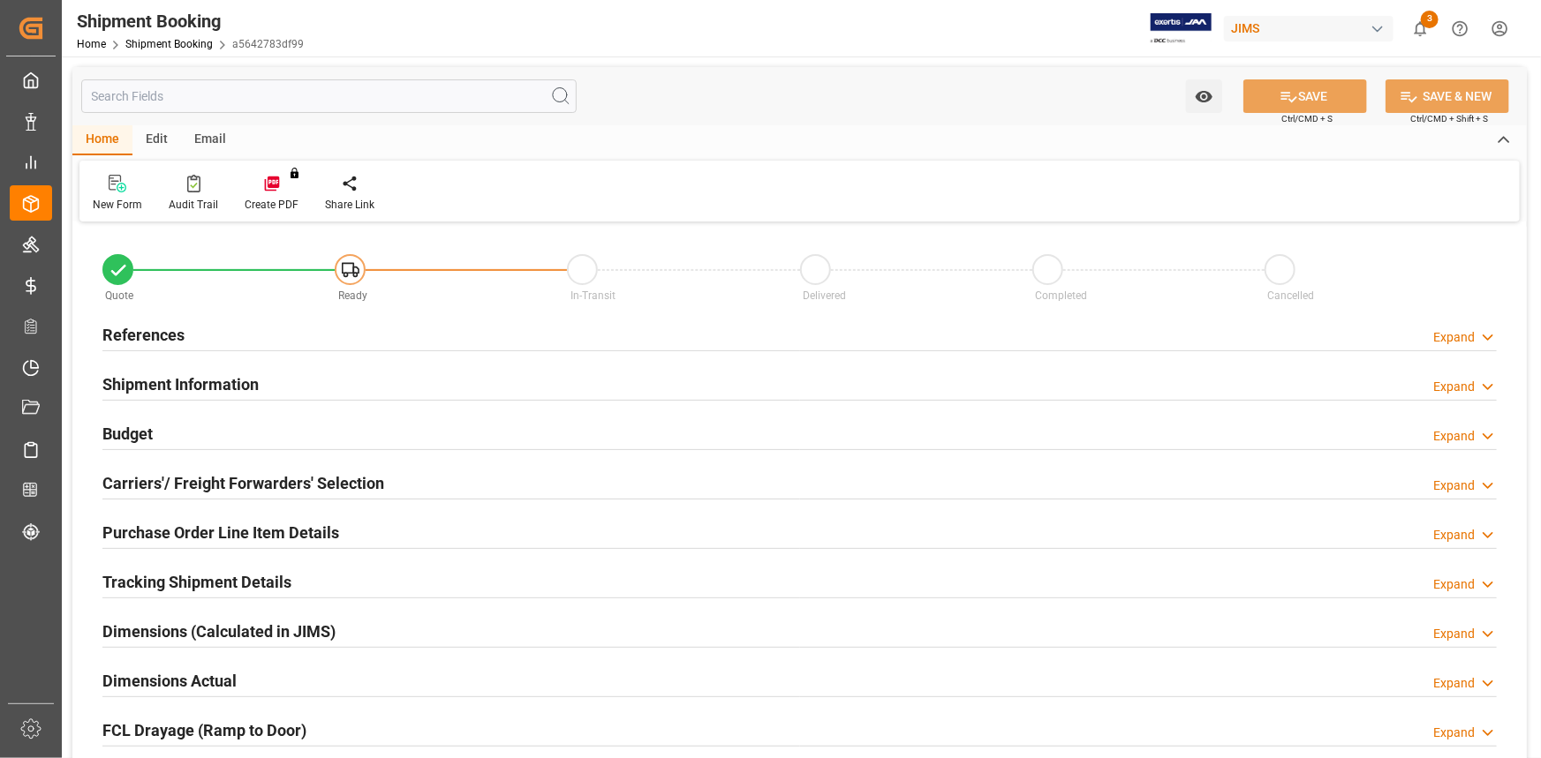
type input "0"
type input "[DATE]"
click at [414, 322] on div "References Expand" at bounding box center [799, 334] width 1394 height 34
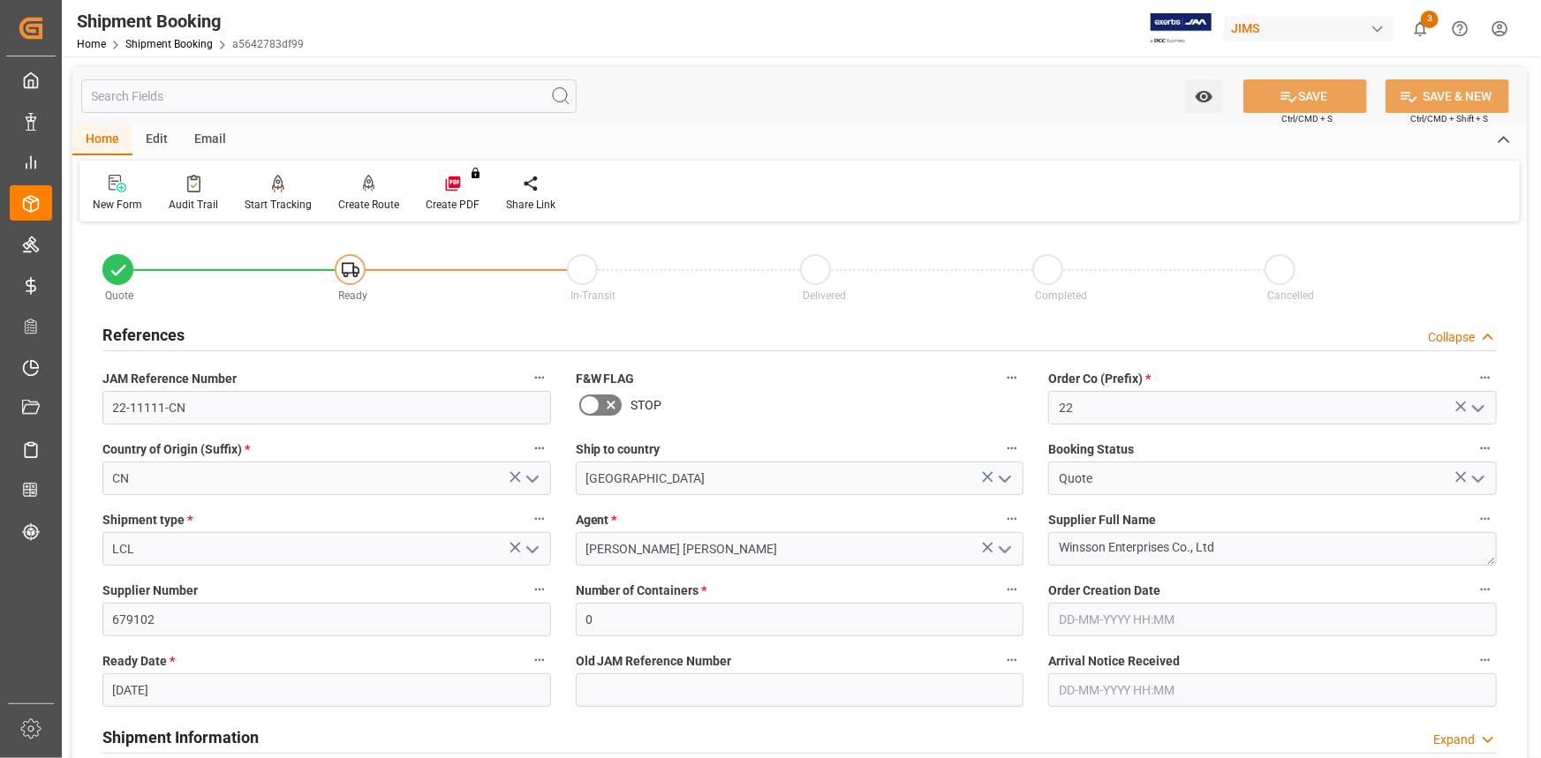
click at [534, 476] on icon "open menu" at bounding box center [532, 479] width 21 height 21
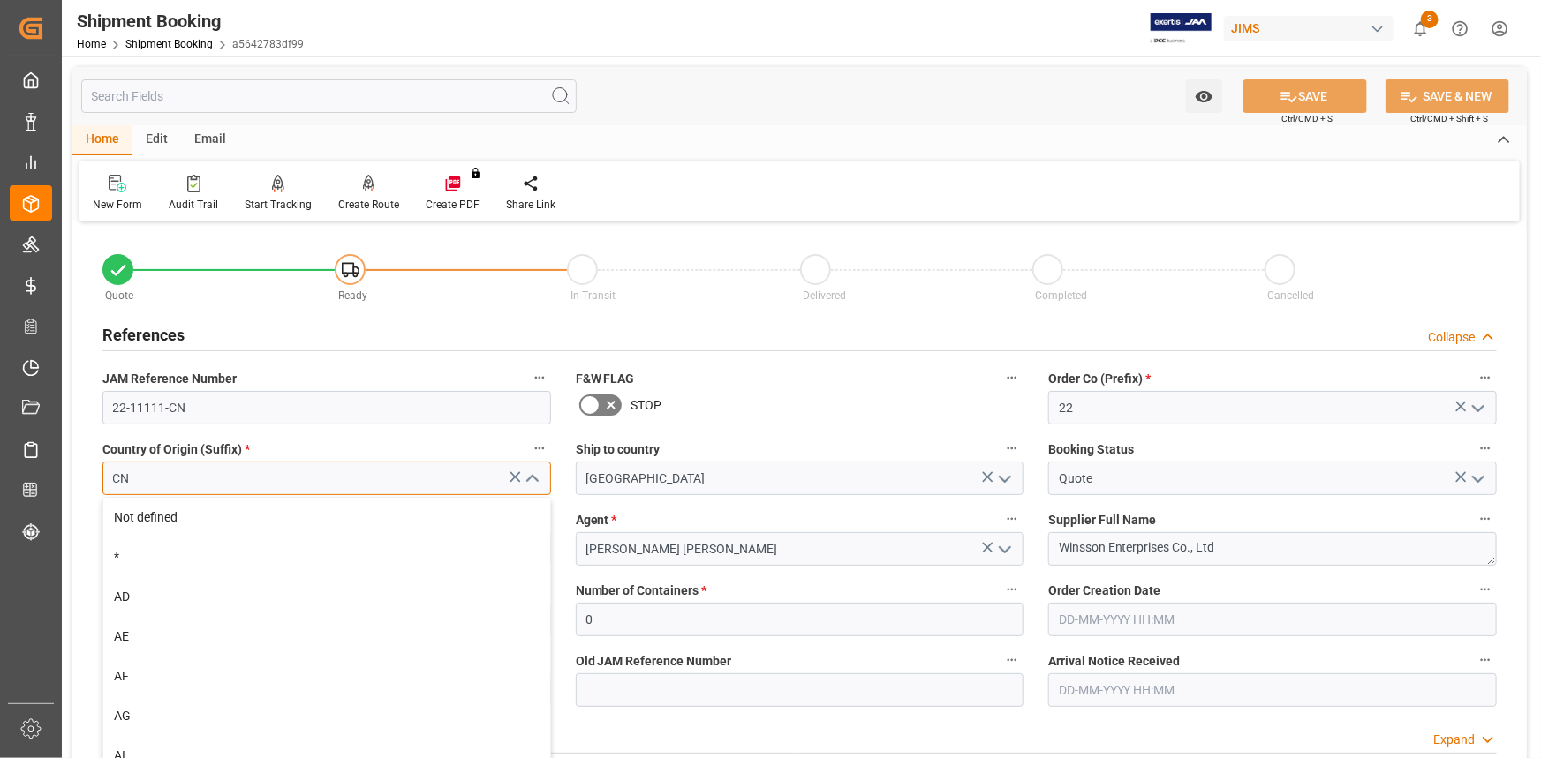
drag, startPoint x: 240, startPoint y: 484, endPoint x: 62, endPoint y: 481, distance: 178.4
click at [62, 481] on div "Watch Option SAVE Ctrl/CMD + S SAVE & NEW Ctrl/CMD + Shift + S Home Edit Email …" at bounding box center [799, 768] width 1475 height 1423
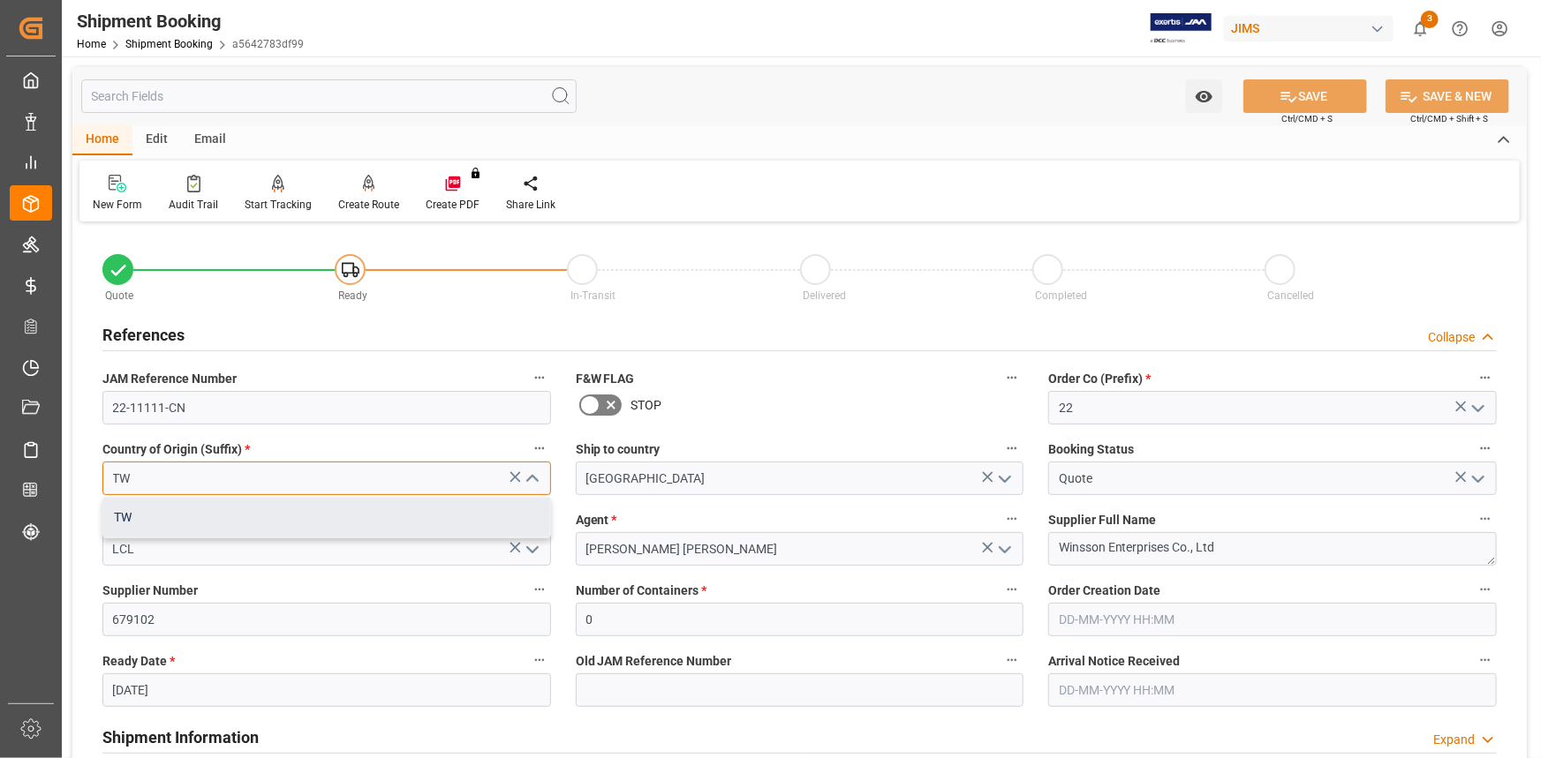
click at [150, 521] on div "TW" at bounding box center [326, 518] width 447 height 40
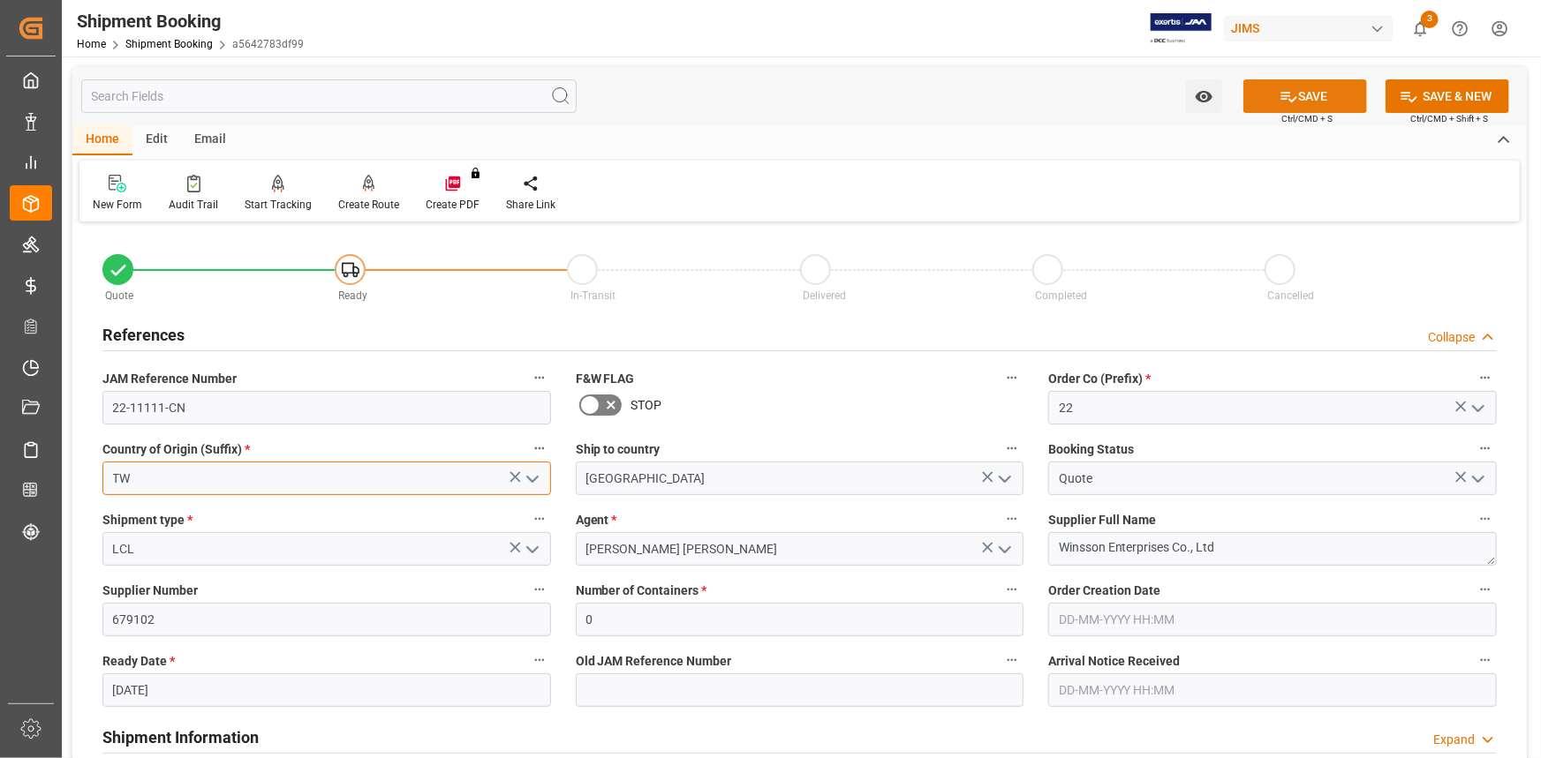
type input "TW"
click at [1302, 91] on button "SAVE" at bounding box center [1305, 96] width 124 height 34
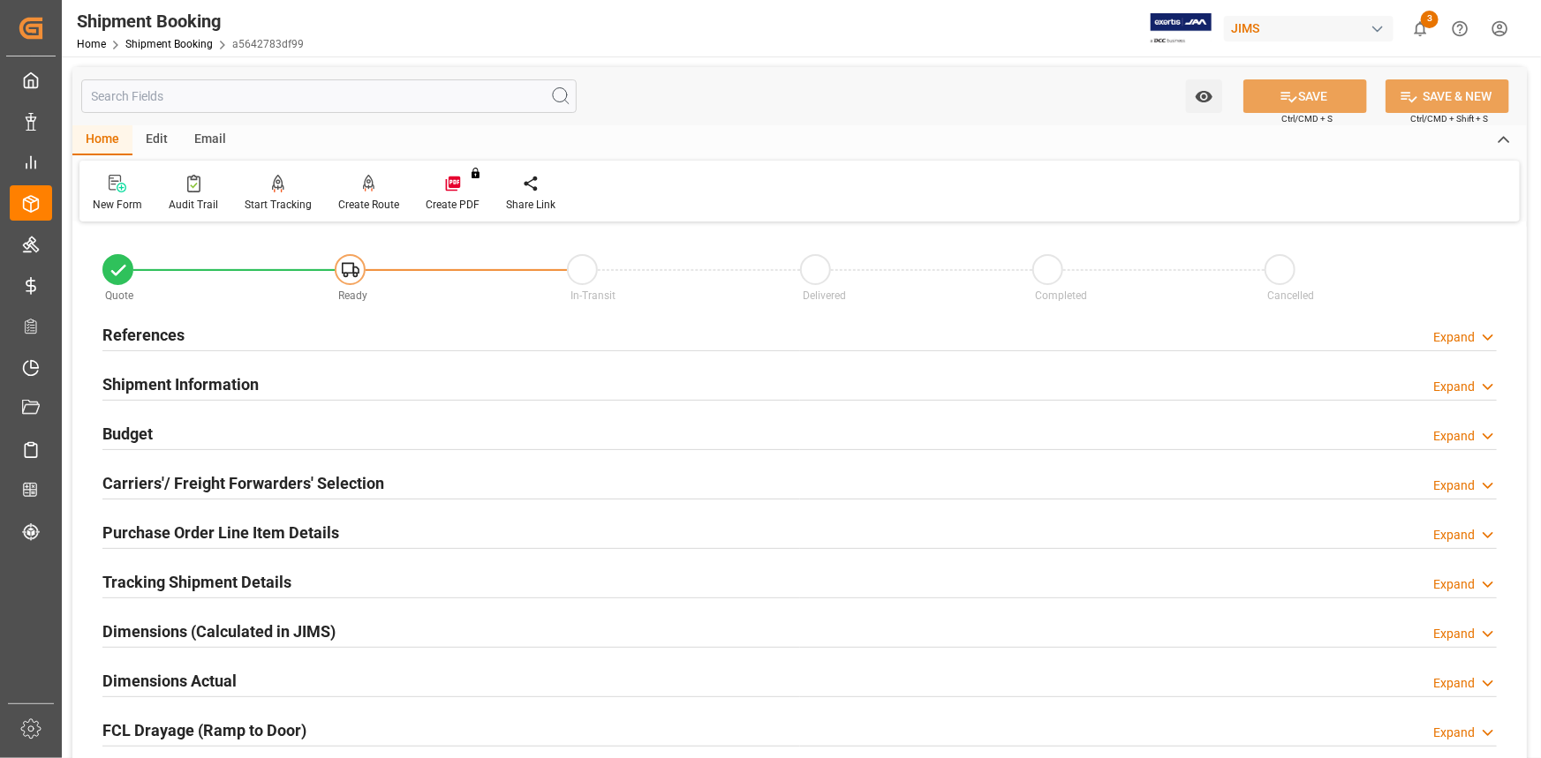
click at [309, 332] on div "References Expand" at bounding box center [799, 334] width 1394 height 34
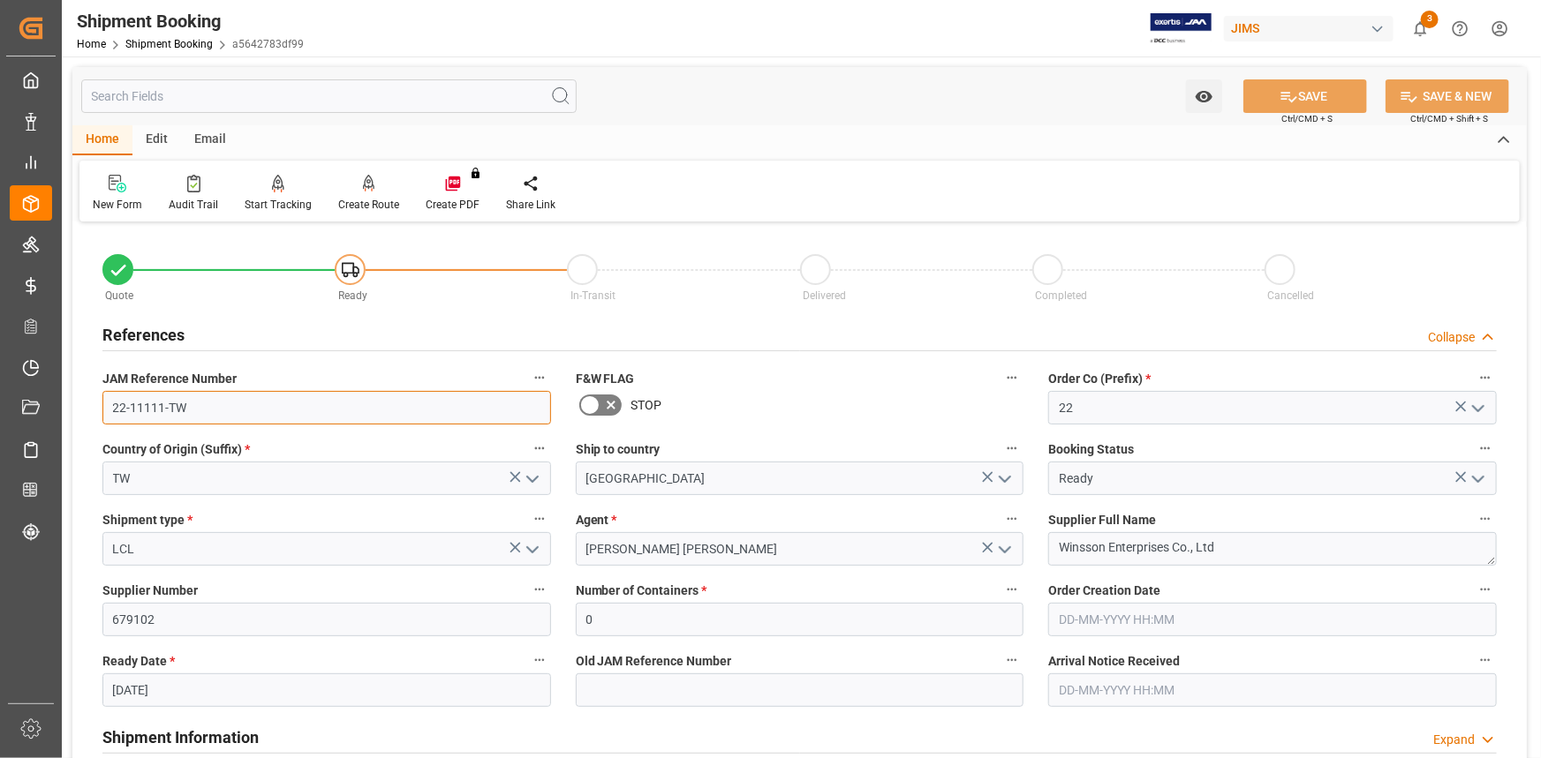
drag, startPoint x: 202, startPoint y: 410, endPoint x: 57, endPoint y: 405, distance: 145.8
click at [57, 405] on div "Created by potrace 1.15, written by [PERSON_NAME] [DATE]-[DATE] Created by potr…" at bounding box center [770, 379] width 1541 height 758
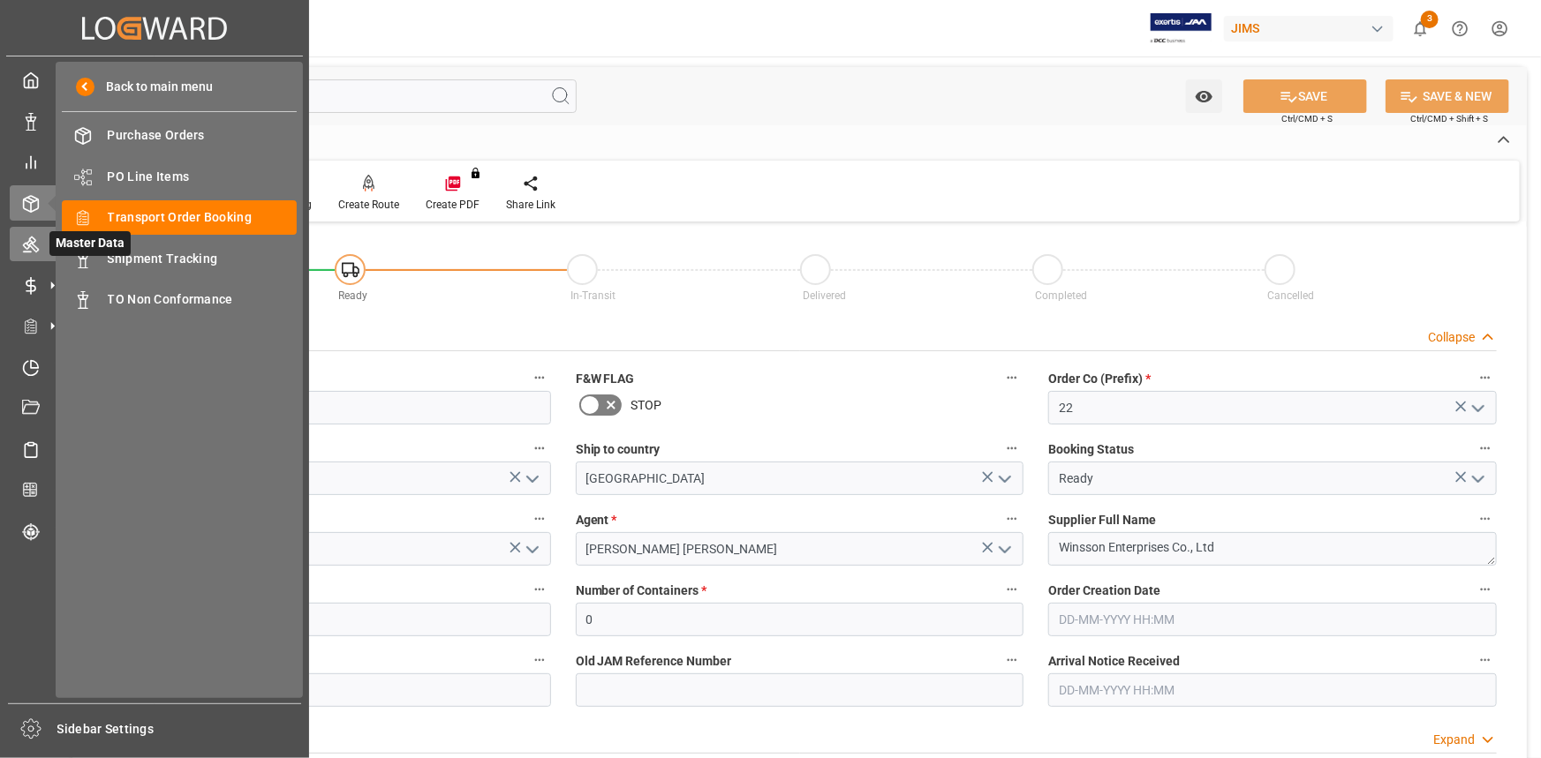
click at [37, 245] on icon at bounding box center [31, 245] width 18 height 18
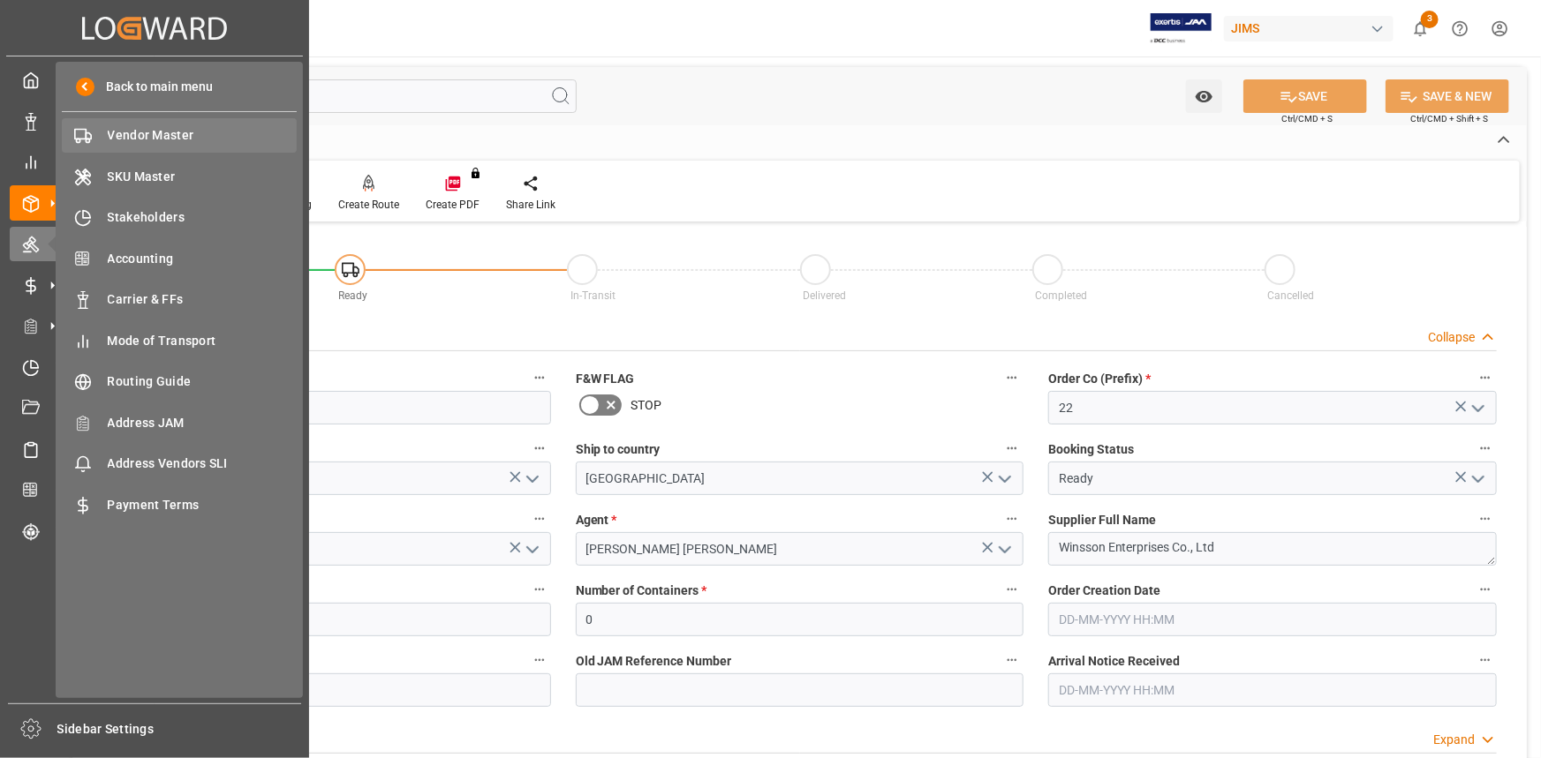
click at [155, 131] on span "Vendor Master" at bounding box center [203, 135] width 190 height 19
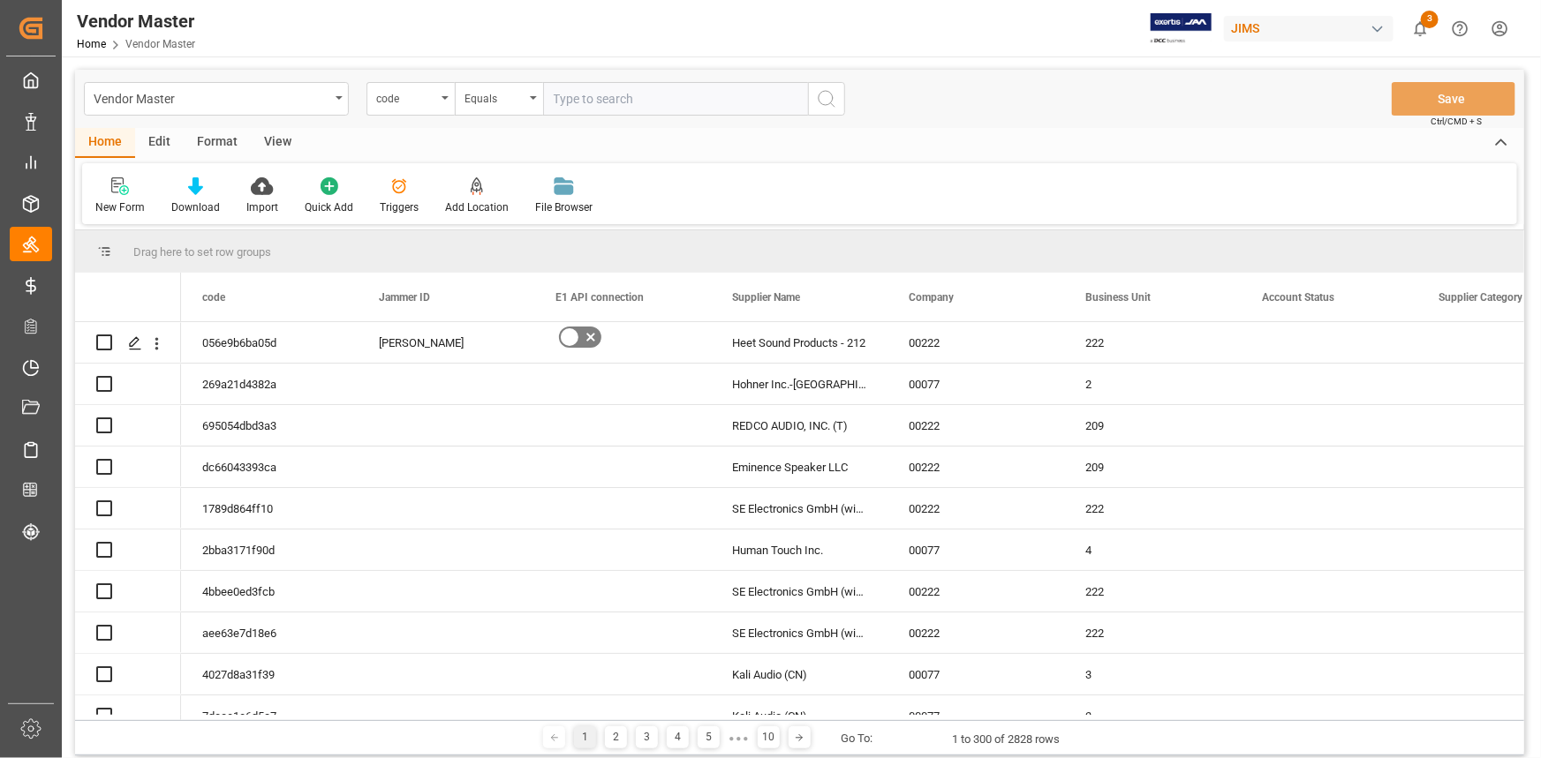
click at [427, 103] on div "code" at bounding box center [406, 97] width 60 height 20
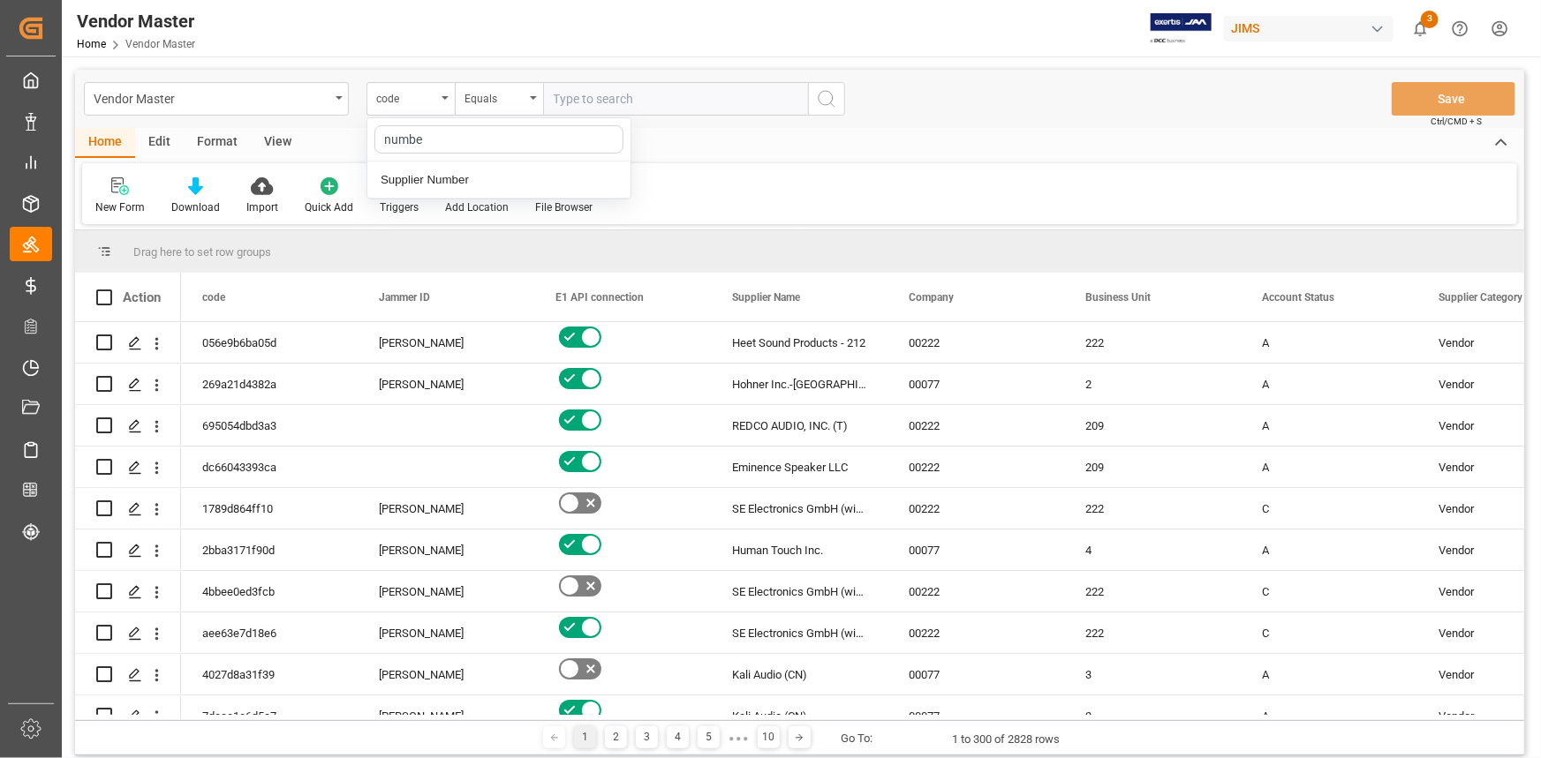
type input "number"
click at [411, 171] on div "Supplier Number" at bounding box center [498, 180] width 263 height 37
click at [585, 90] on input "text" at bounding box center [675, 99] width 265 height 34
paste input "779451"
type input "779451"
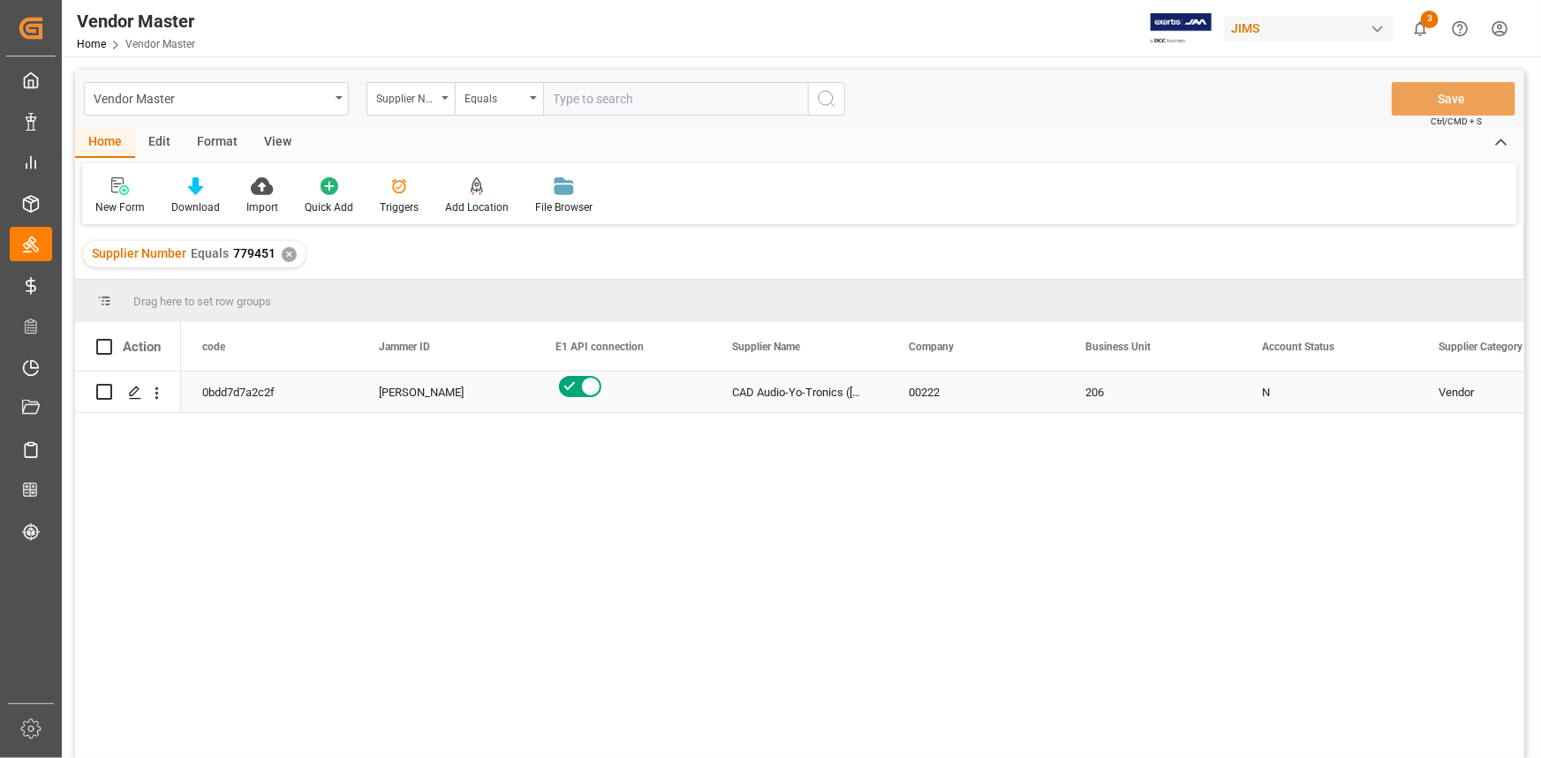
click at [325, 404] on div "0bdd7d7a2c2f" at bounding box center [269, 392] width 177 height 41
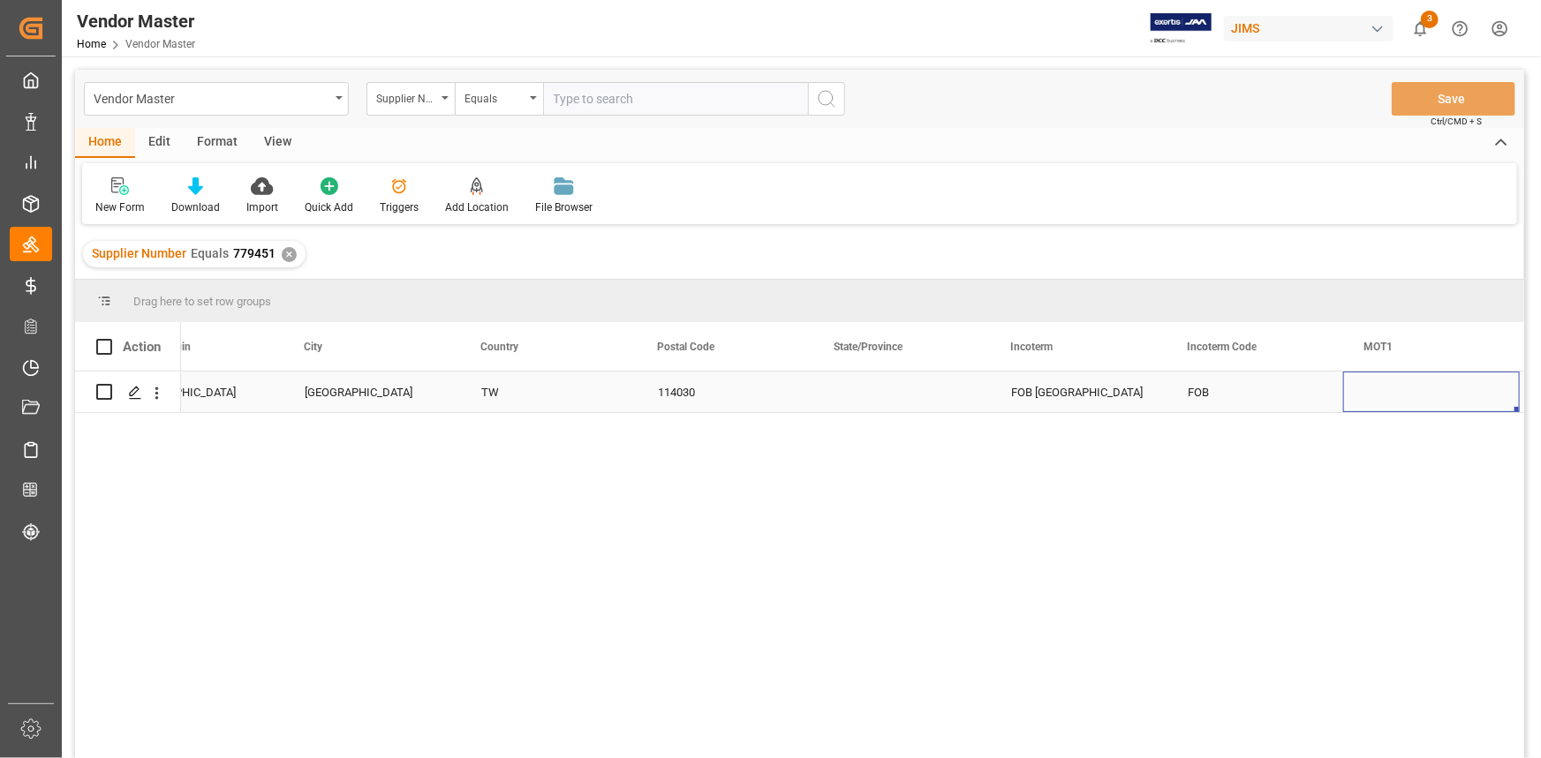
click at [1003, 390] on div "FOB [GEOGRAPHIC_DATA]" at bounding box center [1078, 392] width 177 height 41
drag, startPoint x: 1027, startPoint y: 401, endPoint x: 977, endPoint y: 401, distance: 49.4
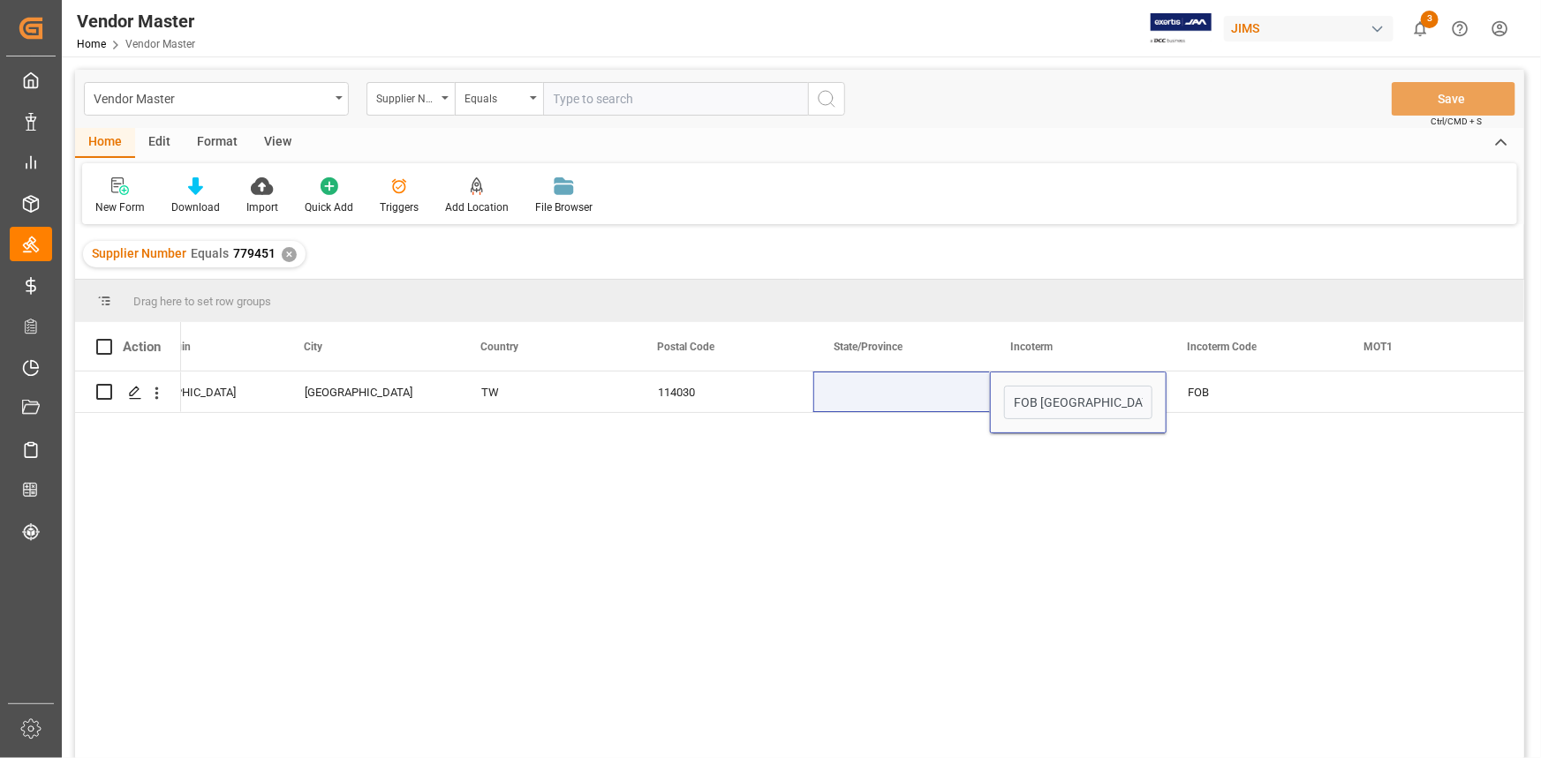
click at [683, 649] on div "[STREET_ADDRESS] FOB Z - OTHERS" at bounding box center [852, 571] width 1343 height 398
click at [706, 573] on div "[STREET_ADDRESS] FOB Z - OTHERS" at bounding box center [852, 571] width 1343 height 398
